Goal: Task Accomplishment & Management: Complete application form

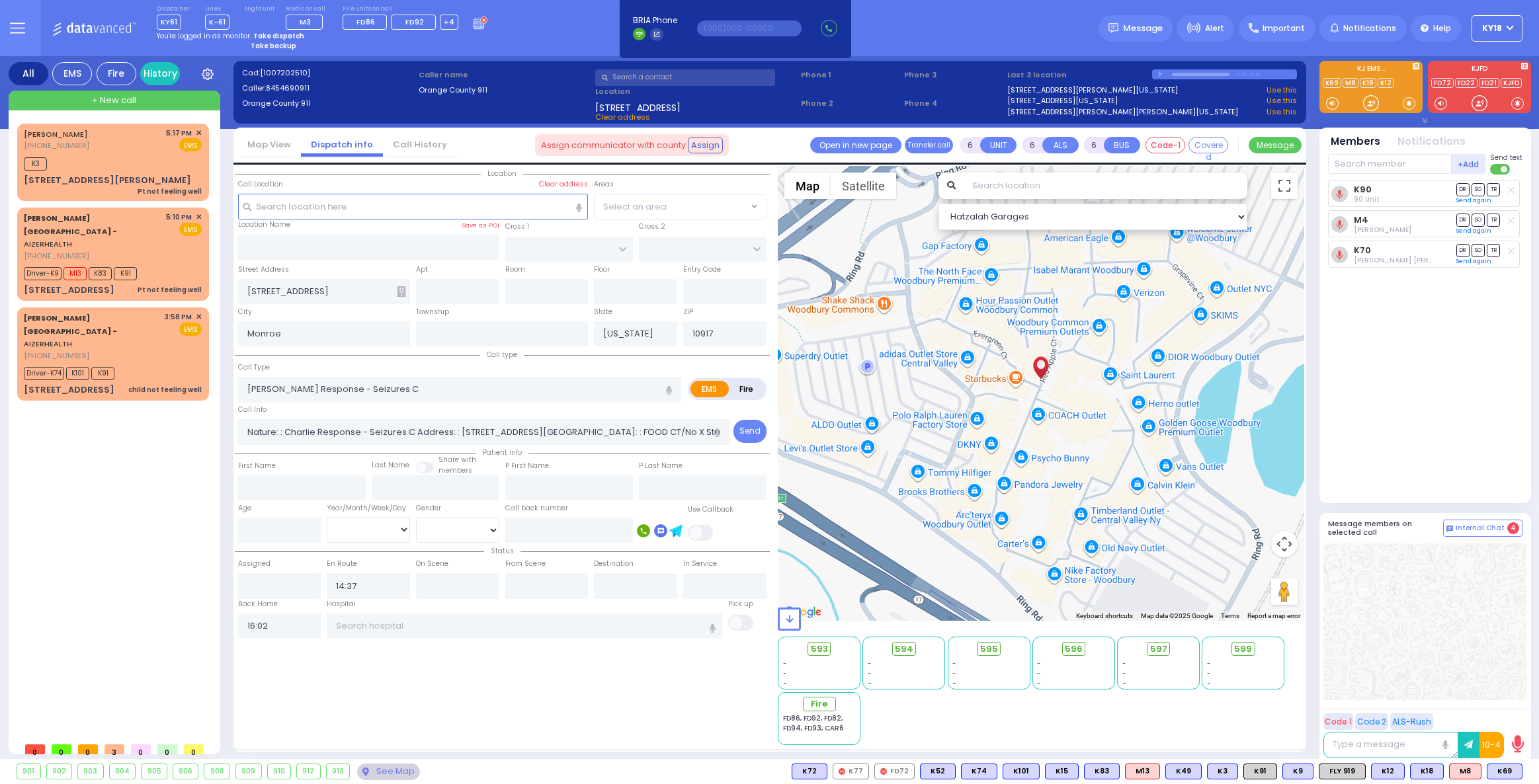
select select
click at [274, 33] on strong "Take dispatch" at bounding box center [278, 36] width 51 height 10
select select "4"
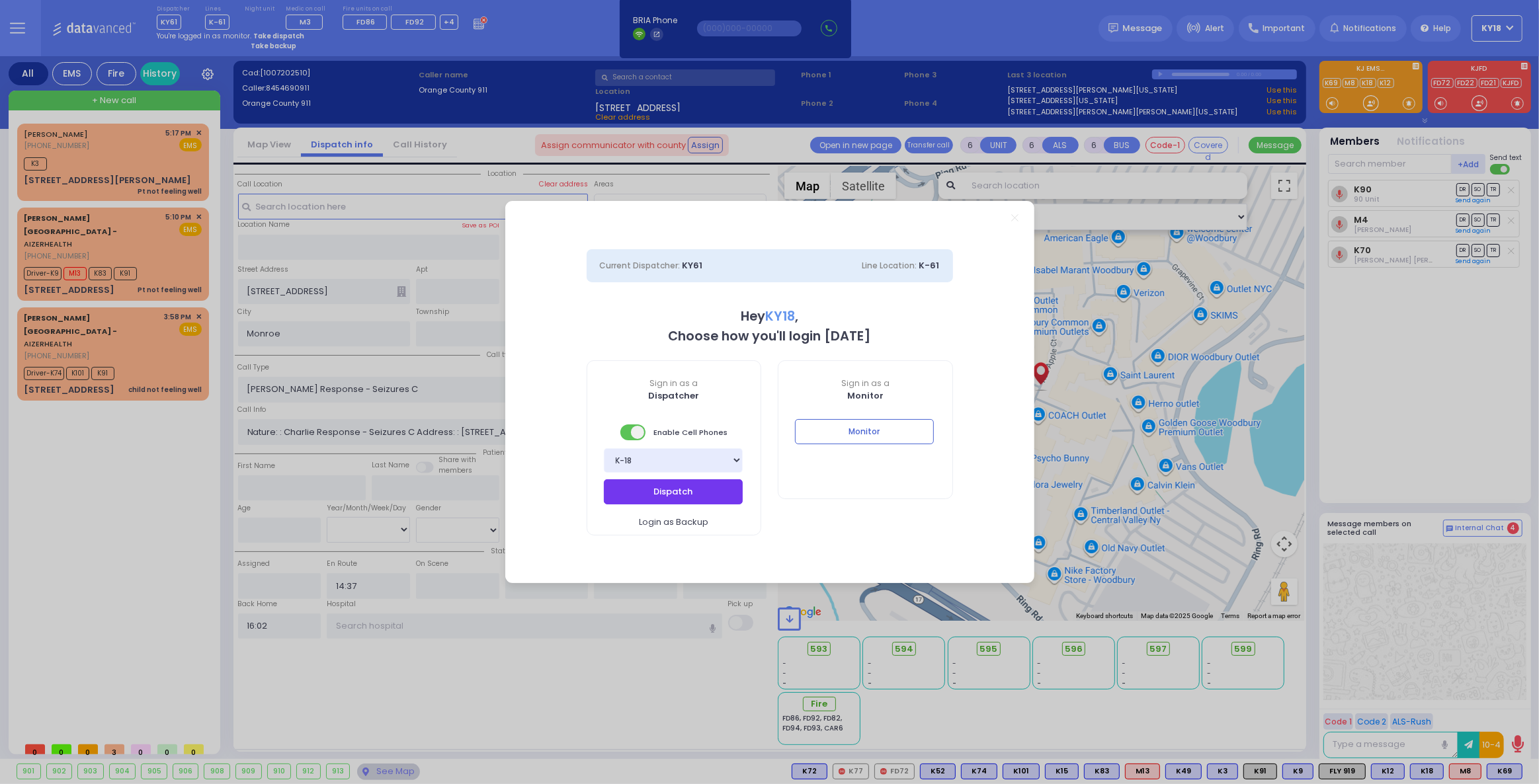
click at [638, 492] on button "Dispatch" at bounding box center [674, 492] width 139 height 25
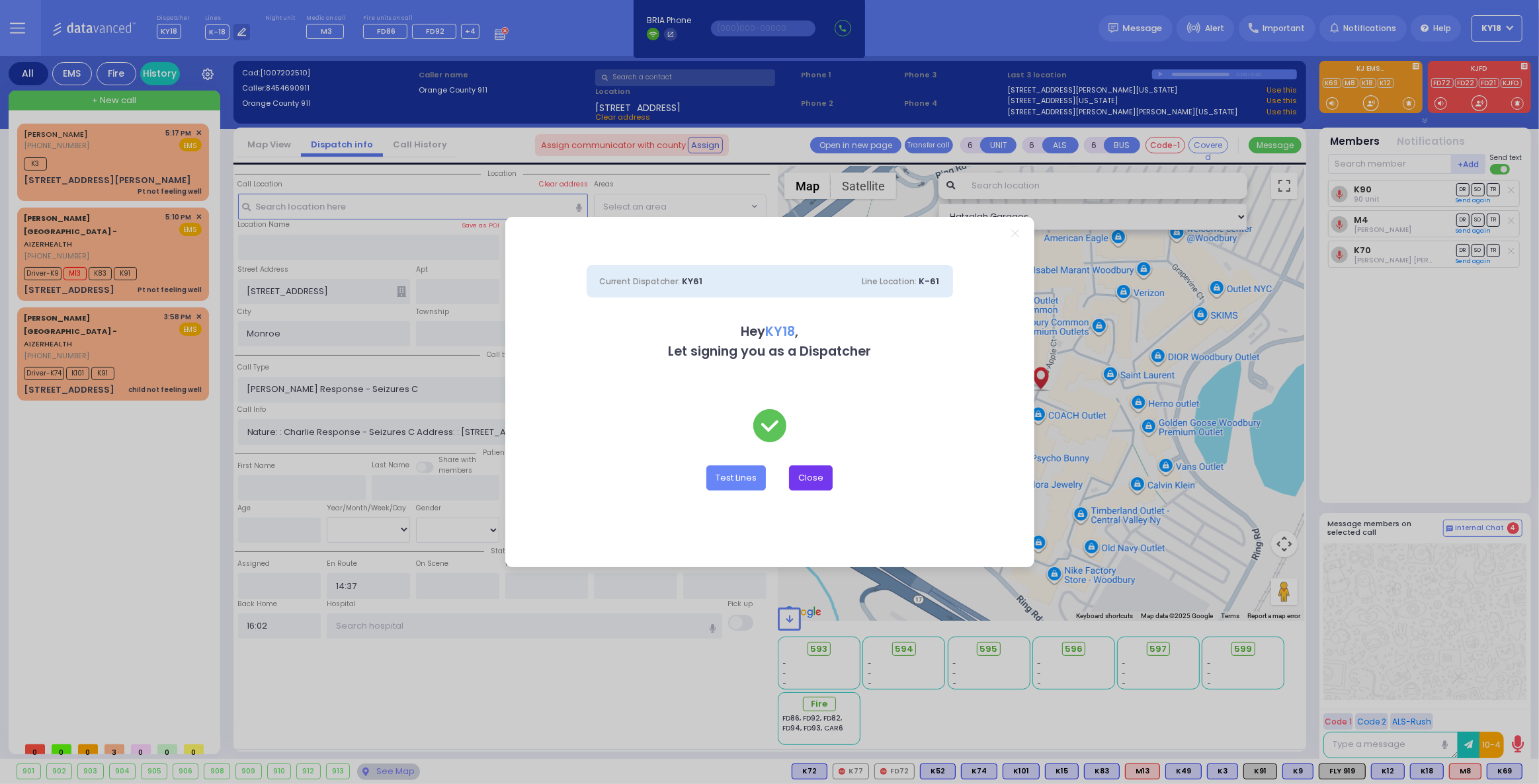
click at [806, 474] on button "Close" at bounding box center [810, 478] width 43 height 25
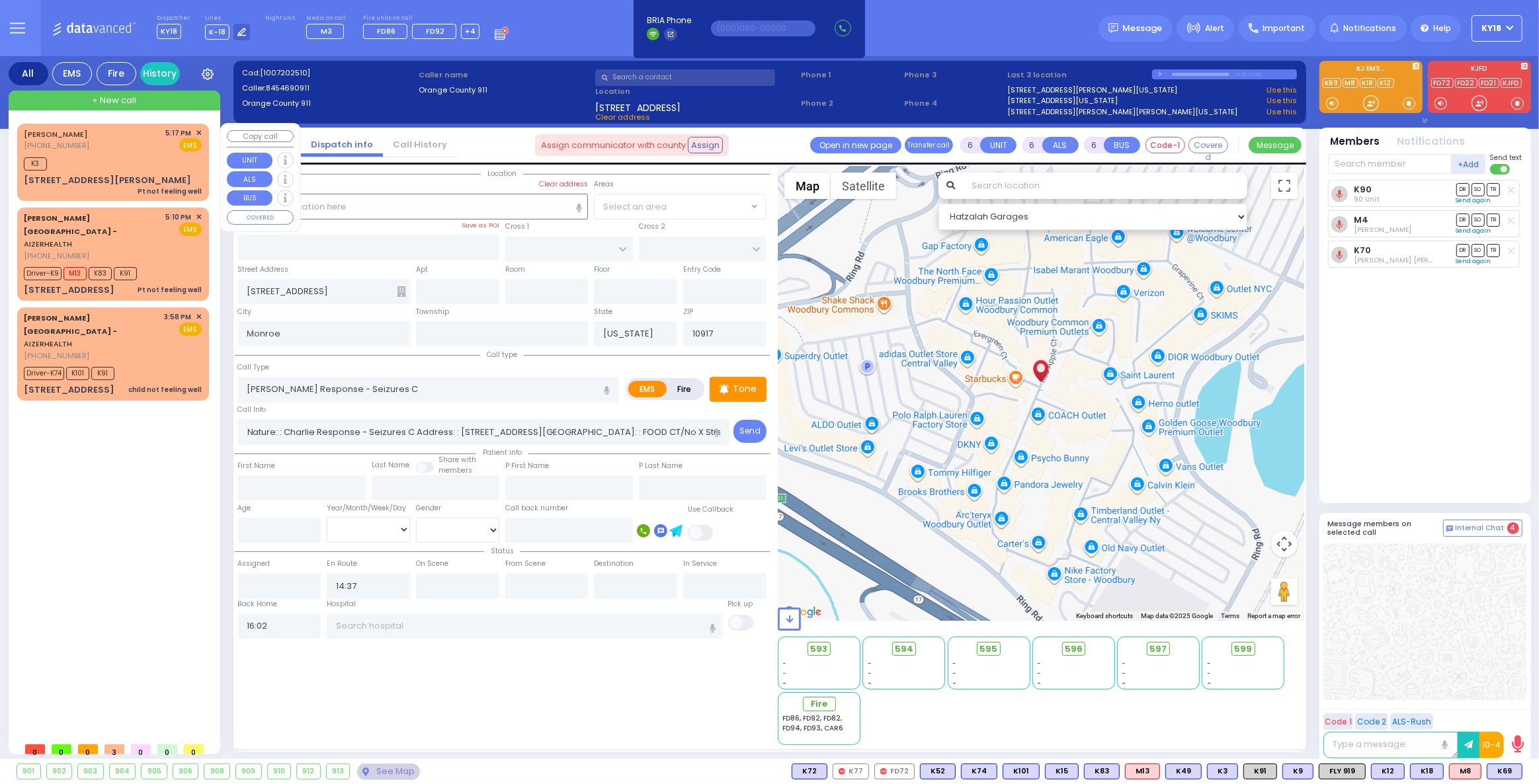
click at [110, 144] on div "JIMENEZ MARCOS (845) 879-5145 5:17 PM ✕ EMS" at bounding box center [112, 140] width 178 height 25
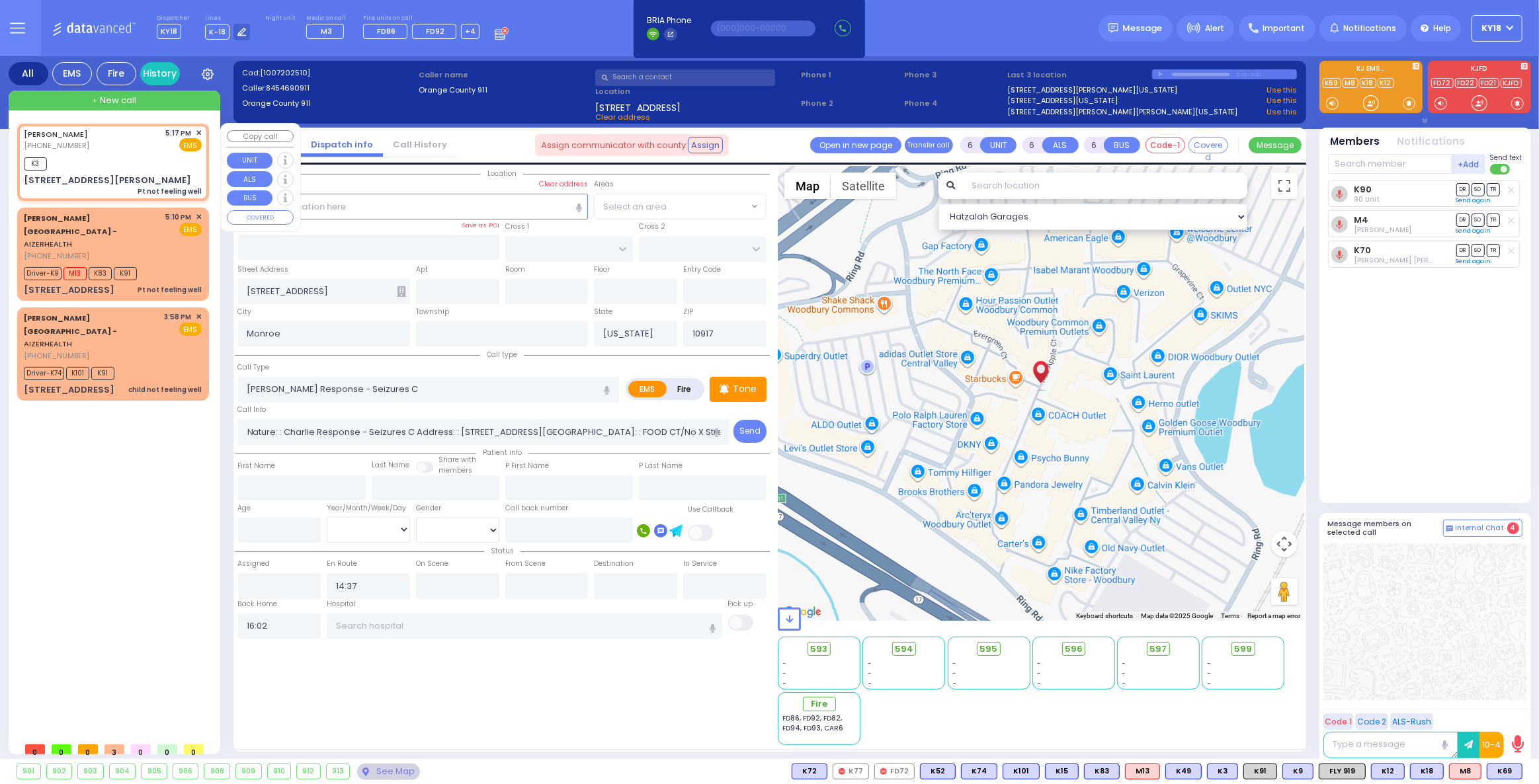
type input "1"
type input "0"
type input "1"
select select
type input "Pt not feeling well"
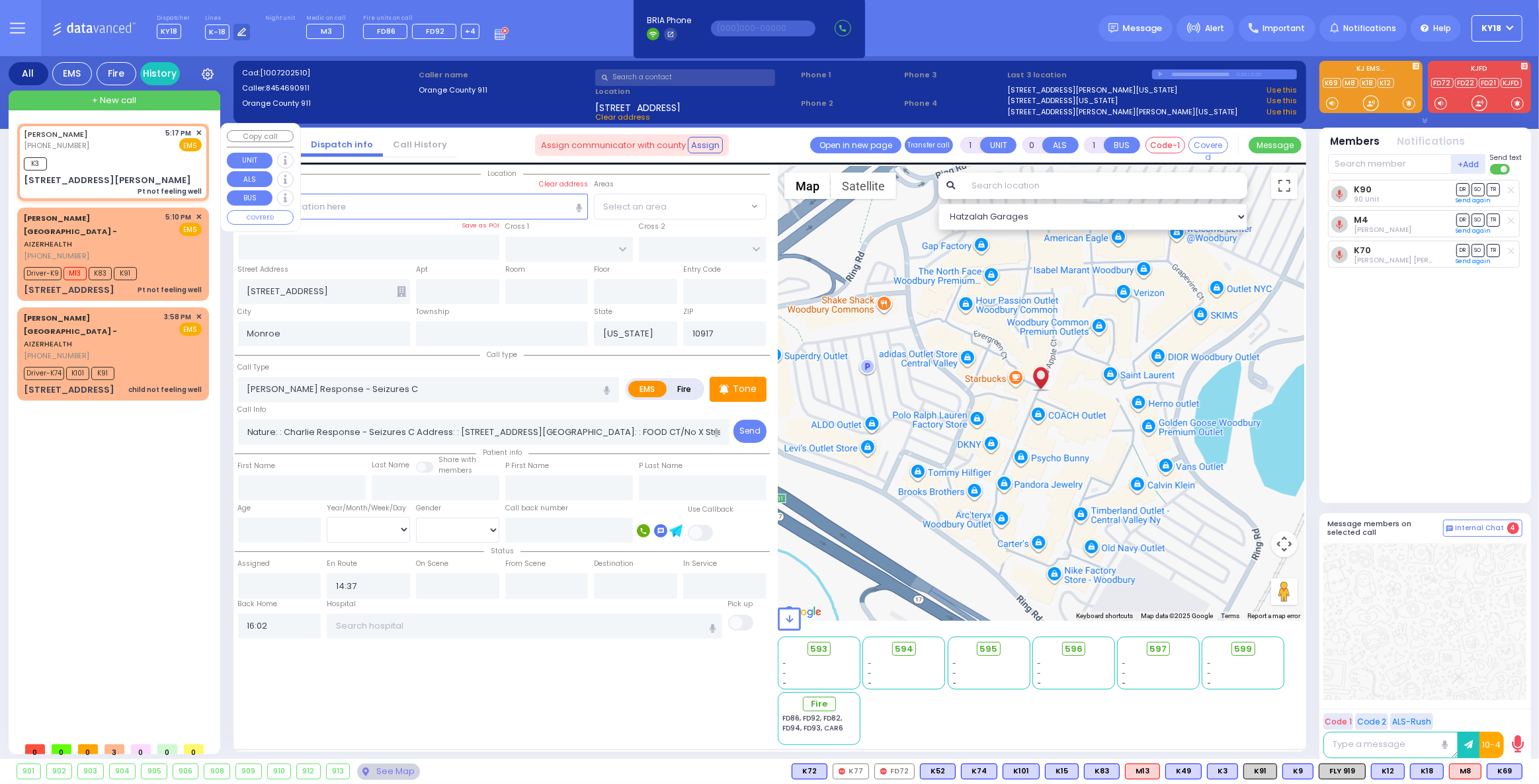
radio input "true"
select select
type input "17:17"
type input "17:19"
type input "GARFIELD RD"
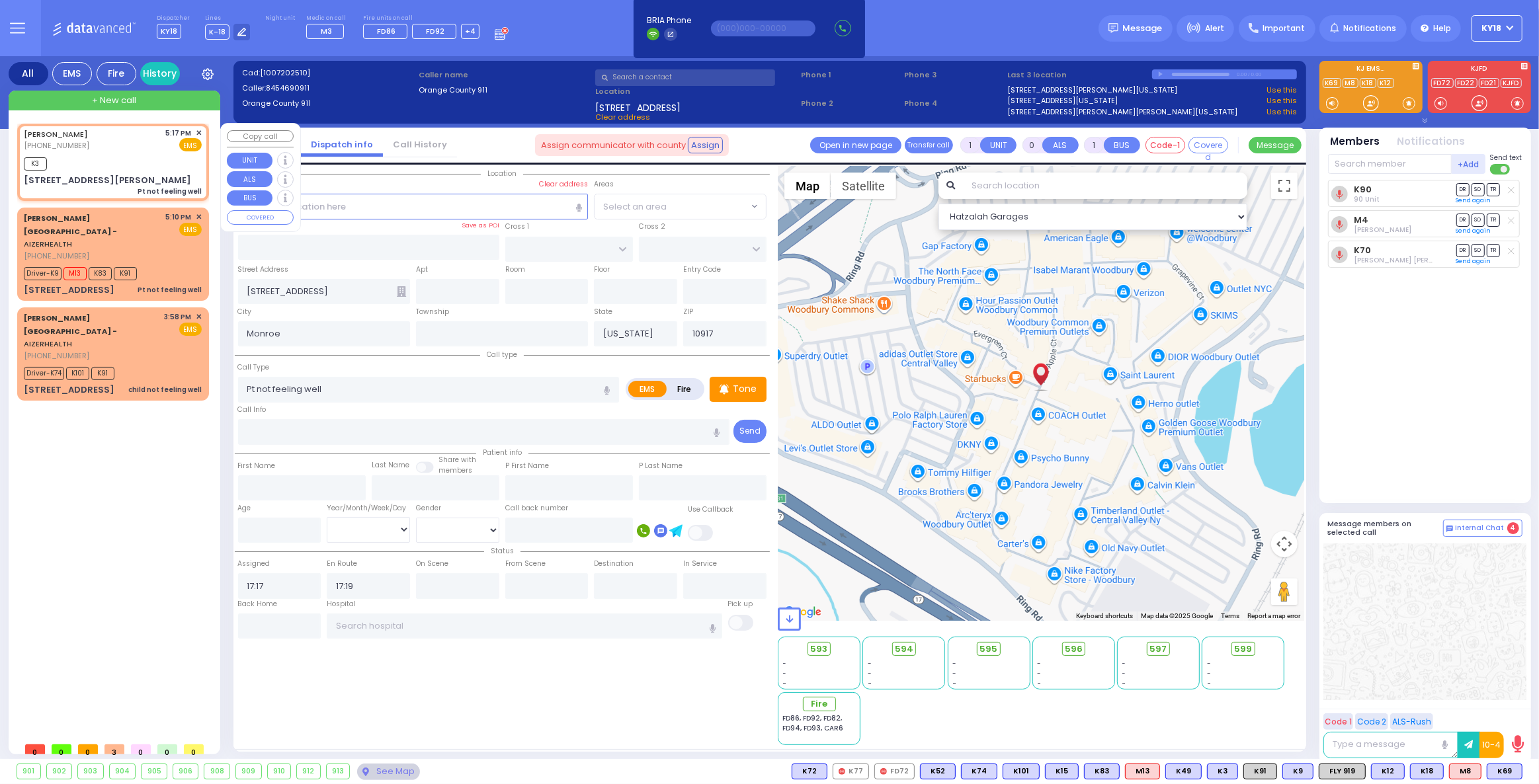
type input "TAYLOR COURT"
type input "7 Hayes Court"
type input "10950"
select select "Hatzalah Garages"
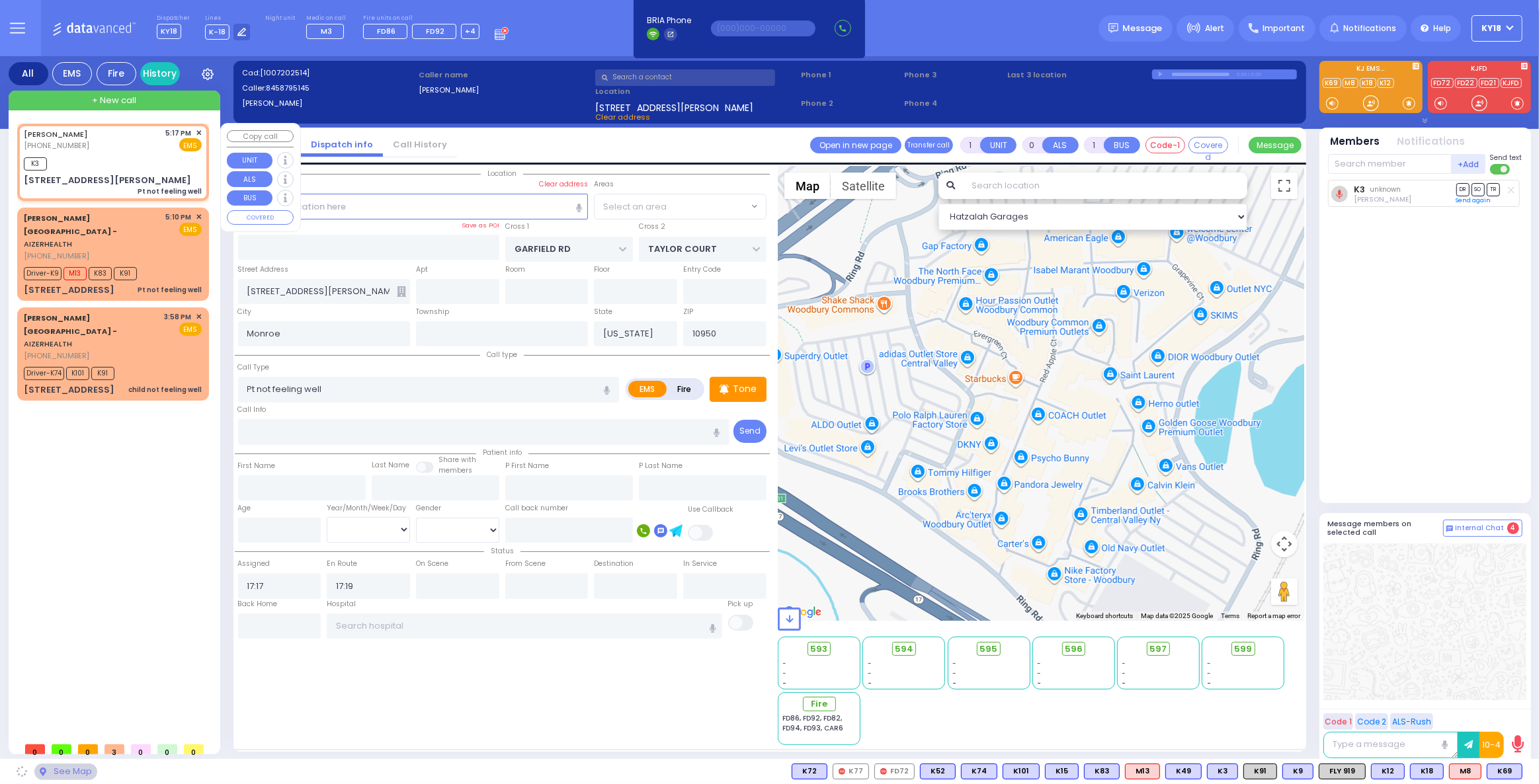
select select "SECTION 2"
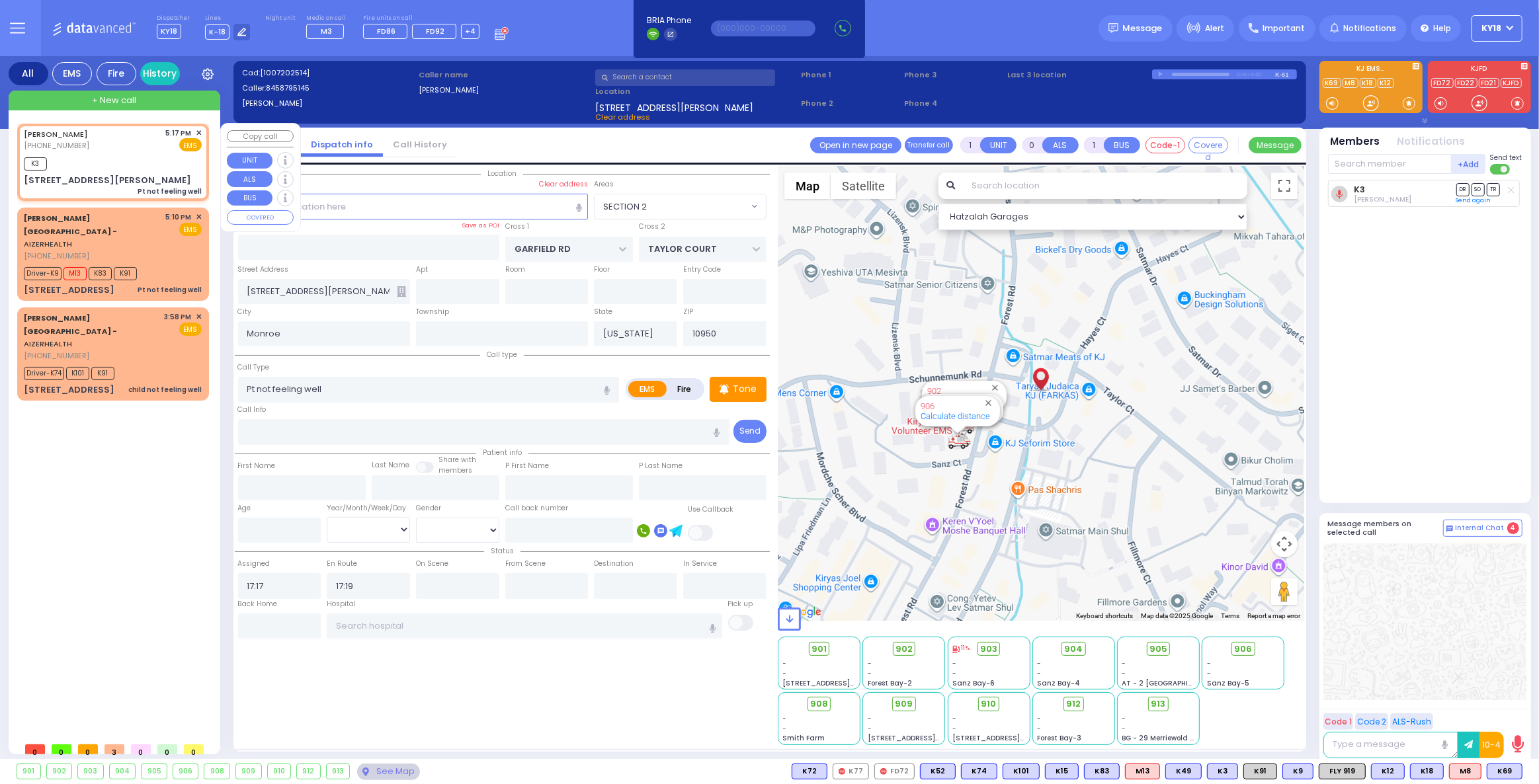
click at [200, 130] on span "✕" at bounding box center [198, 133] width 6 height 11
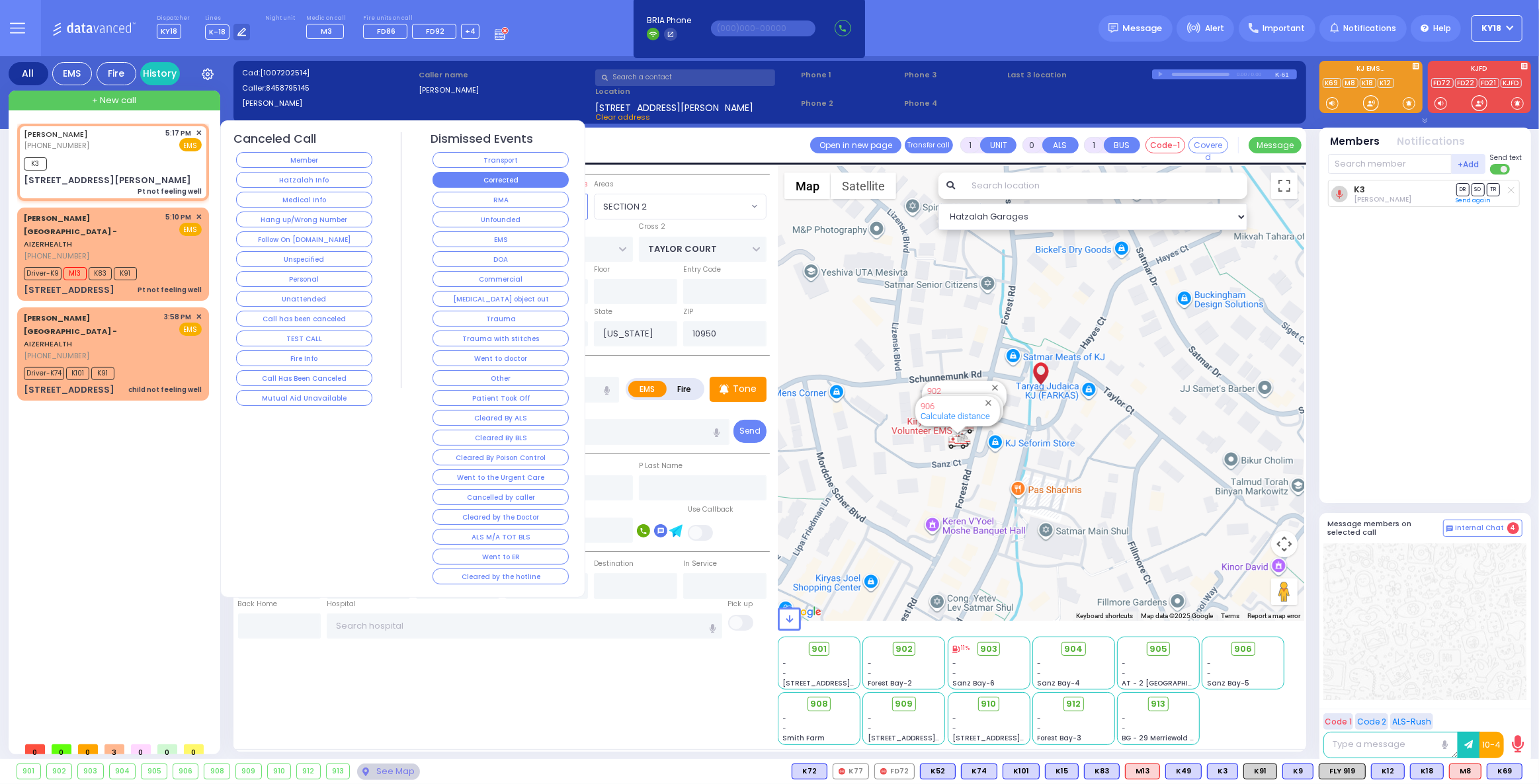
click at [475, 181] on button "Corrected" at bounding box center [500, 179] width 136 height 16
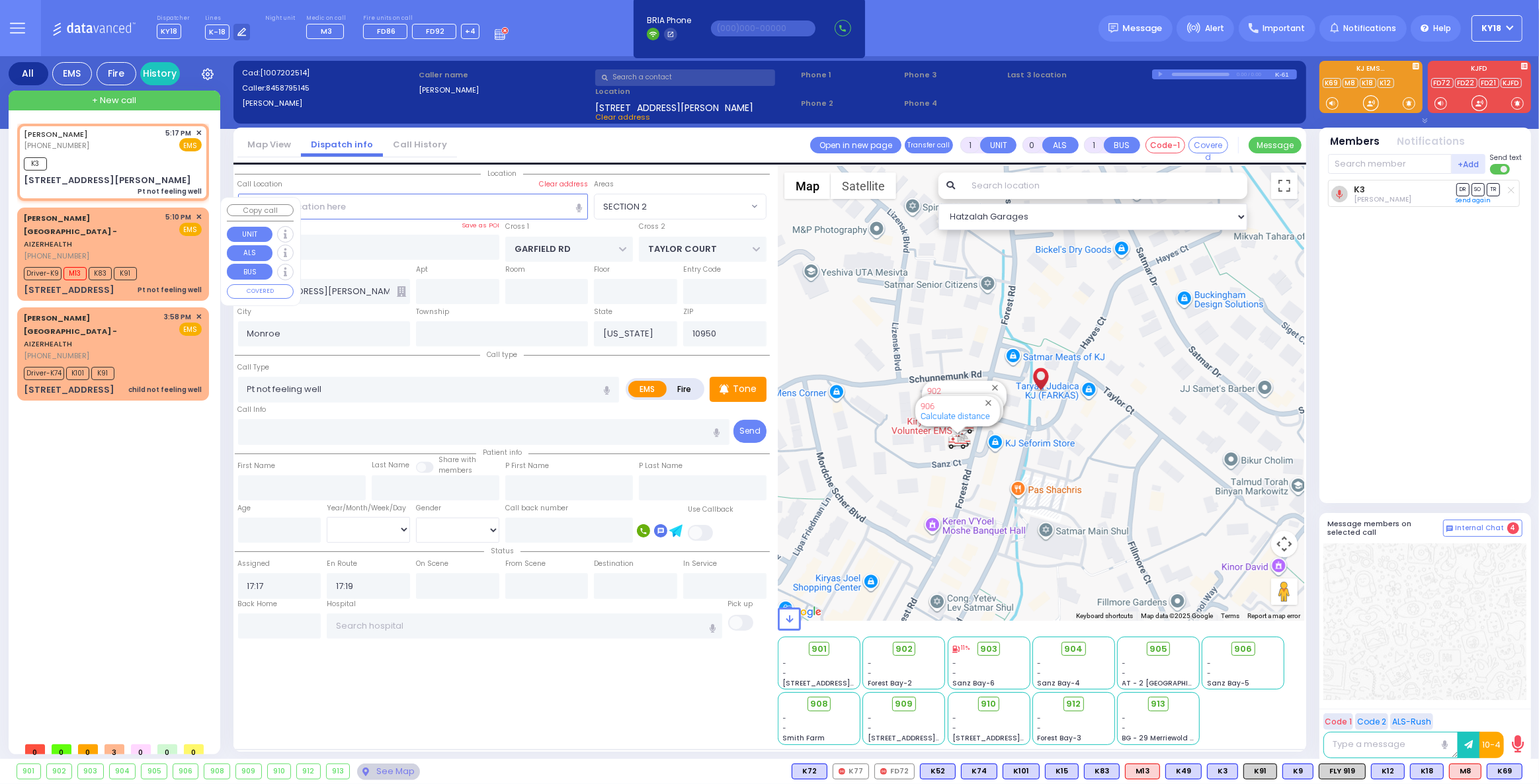
select select
radio input "true"
select select
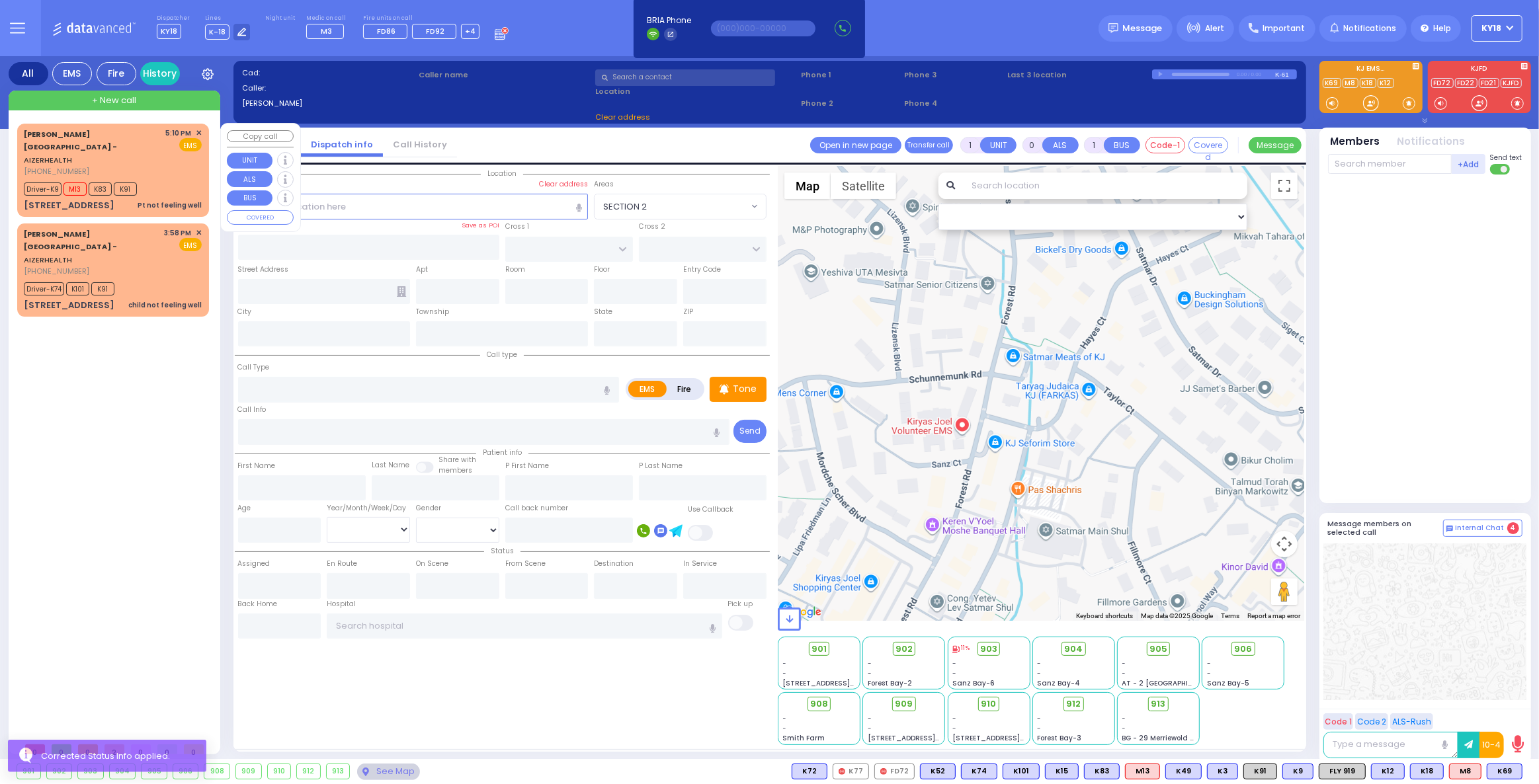
click at [168, 179] on div "Driver-K9 M13 K83 K91" at bounding box center [112, 187] width 178 height 16
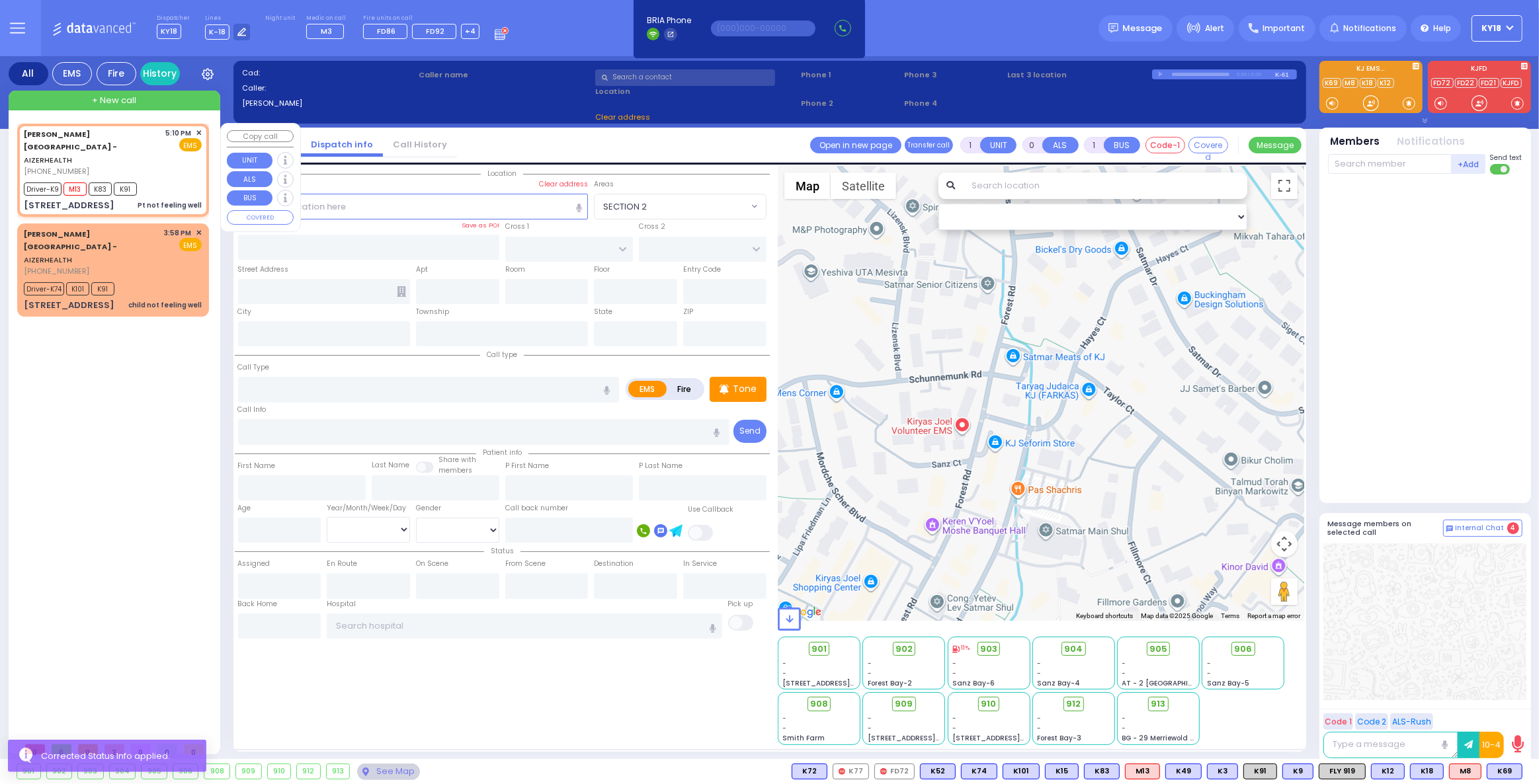
type input "6"
select select
type input "Pt not feeling well"
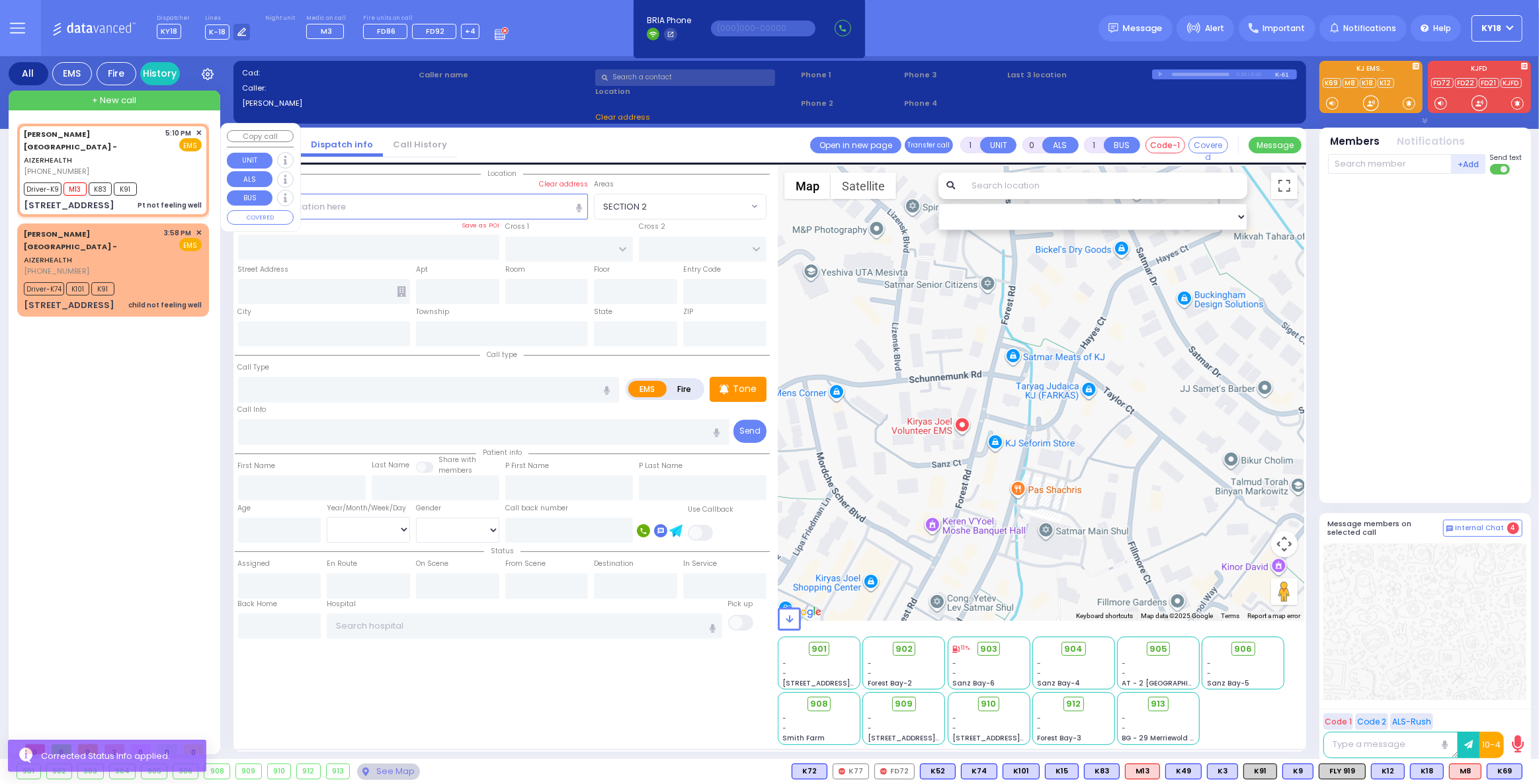
radio input "true"
type input "Hadassah"
type input "Neuman"
type input "76"
select select "Year"
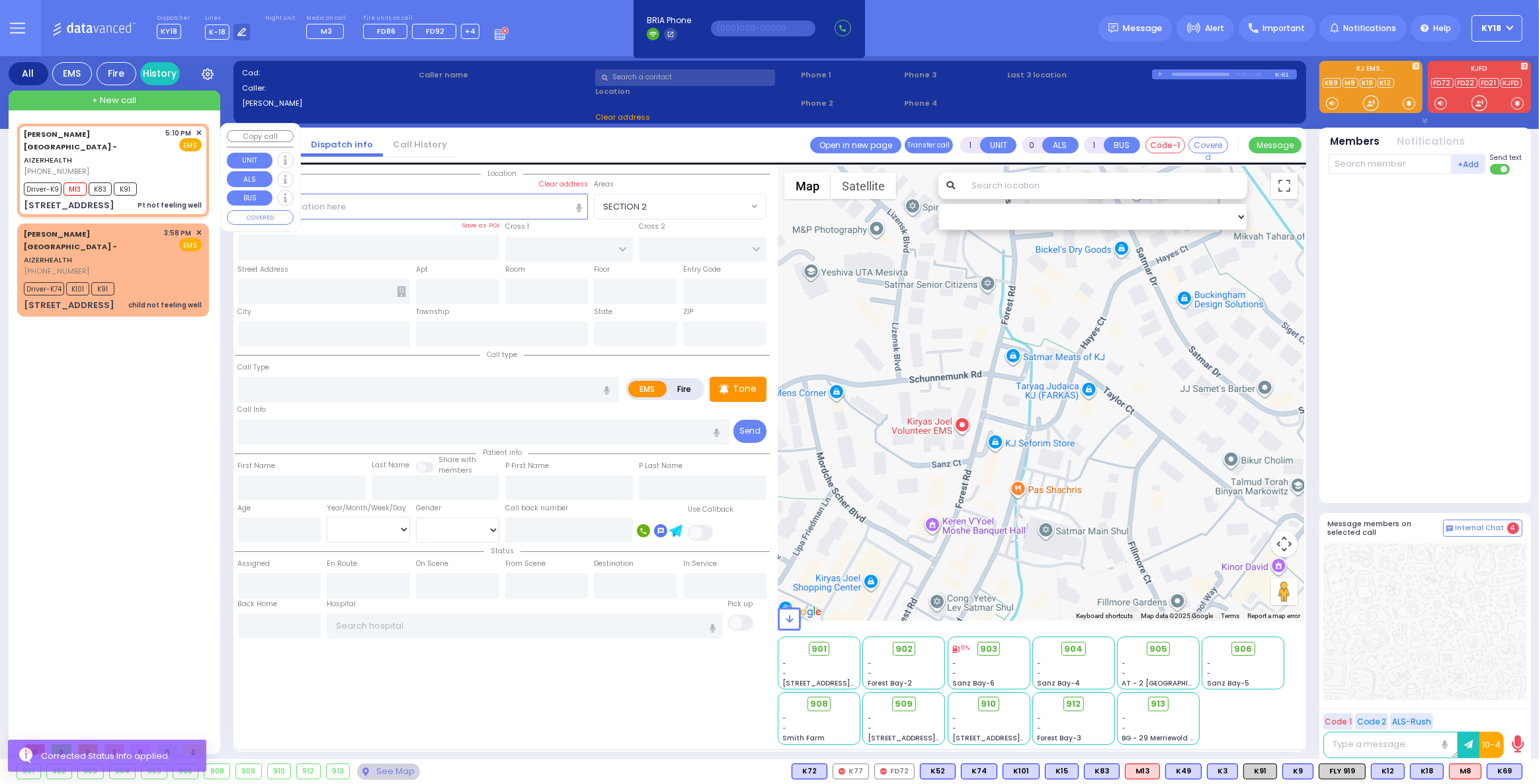
select select "[DEMOGRAPHIC_DATA]"
type input "17:10"
type input "17:12"
type input "17:13"
type input "17:30"
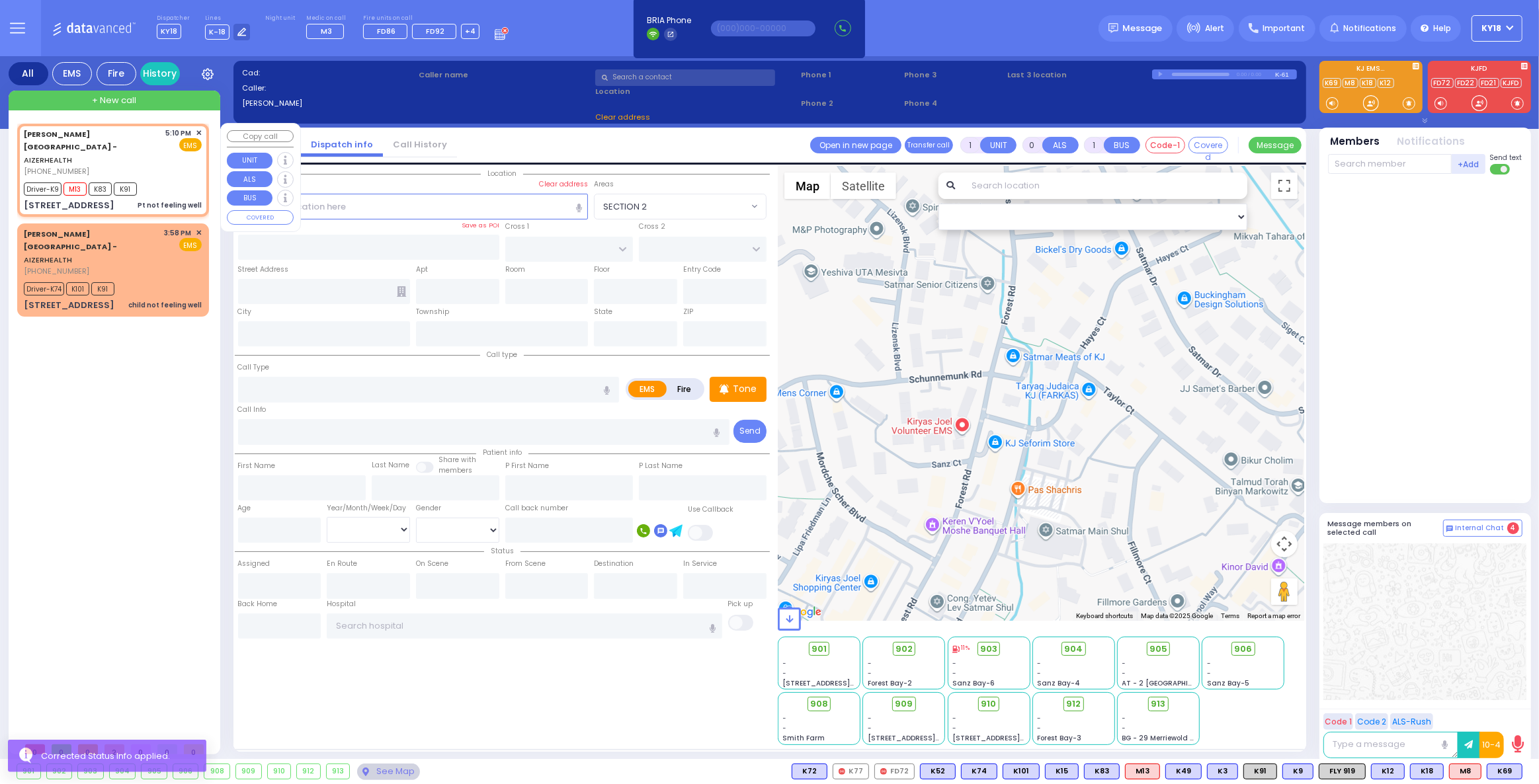
type input "[GEOGRAPHIC_DATA] [STREET_ADDRESS]"
select select "Hatzalah Garages"
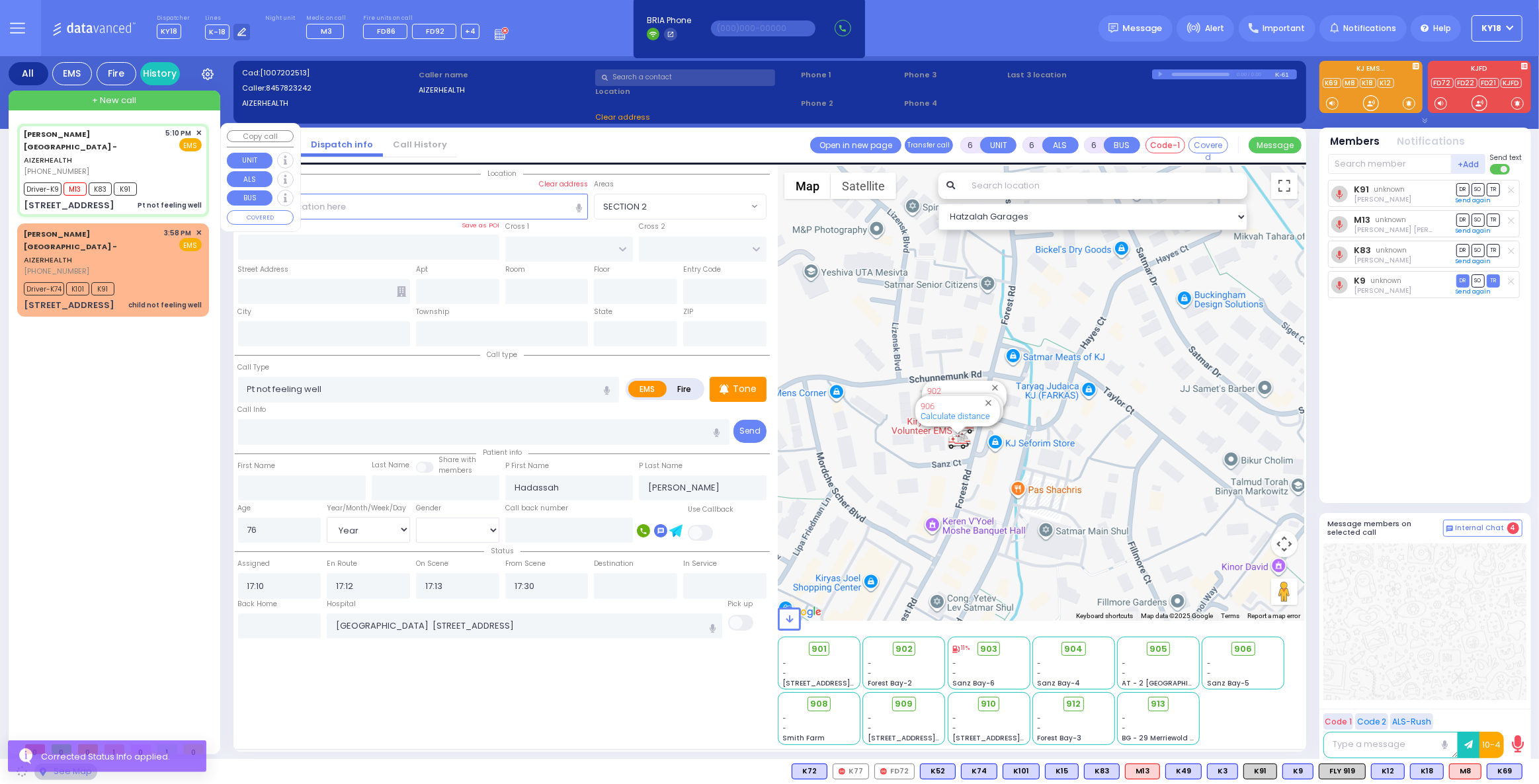
select select
radio input "true"
select select "Year"
select select "[DEMOGRAPHIC_DATA]"
select select "Hatzalah Garages"
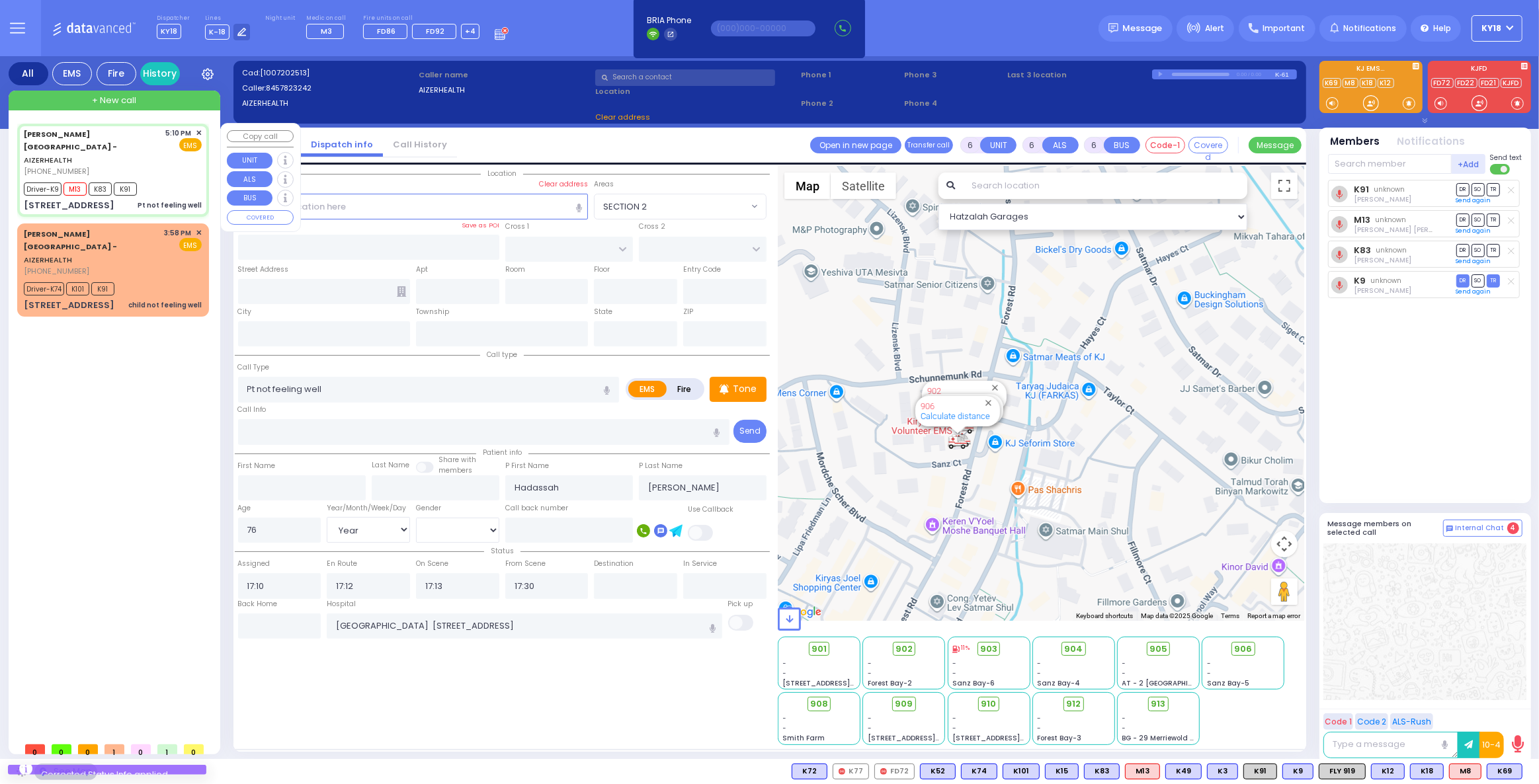
type input "[STREET_ADDRESS]"
type input "Arncliffe"
type input "[GEOGRAPHIC_DATA]"
type input "2205"
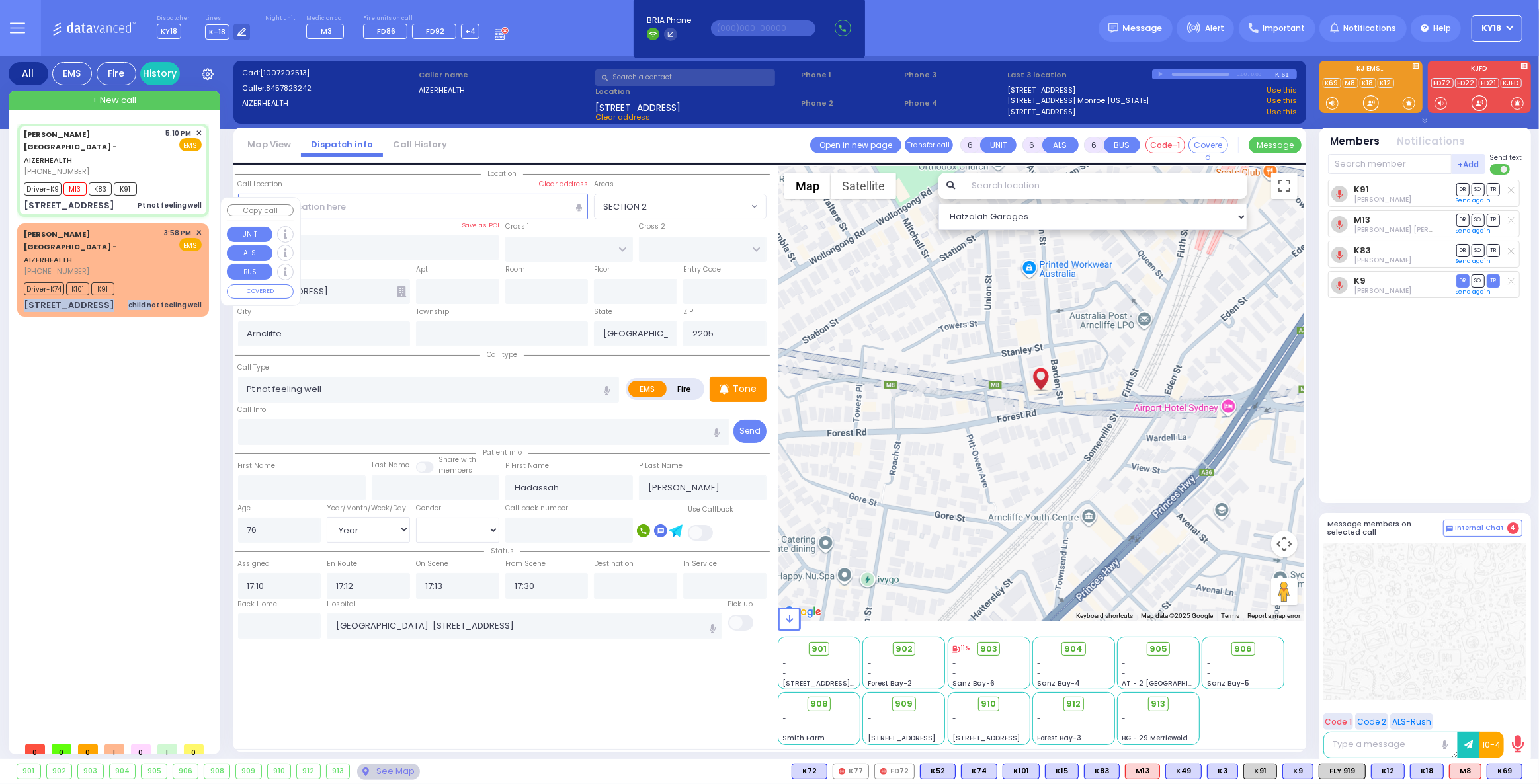
click at [156, 239] on div "Aizer Health Center - AIZERHEALTH (845) 782-3242 3:58 PM ✕ EMS K91" at bounding box center [113, 270] width 187 height 88
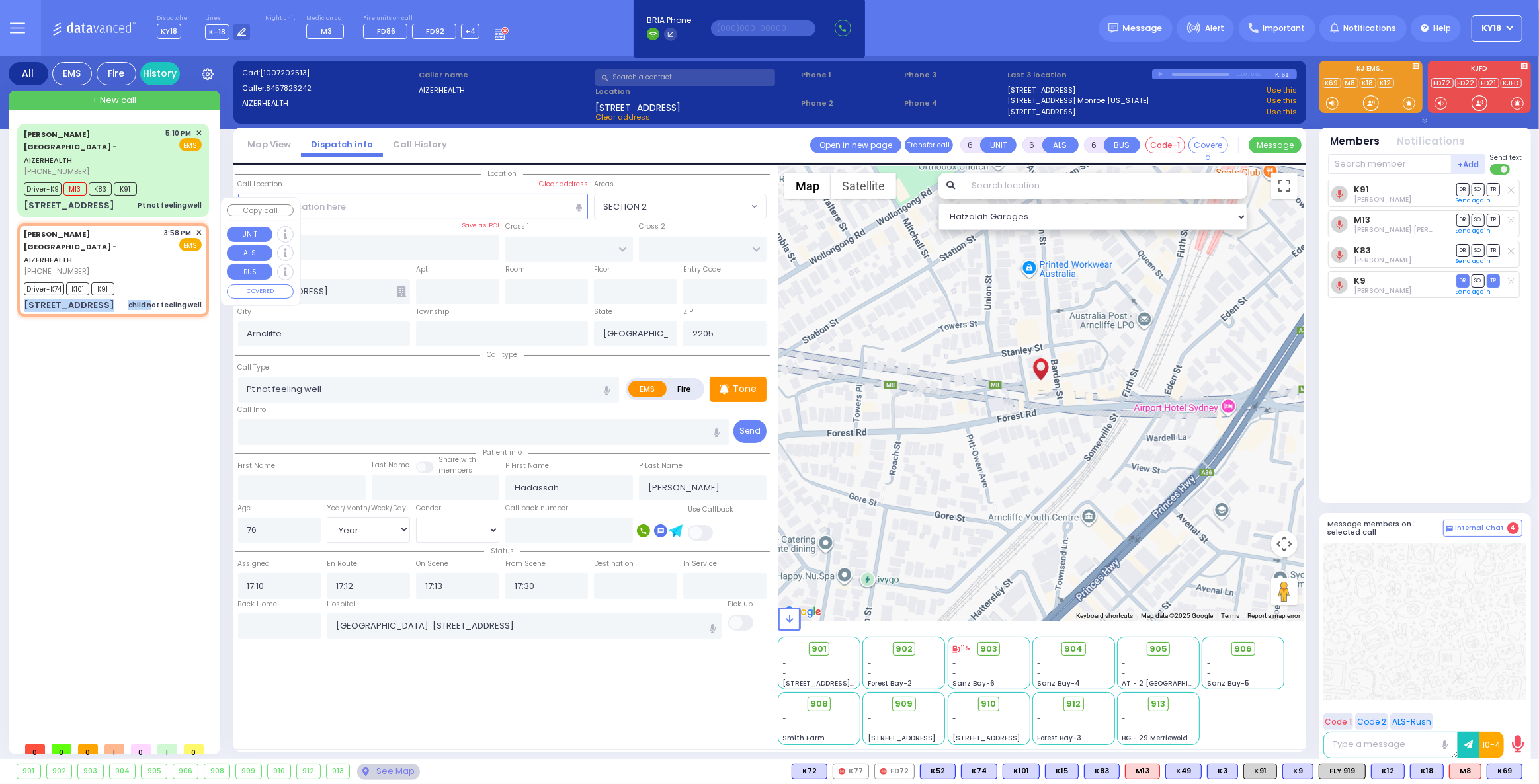
select select
type input "child not feeling well"
radio input "true"
type input "[PERSON_NAME]"
type input "Landau"
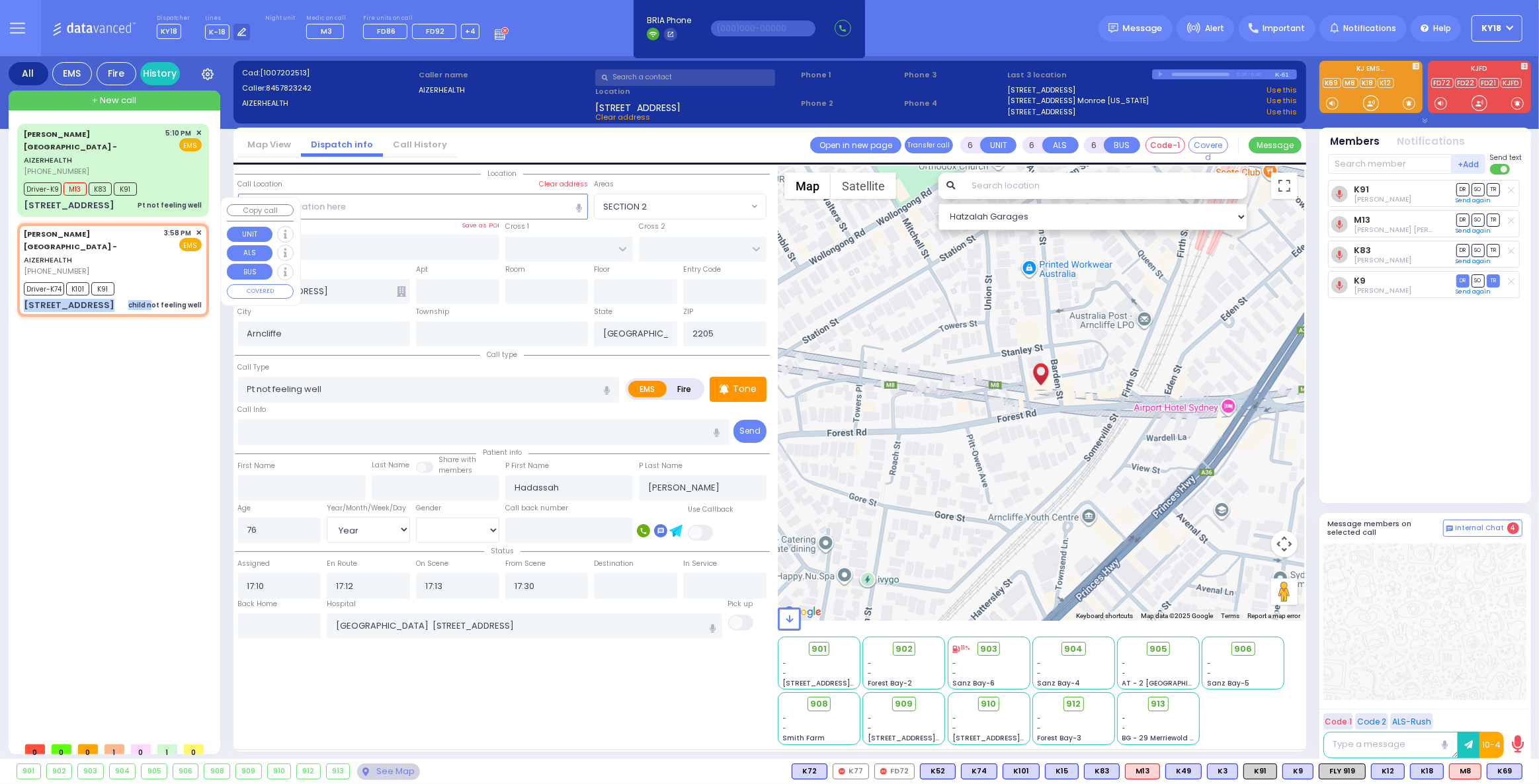
type input "9"
select select "Year"
select select "[DEMOGRAPHIC_DATA]"
type input "15:58"
type input "16:01"
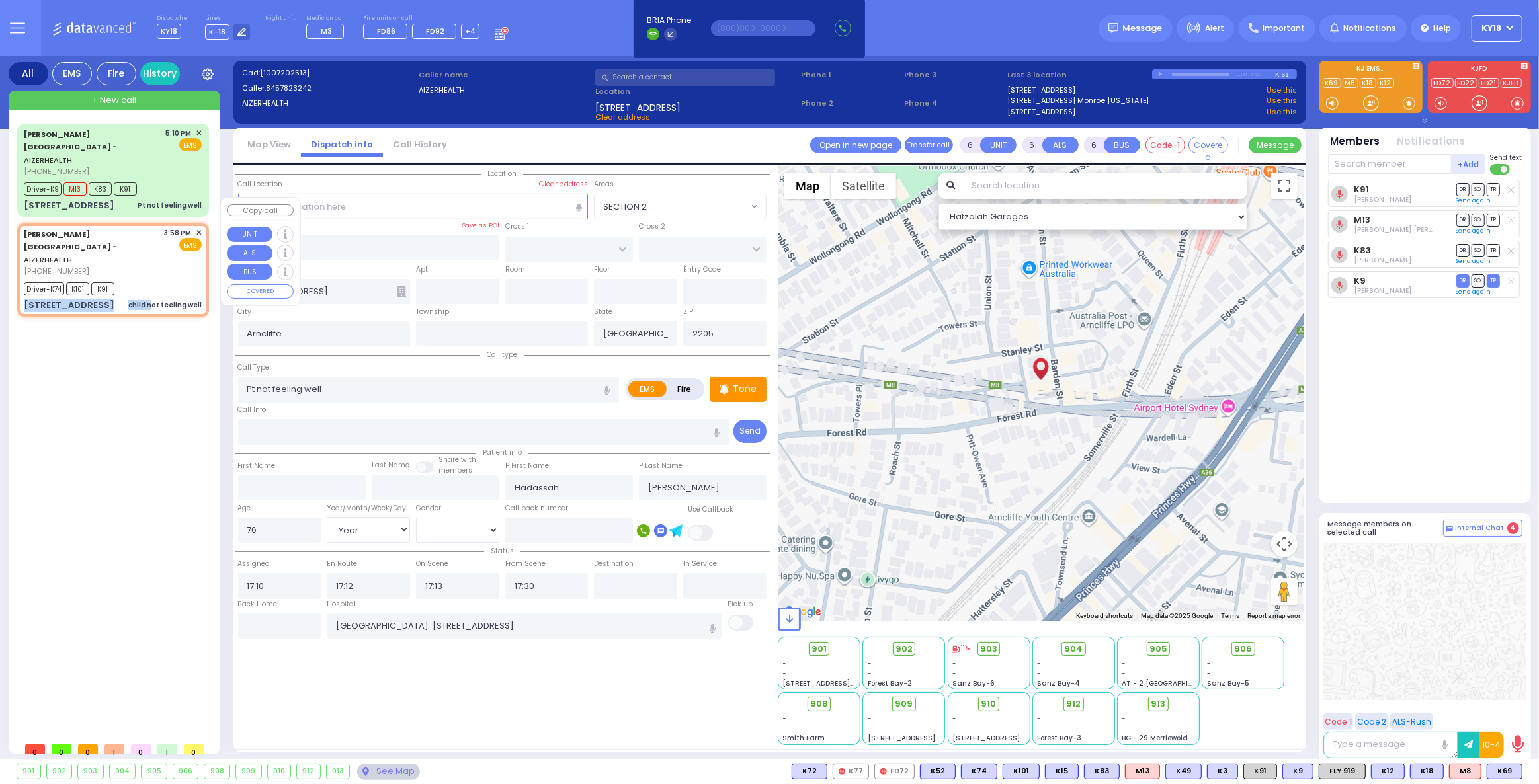
type input "16:03"
type input "16:17"
type input "17:10"
type input "17:50"
type input "[US_STATE][GEOGRAPHIC_DATA]- [GEOGRAPHIC_DATA] [STREET_ADDRESS][US_STATE]"
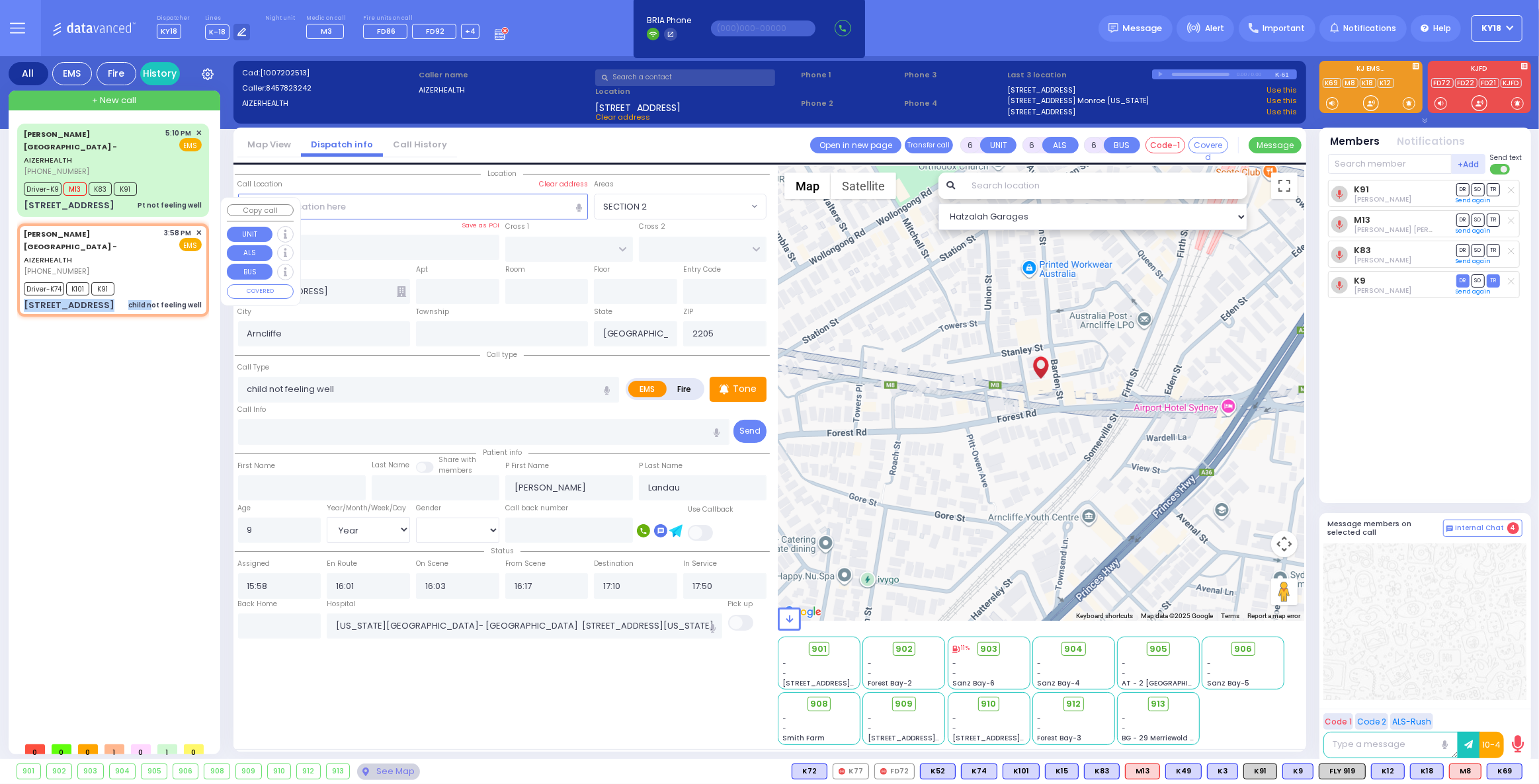
select select "Hatzalah Garages"
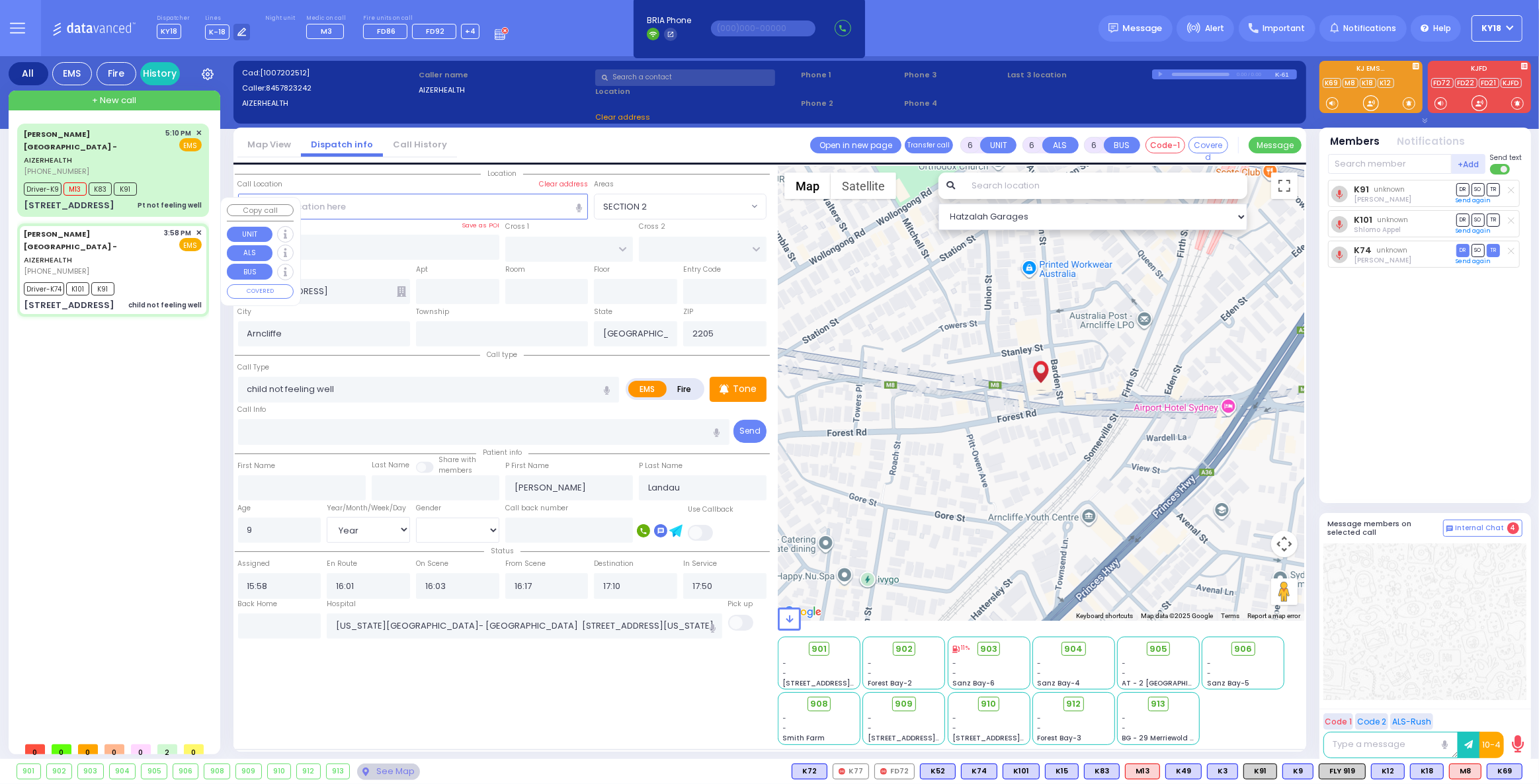
select select
radio input "true"
select select "Year"
select select "[DEMOGRAPHIC_DATA]"
select select "Hatzalah Garages"
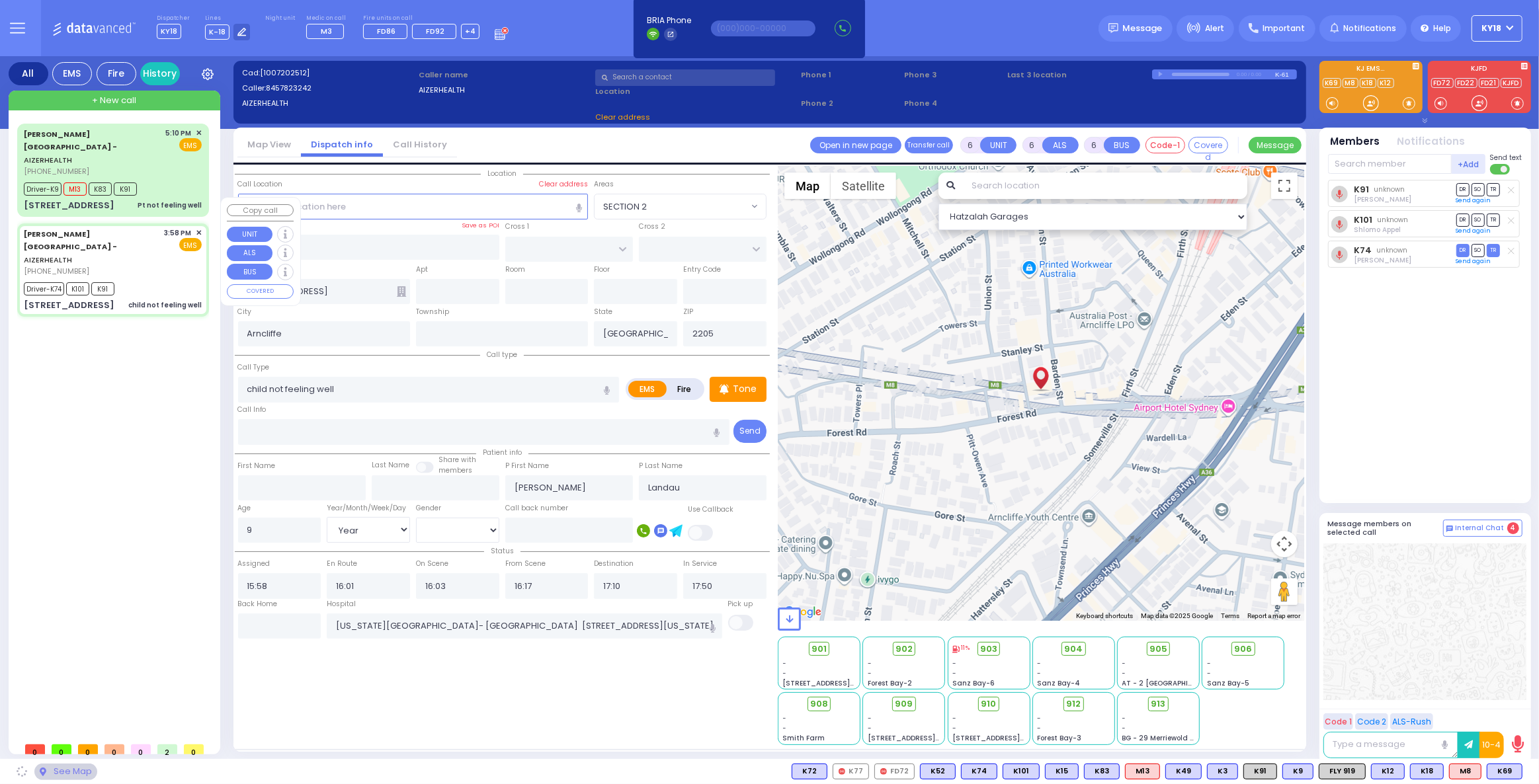
type input "14"
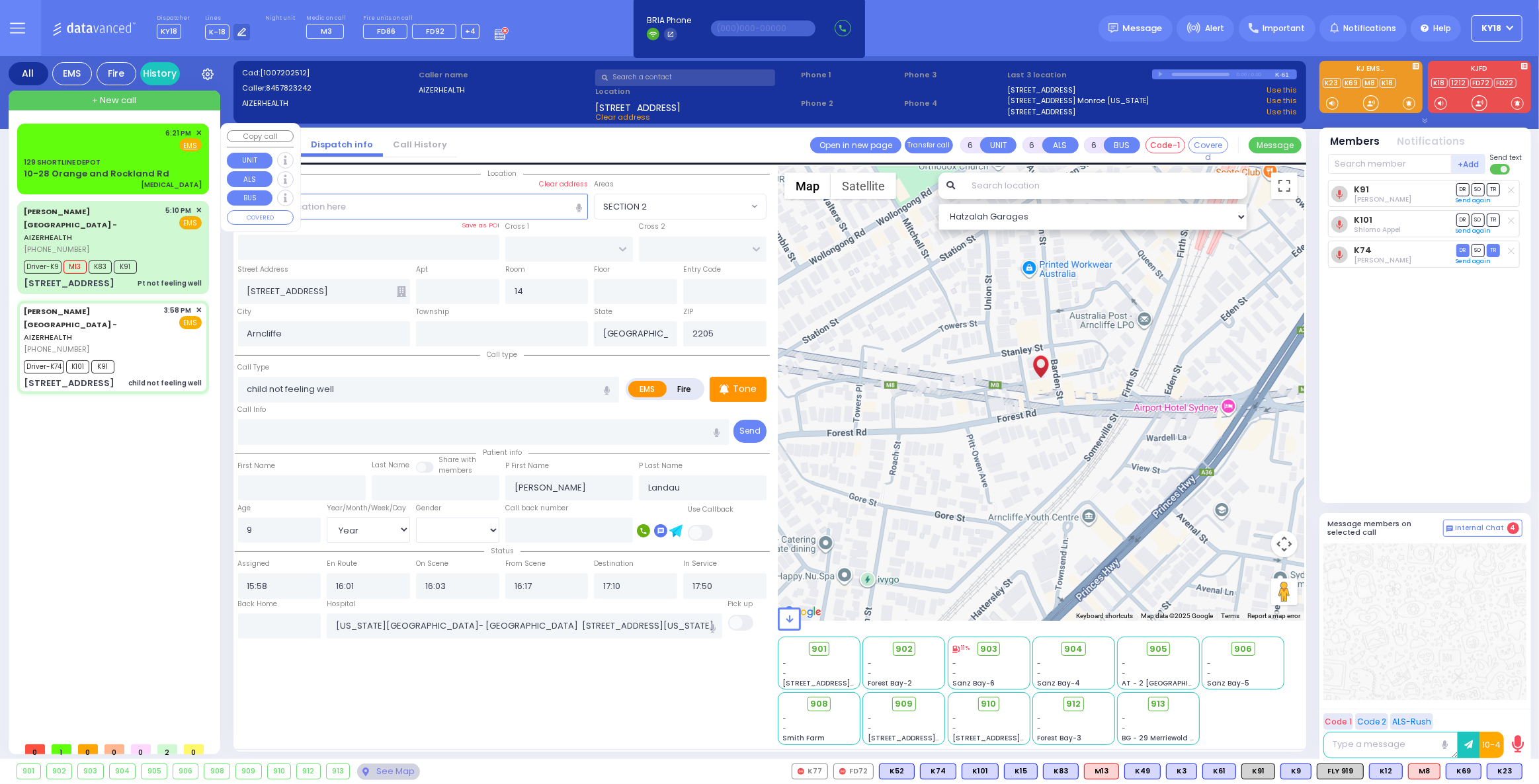
click at [95, 178] on div "10-28 Orange and Rockland Rd" at bounding box center [97, 173] width 146 height 13
type input "2"
type input "1"
select select
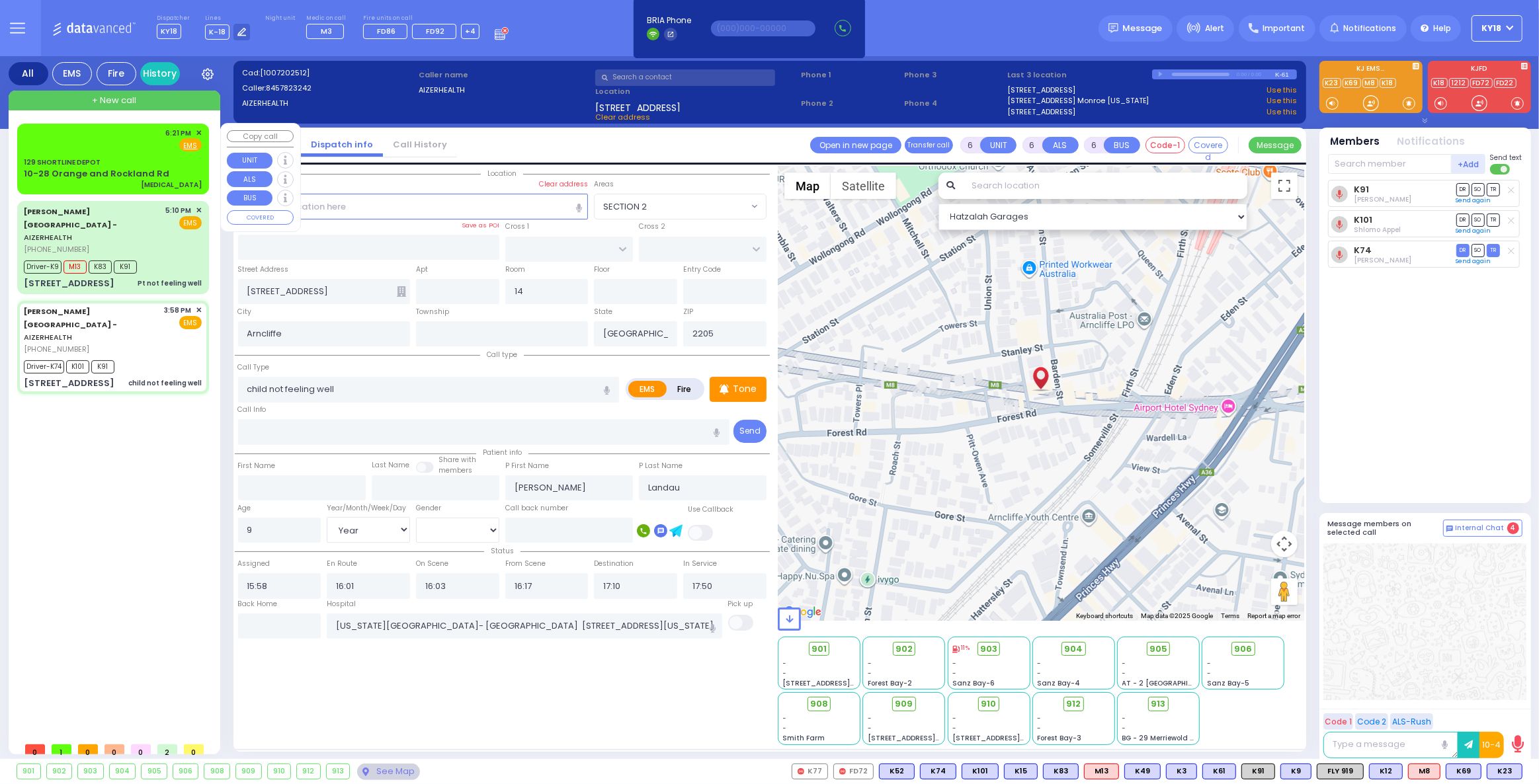
type input "[MEDICAL_DATA]"
radio input "true"
select select
type input "18:21"
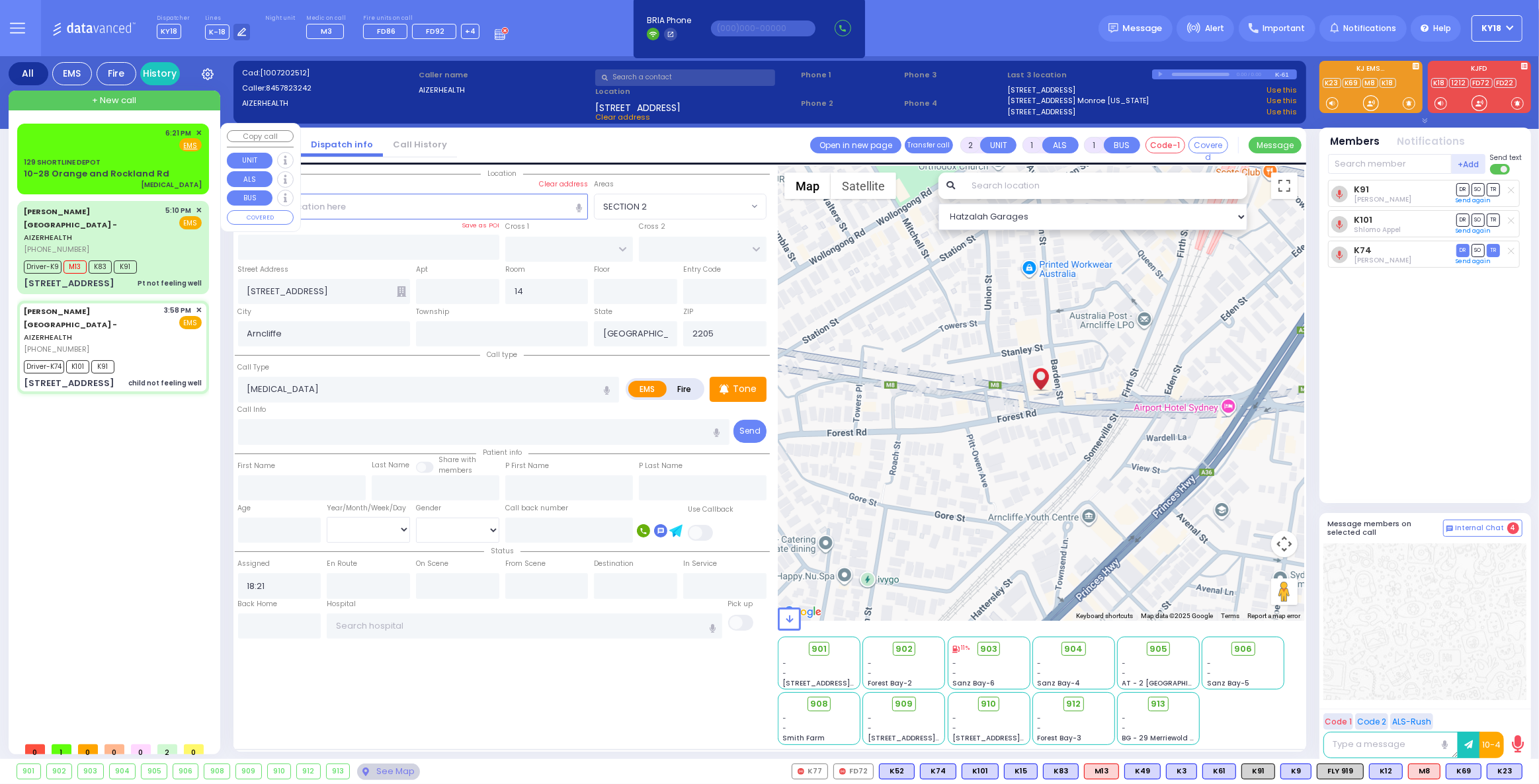
select select "Hatzalah Garages"
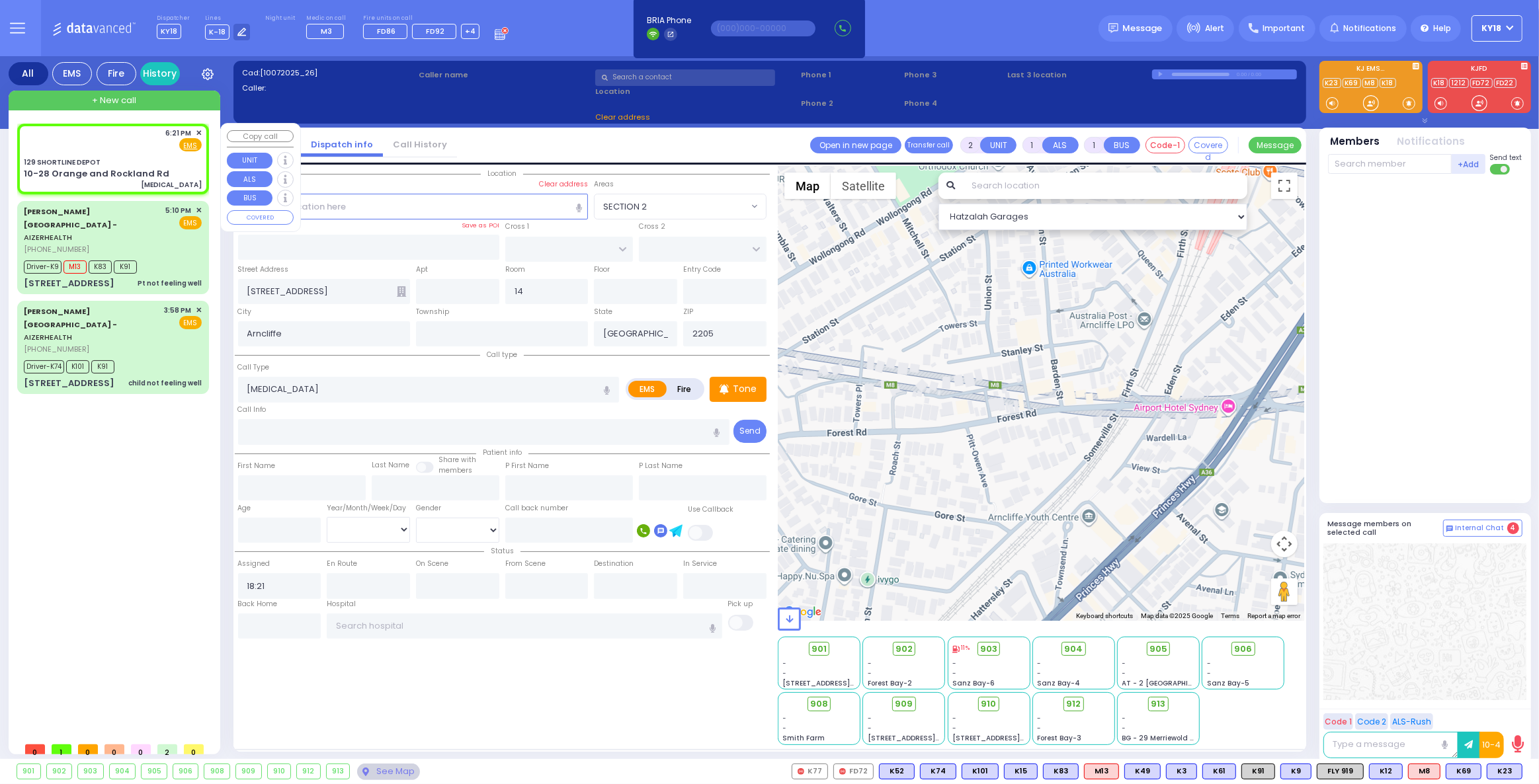
type input "129 SHORTLINE DEPOT"
type input "10-28 Orange and Rockland Rd"
type input "Monroe"
type input "[US_STATE]"
type input "10950"
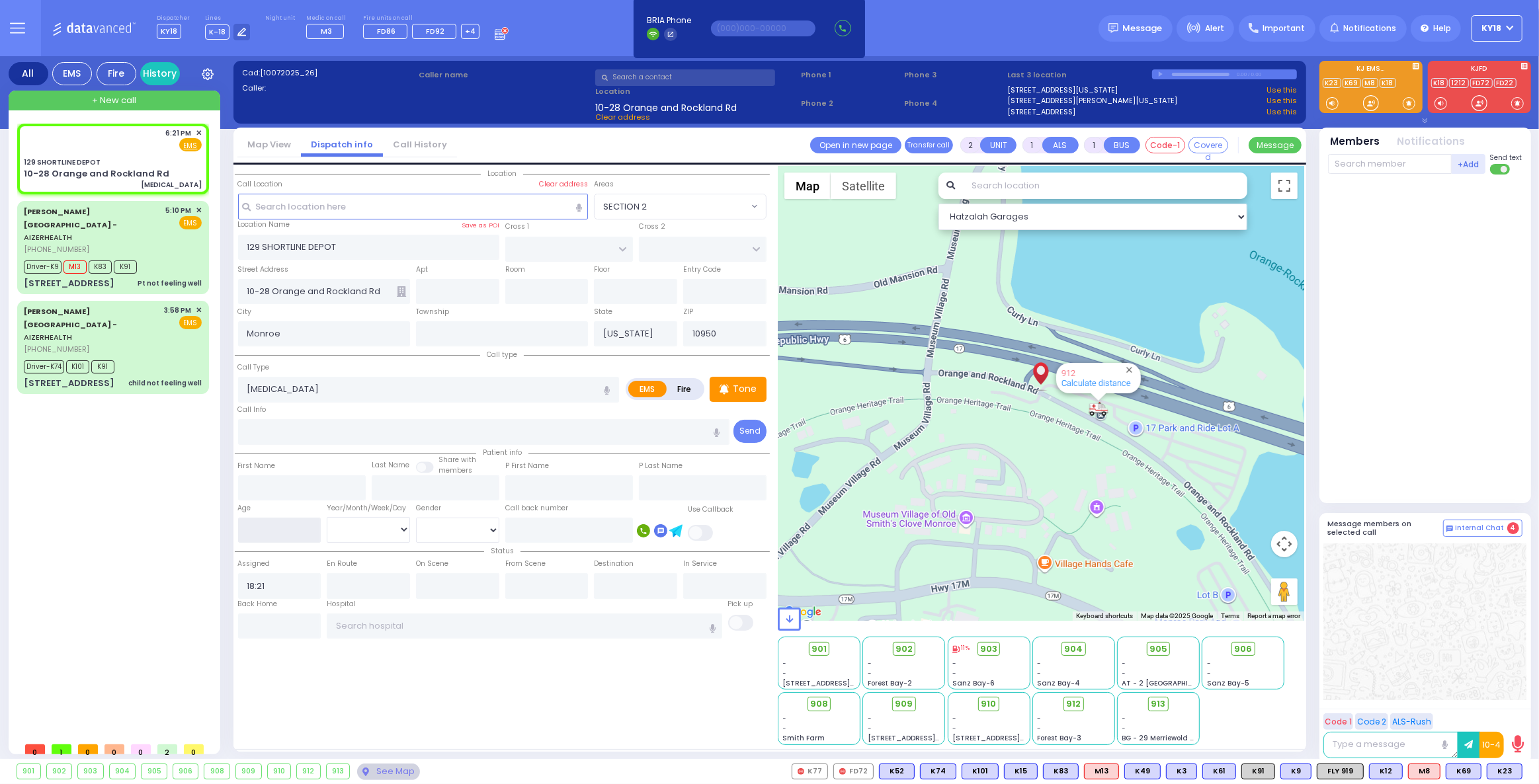
click at [300, 538] on input "number" at bounding box center [280, 530] width 83 height 25
type input "50"
click at [109, 150] on div "6:21 PM ✕ Fire EMS" at bounding box center [112, 140] width 178 height 25
select select
radio input "true"
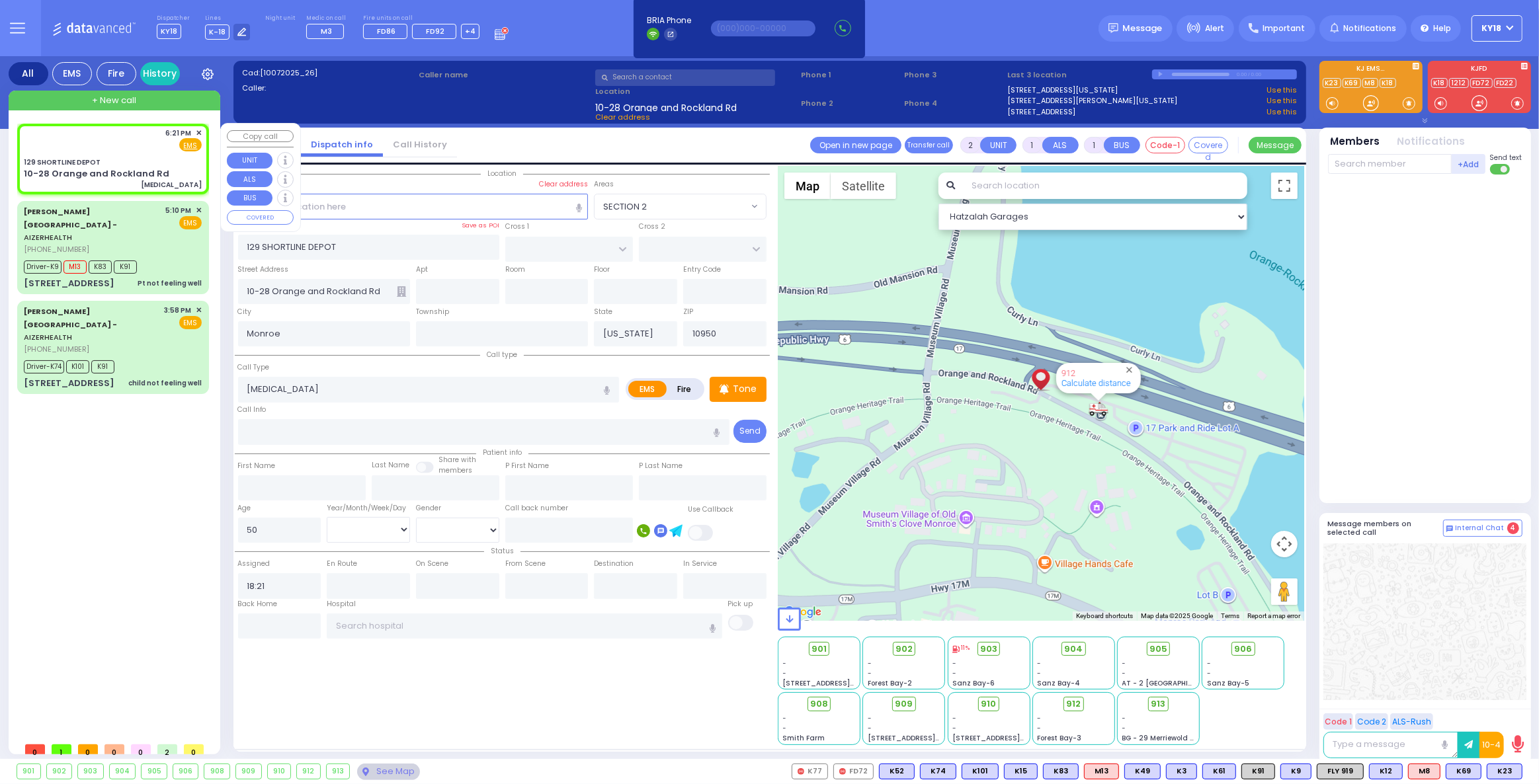
select select
radio input "true"
select select
select select "Hatzalah Garages"
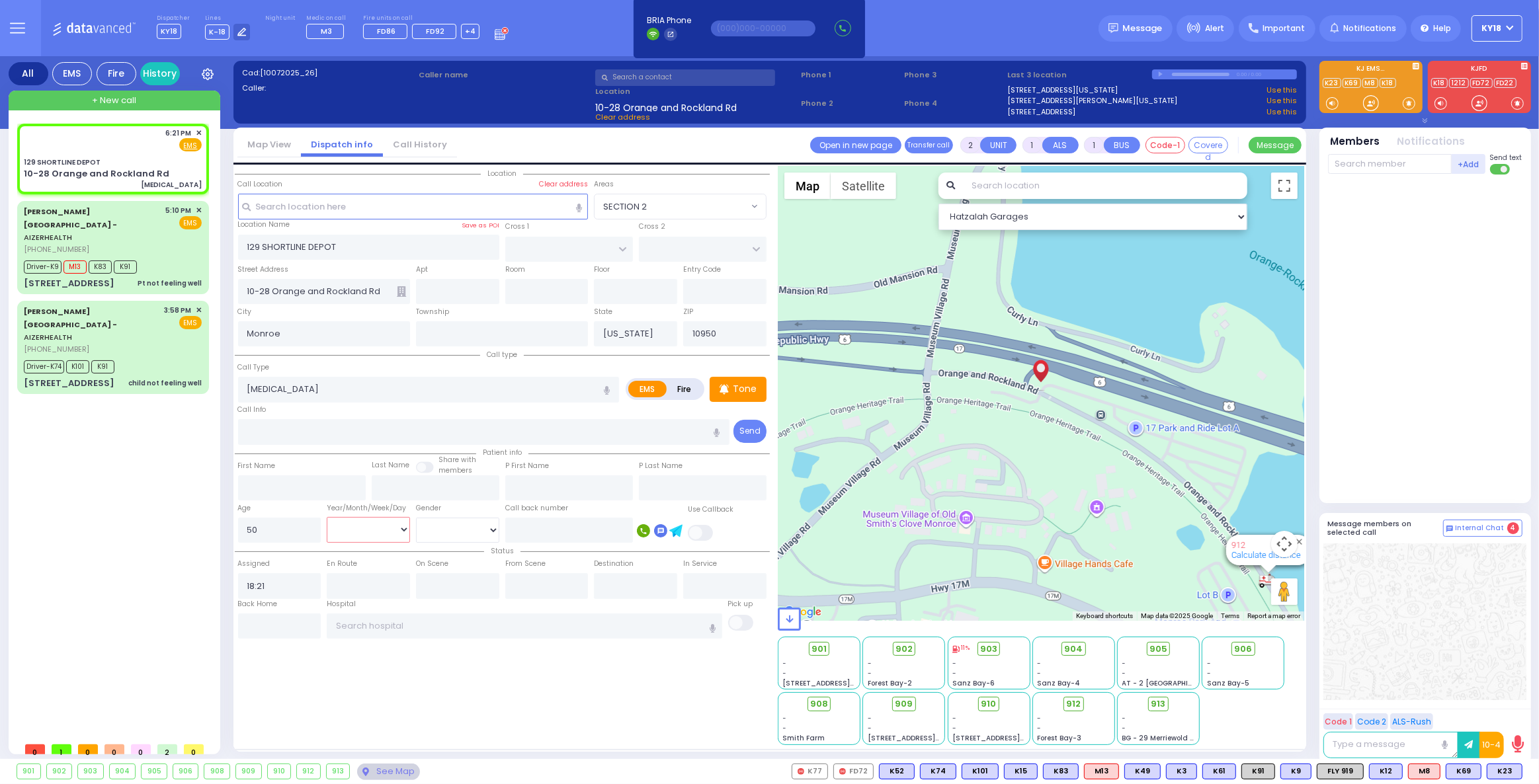
click at [370, 525] on select "Year Month Week Day" at bounding box center [368, 529] width 83 height 25
select select "Year"
click at [327, 517] on select "Year Month Week Day" at bounding box center [368, 529] width 83 height 25
select select
radio input "true"
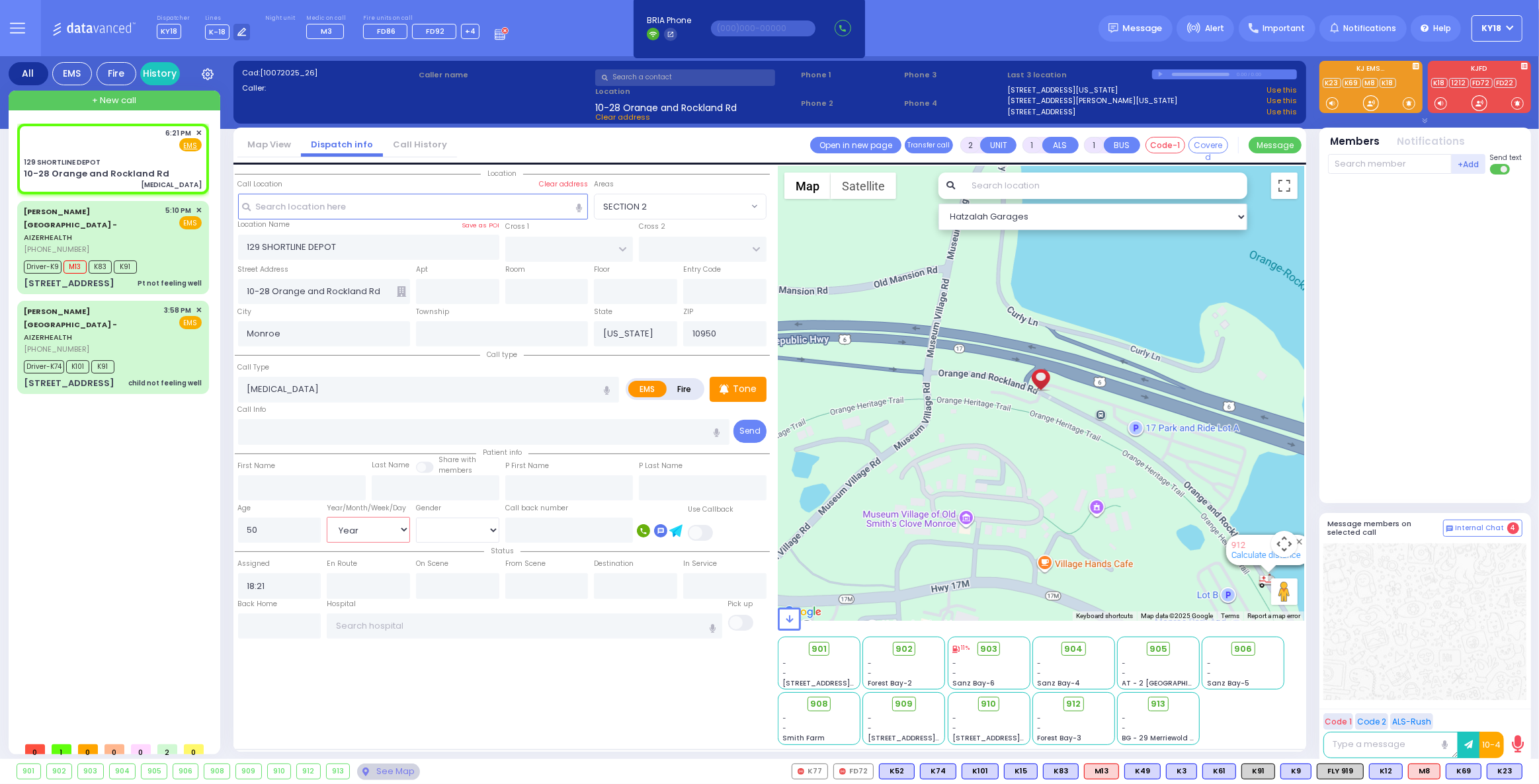
select select "Year"
select select "Hatzalah Garages"
drag, startPoint x: 84, startPoint y: 159, endPoint x: 184, endPoint y: 194, distance: 105.9
click at [85, 160] on div "129 SHORTLINE DEPOT" at bounding box center [62, 162] width 77 height 10
select select
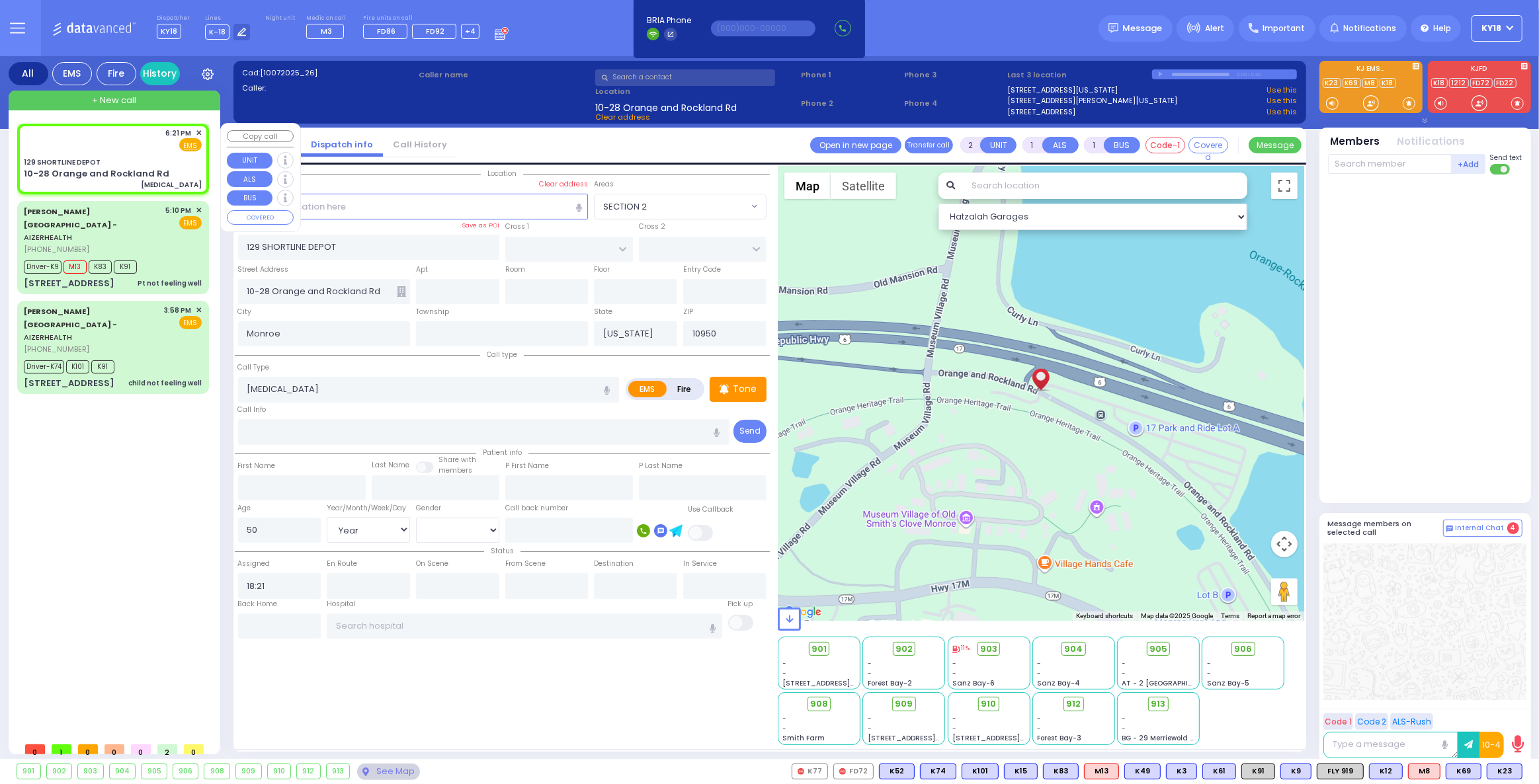
radio input "true"
select select "Year"
select select "Hatzalah Garages"
click at [479, 531] on select "Male Female" at bounding box center [458, 530] width 83 height 25
select select "[DEMOGRAPHIC_DATA]"
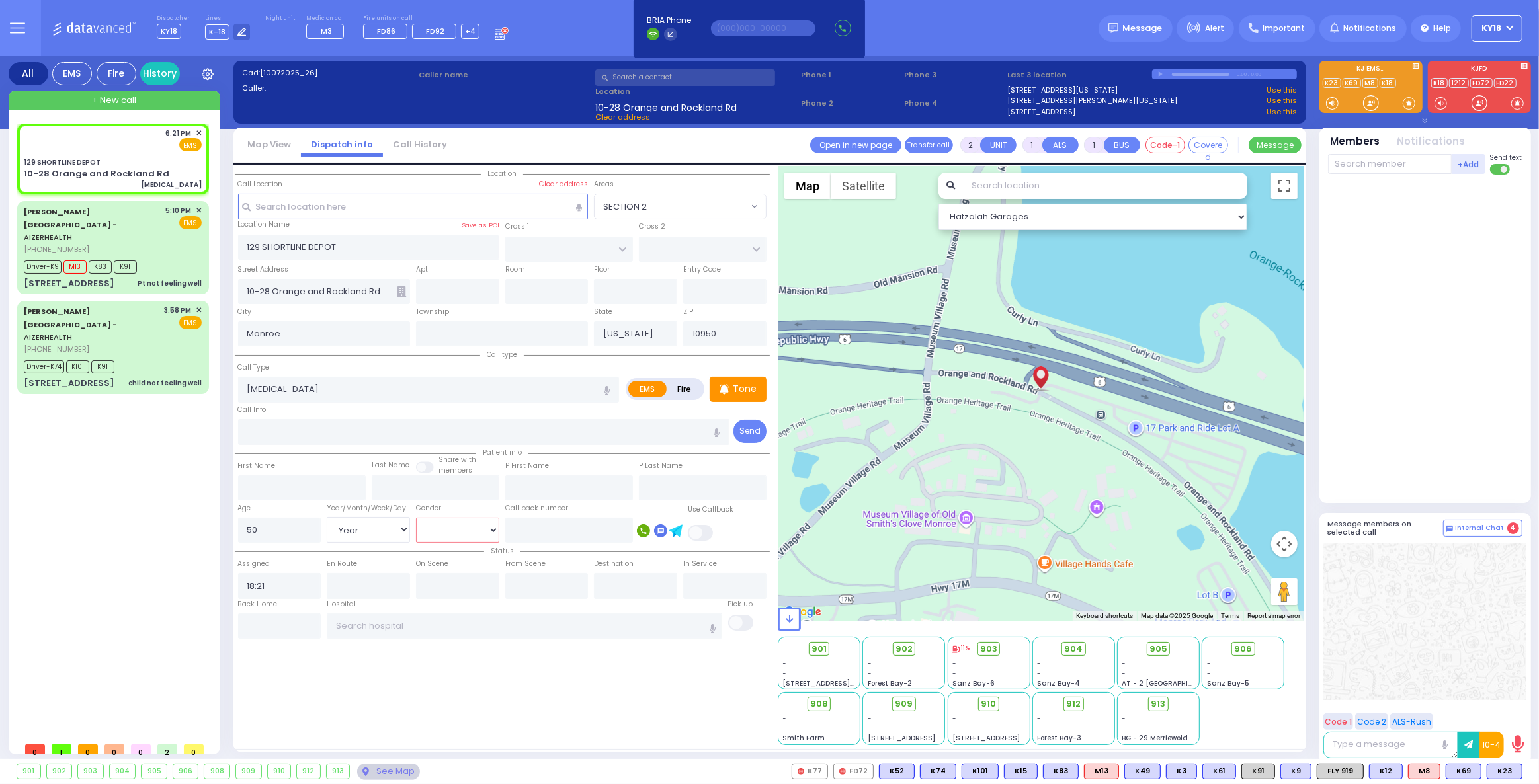
click at [416, 518] on select "Male Female" at bounding box center [458, 530] width 83 height 25
select select
radio input "true"
select select "Year"
select select "[DEMOGRAPHIC_DATA]"
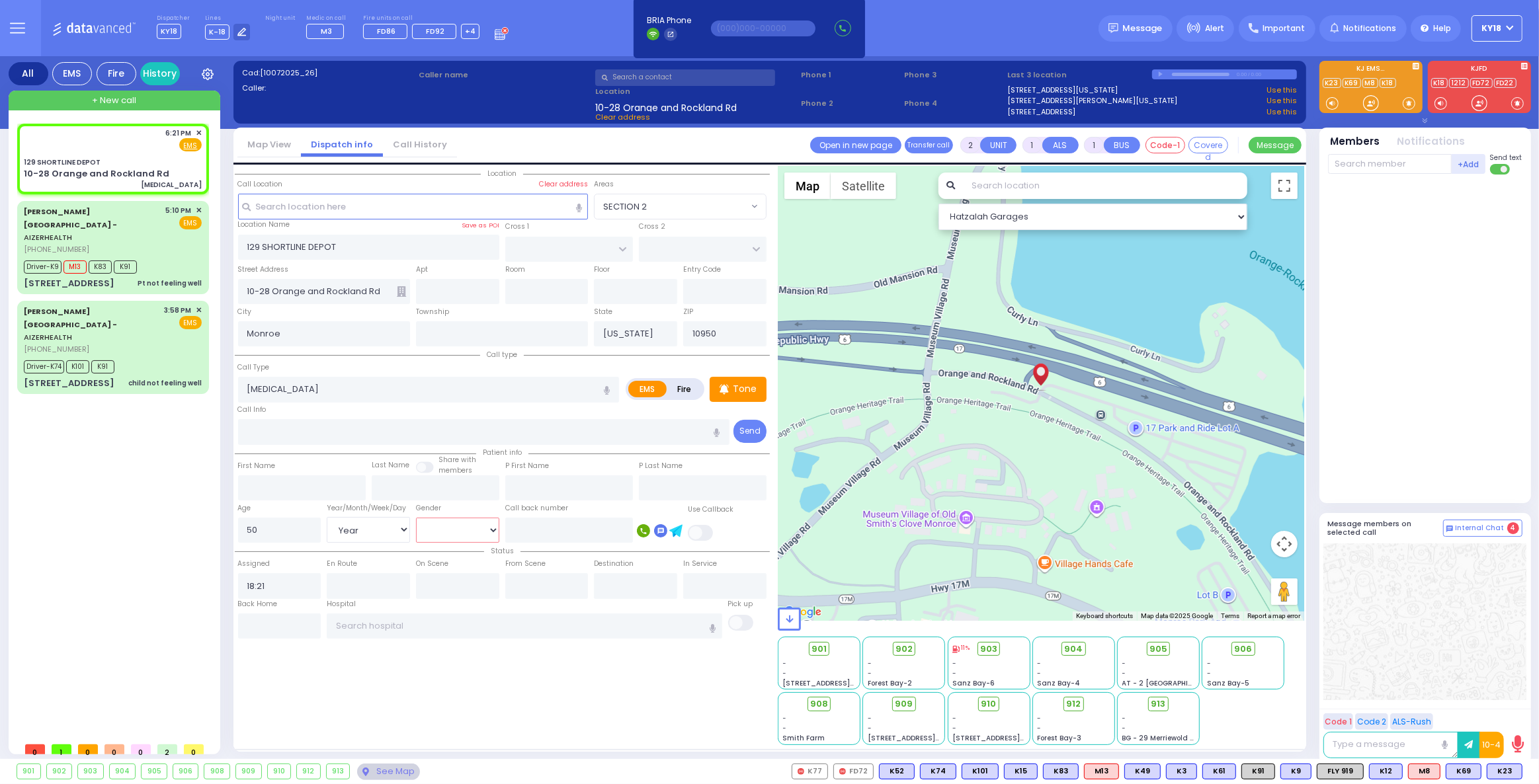
select select "Hatzalah Garages"
click at [128, 153] on div "6:21 PM ✕ Fire EMS" at bounding box center [113, 160] width 187 height 67
select select
radio input "true"
select select "Year"
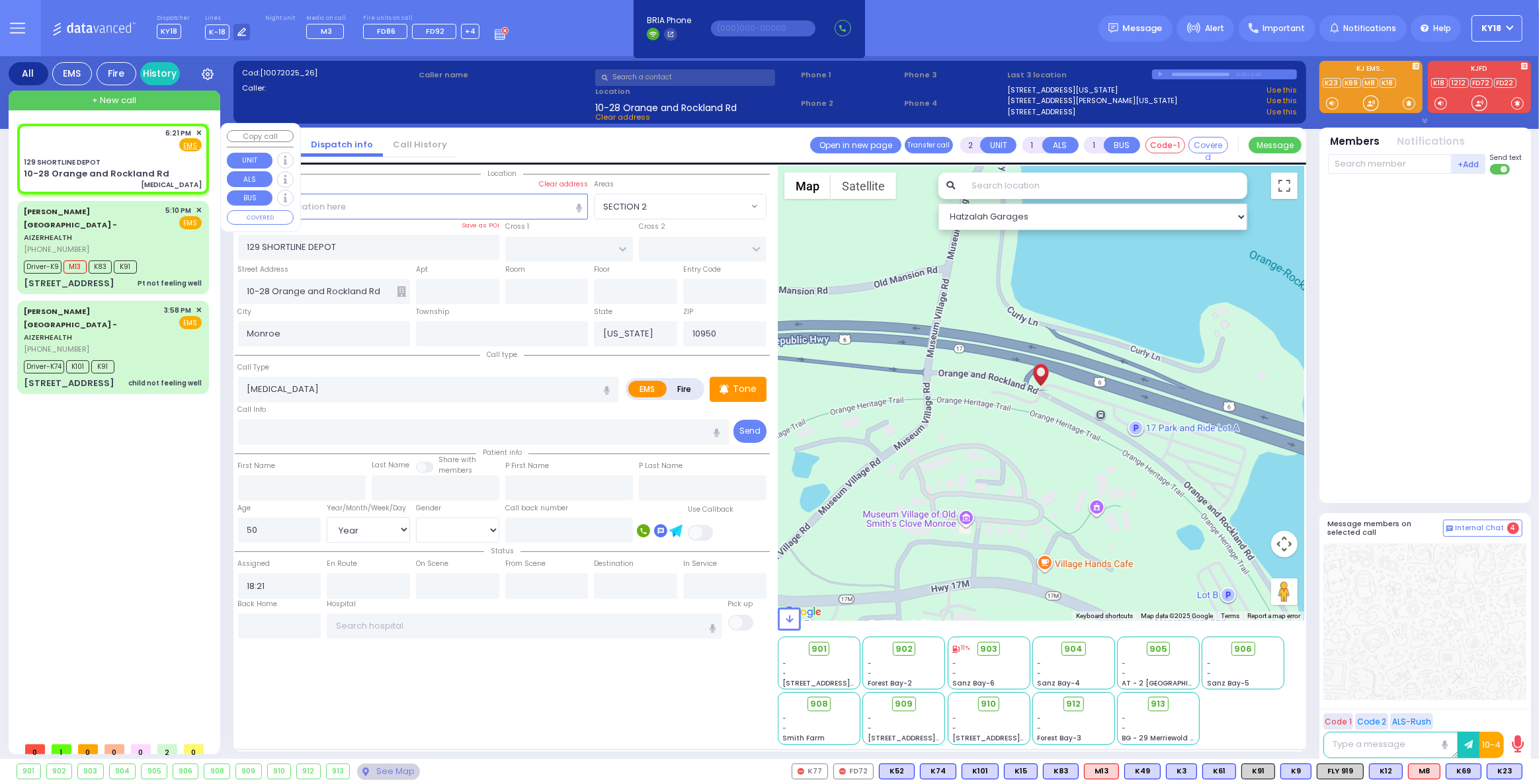
select select "[DEMOGRAPHIC_DATA]"
select select "Hatzalah Garages"
click at [109, 134] on div "6:21 PM ✕ Fire EMS" at bounding box center [112, 140] width 178 height 25
select select
radio input "true"
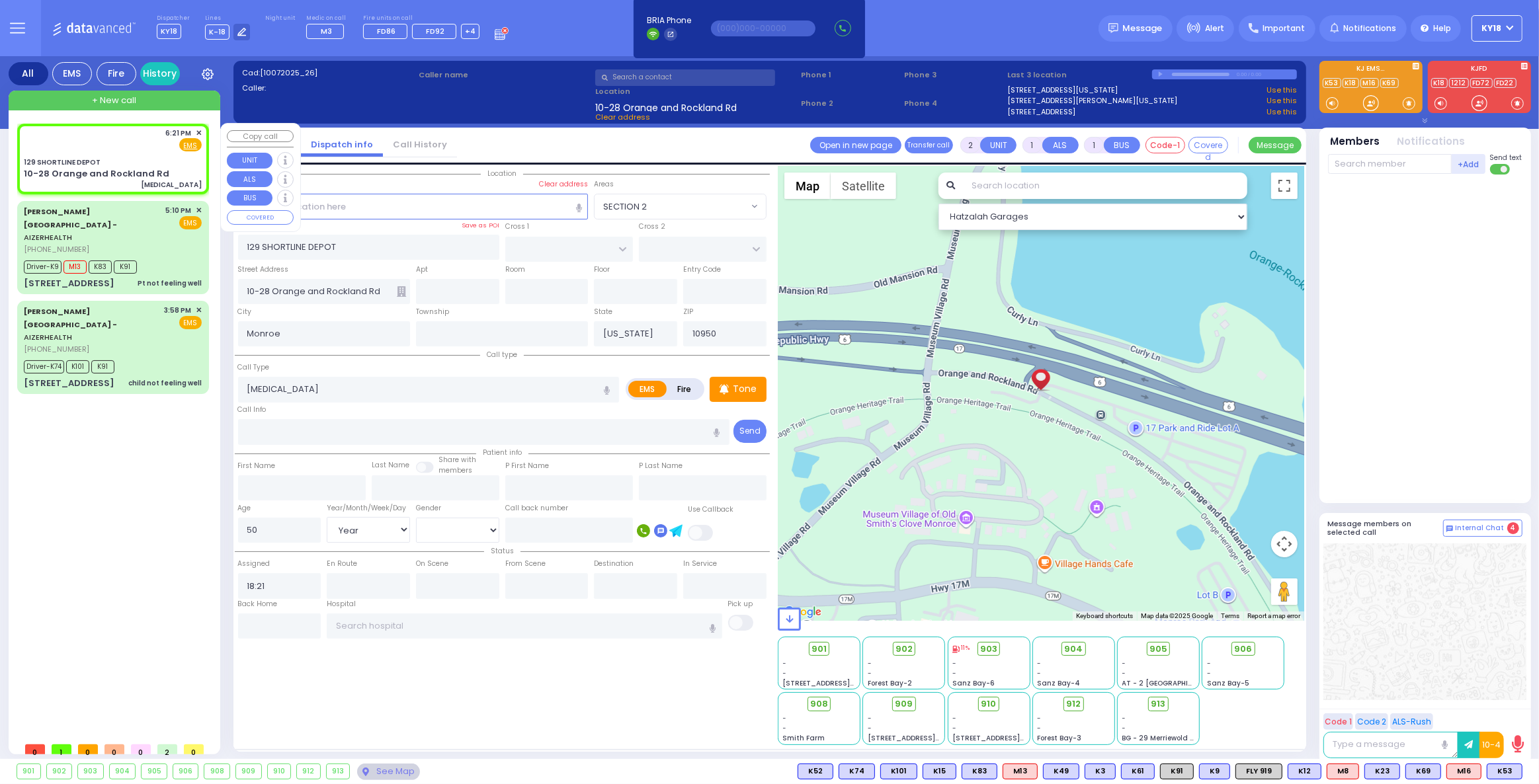
select select "Year"
select select "[DEMOGRAPHIC_DATA]"
select select "Hatzalah Garages"
click at [1428, 773] on span "K69" at bounding box center [1424, 772] width 34 height 15
click at [1470, 770] on span "M16" at bounding box center [1464, 772] width 34 height 15
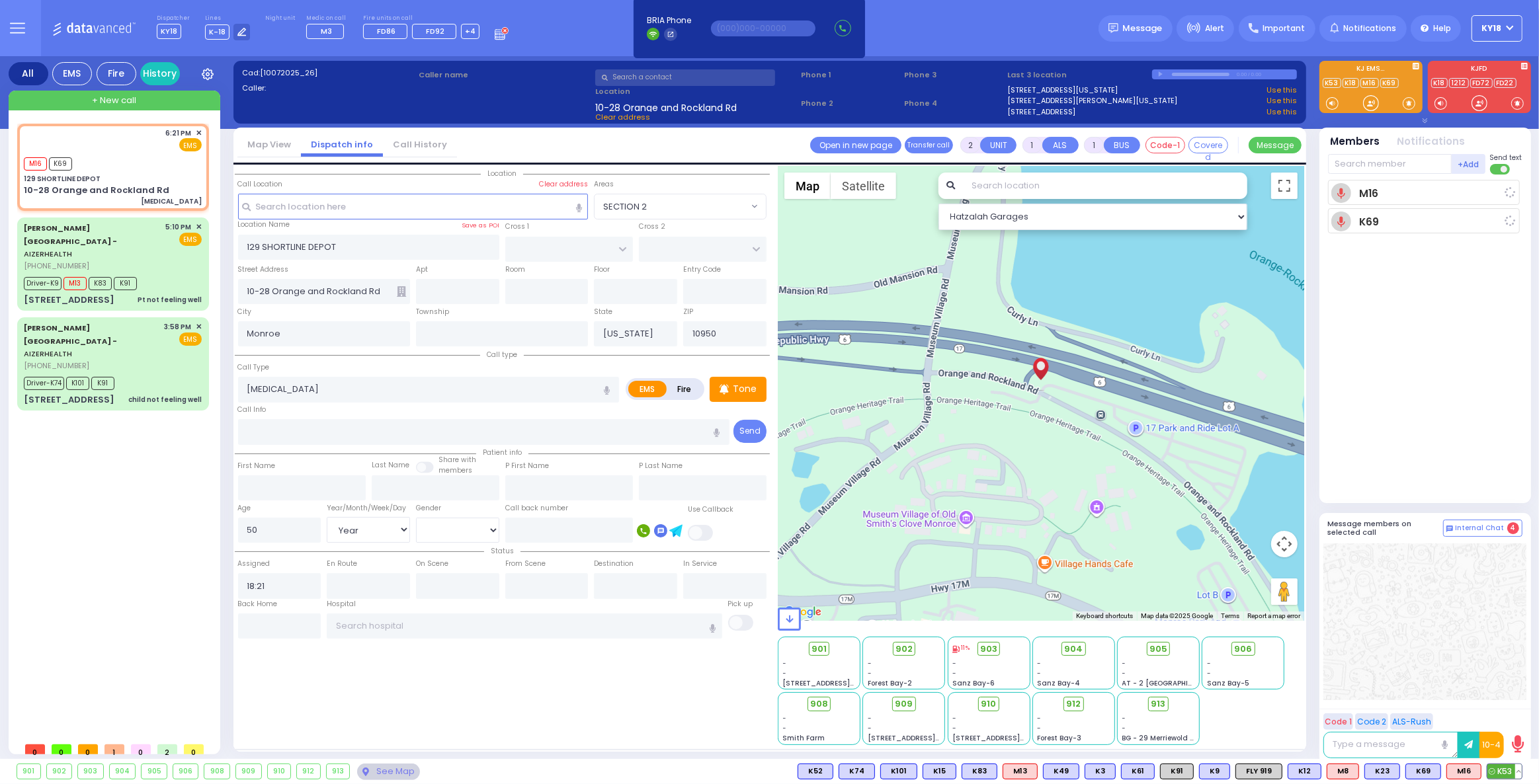
click at [1509, 768] on span "K53" at bounding box center [1505, 772] width 34 height 15
select select
radio input "true"
select select "Year"
select select "[DEMOGRAPHIC_DATA]"
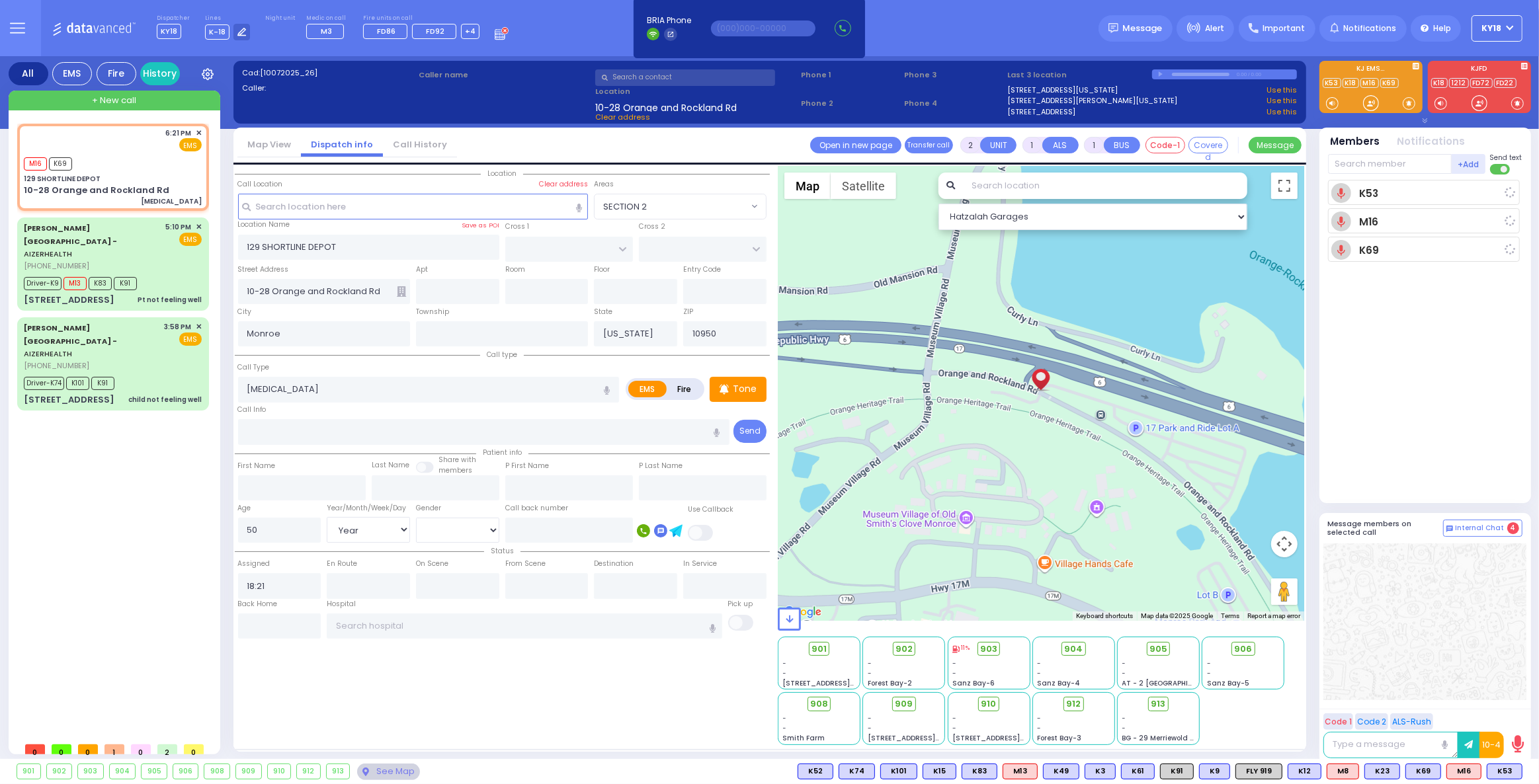
type input "18:24"
select select "Hatzalah Garages"
select select
radio input "true"
select select "Year"
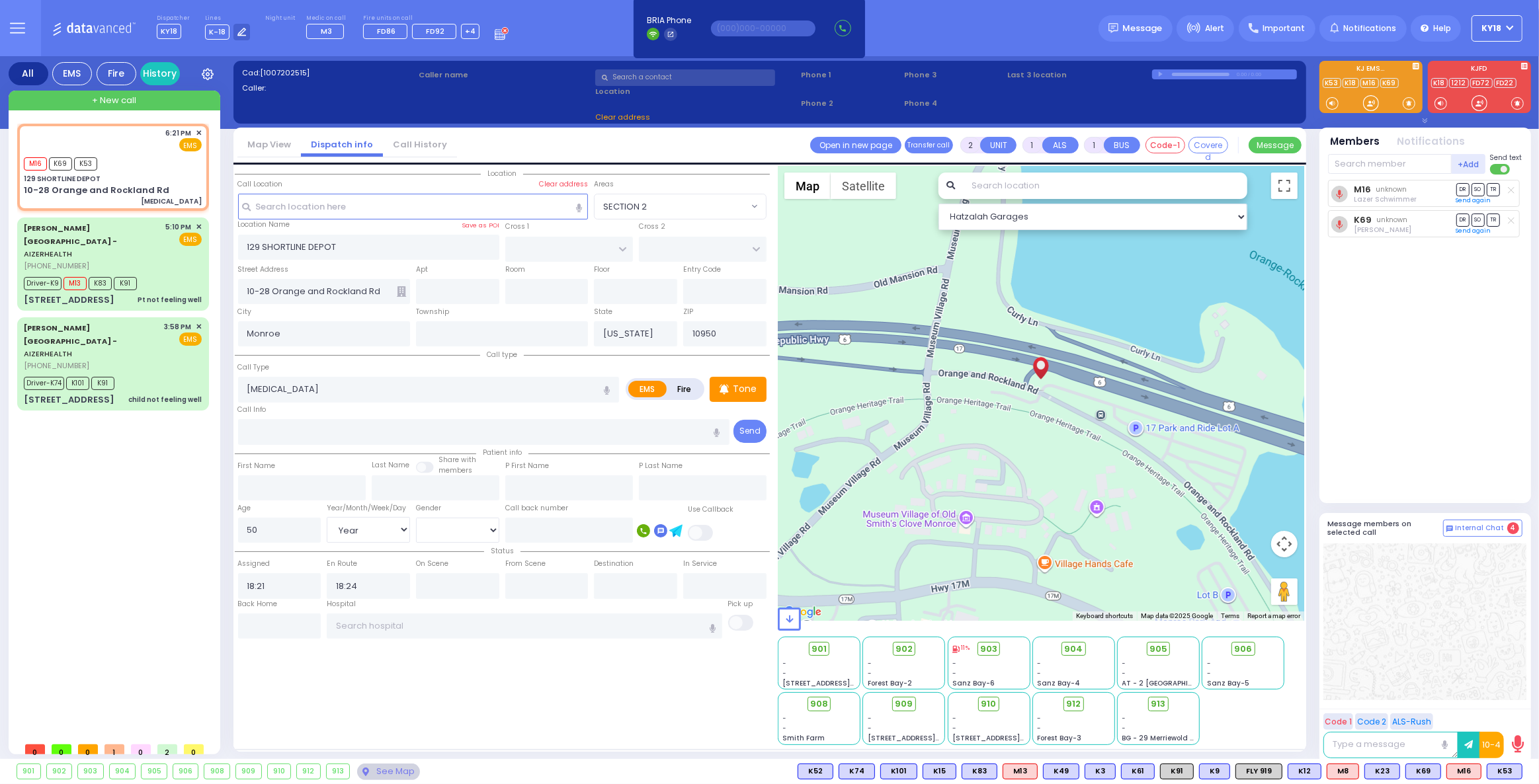
select select "[DEMOGRAPHIC_DATA]"
select select "Hatzalah Garages"
select select
radio input "true"
select select "Year"
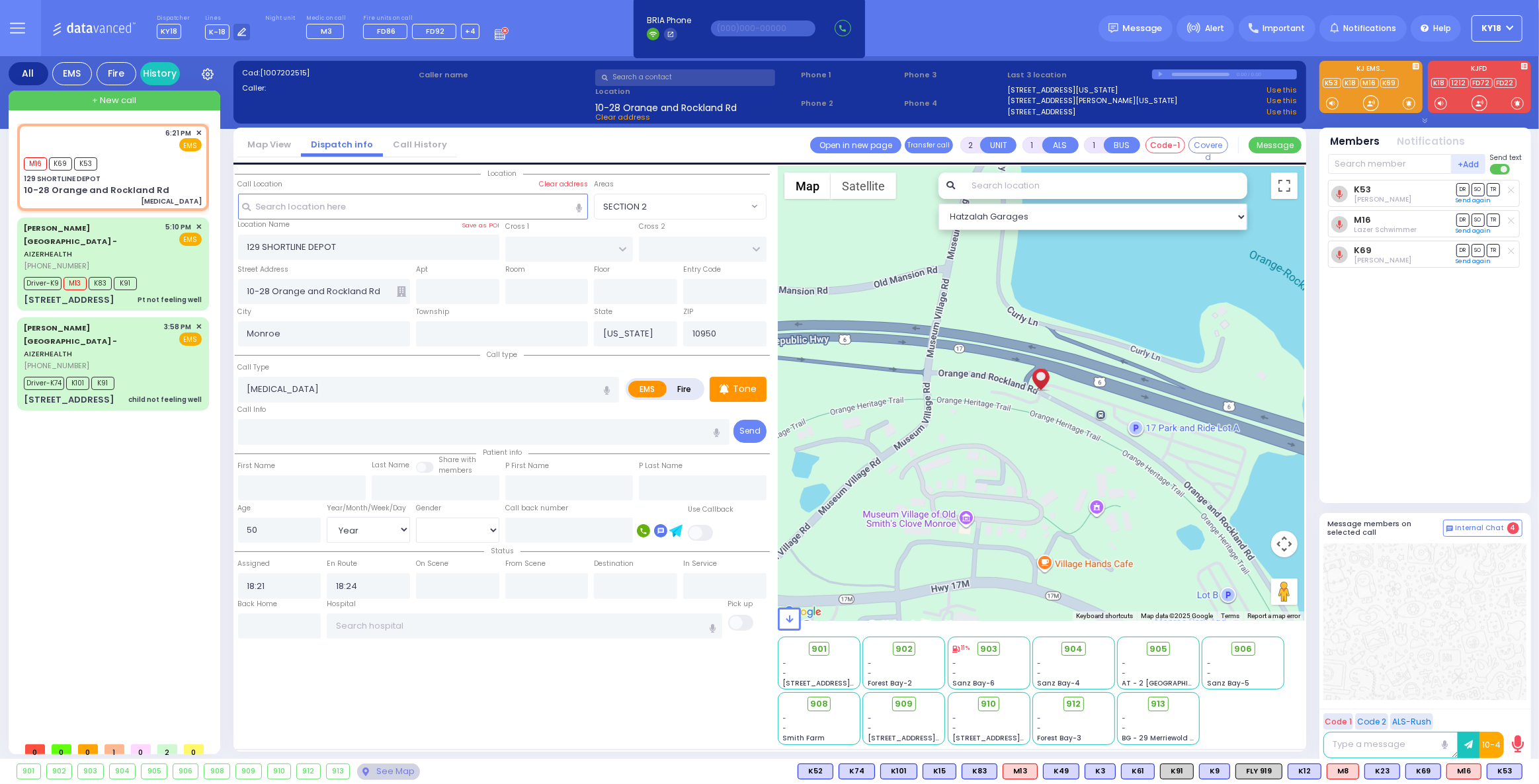
select select "[DEMOGRAPHIC_DATA]"
select select "Hatzalah Garages"
click at [164, 180] on div "129 SHORTLINE DEPOT" at bounding box center [112, 179] width 178 height 10
select select
radio input "true"
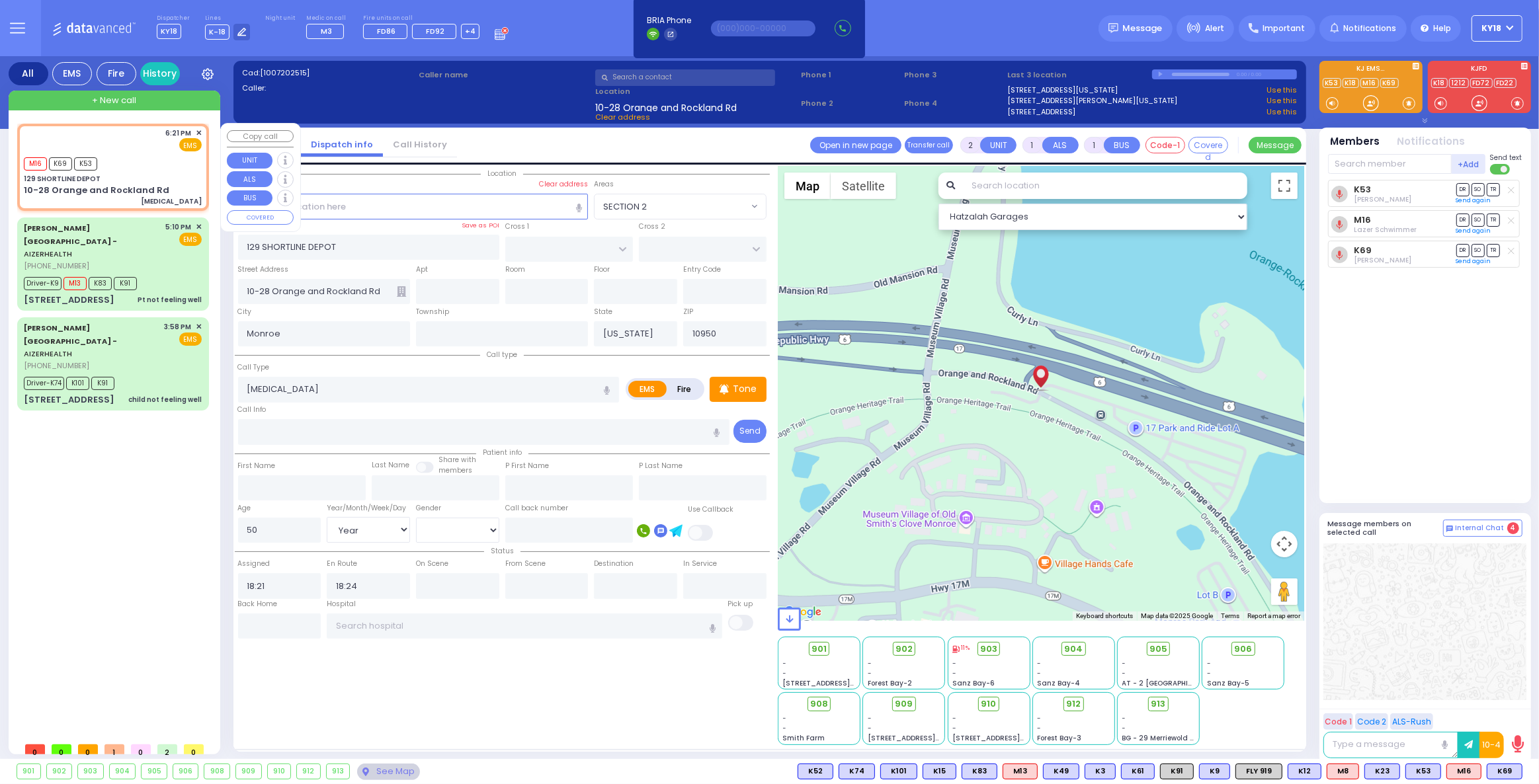
select select "Year"
select select "[DEMOGRAPHIC_DATA]"
select select "Hatzalah Garages"
click at [1358, 164] on input "text" at bounding box center [1389, 164] width 124 height 20
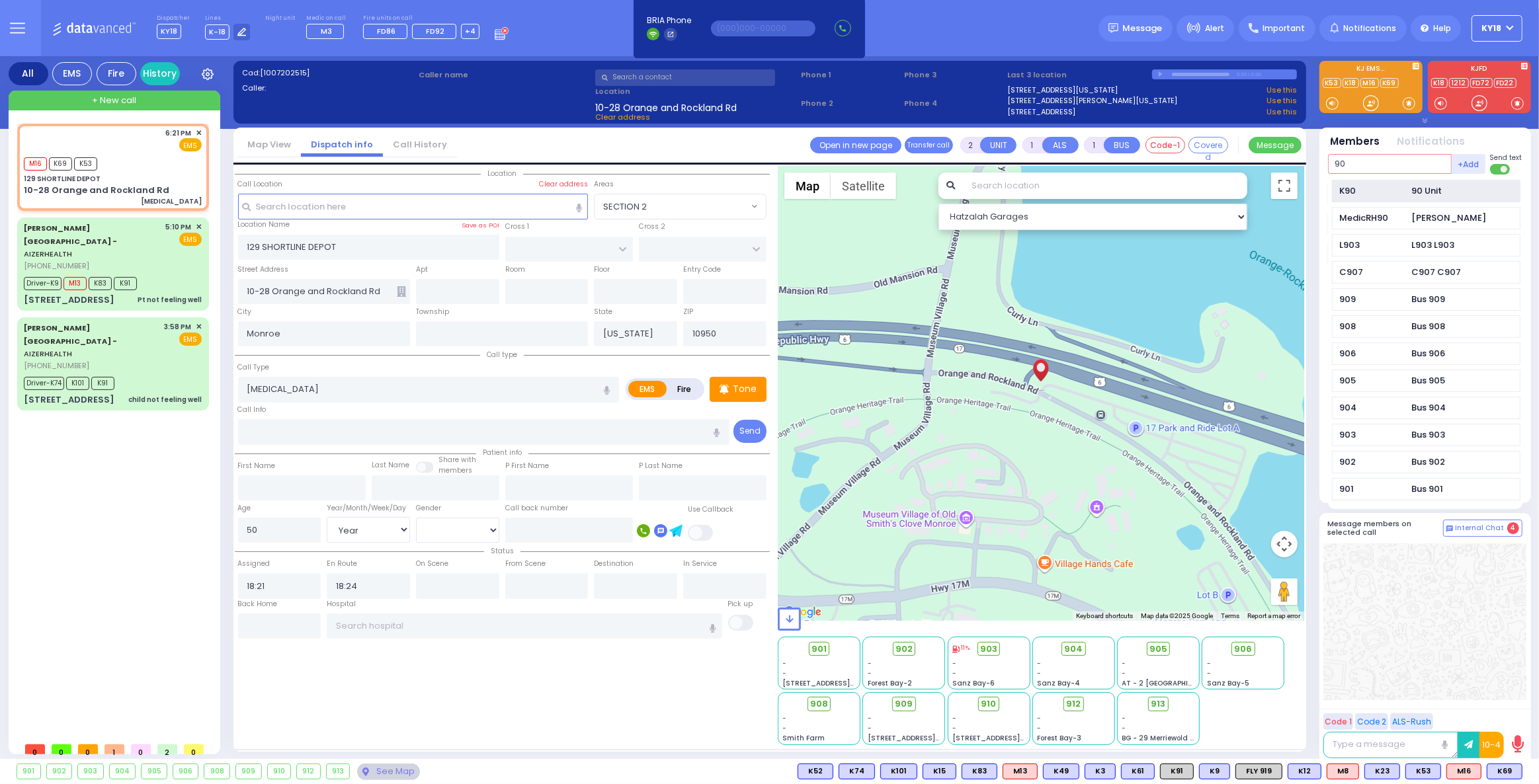
type input "90"
click at [1366, 195] on div "K90" at bounding box center [1372, 191] width 66 height 13
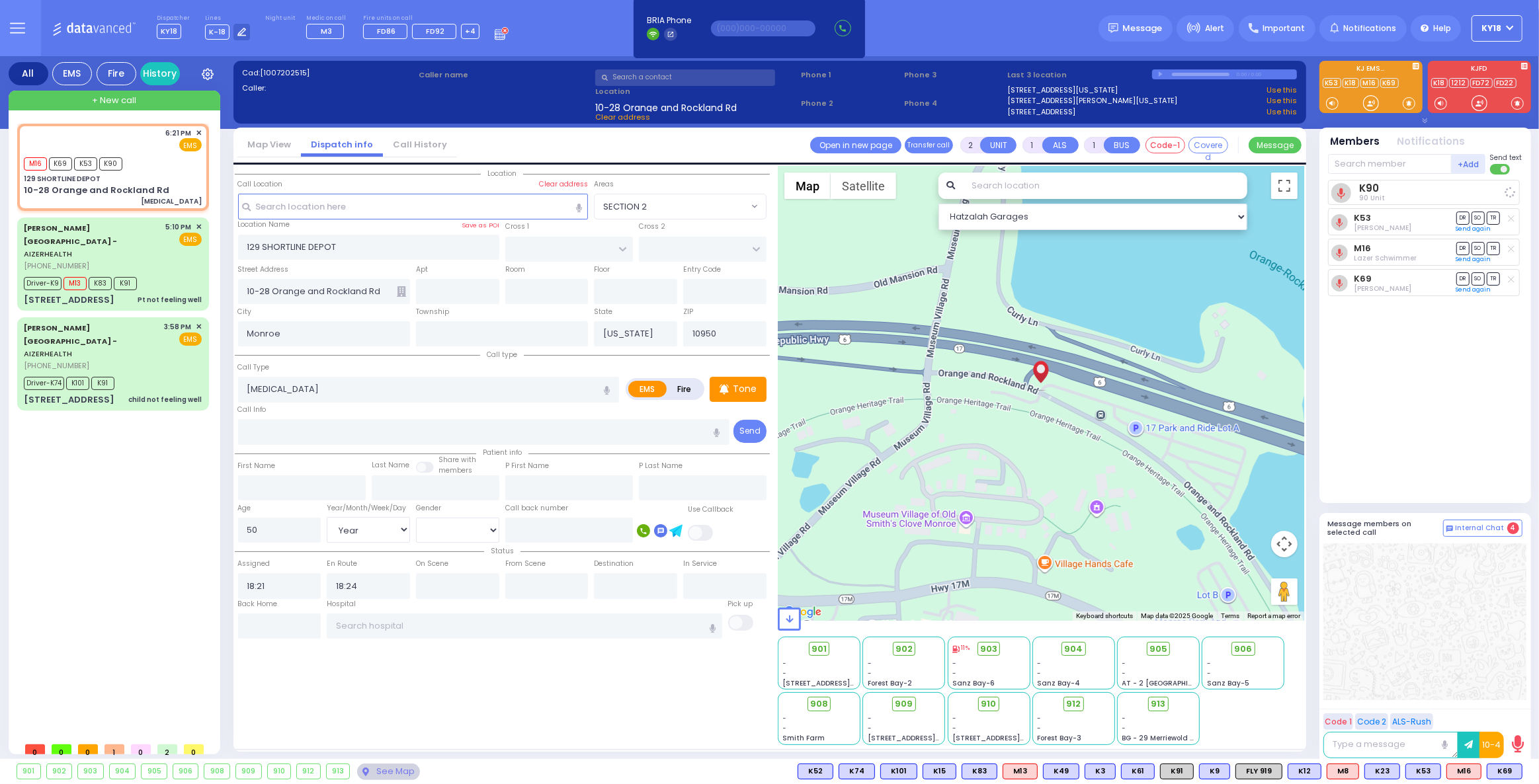
select select
radio input "true"
select select "Year"
select select "[DEMOGRAPHIC_DATA]"
select select "Hatzalah Garages"
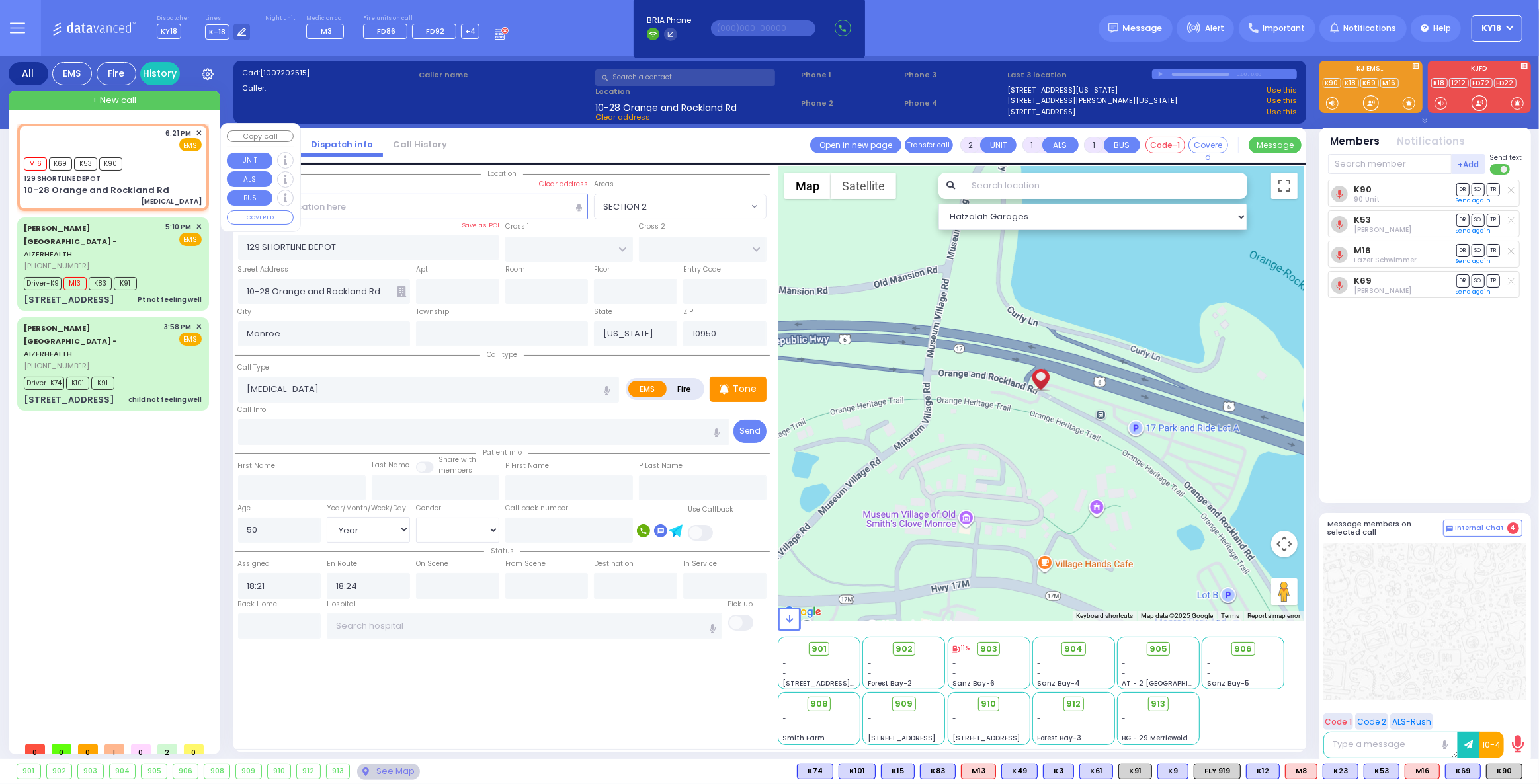
click at [142, 179] on div "129 SHORTLINE DEPOT" at bounding box center [112, 179] width 178 height 10
select select
radio input "true"
select select "Year"
select select "[DEMOGRAPHIC_DATA]"
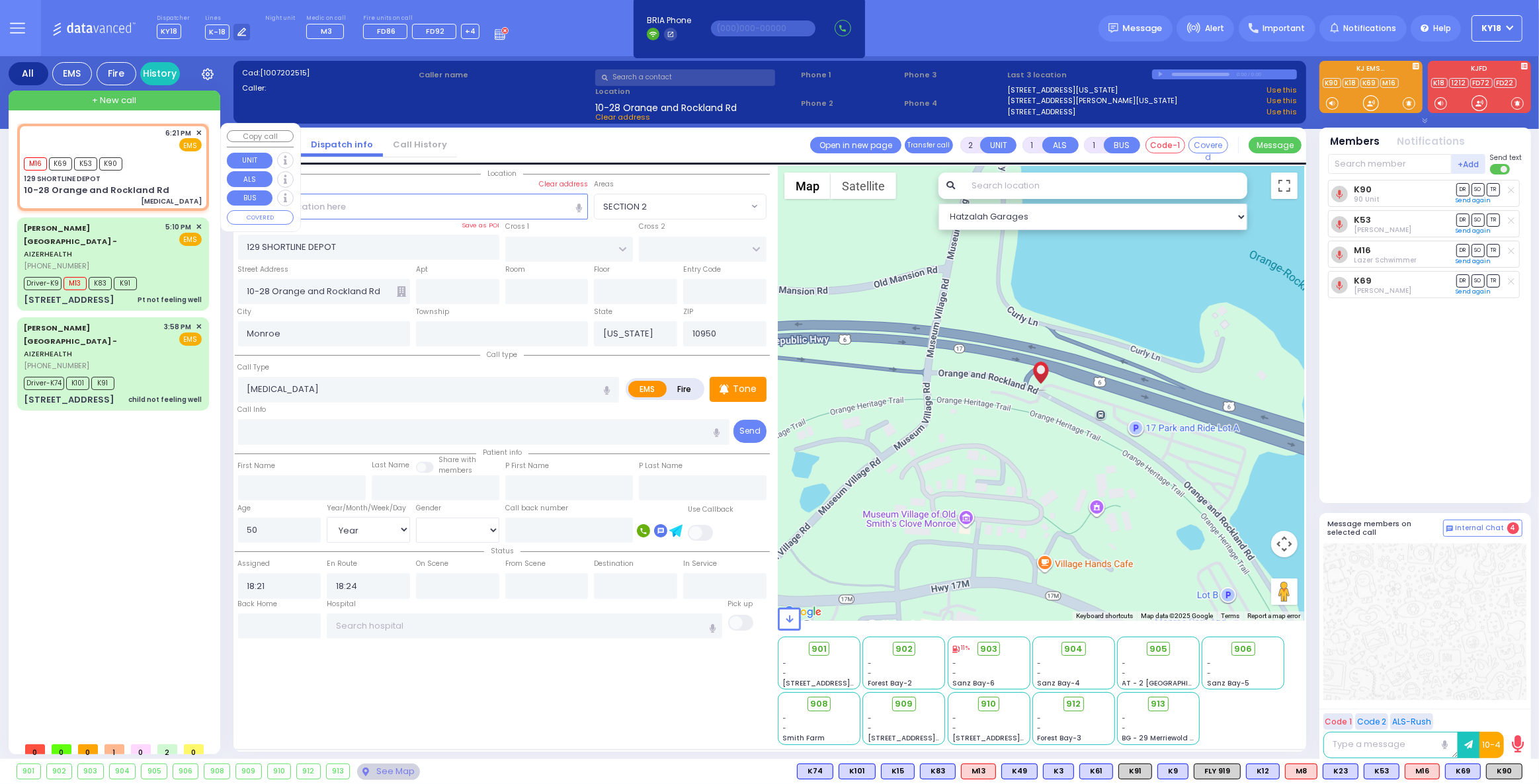
select select "Hatzalah Garages"
click at [824, 705] on span "908" at bounding box center [824, 704] width 18 height 13
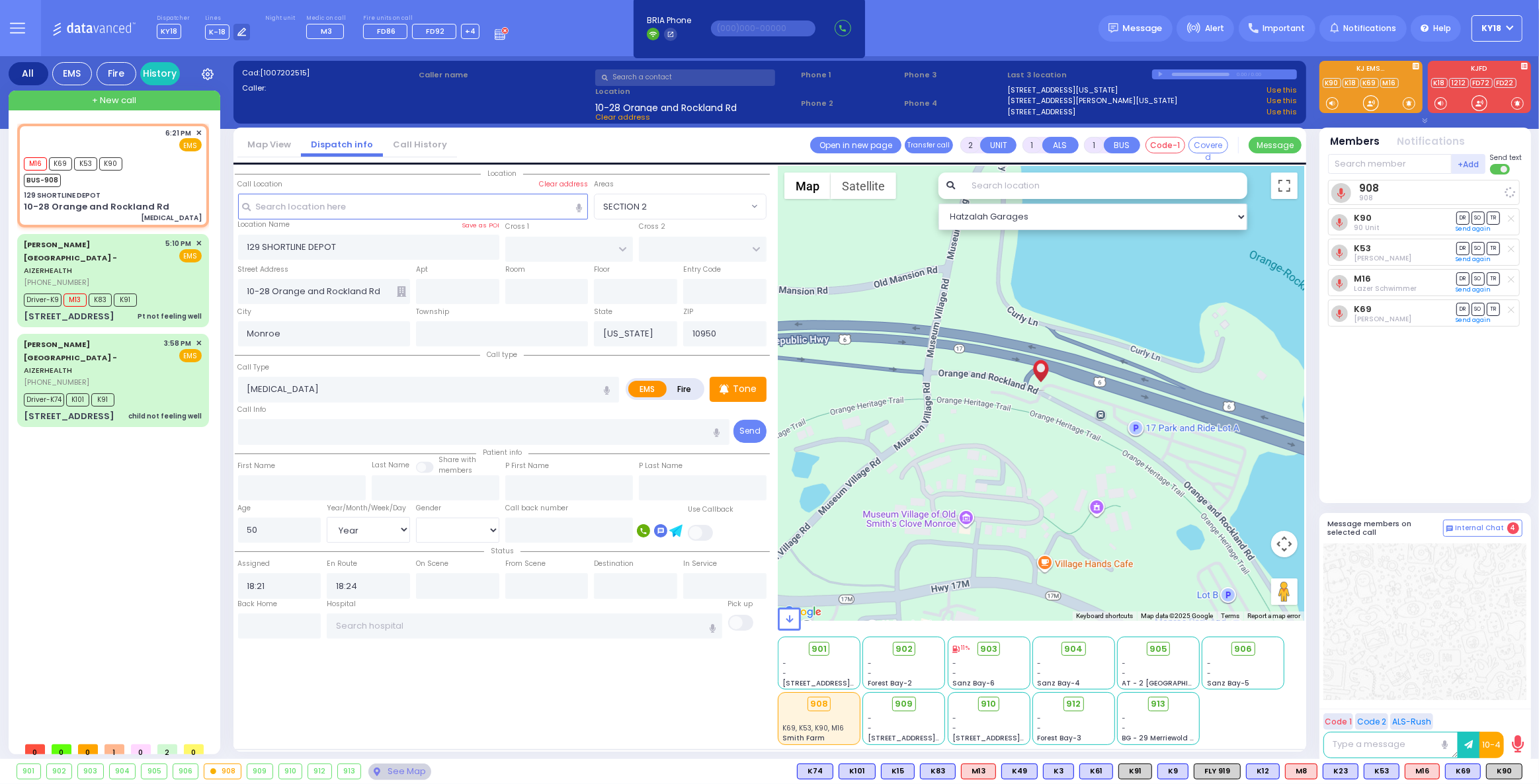
select select
radio input "true"
select select "Year"
select select "[DEMOGRAPHIC_DATA]"
select select "Hatzalah Garages"
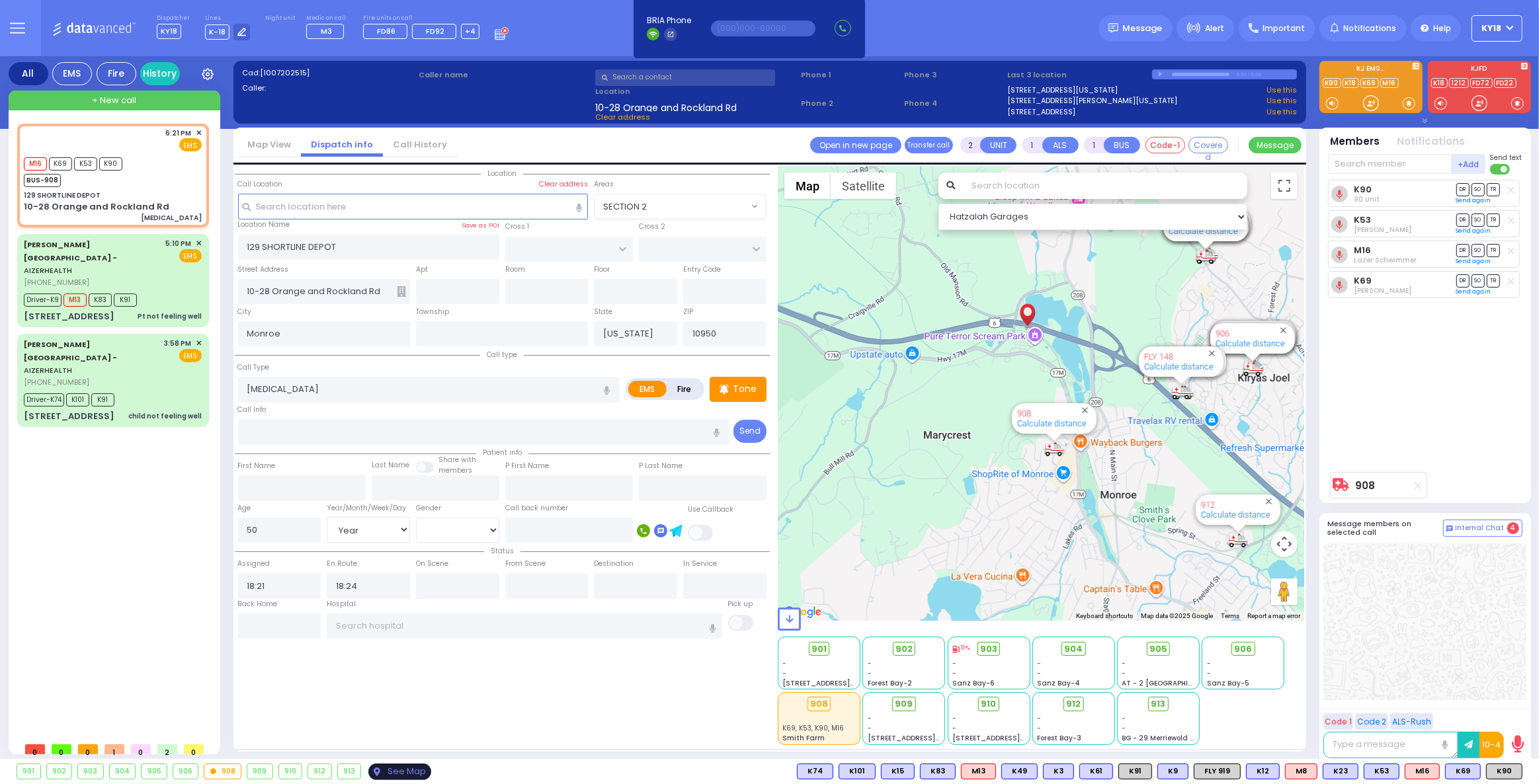
drag, startPoint x: 405, startPoint y: 773, endPoint x: 395, endPoint y: 777, distance: 10.8
click at [395, 777] on div "See Map" at bounding box center [399, 772] width 62 height 16
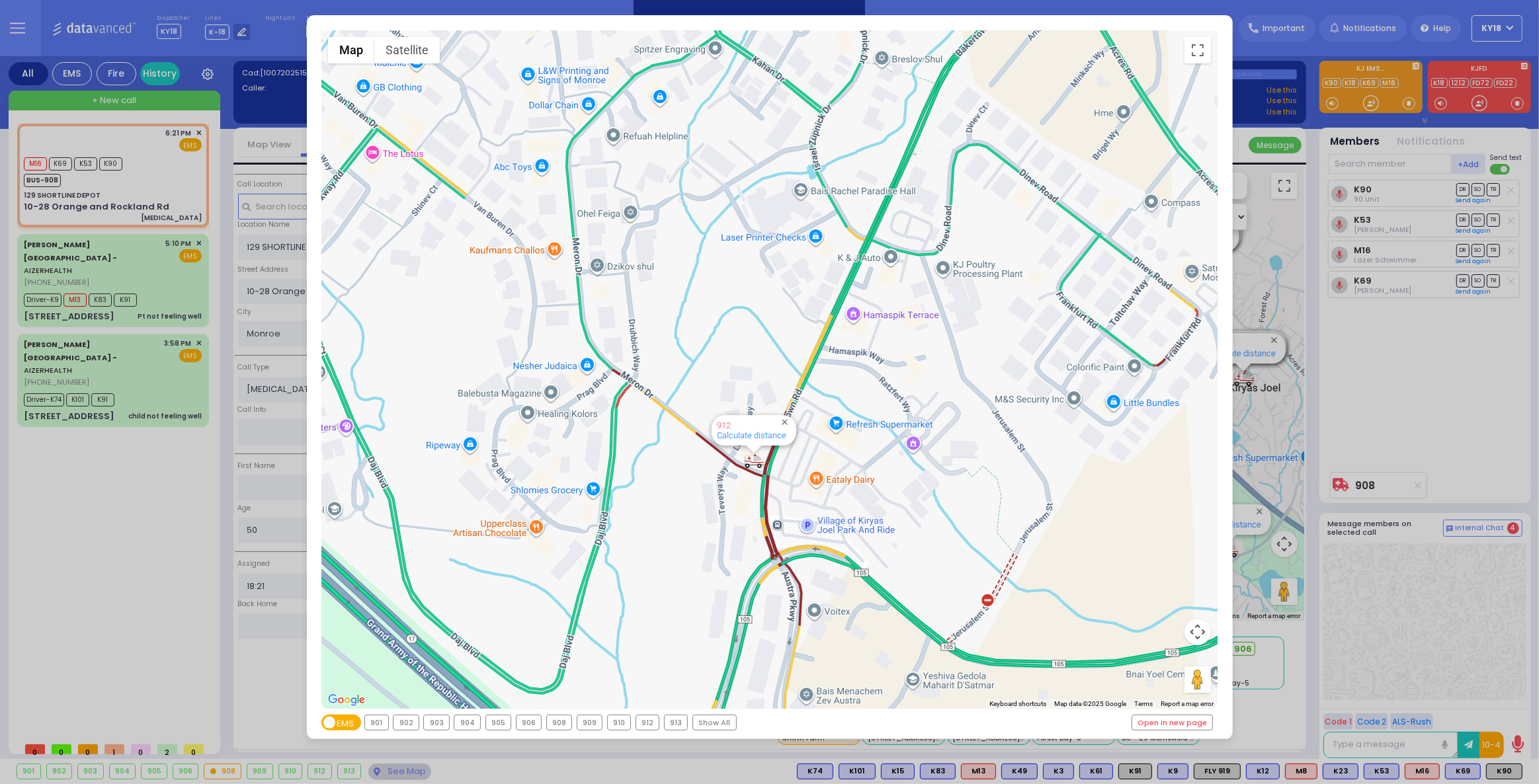
click at [175, 345] on div "← Move left → Move right ↑ Move up ↓ Move down + Zoom in - Zoom out Home Jump l…" at bounding box center [770, 392] width 1539 height 784
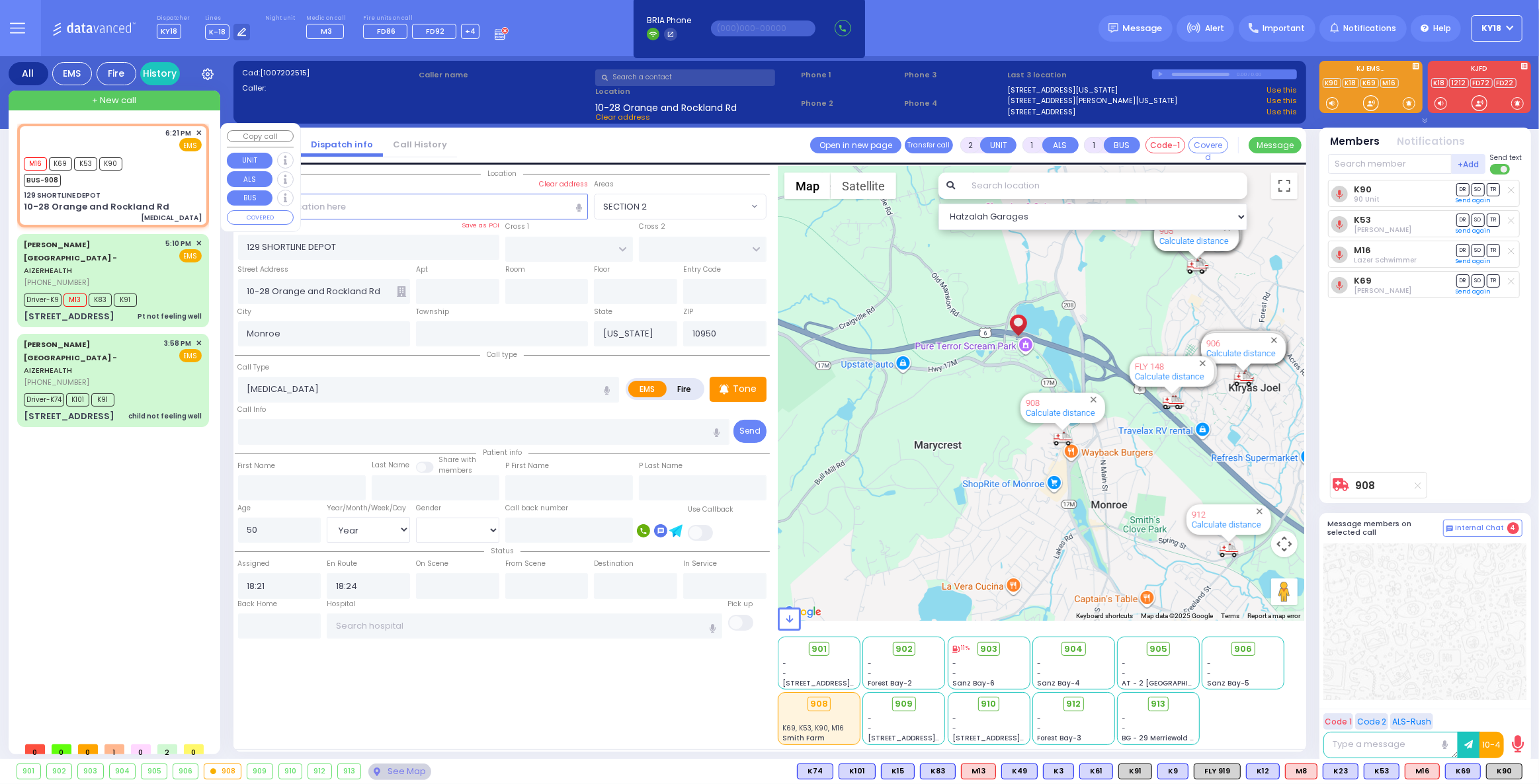
click at [187, 197] on div "129 SHORTLINE DEPOT" at bounding box center [112, 196] width 178 height 10
select select
radio input "true"
select select "Year"
select select "[DEMOGRAPHIC_DATA]"
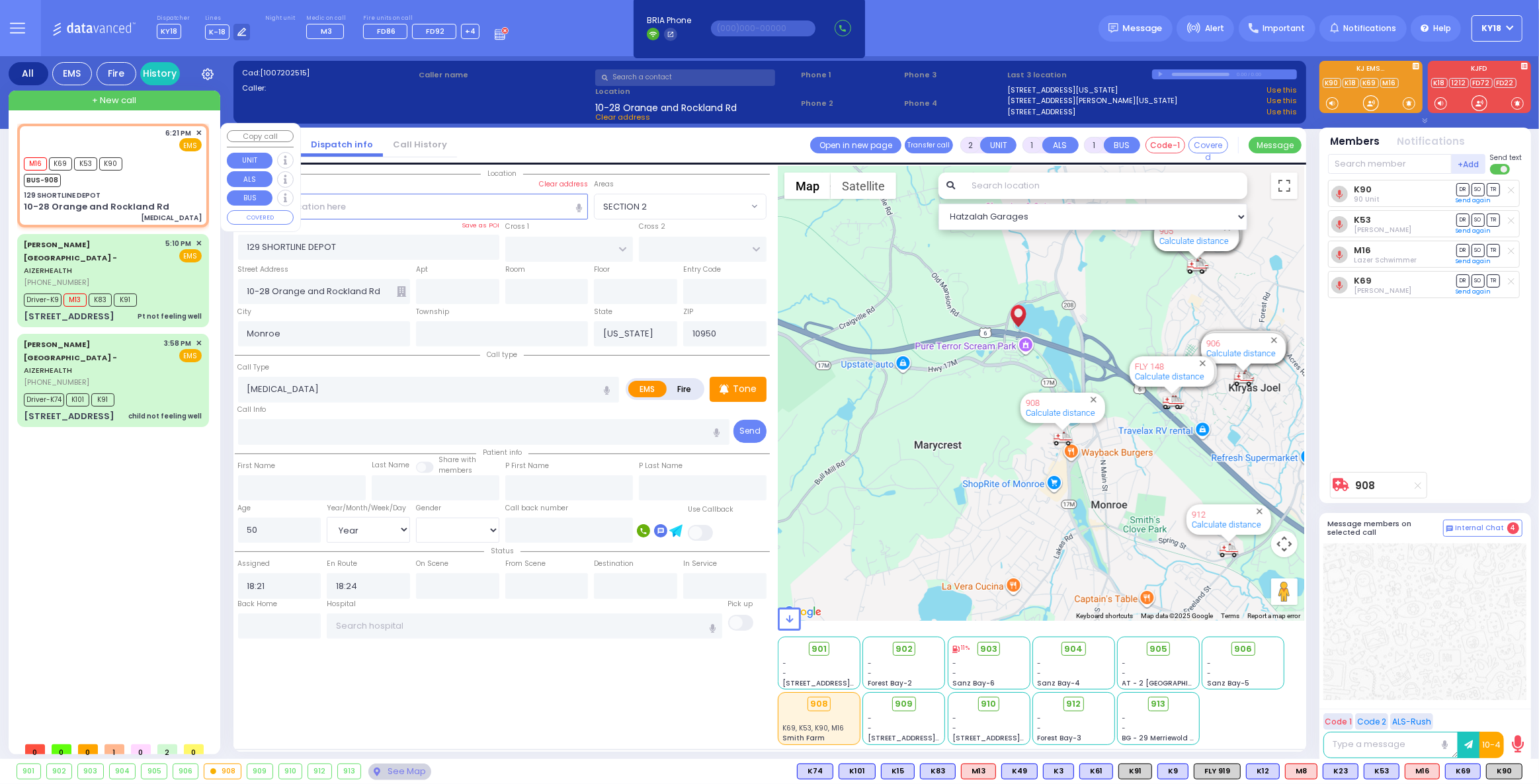
select select "Hatzalah Garages"
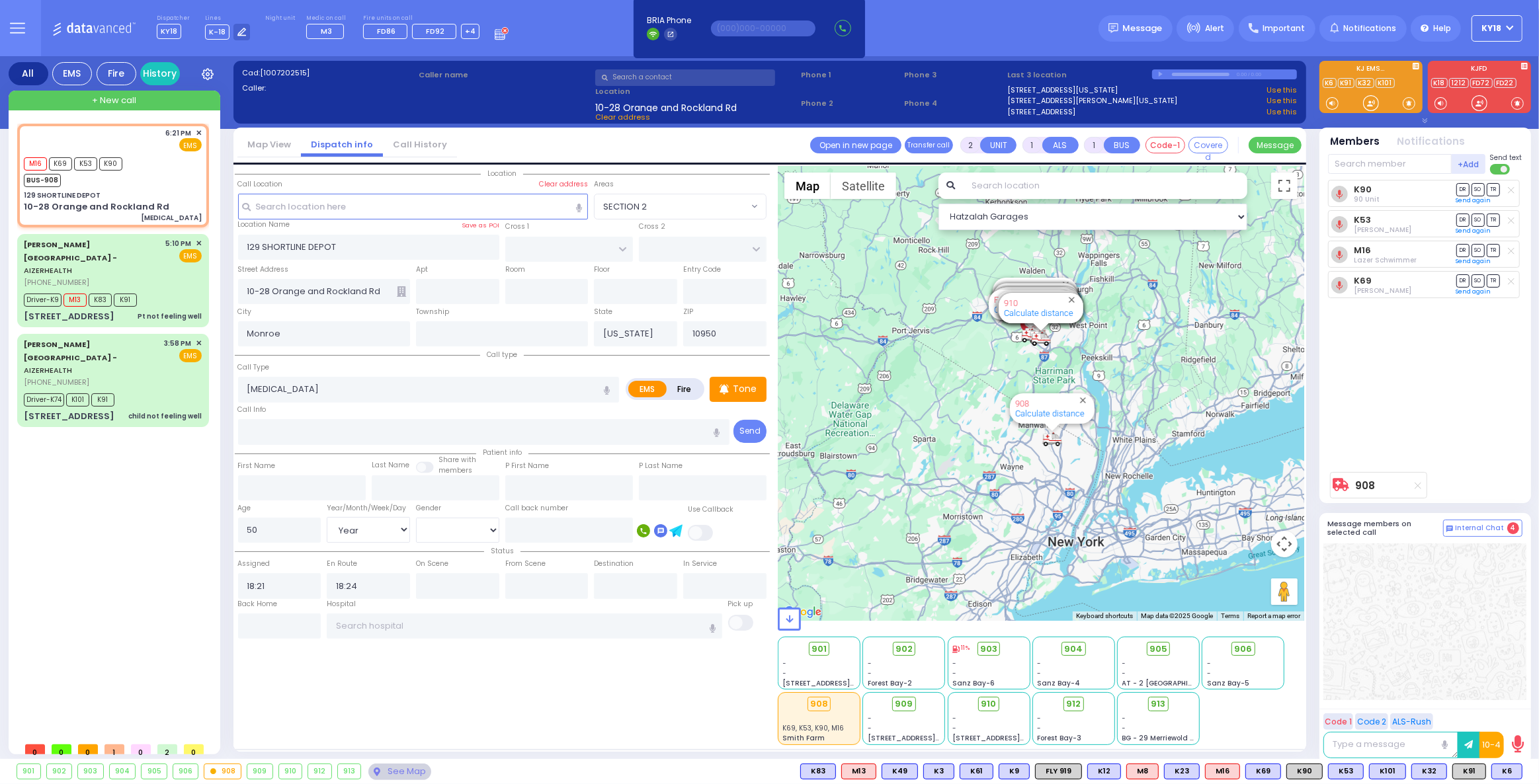
type input "6"
select select
radio input "true"
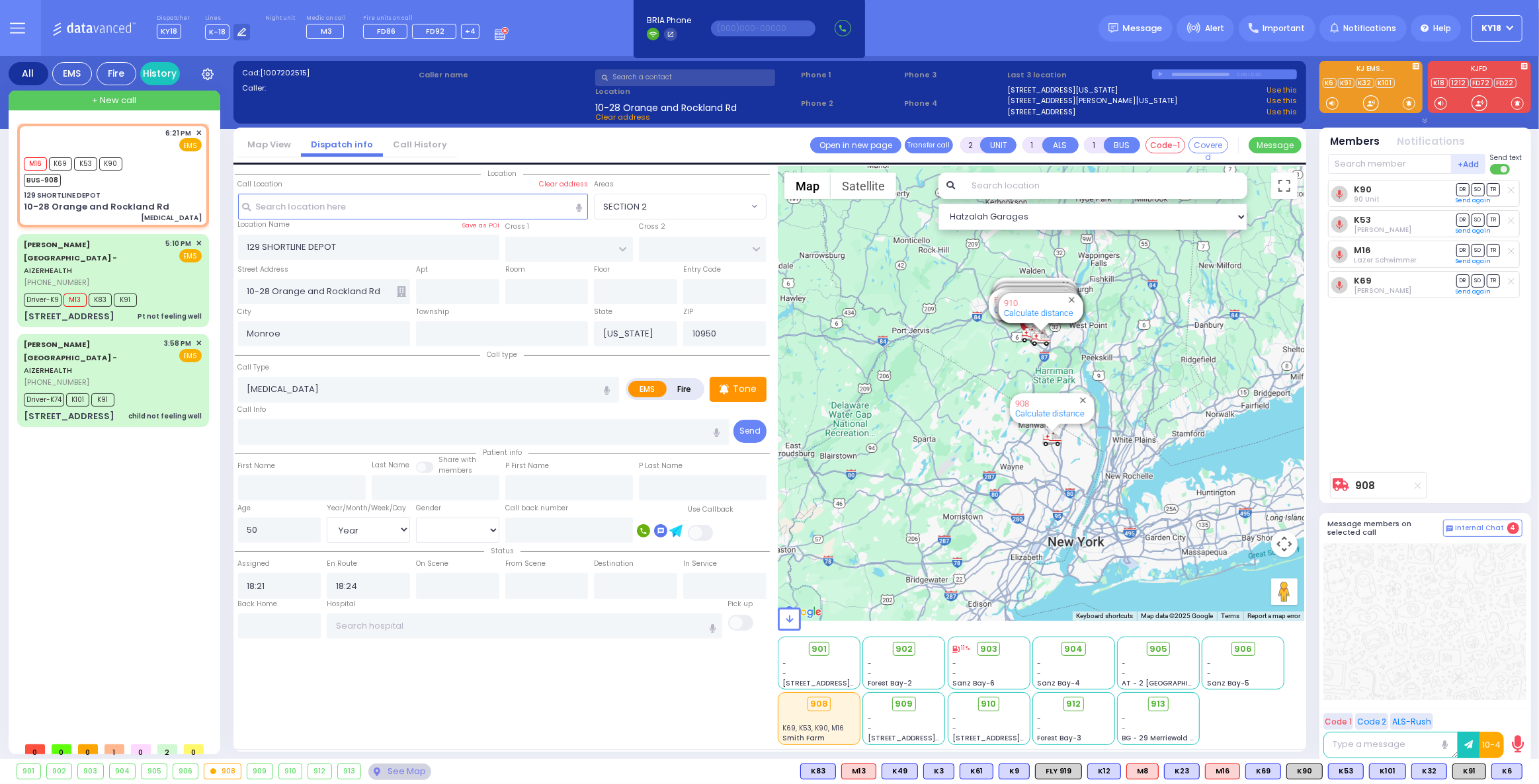
type input "Unknown"
select select "Year"
select select "[DEMOGRAPHIC_DATA]"
select select "Hatzalah Garages"
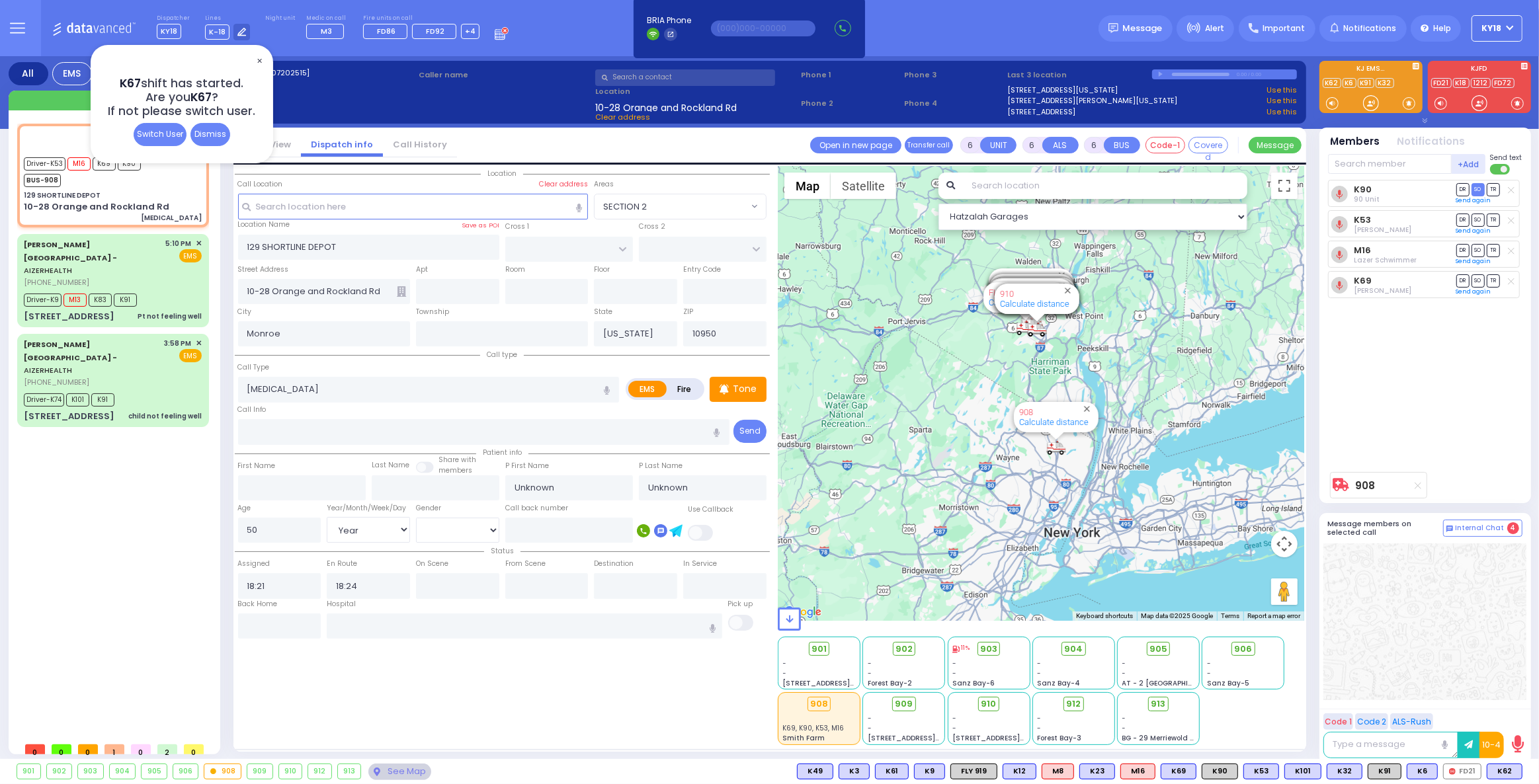
select select
radio input "true"
type input "Menachem"
type input "Gold"
select select "Year"
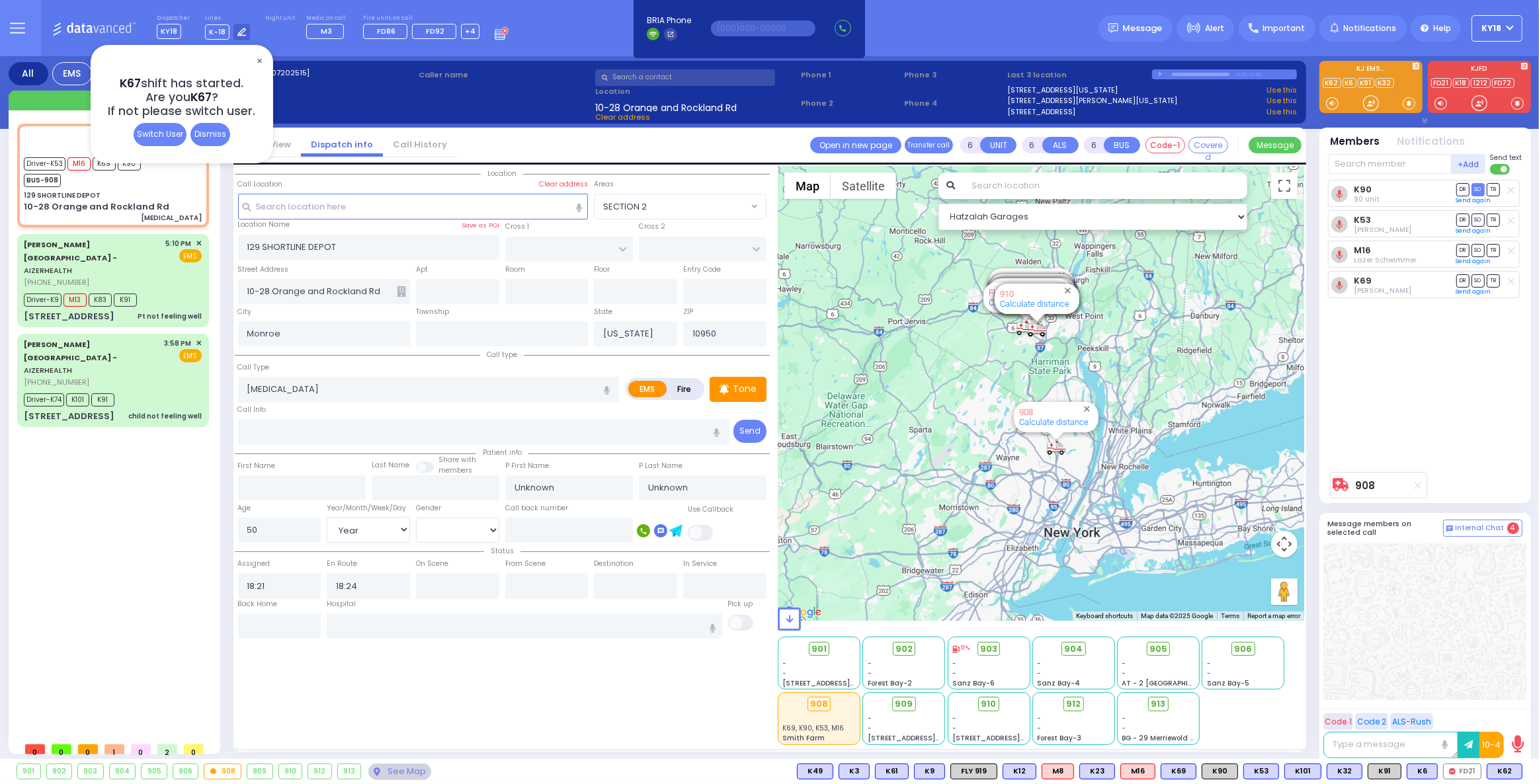
select select "[DEMOGRAPHIC_DATA]"
type input "18:59"
select select "Hatzalah Garages"
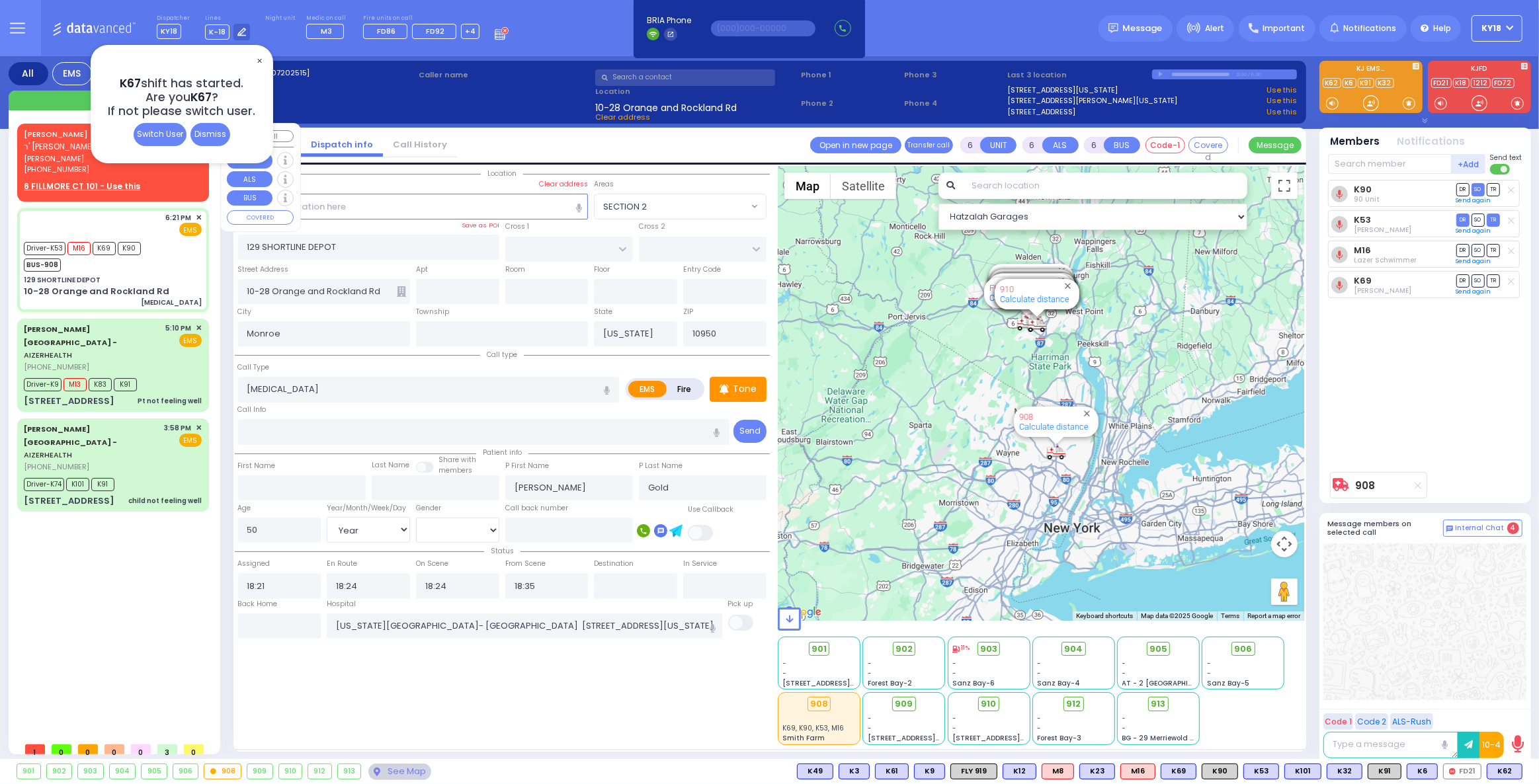
click at [71, 166] on span "[PHONE_NUMBER]" at bounding box center [56, 169] width 65 height 11
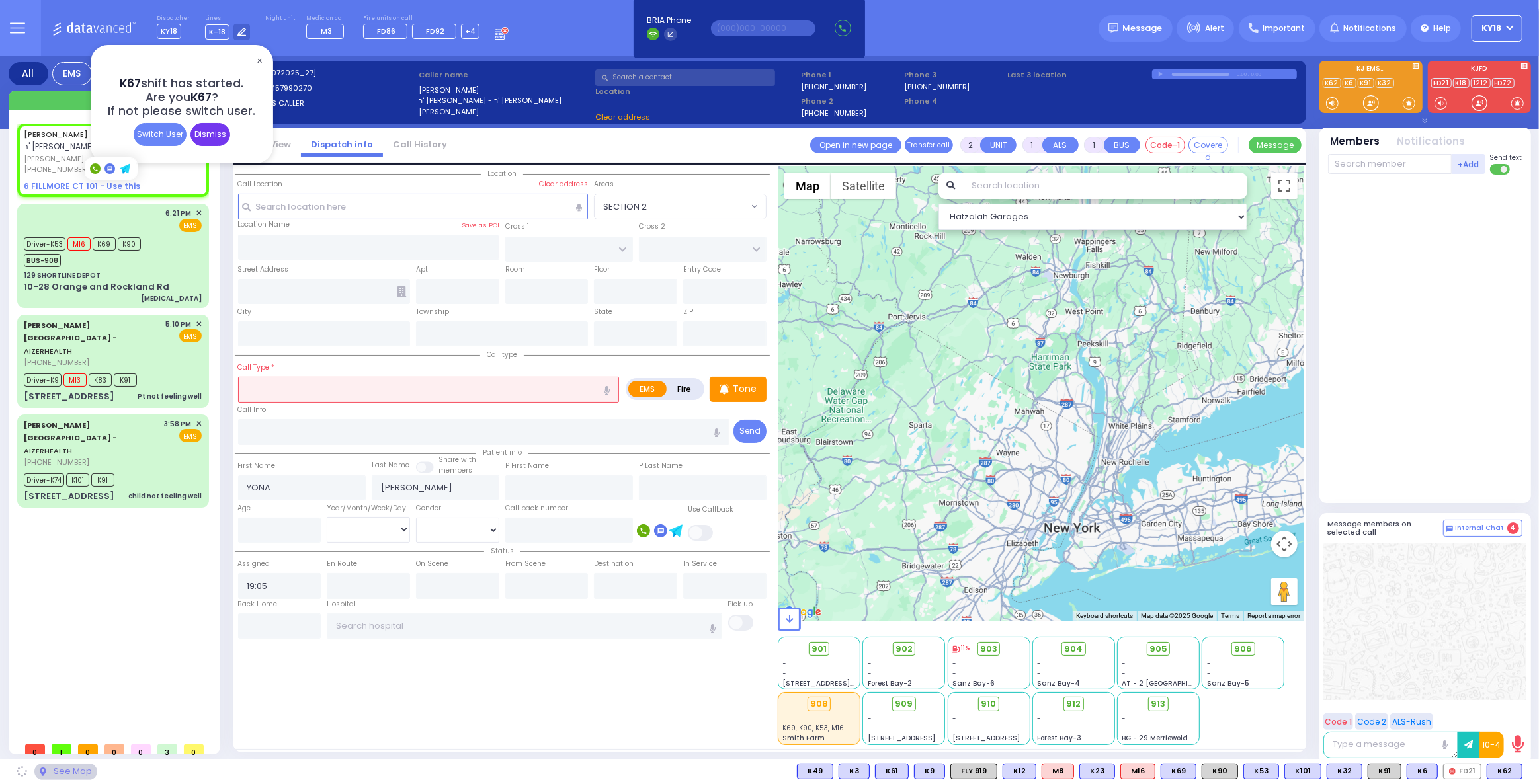
click at [201, 146] on div "Dismiss" at bounding box center [210, 134] width 39 height 23
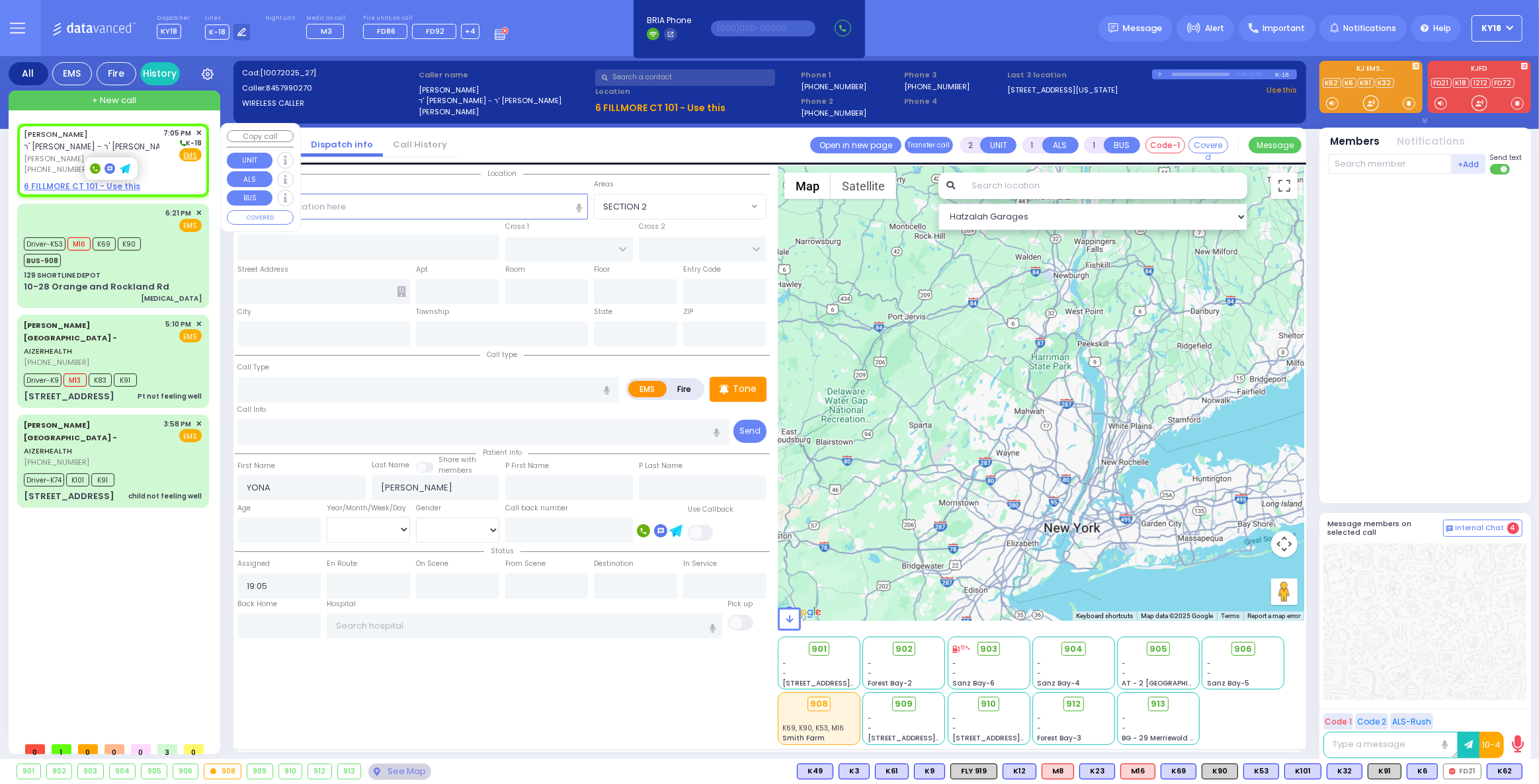
click at [65, 172] on span "[PHONE_NUMBER]" at bounding box center [56, 169] width 65 height 11
click at [63, 184] on u "6 FILLMORE CT 101 - Use this" at bounding box center [82, 187] width 116 height 11
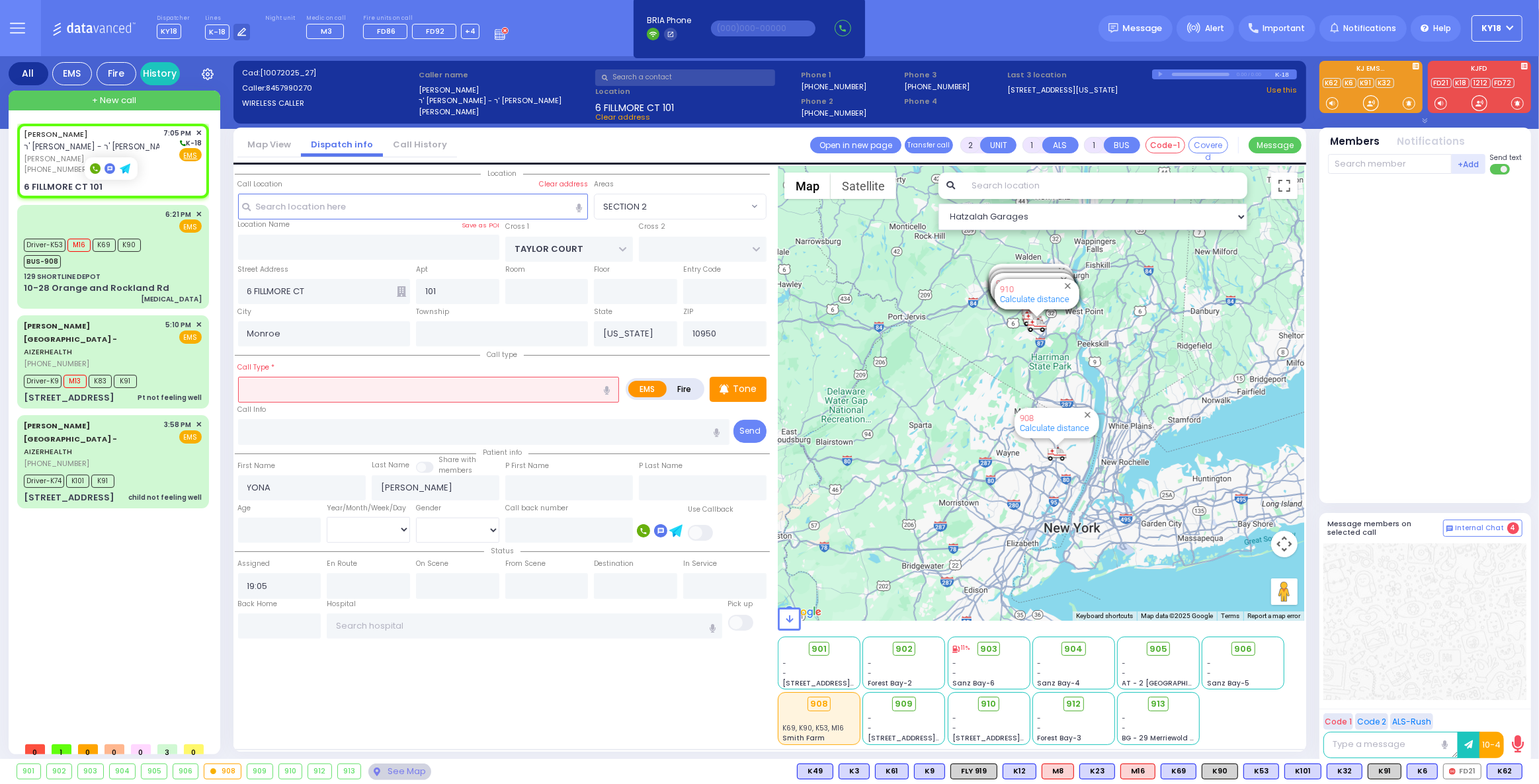
click at [266, 393] on input "text" at bounding box center [429, 390] width 381 height 25
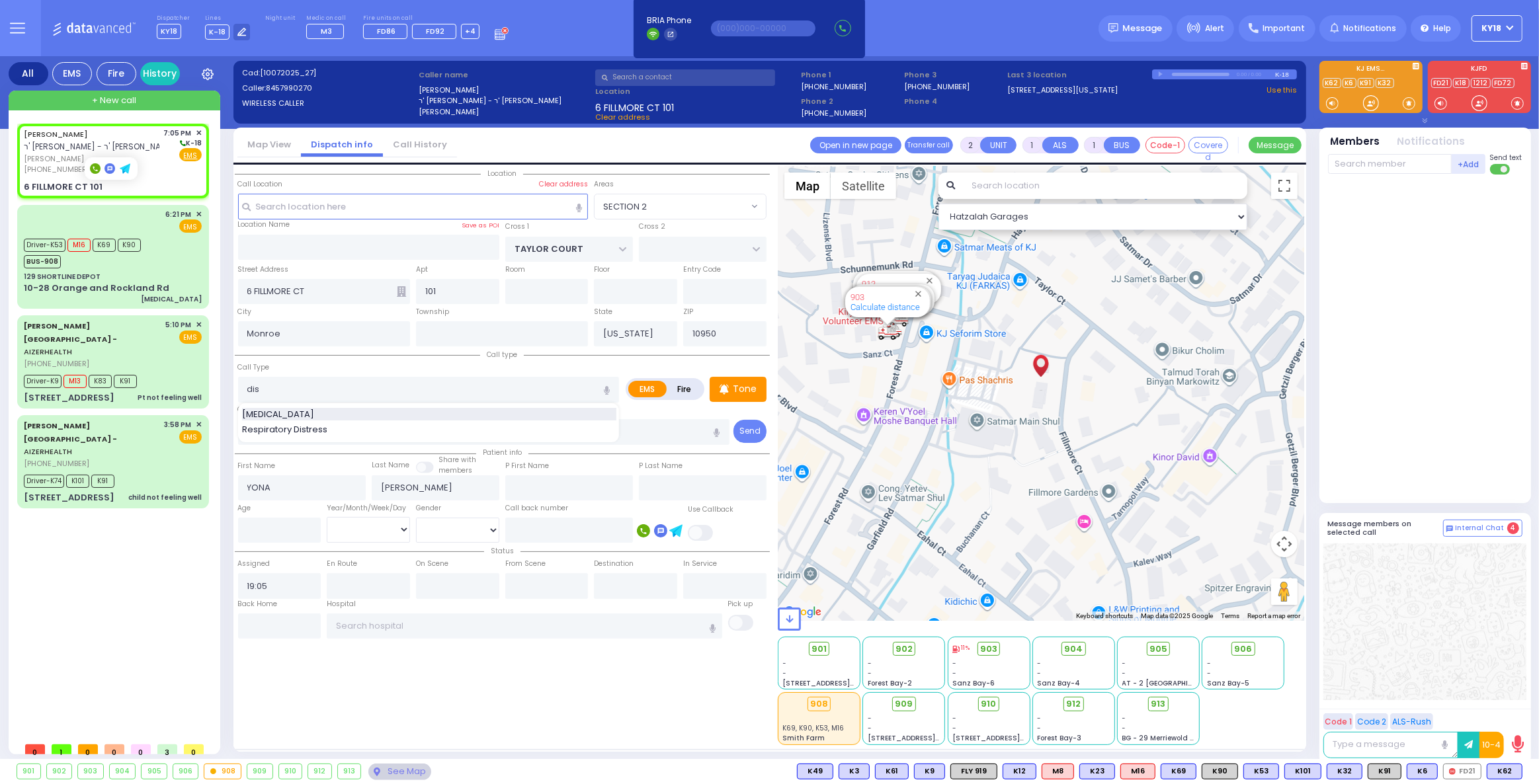
click at [291, 413] on span "[MEDICAL_DATA]" at bounding box center [281, 415] width 77 height 13
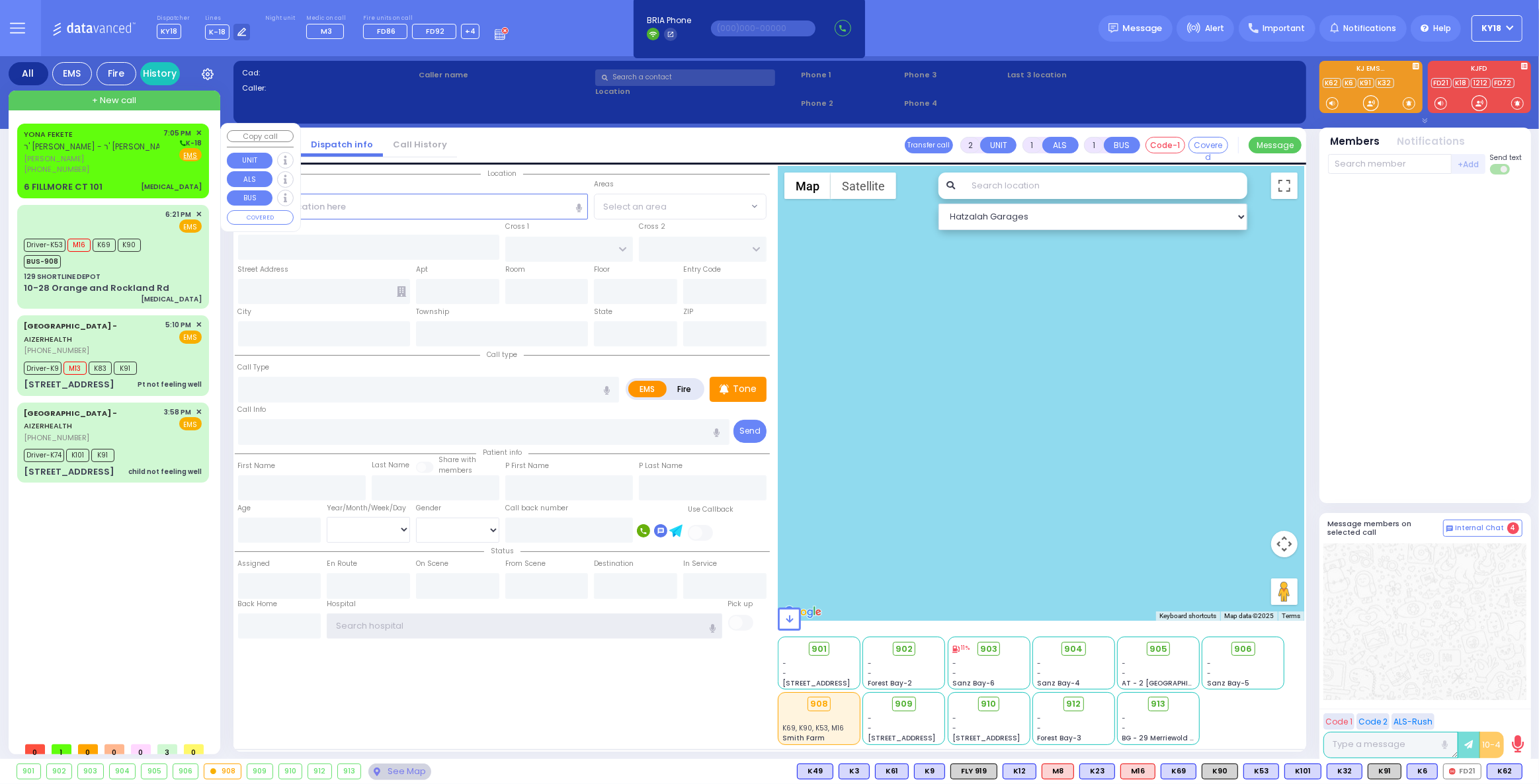
type input "ky18"
click at [118, 166] on div "[PHONE_NUMBER]" at bounding box center [92, 169] width 136 height 11
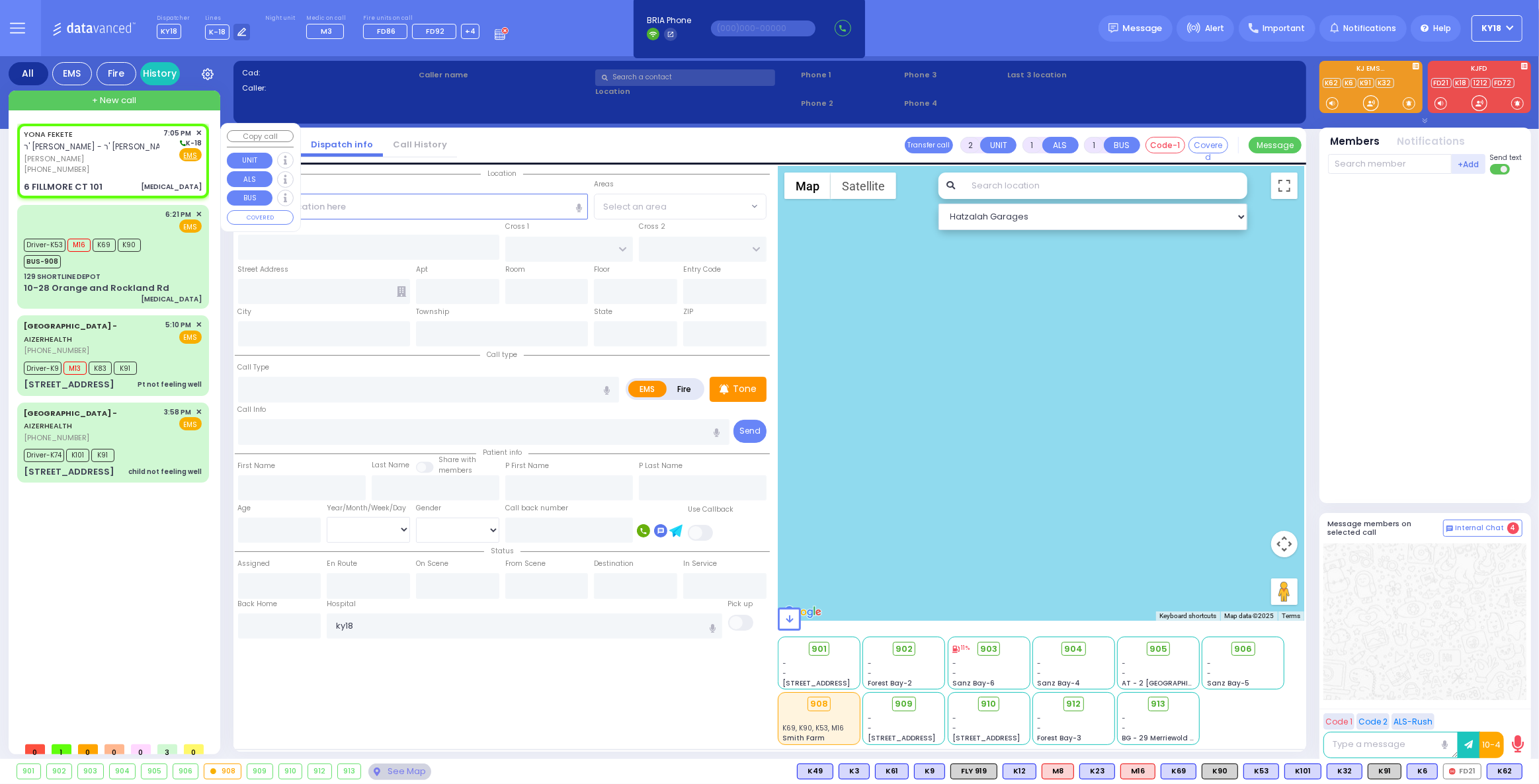
type input "0"
select select
type input "[MEDICAL_DATA]"
radio input "true"
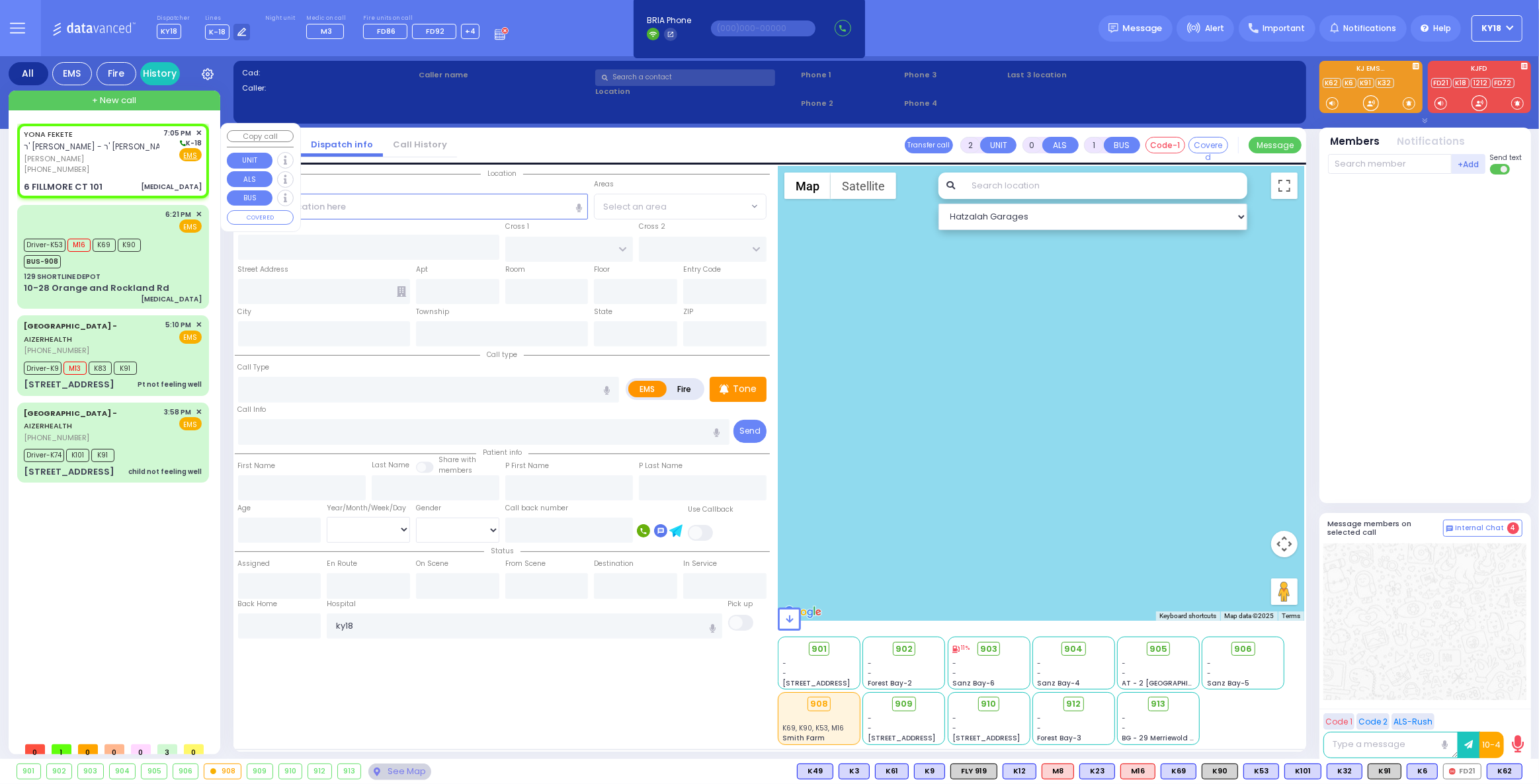
type input "YONA"
type input "FEKETE"
select select
type input "19:05"
type input "TAYLOR COURT"
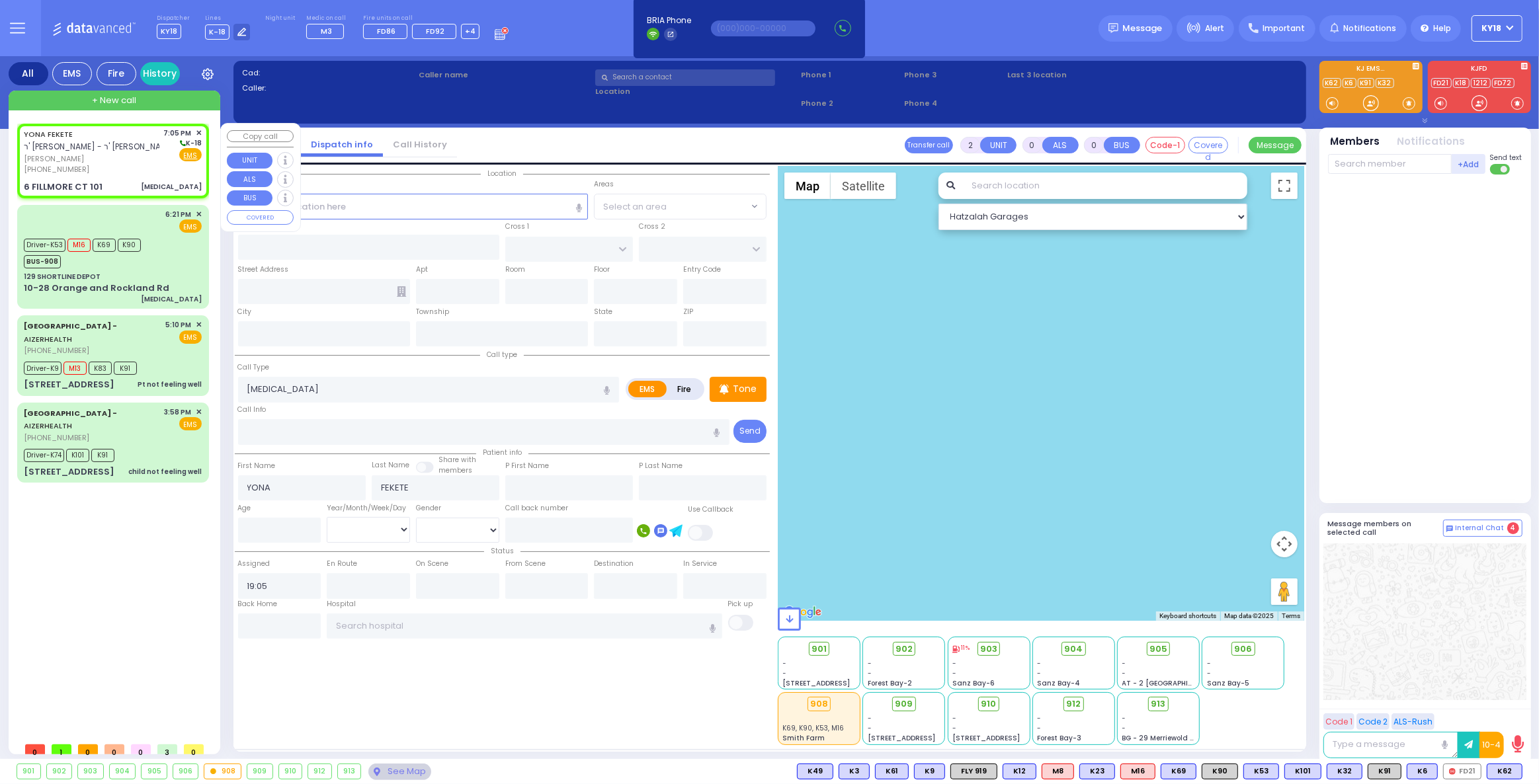
type input "6 FILLMORE CT"
type input "101"
type input "Monroe"
type input "[US_STATE]"
type input "10950"
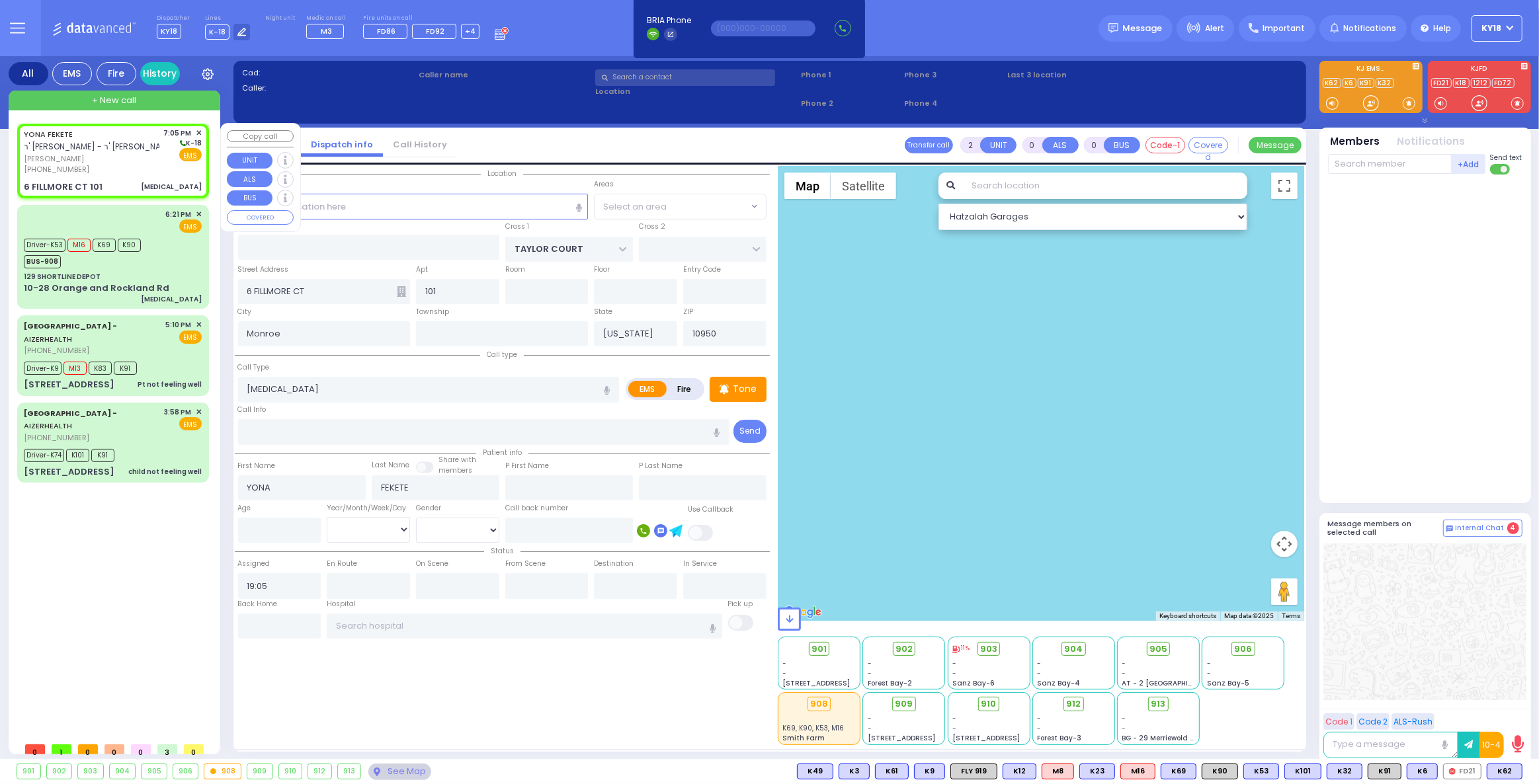
select select "Hatzalah Garages"
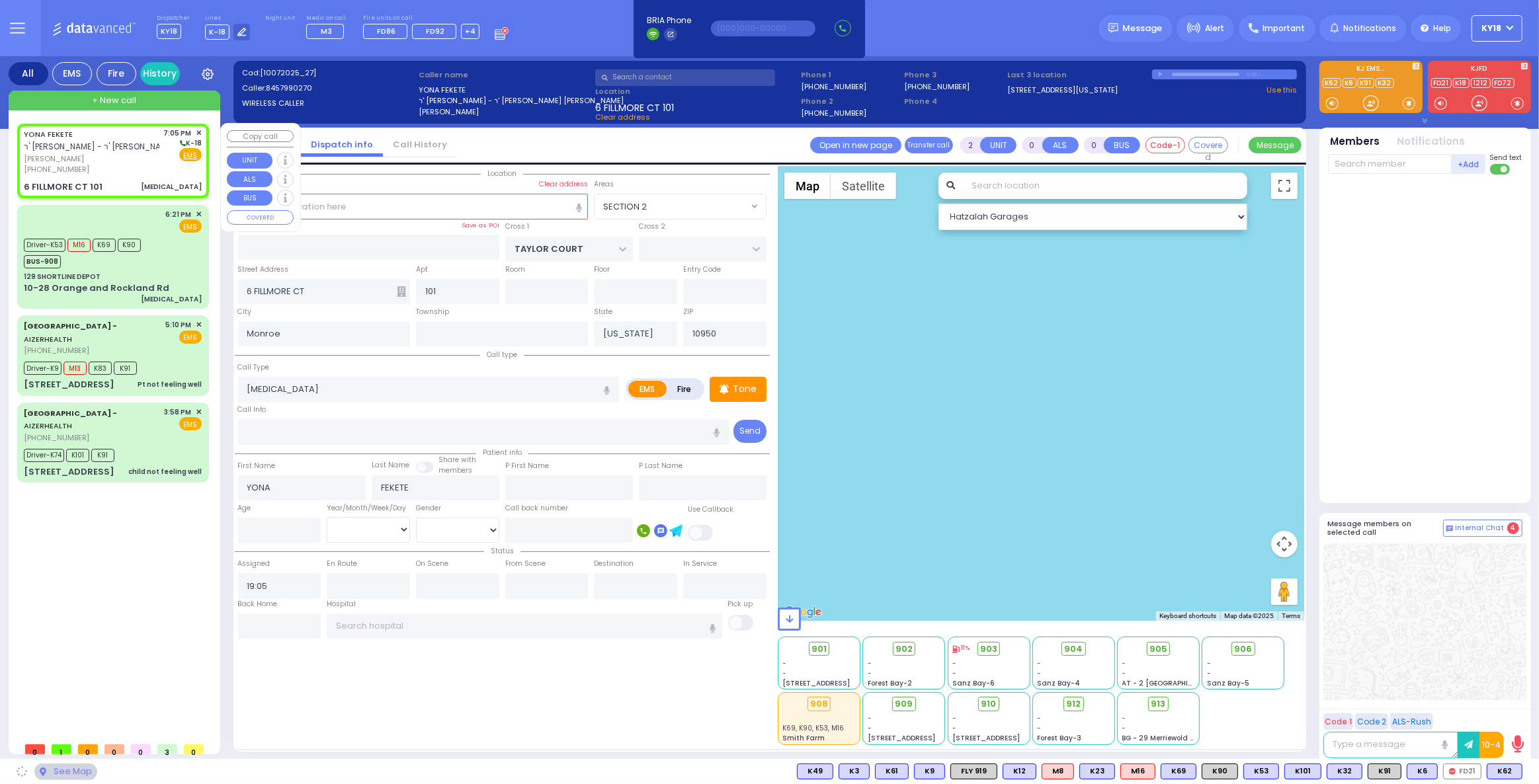
select select "SECTION 2"
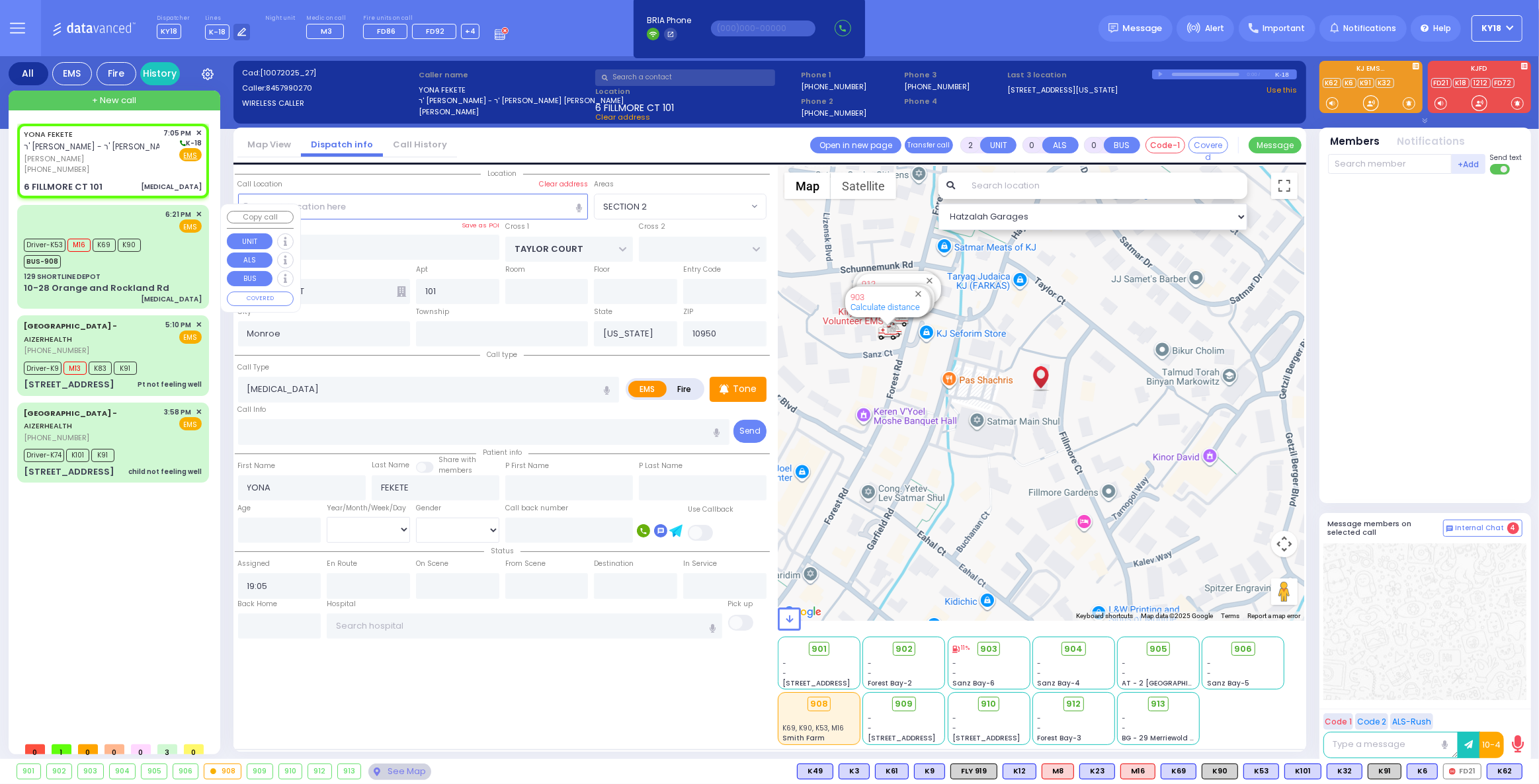
click at [150, 282] on div "10-28 Orange and Rockland Rd" at bounding box center [97, 288] width 146 height 13
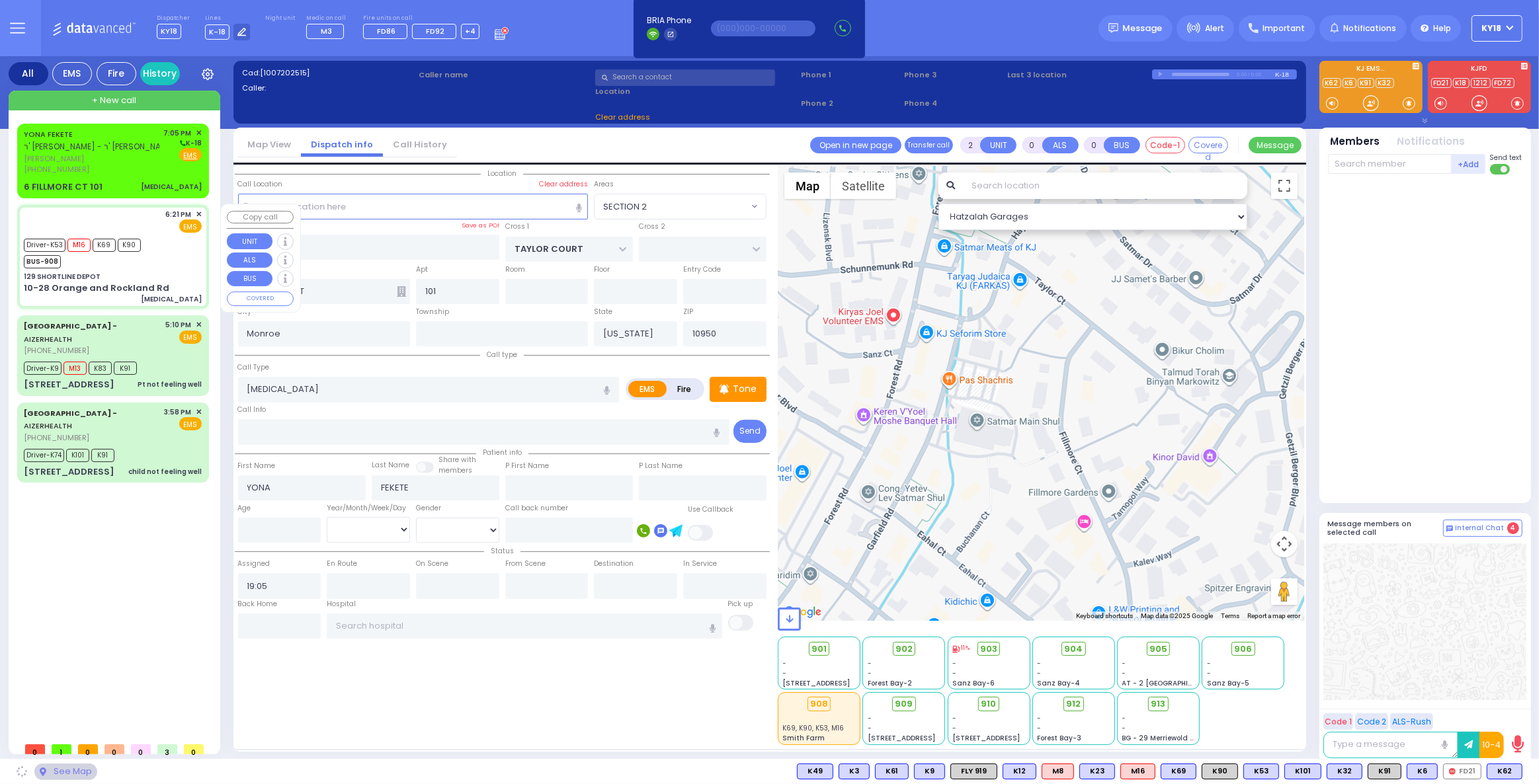
type input "6"
select select
type input "[MEDICAL_DATA]"
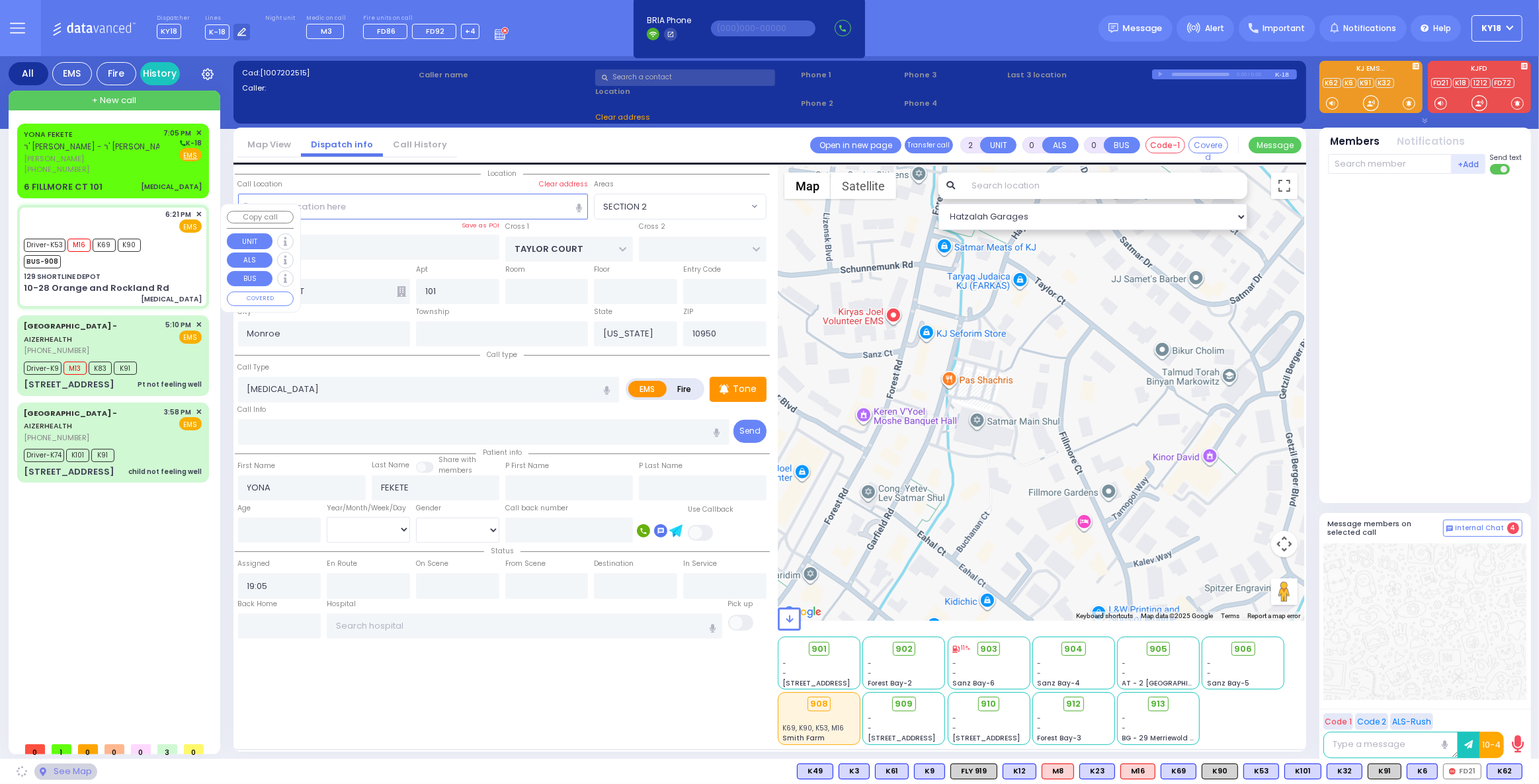
radio input "true"
type input "Menachem"
type input "Gold"
type input "50"
select select "Year"
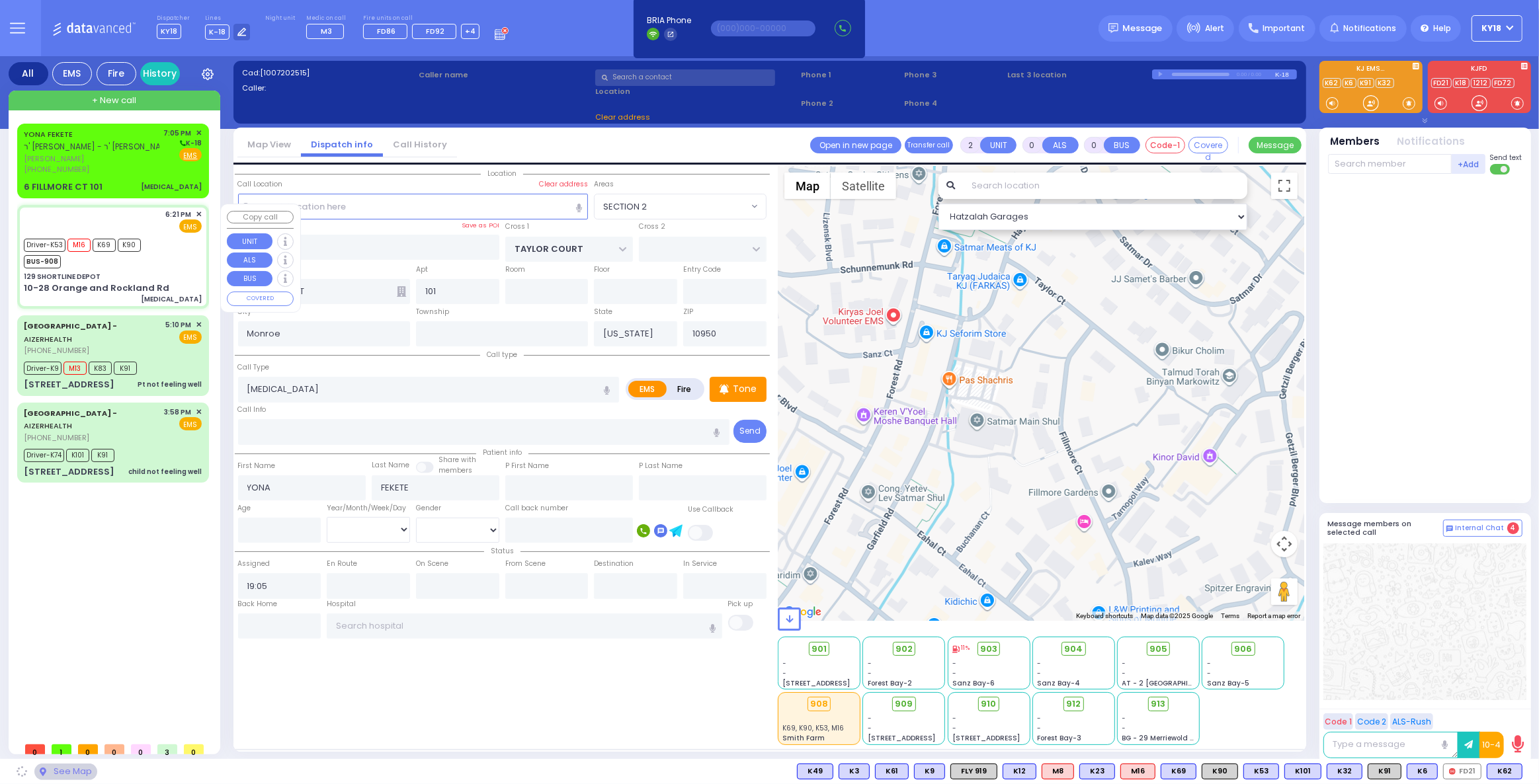
select select "[DEMOGRAPHIC_DATA]"
type input "18:21"
type input "18:24"
type input "18:35"
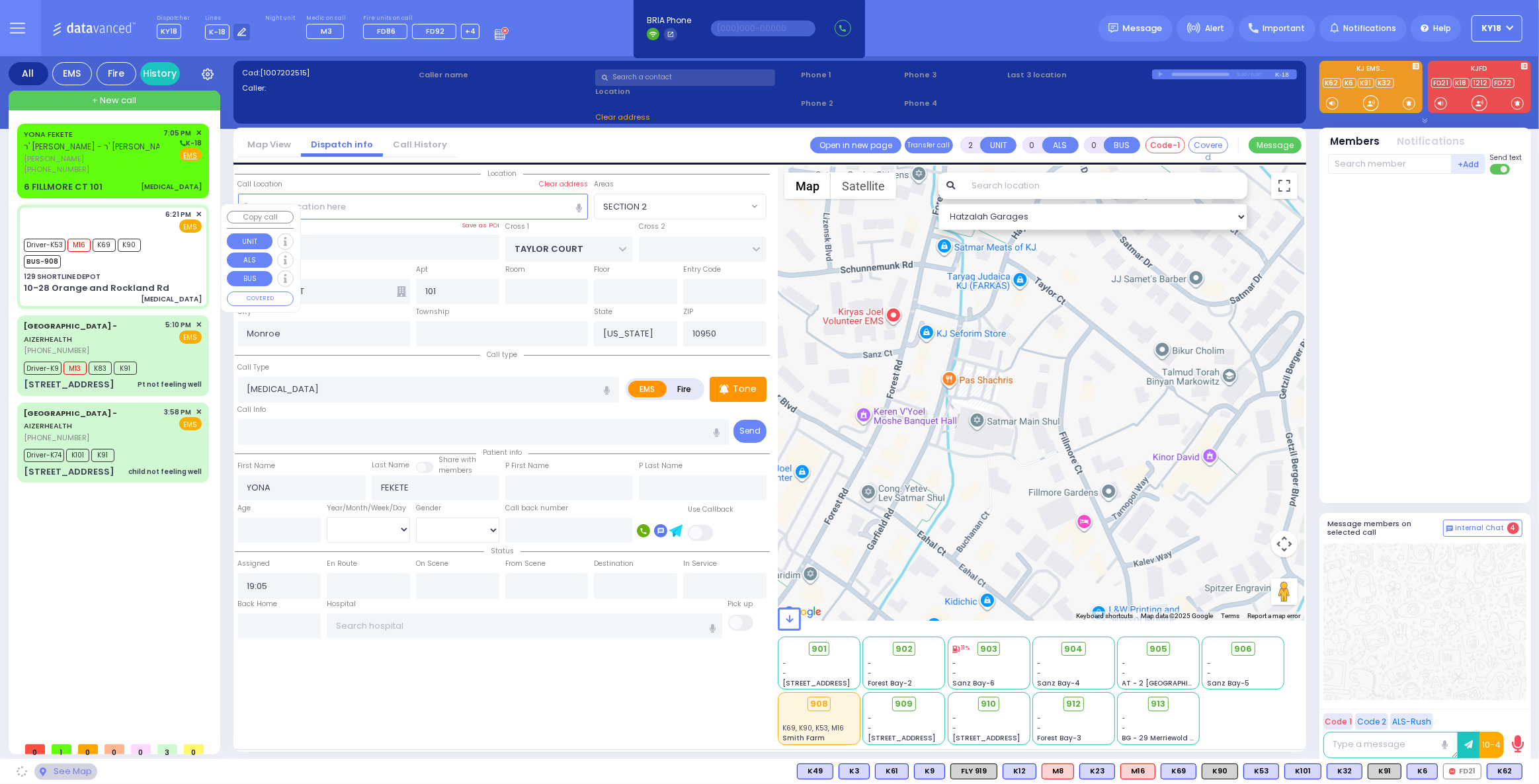
type input "[US_STATE][GEOGRAPHIC_DATA]- [GEOGRAPHIC_DATA] [STREET_ADDRESS][US_STATE]"
select select "Hatzalah Garages"
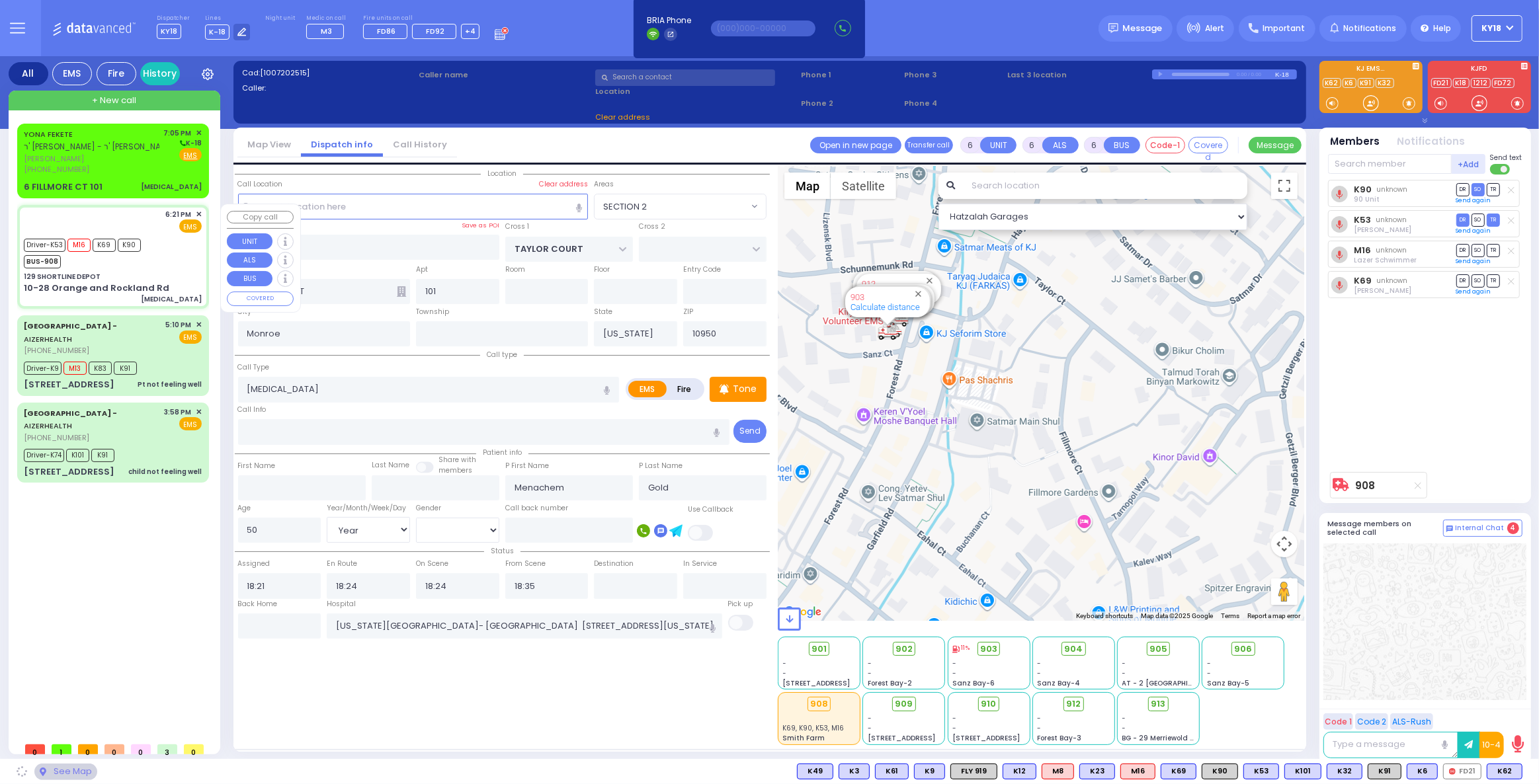
type input "129 SHORTLINE DEPOT"
type input "10-28 Orange and Rockland Rd"
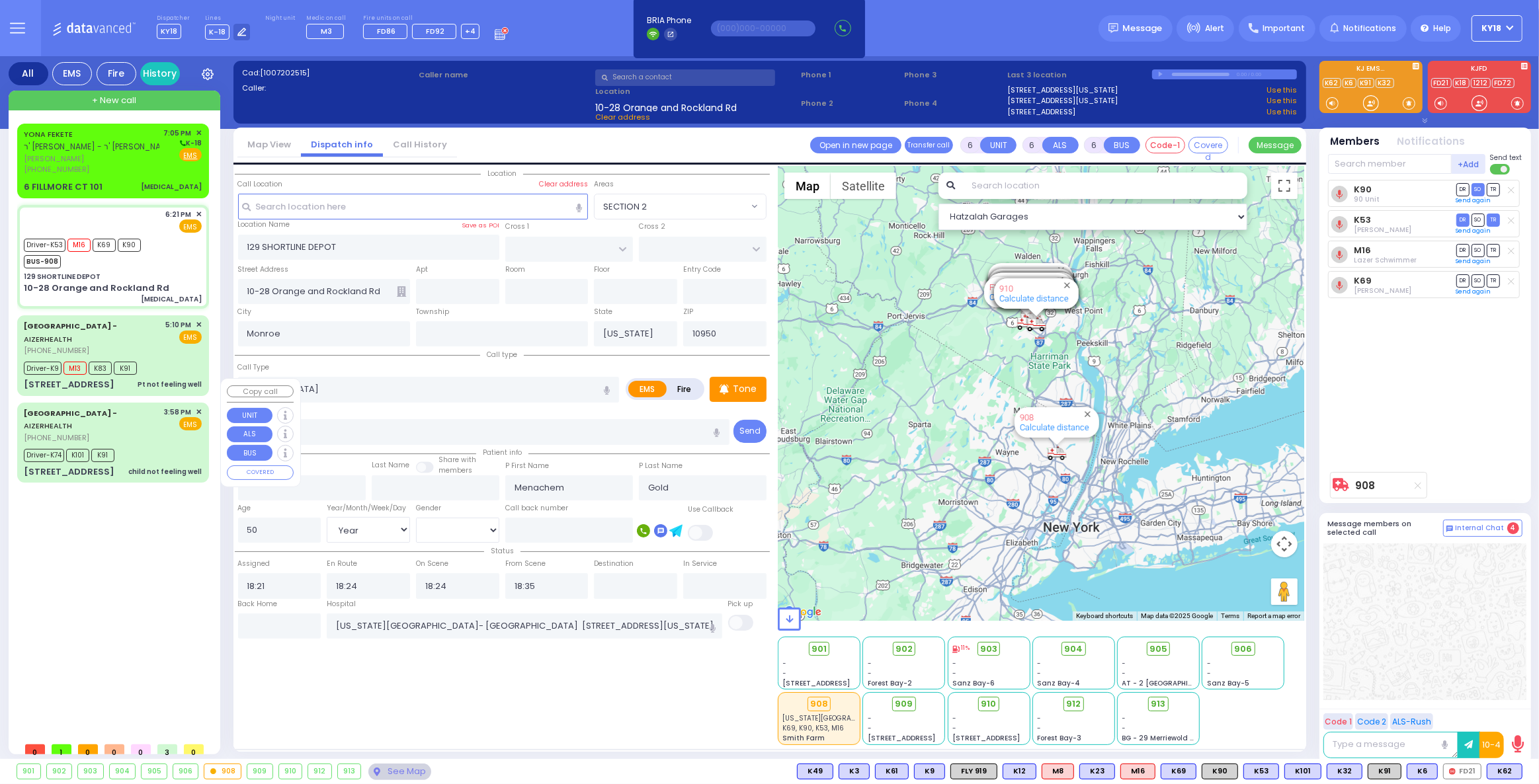
click at [137, 432] on div "[PHONE_NUMBER]" at bounding box center [92, 438] width 136 height 11
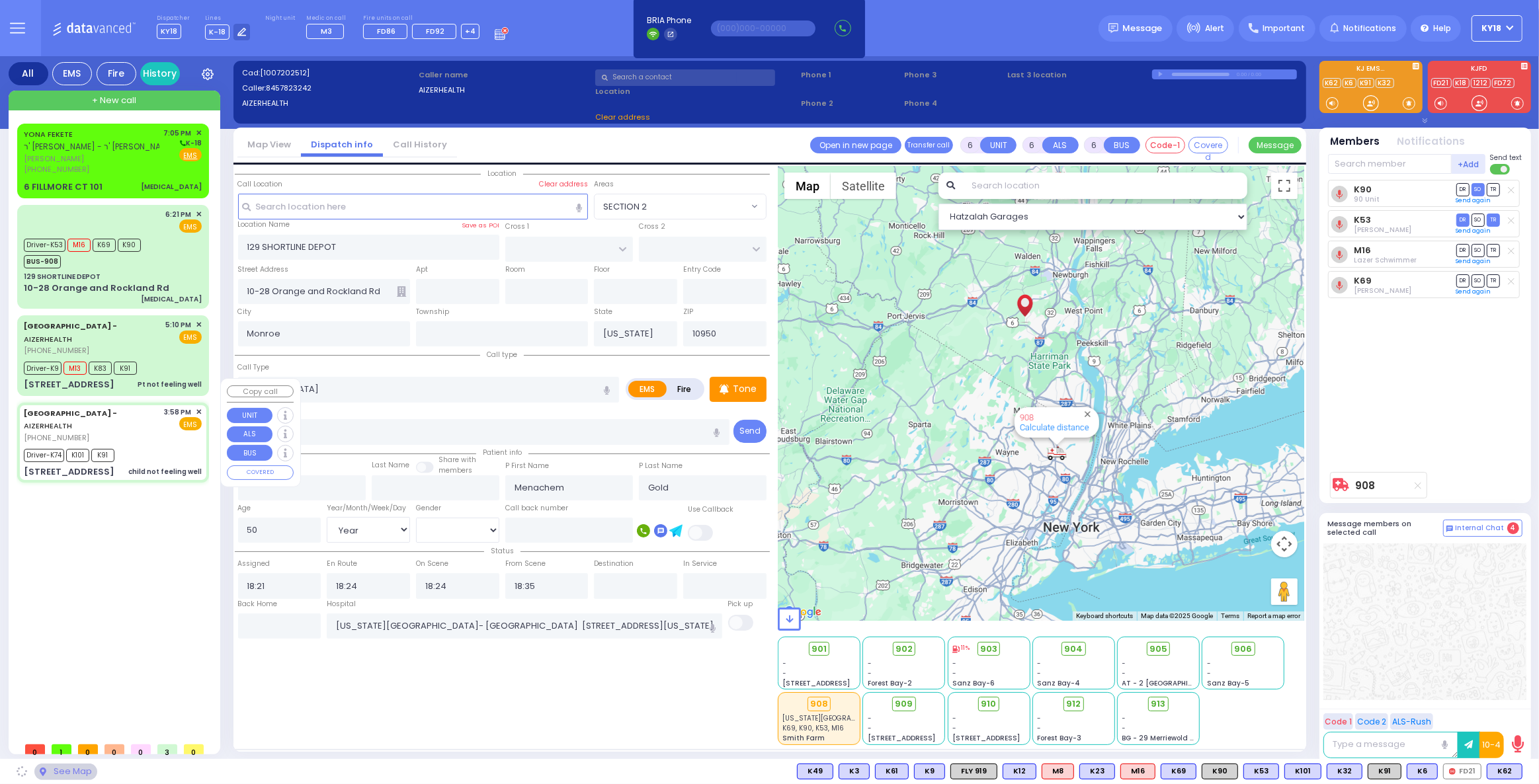
select select
type input "child not feeling well"
radio input "true"
type input "[PERSON_NAME]"
type input "Landau"
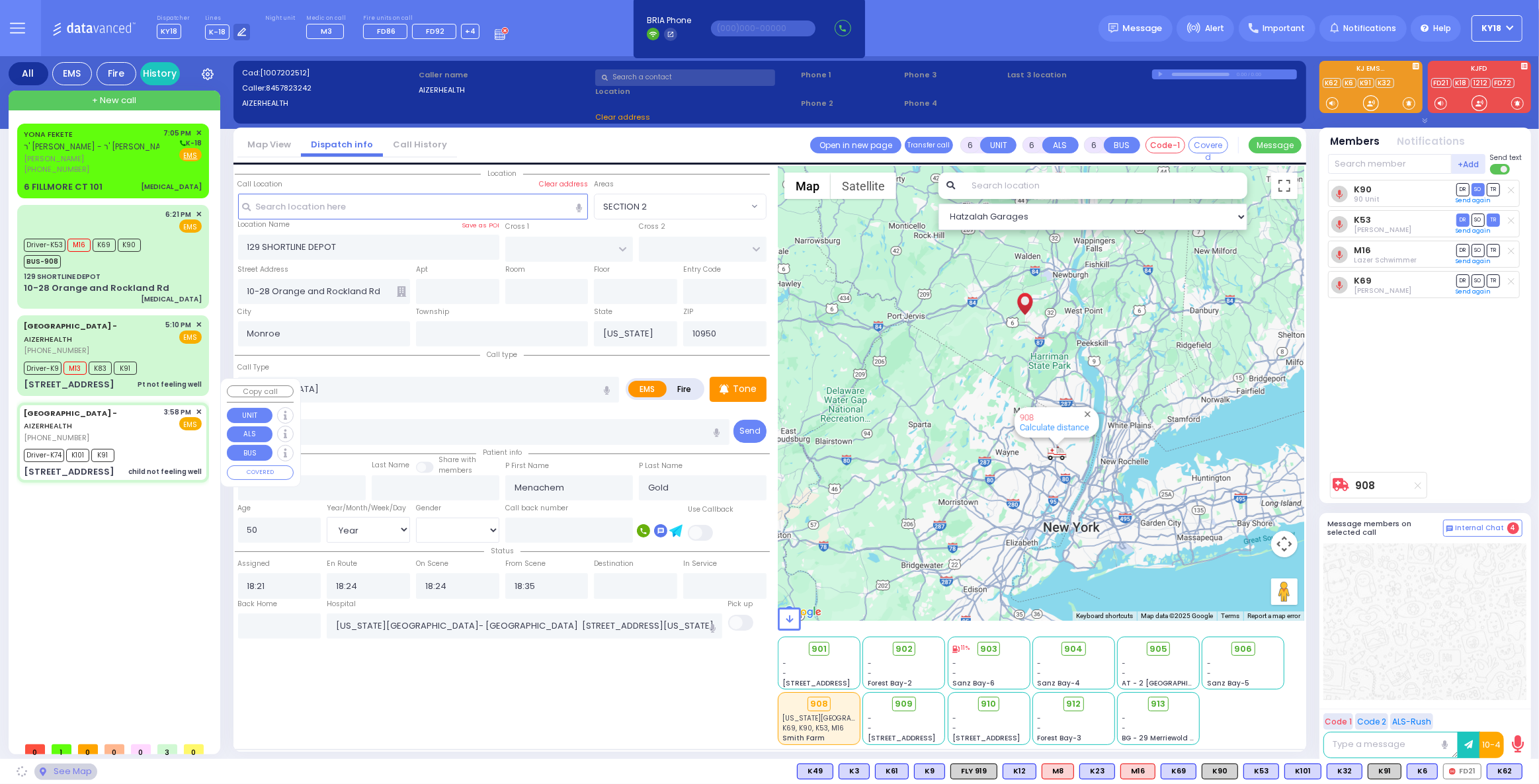
type input "9"
select select "Year"
select select "[DEMOGRAPHIC_DATA]"
type input "15:58"
type input "16:01"
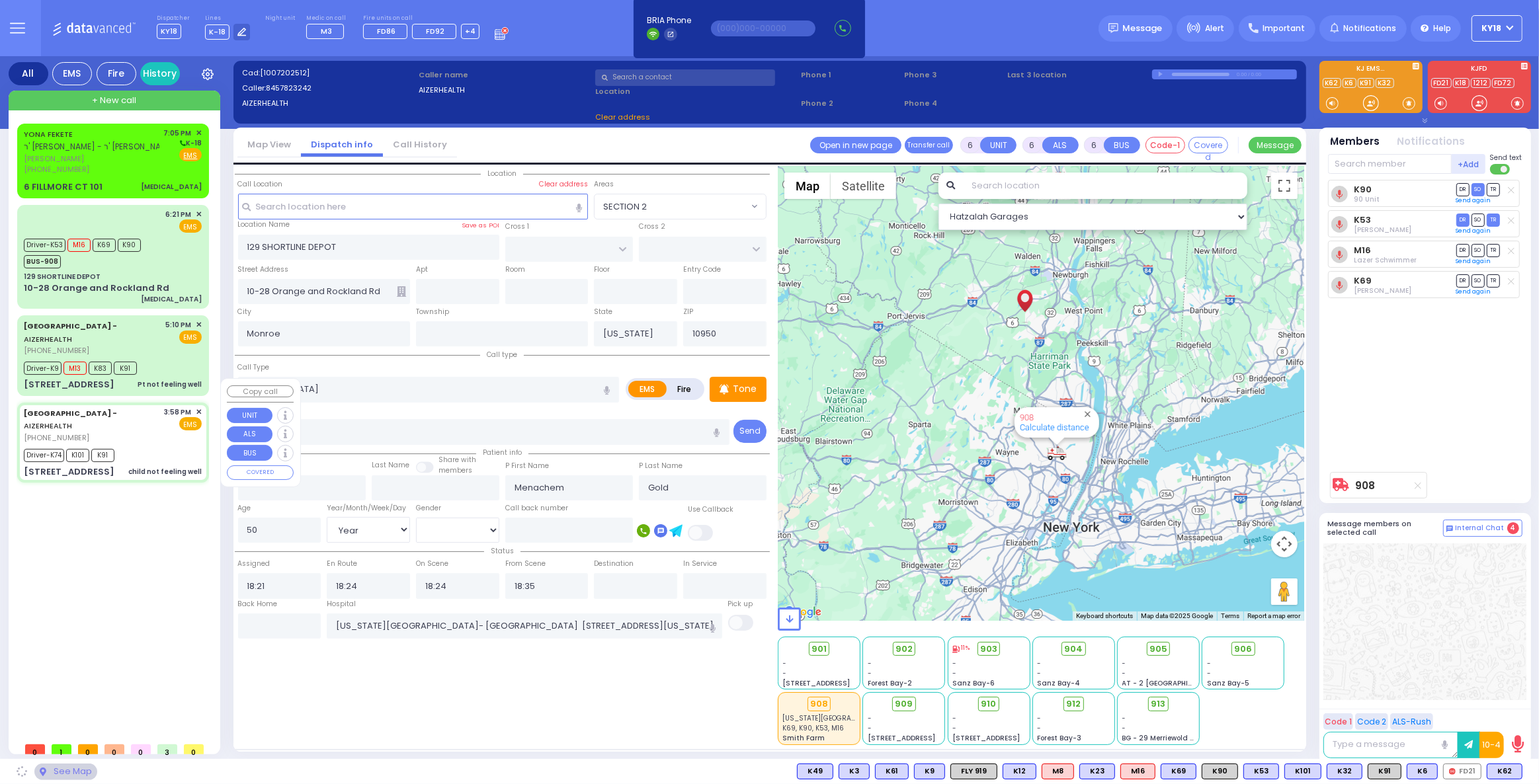
type input "16:03"
type input "16:17"
type input "17:10"
type input "17:50"
select select "Hatzalah Garages"
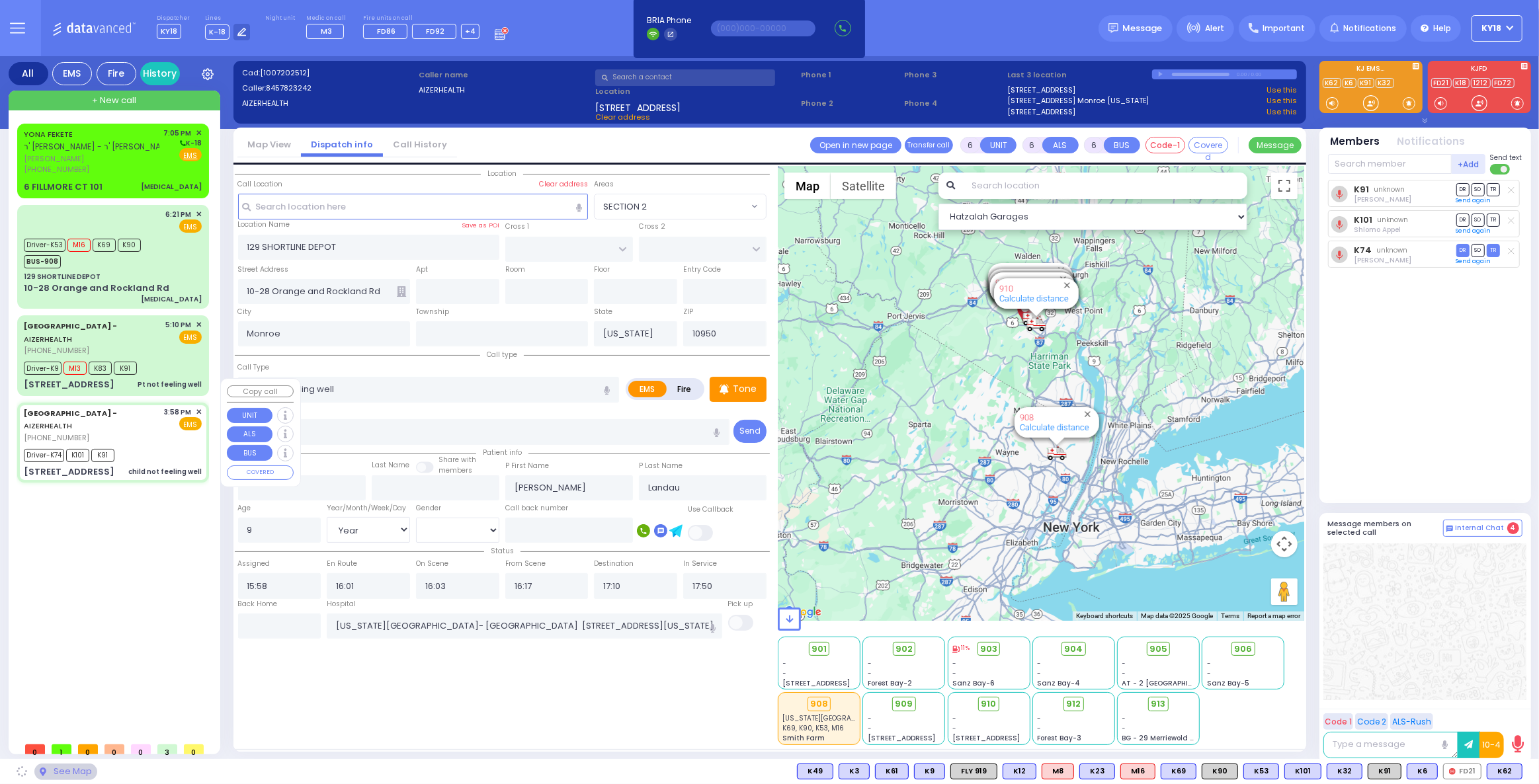
type input "[STREET_ADDRESS]"
type input "14"
type input "Arncliffe"
type input "[GEOGRAPHIC_DATA]"
type input "2205"
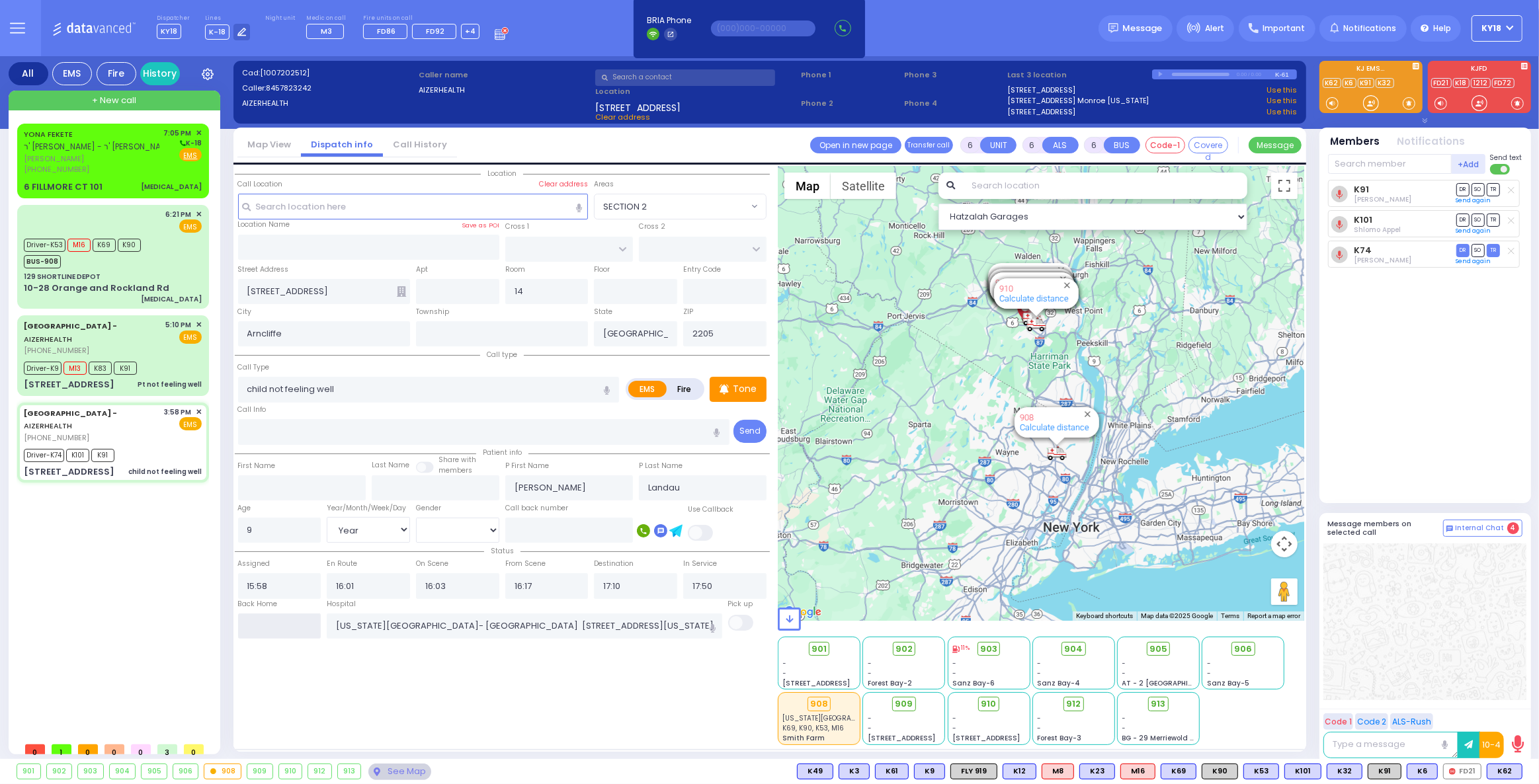
click at [281, 620] on input "text" at bounding box center [280, 626] width 83 height 25
type input "19:06"
click at [281, 620] on input "19:06" at bounding box center [280, 626] width 83 height 25
select select
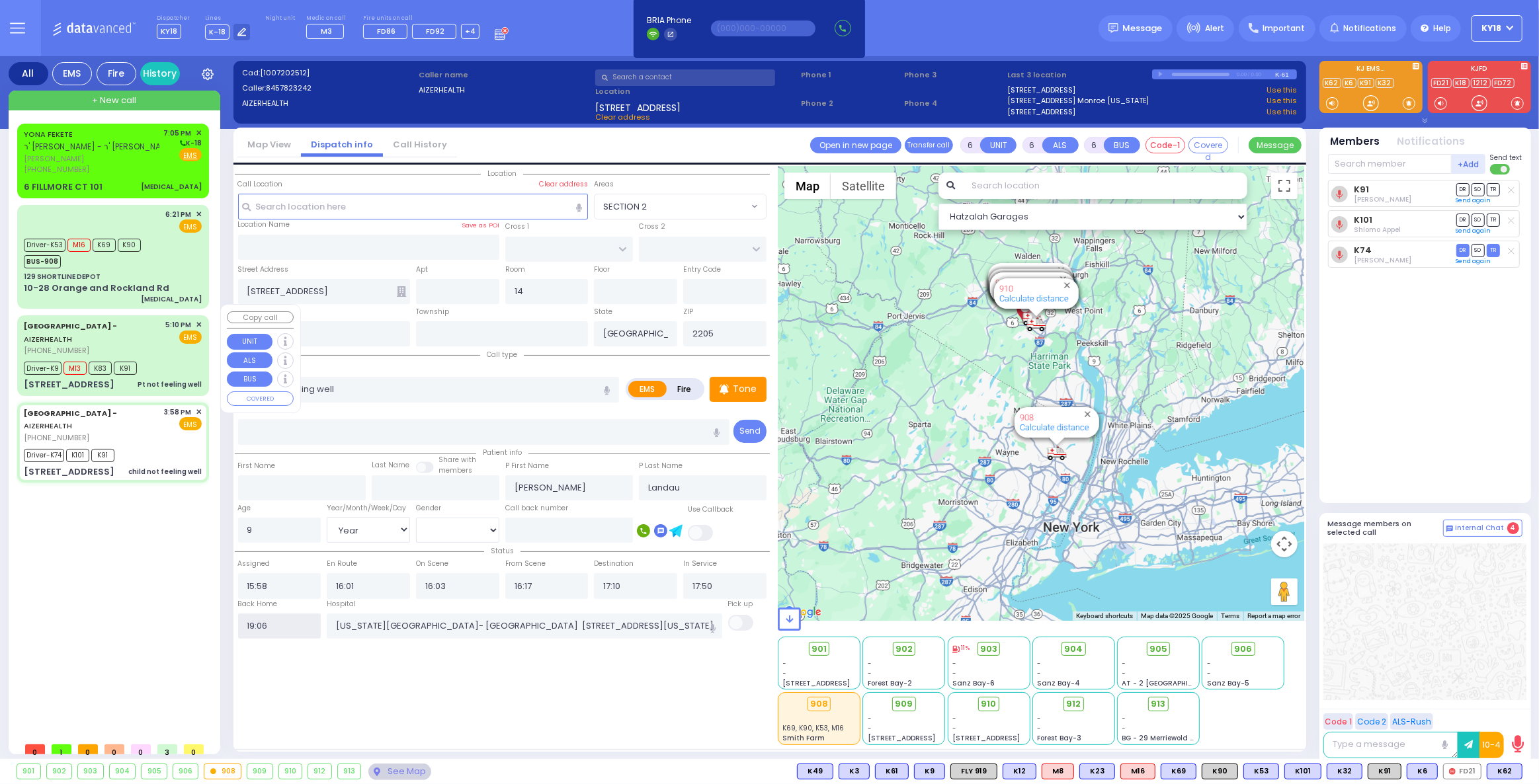
radio input "true"
select select
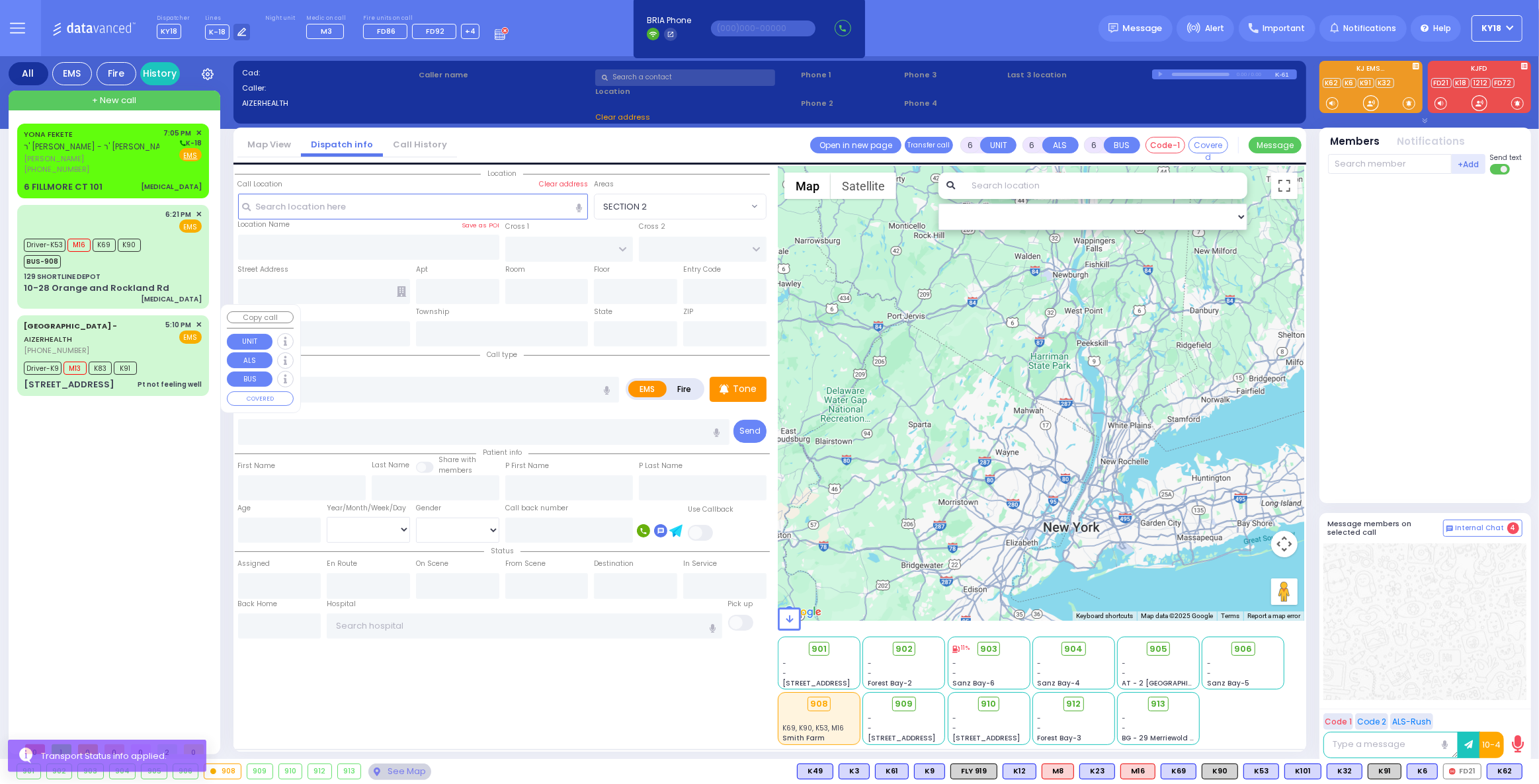
click at [167, 358] on div "Driver-K9 M13 K83 K91" at bounding box center [112, 367] width 178 height 16
select select
type input "Pt not feeling well"
radio input "true"
type input "Hadassah"
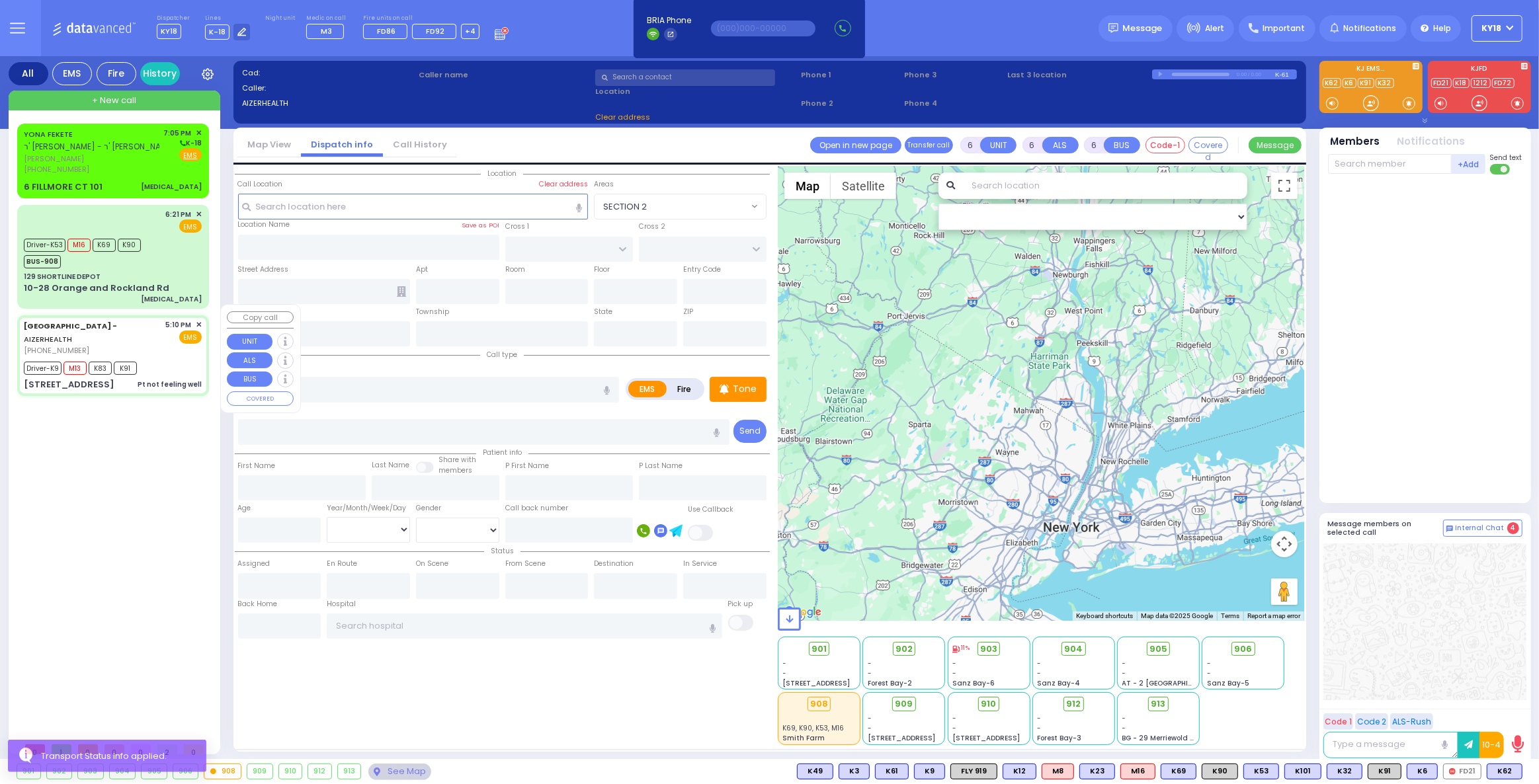
type input "Neuman"
type input "76"
select select "Year"
select select "[DEMOGRAPHIC_DATA]"
type input "17:10"
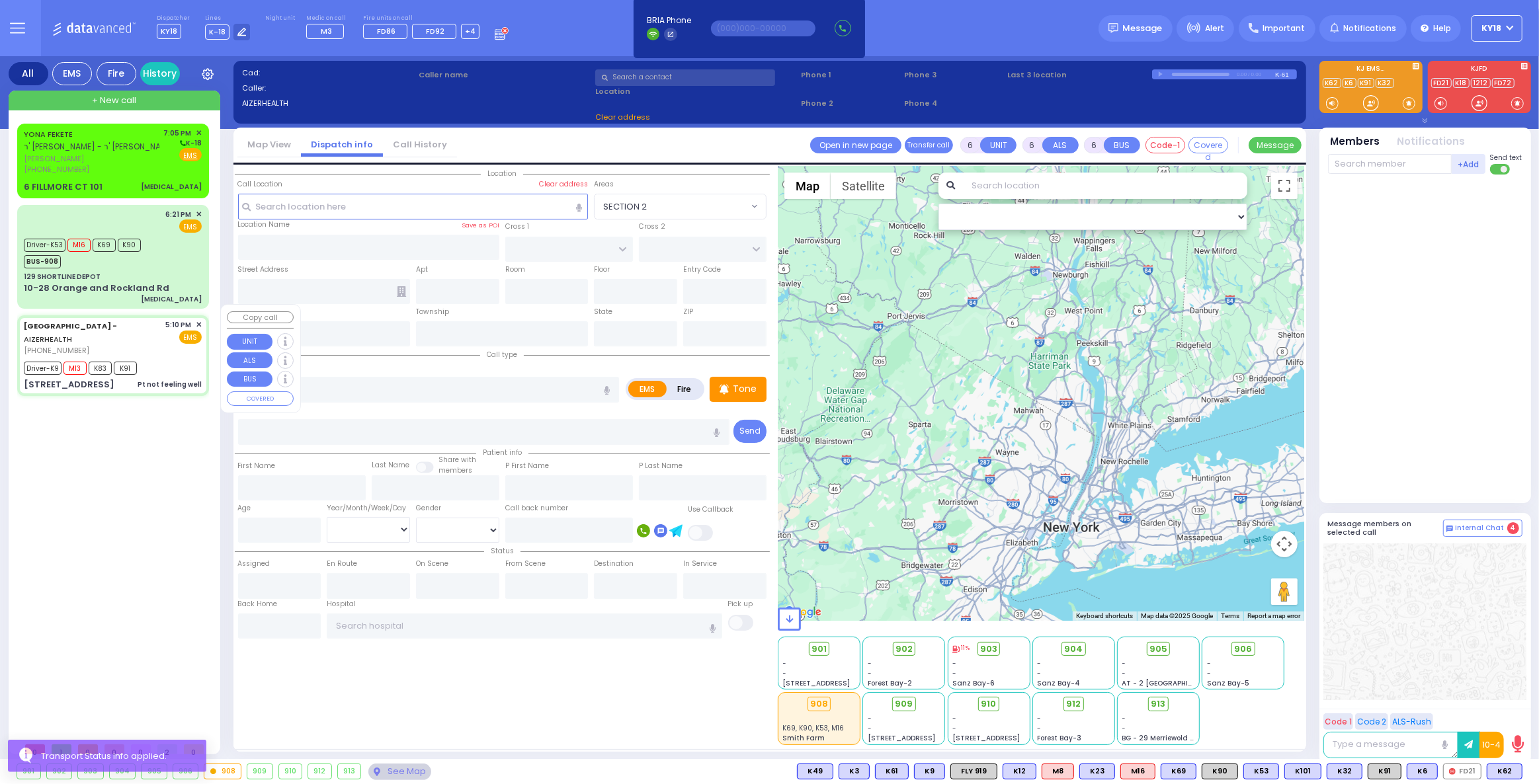
type input "17:12"
type input "17:13"
type input "17:30"
type input "17:50"
type input "18:15"
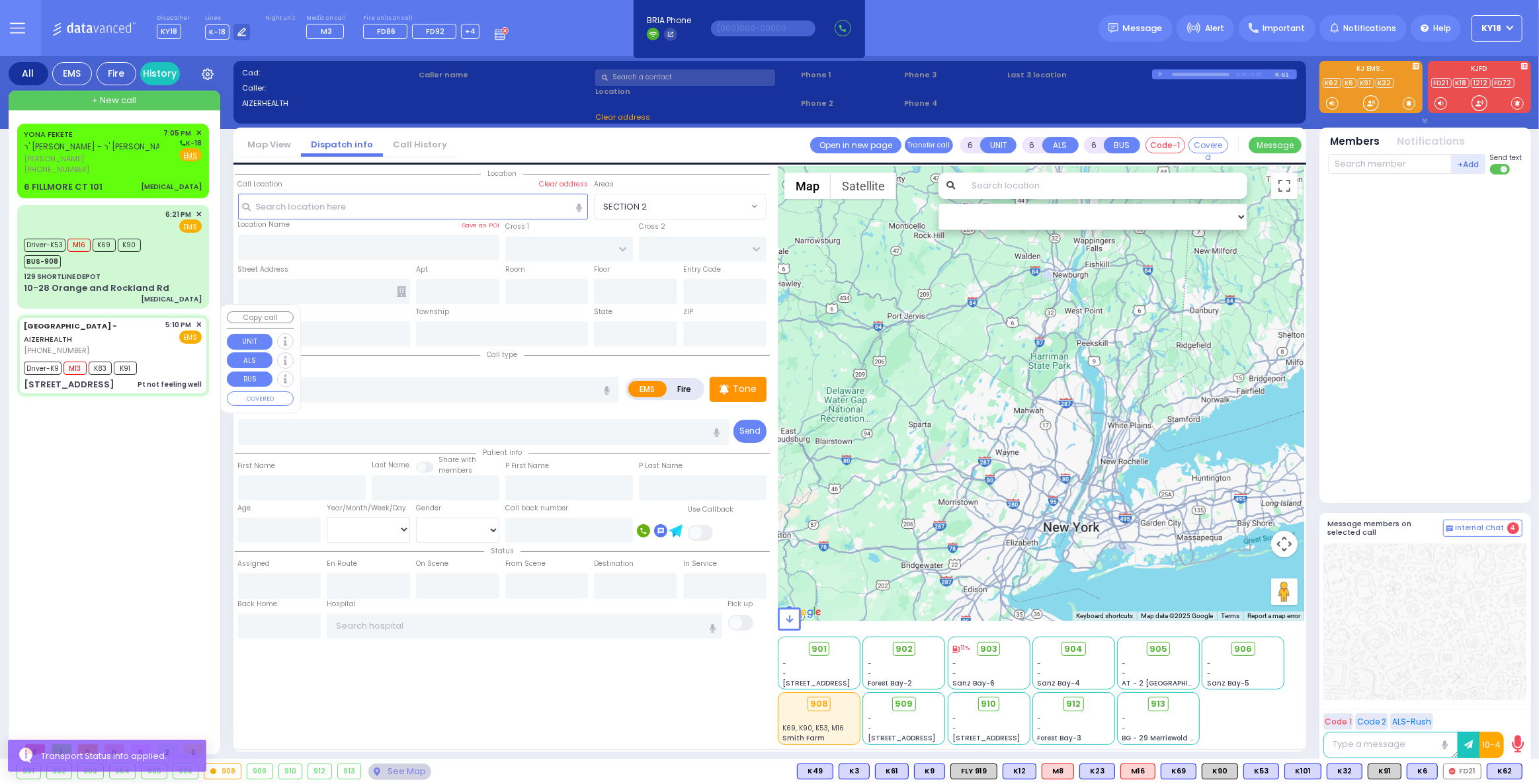
type input "[GEOGRAPHIC_DATA] [STREET_ADDRESS]"
select select "Hatzalah Garages"
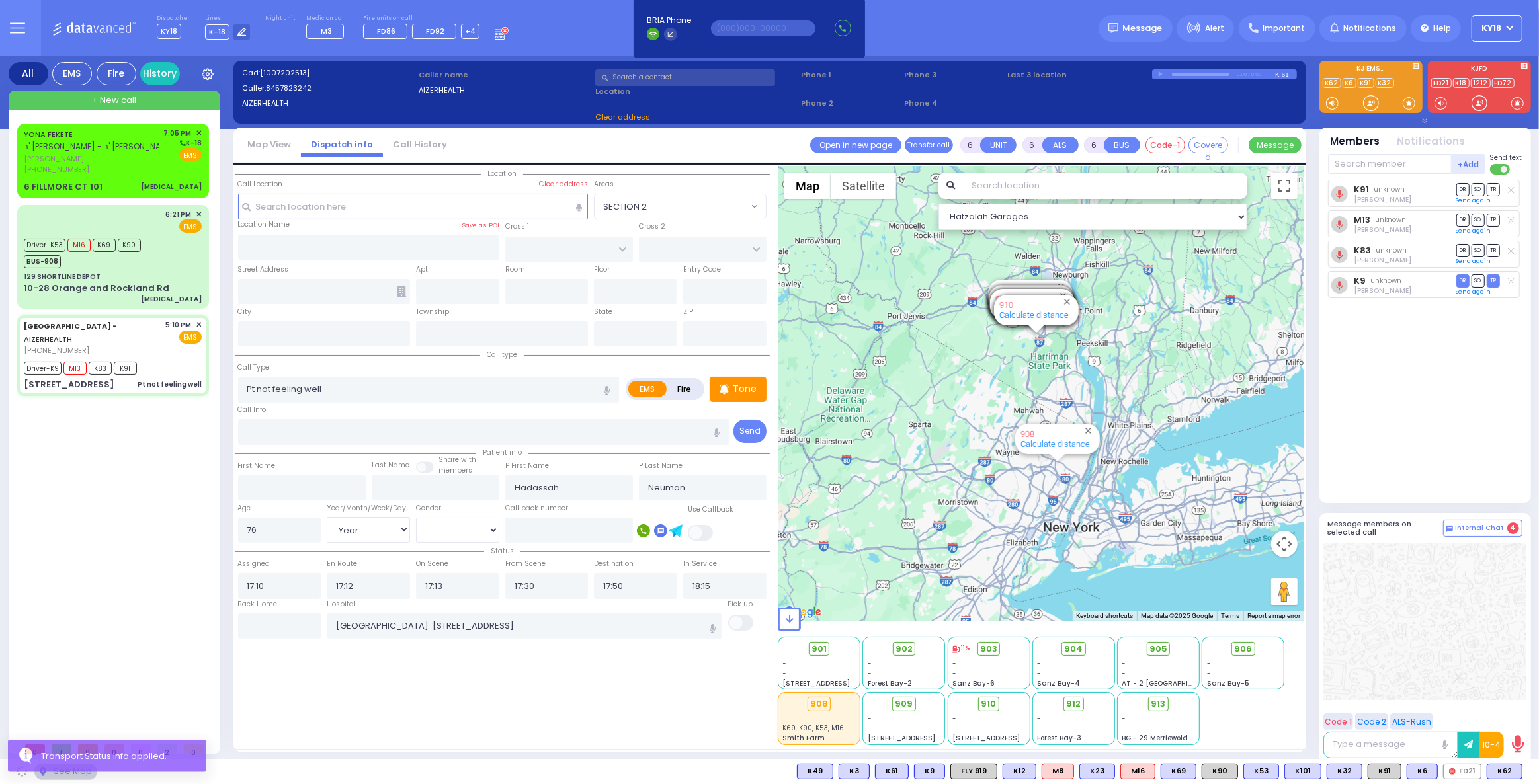
type input "[STREET_ADDRESS]"
type input "Arncliffe"
type input "[GEOGRAPHIC_DATA]"
type input "2205"
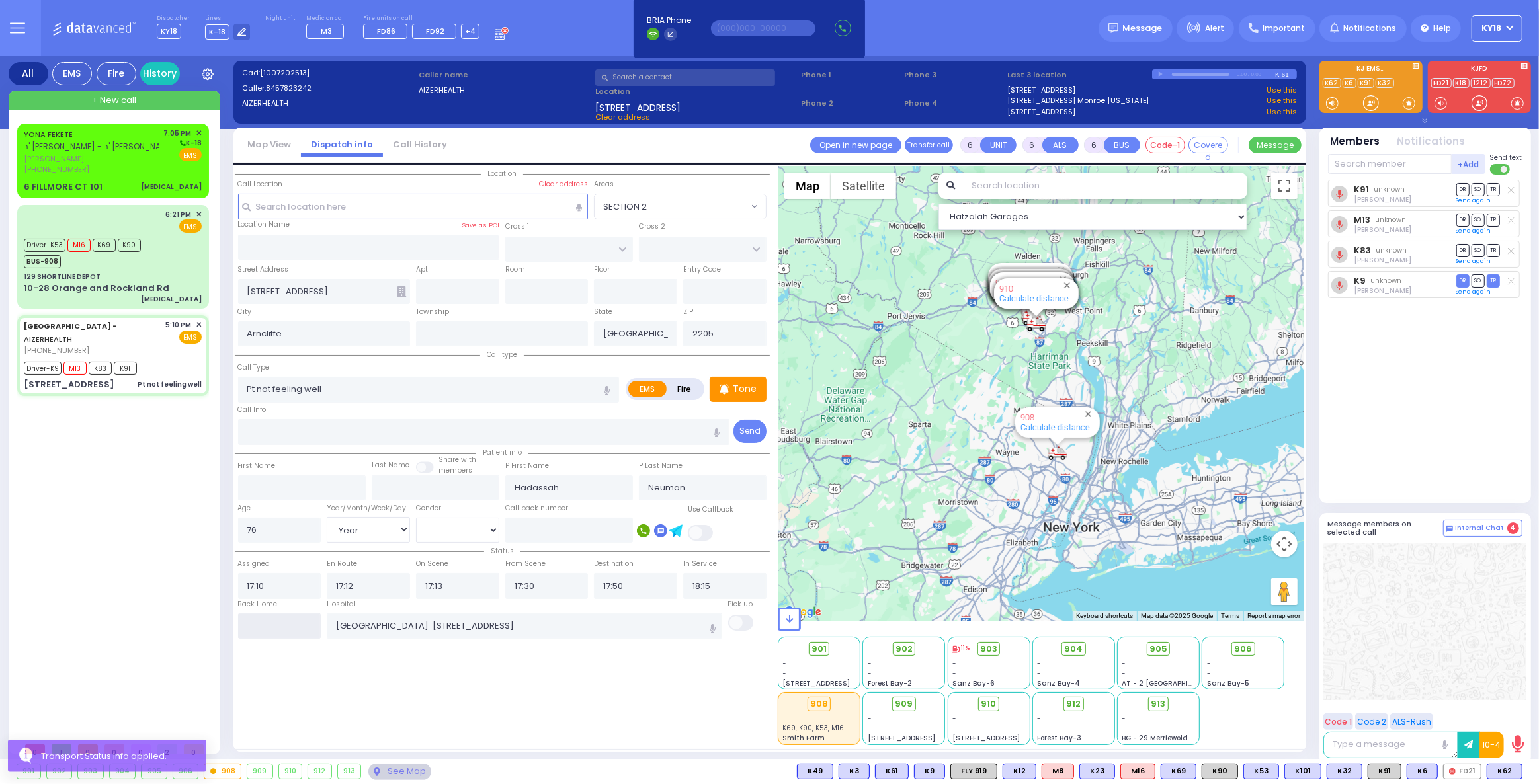
click at [261, 620] on input "text" at bounding box center [280, 626] width 83 height 25
click at [261, 618] on input "text" at bounding box center [280, 626] width 83 height 25
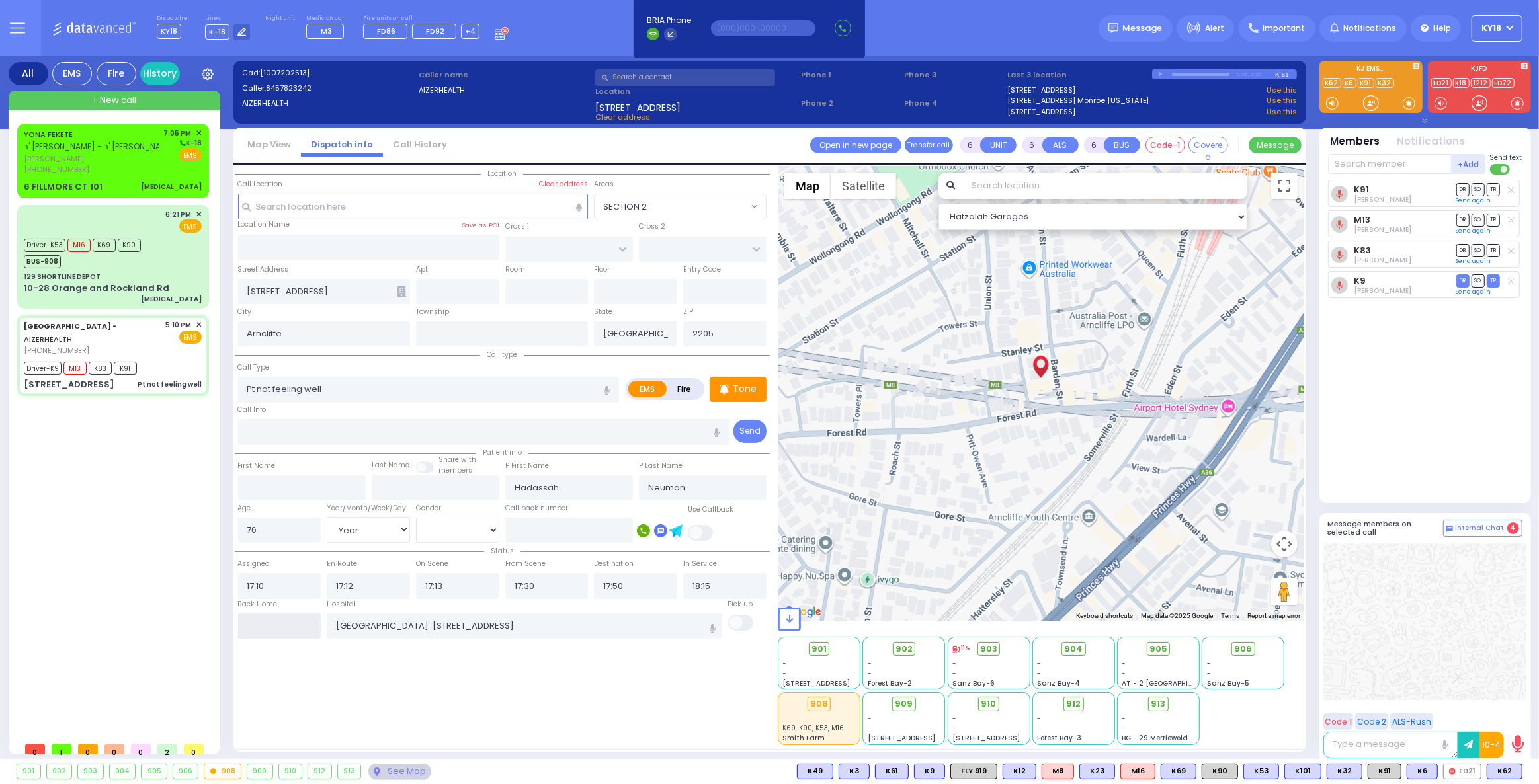
click at [260, 620] on input "text" at bounding box center [280, 626] width 83 height 25
click at [260, 620] on input "text" at bounding box center [280, 626] width 83 height 25
type input "19:06"
select select
radio input "true"
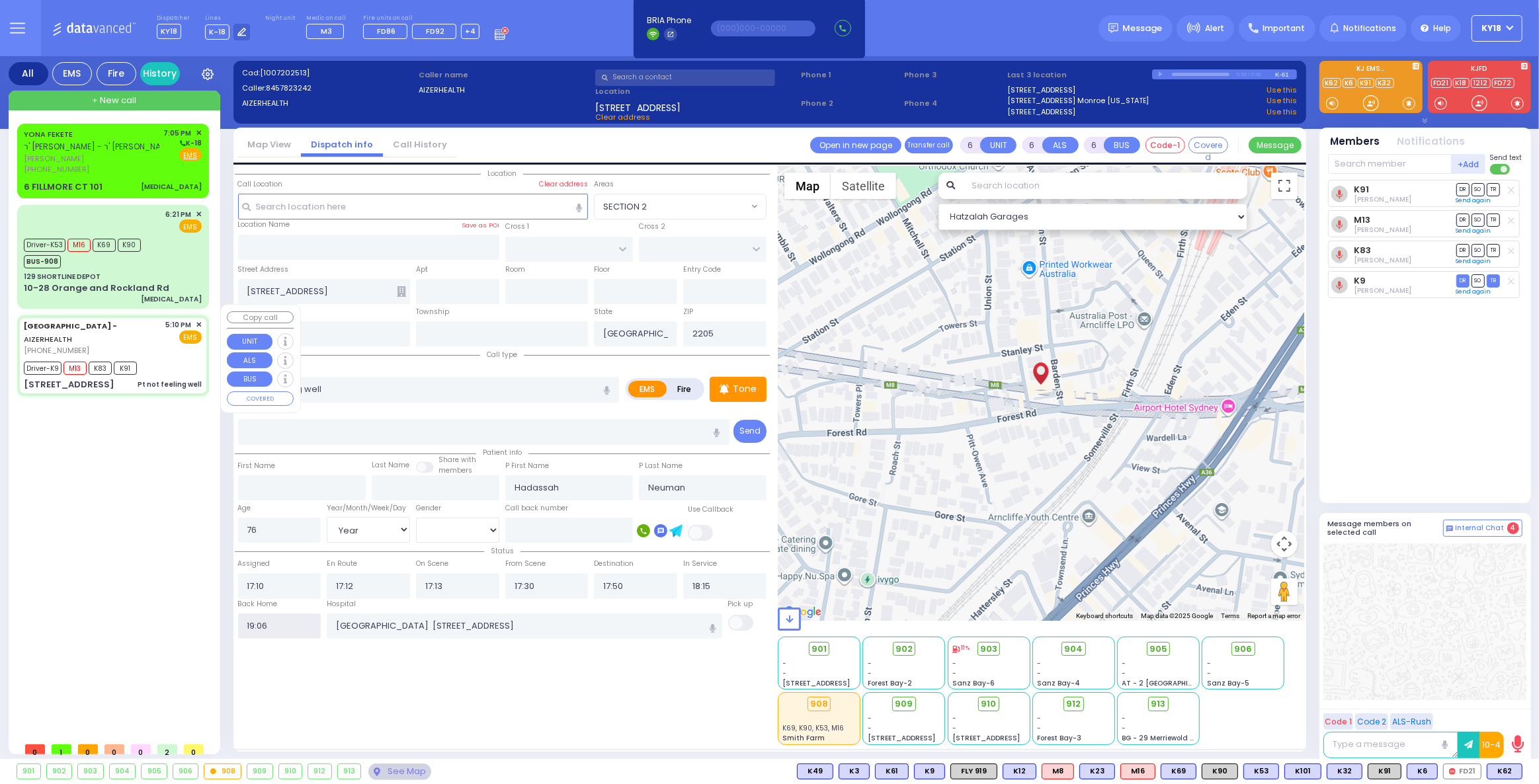
select select
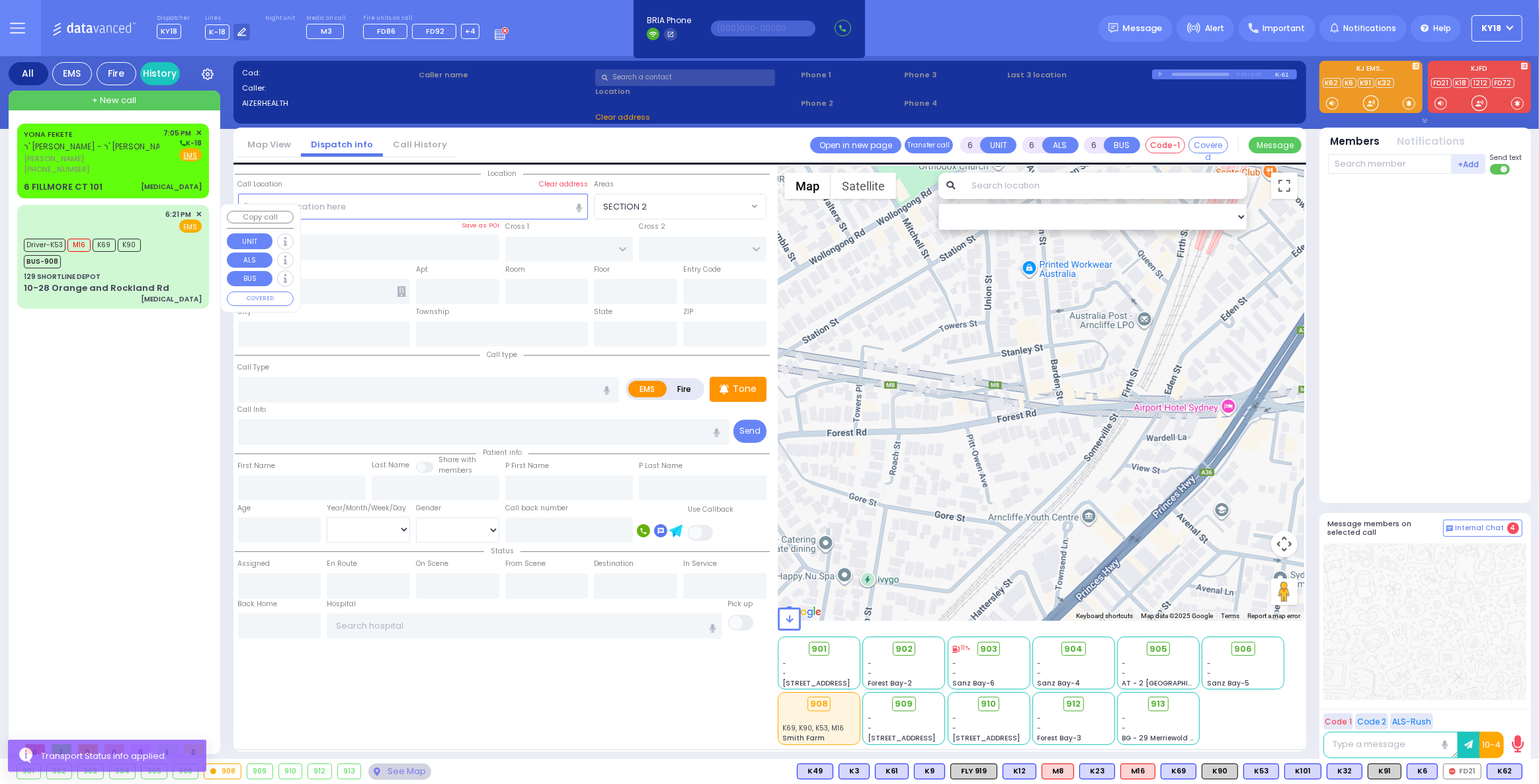
click at [167, 277] on div "129 SHORTLINE DEPOT" at bounding box center [112, 277] width 178 height 10
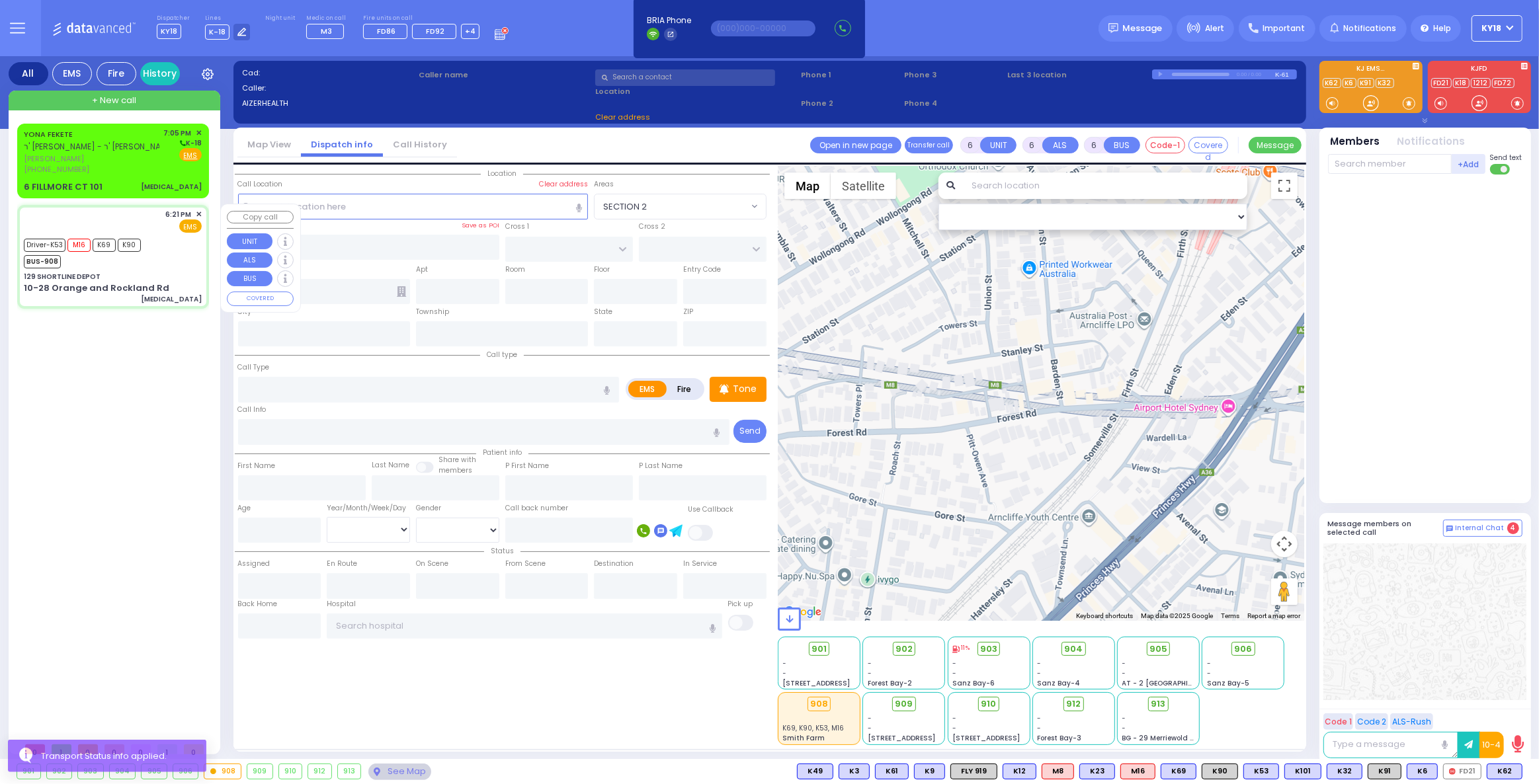
select select
type input "[MEDICAL_DATA]"
radio input "true"
type input "Menachem"
type input "Gold"
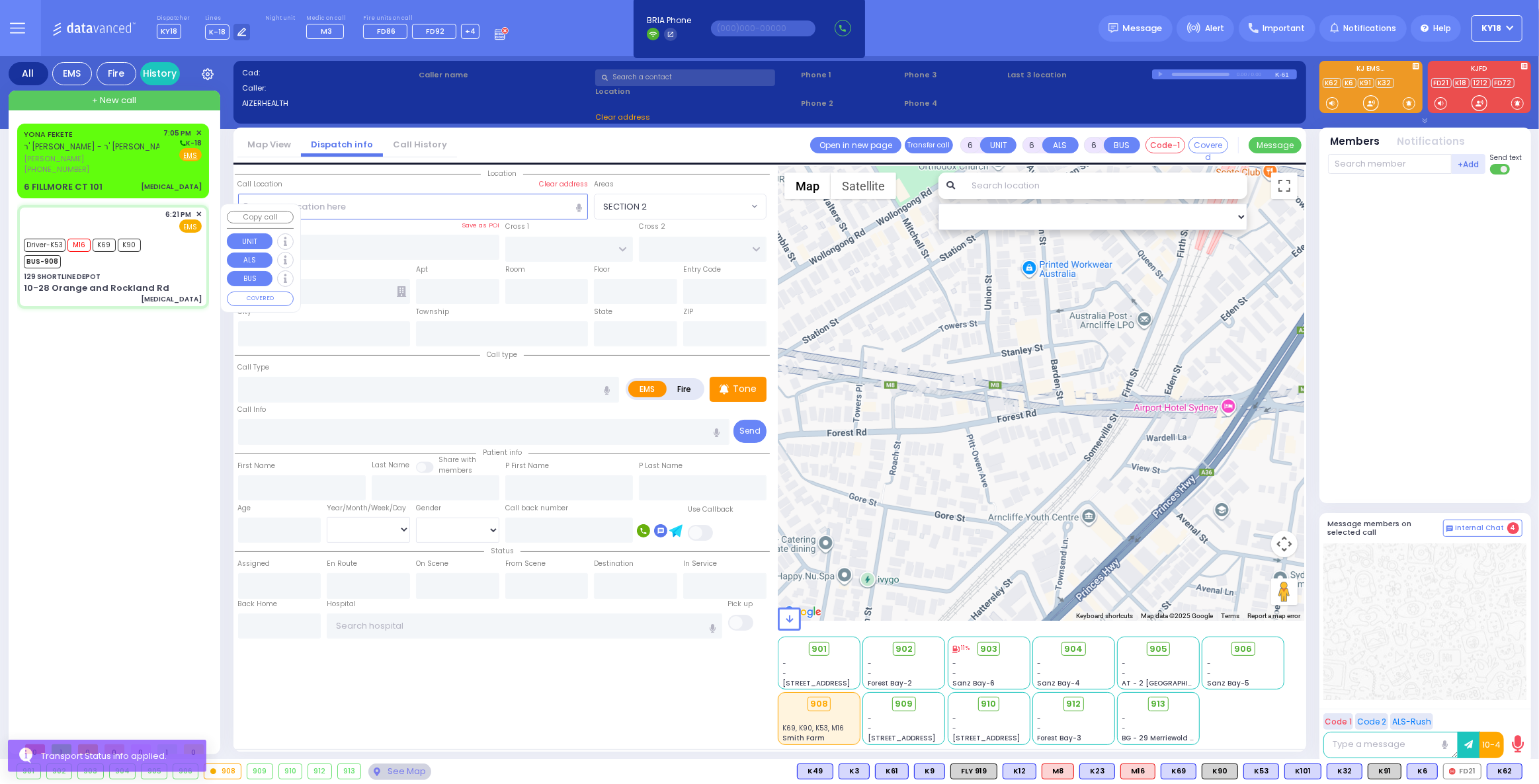
type input "50"
select select "Year"
select select "[DEMOGRAPHIC_DATA]"
type input "18:21"
type input "18:24"
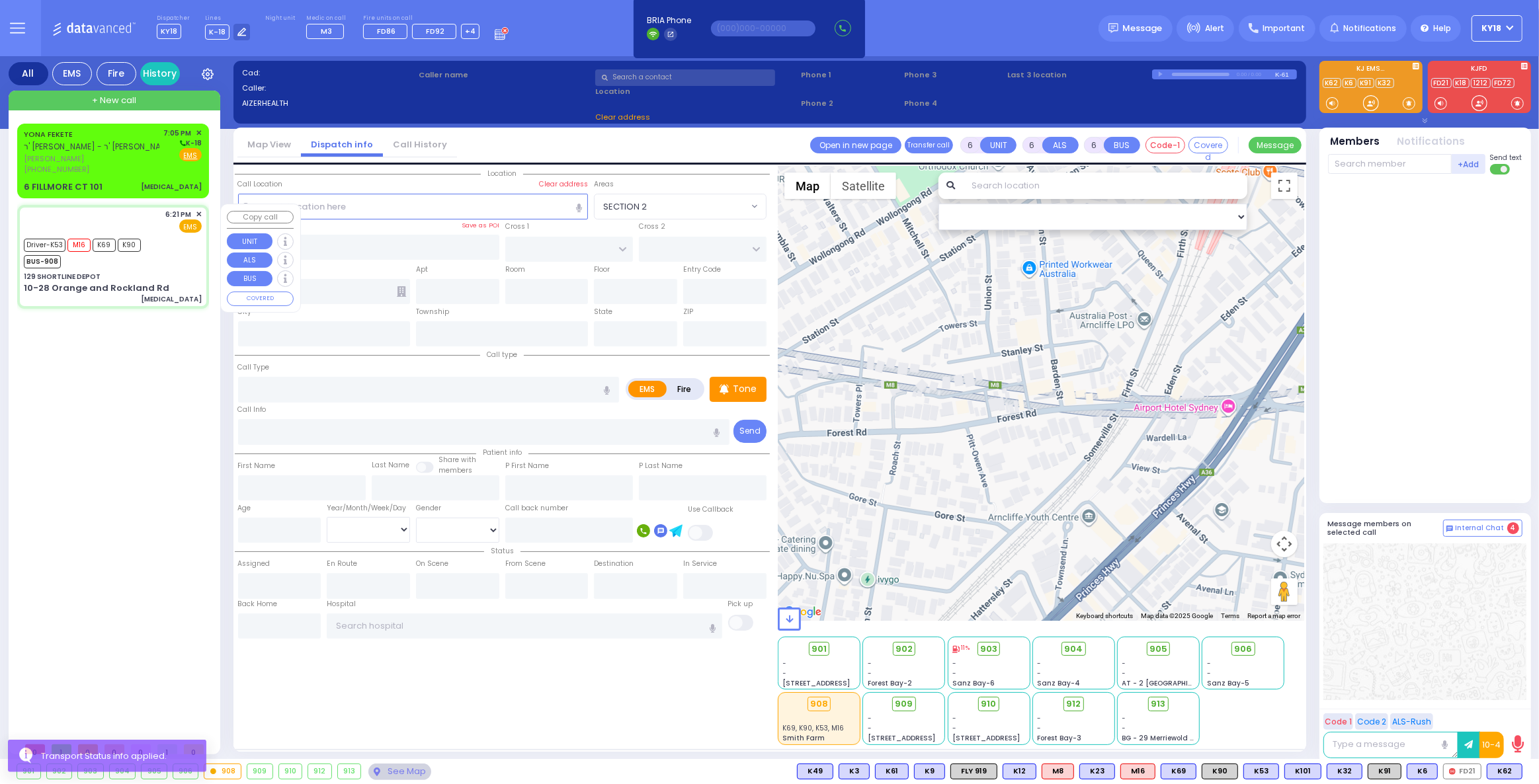
type input "18:24"
type input "18:35"
type input "[US_STATE][GEOGRAPHIC_DATA]- [GEOGRAPHIC_DATA] [STREET_ADDRESS][US_STATE]"
select select "Hatzalah Garages"
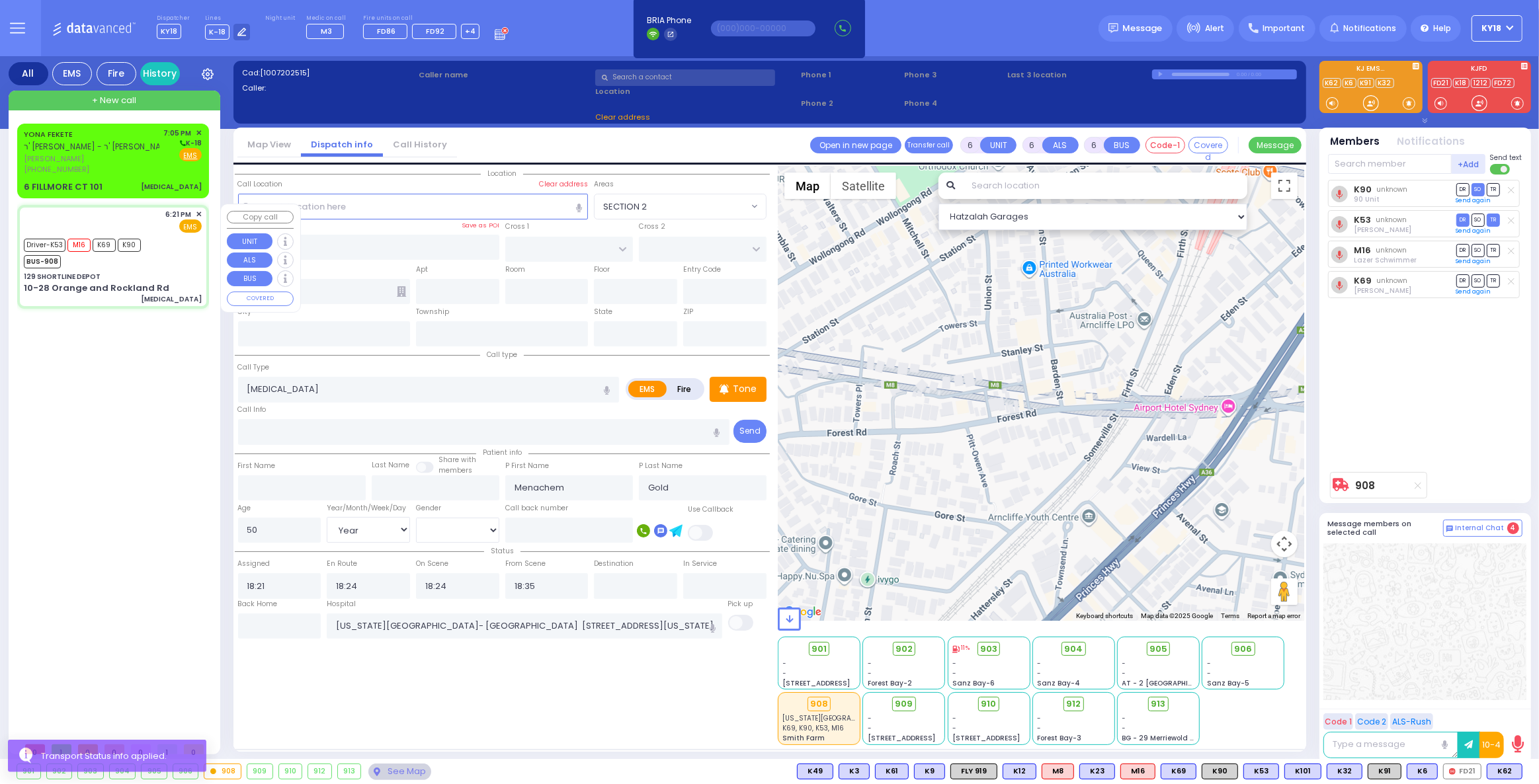
type input "129 SHORTLINE DEPOT"
type input "10-28 Orange and Rockland Rd"
type input "Monroe"
type input "[US_STATE]"
type input "10950"
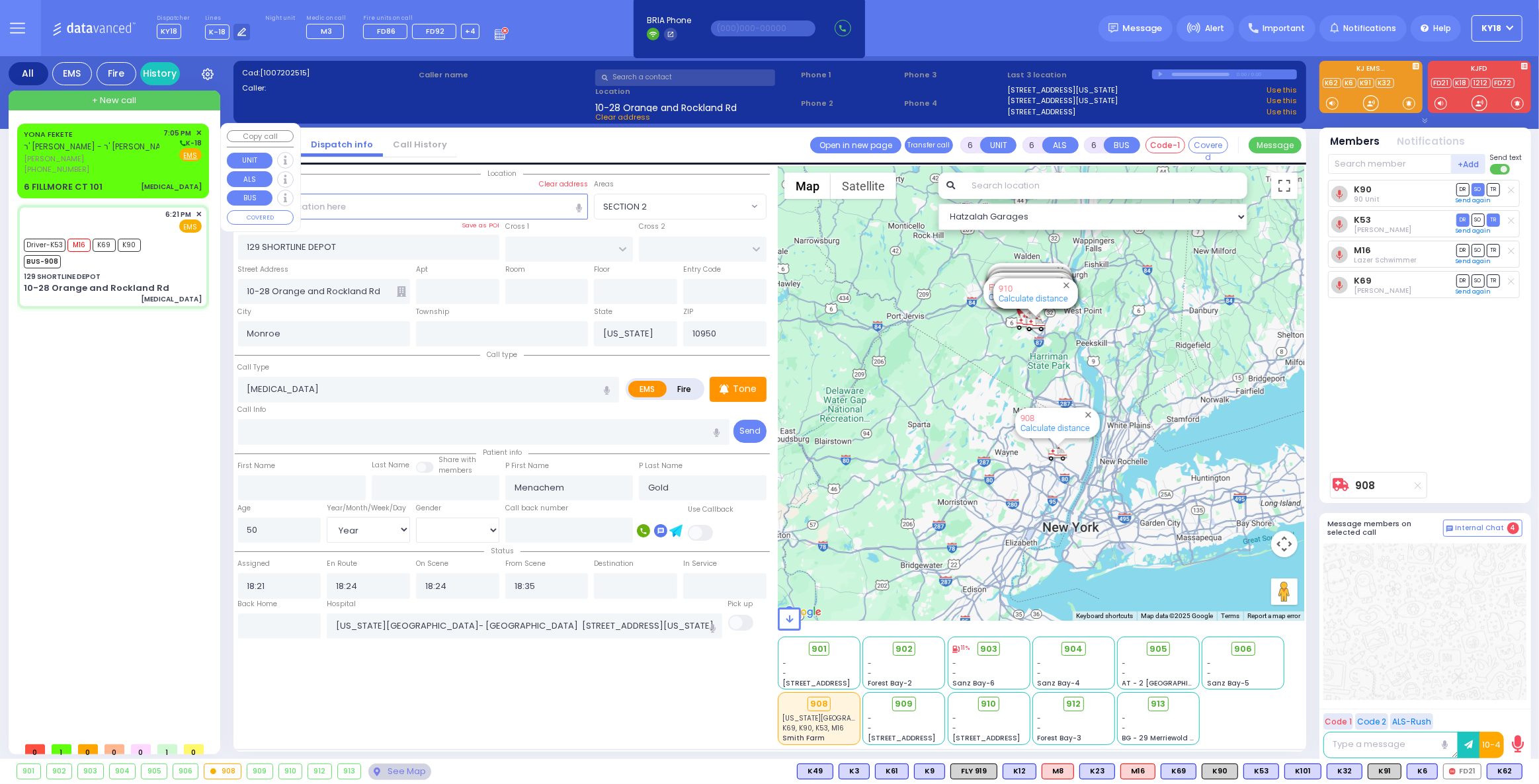
click at [115, 169] on div "[PHONE_NUMBER]" at bounding box center [92, 169] width 136 height 11
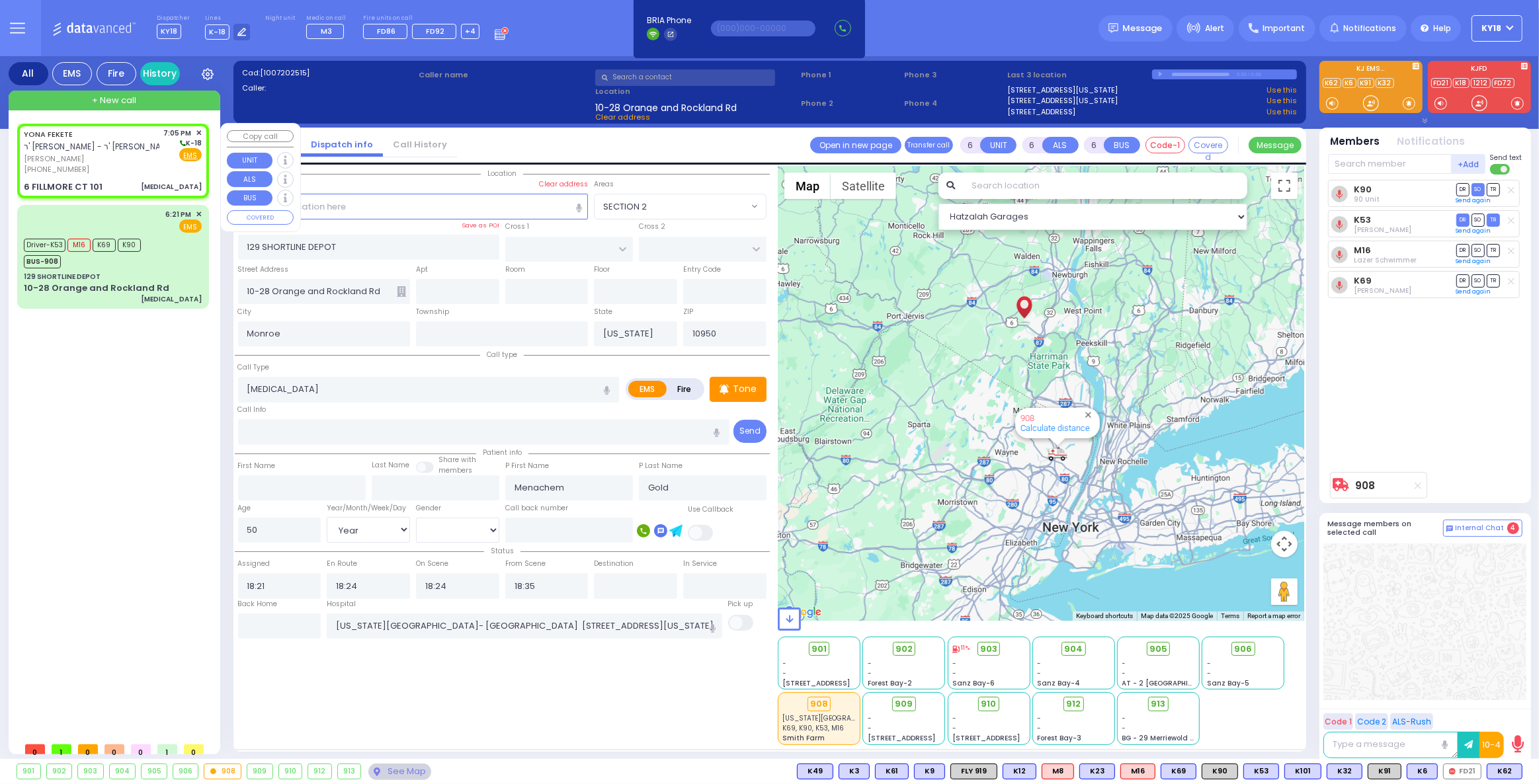
type input "2"
type input "0"
select select
type input "[MEDICAL_DATA]"
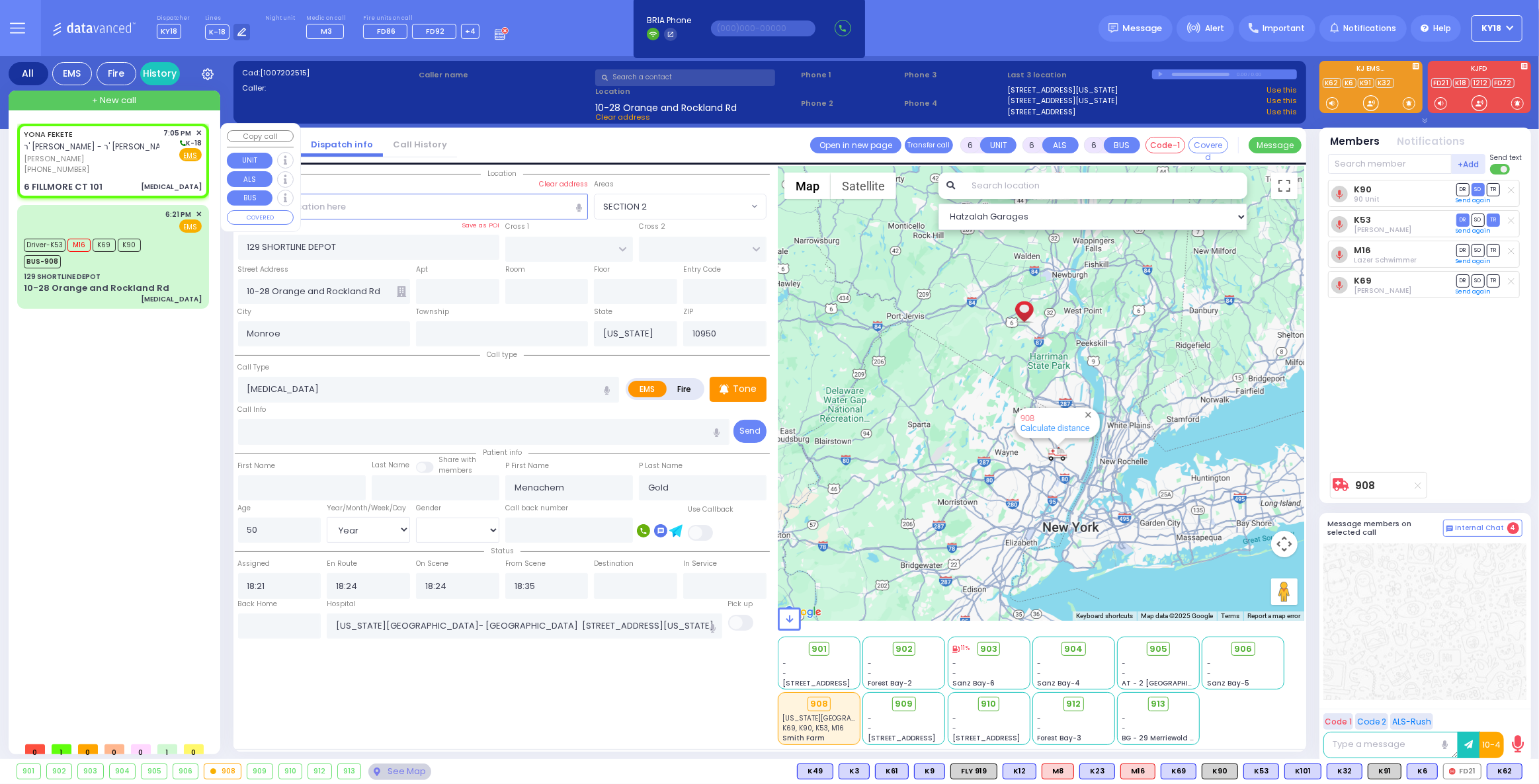
radio input "true"
type input "YONA"
type input "FEKETE"
select select
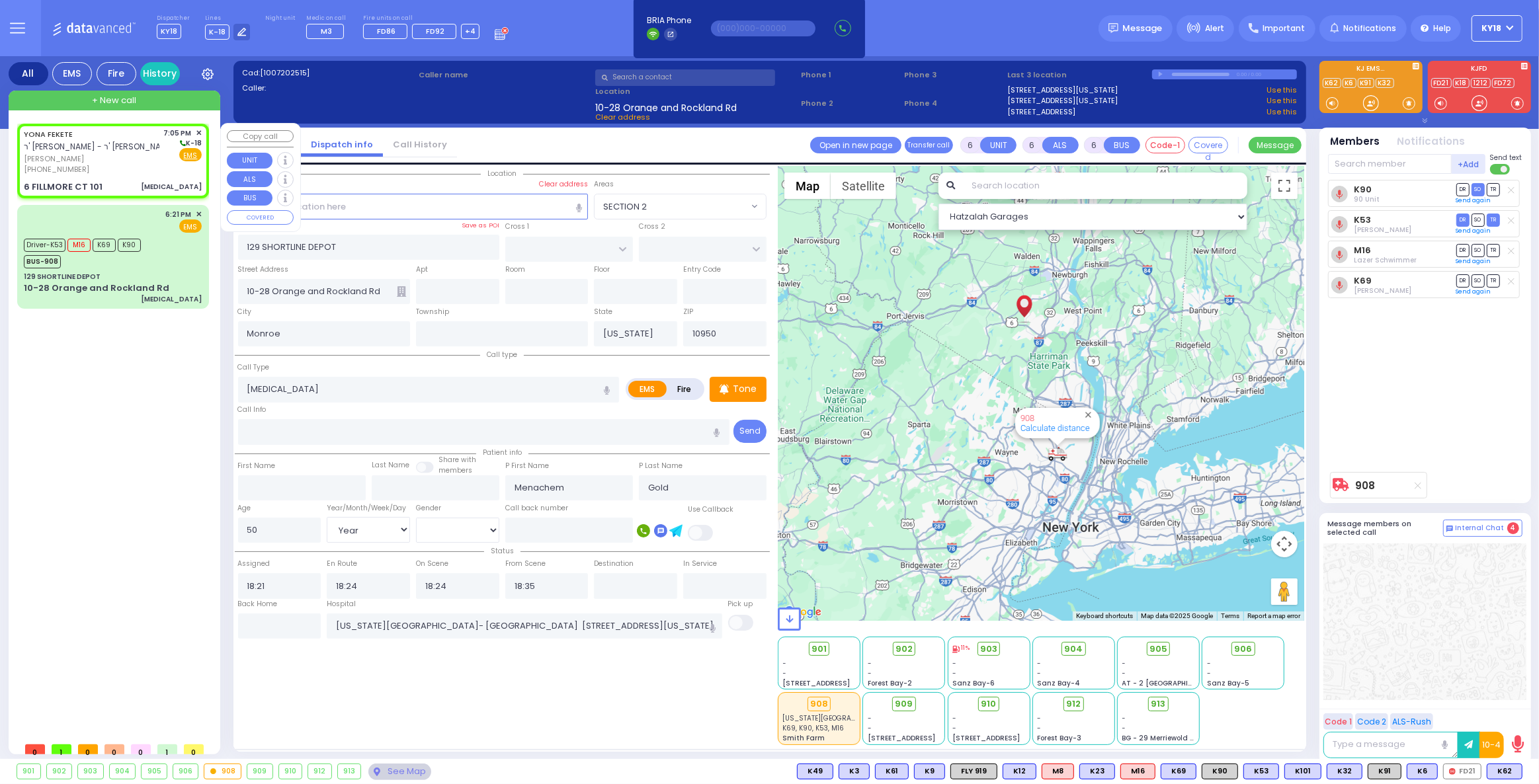
type input "19:05"
type input "TAYLOR COURT"
type input "6 FILLMORE CT"
type input "101"
select select "Hatzalah Garages"
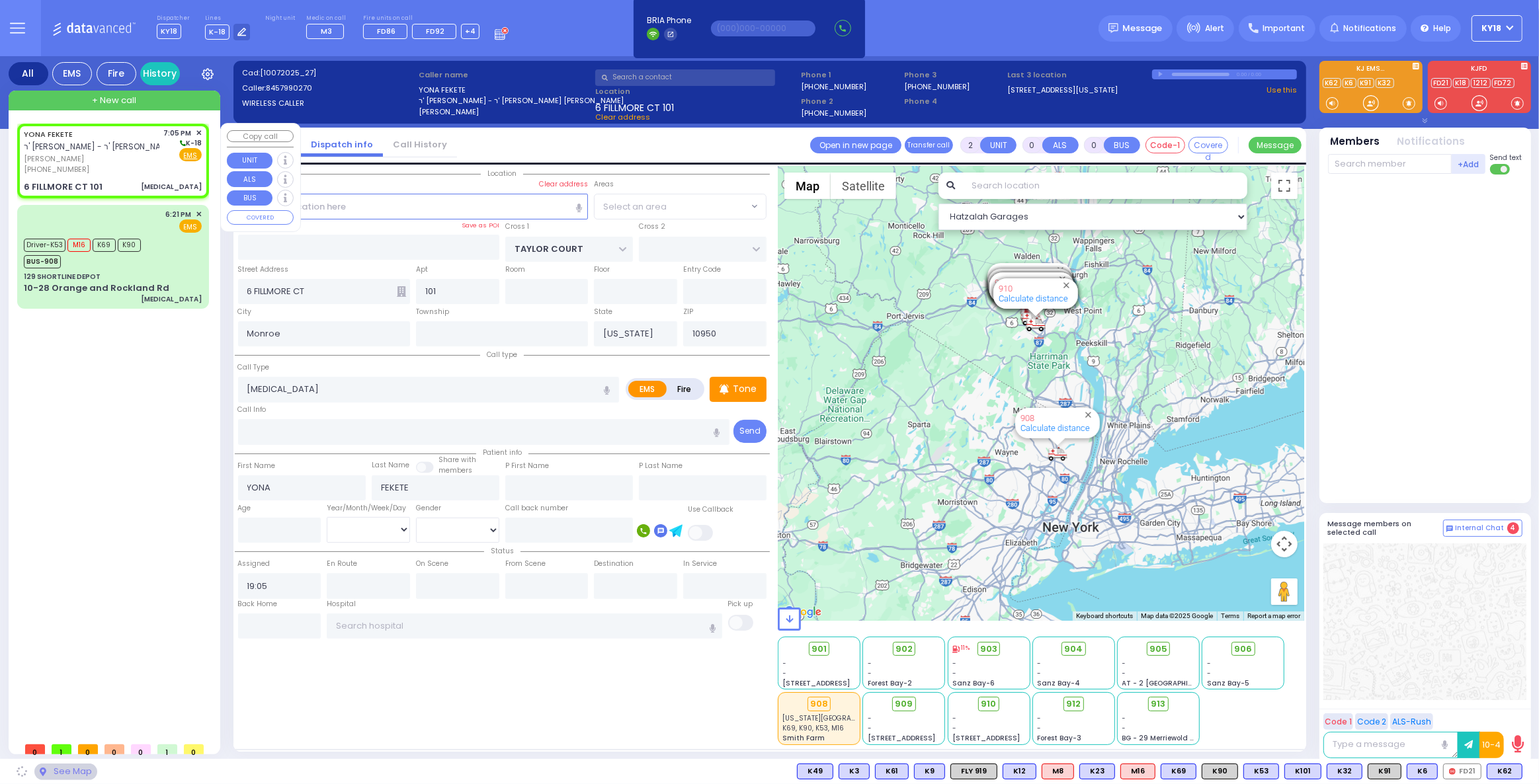
select select "SECTION 2"
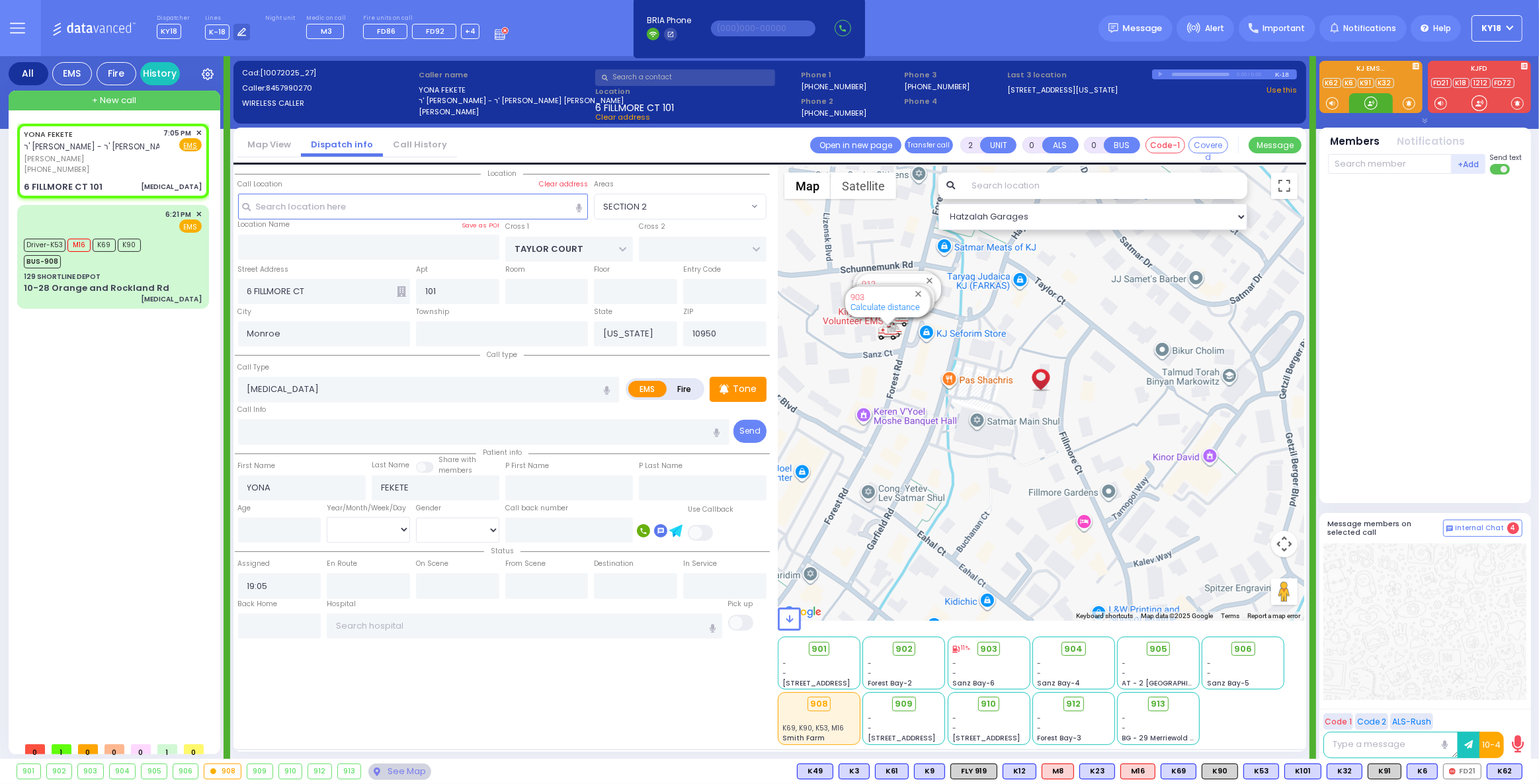
select select
radio input "true"
select select
select select "Hatzalah Garages"
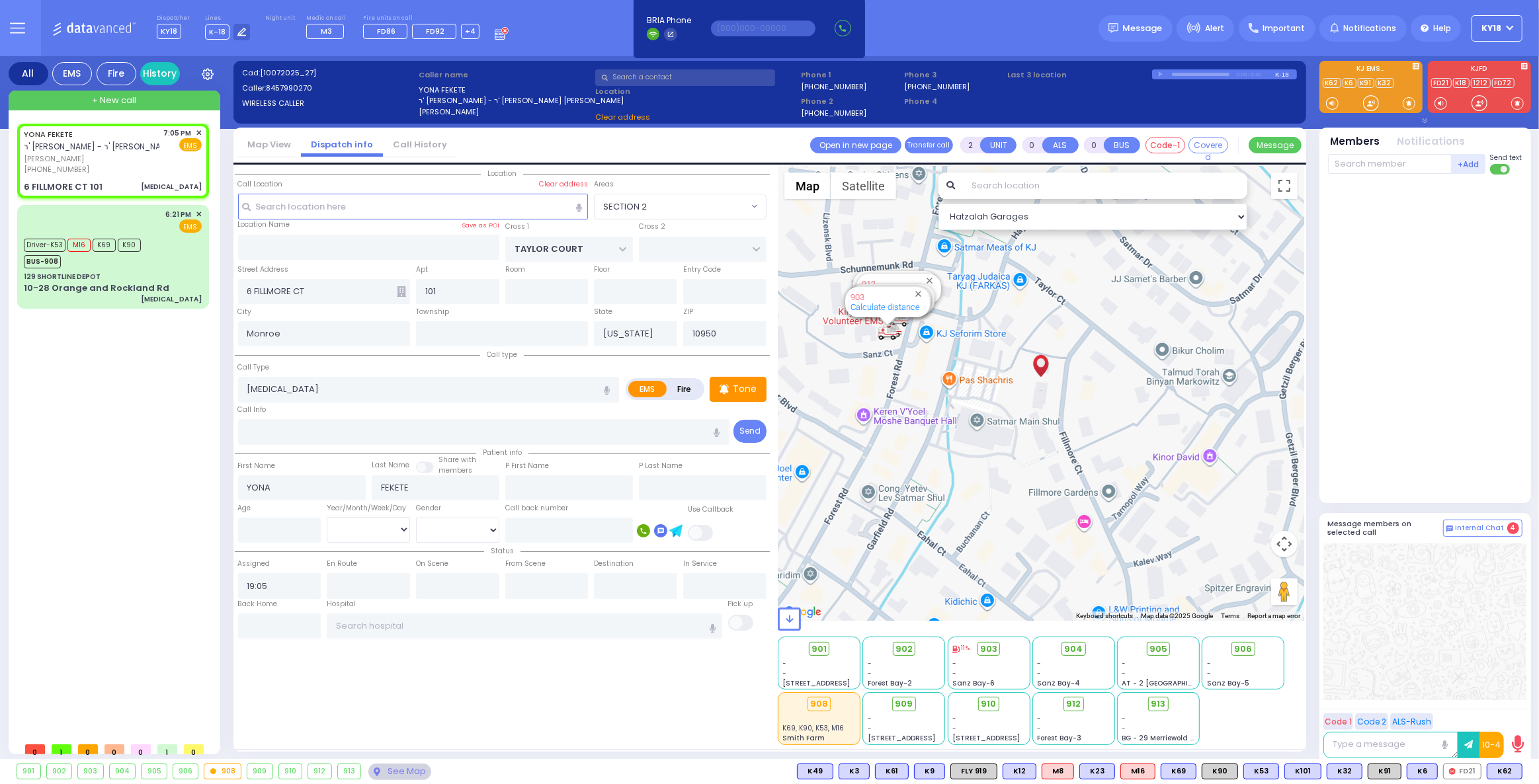
select select "SECTION 2"
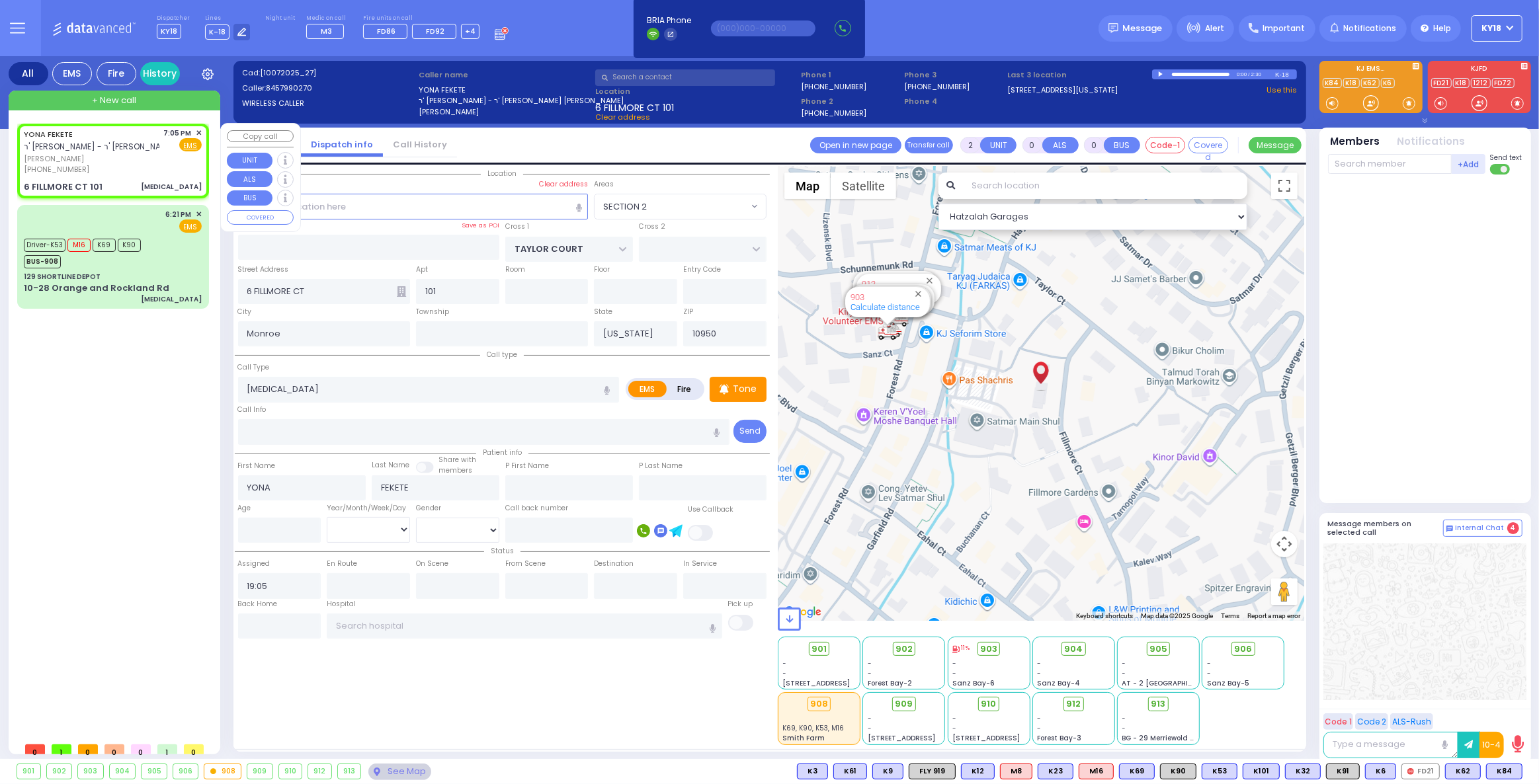
click at [124, 160] on span "[PERSON_NAME]" at bounding box center [92, 159] width 136 height 11
select select
radio input "true"
select select
select select "Hatzalah Garages"
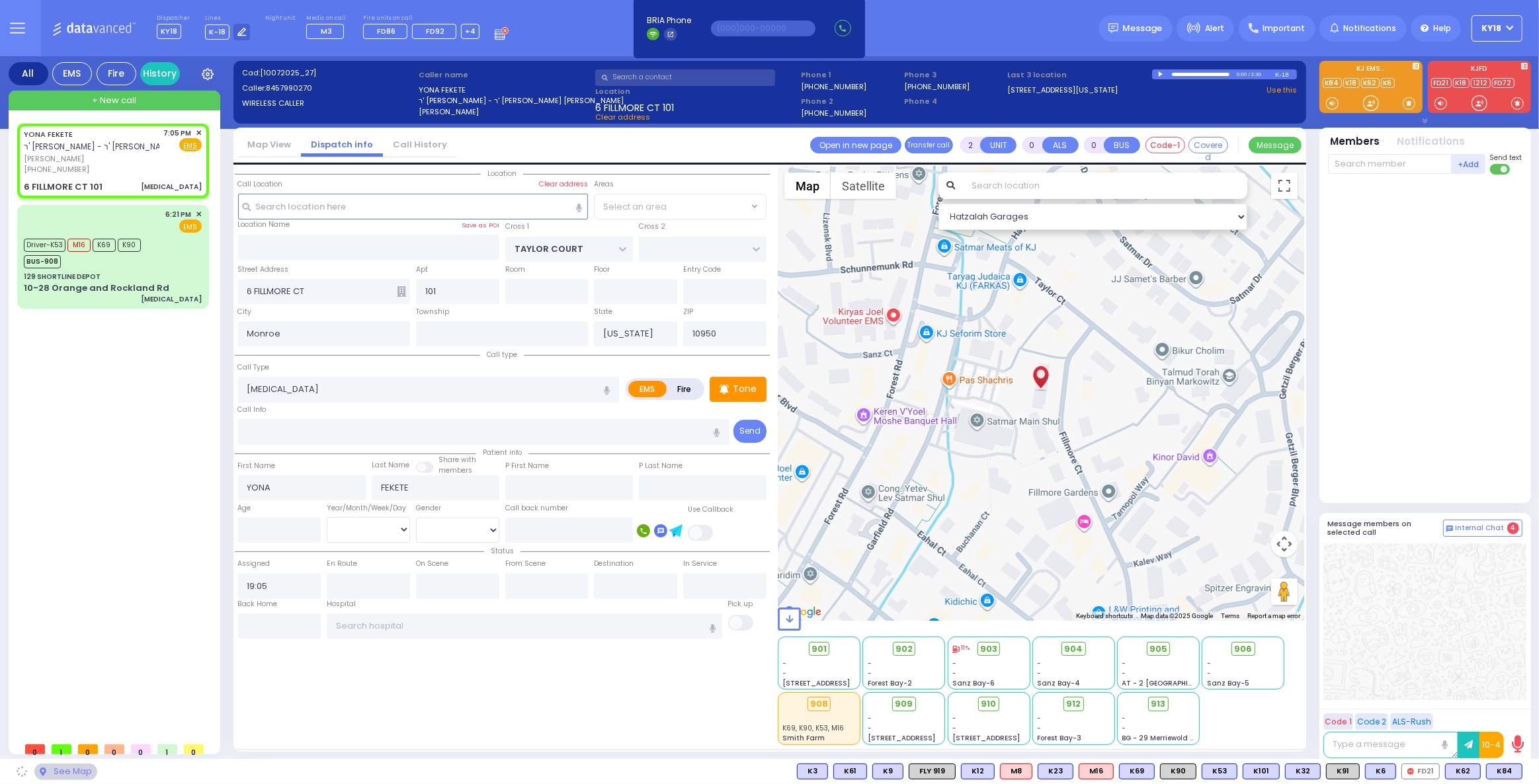
select select "SECTION 2"
click at [1496, 759] on div "901 902 903 904 905 906" at bounding box center [770, 772] width 1539 height 25
click at [1496, 773] on span "K84" at bounding box center [1504, 772] width 35 height 15
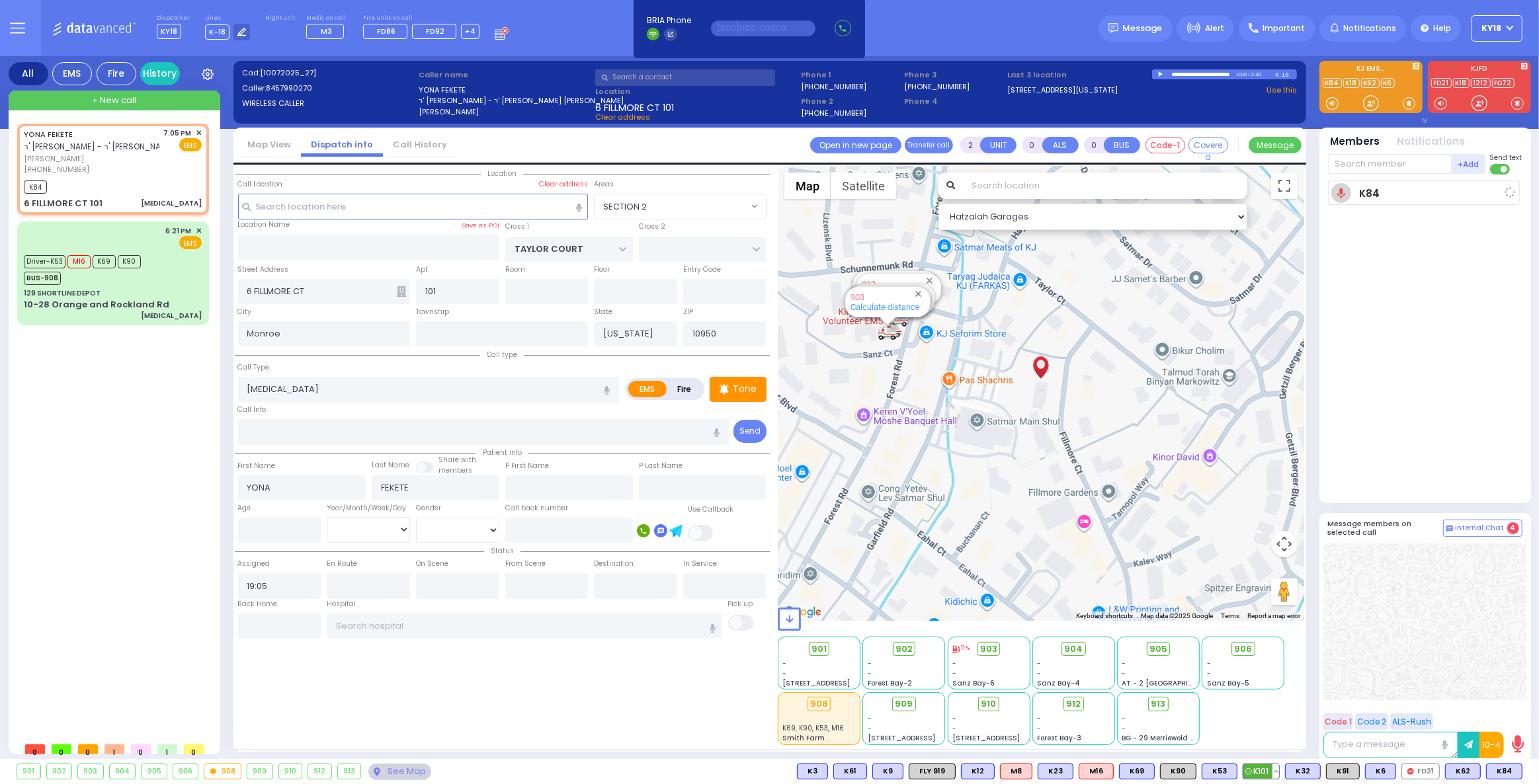
select select
radio input "true"
select select
type input "19:08"
select select "Hatzalah Garages"
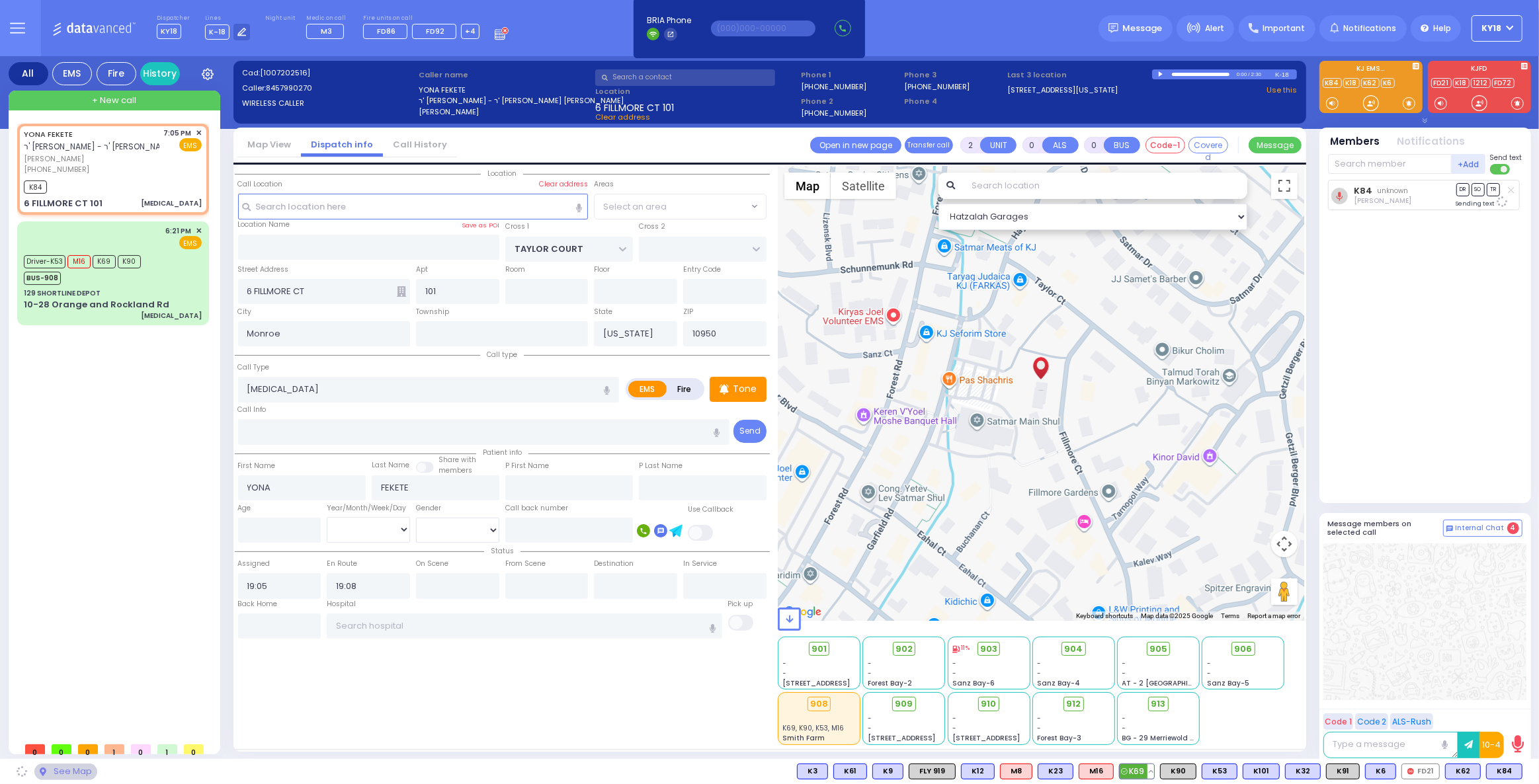
select select "SECTION 2"
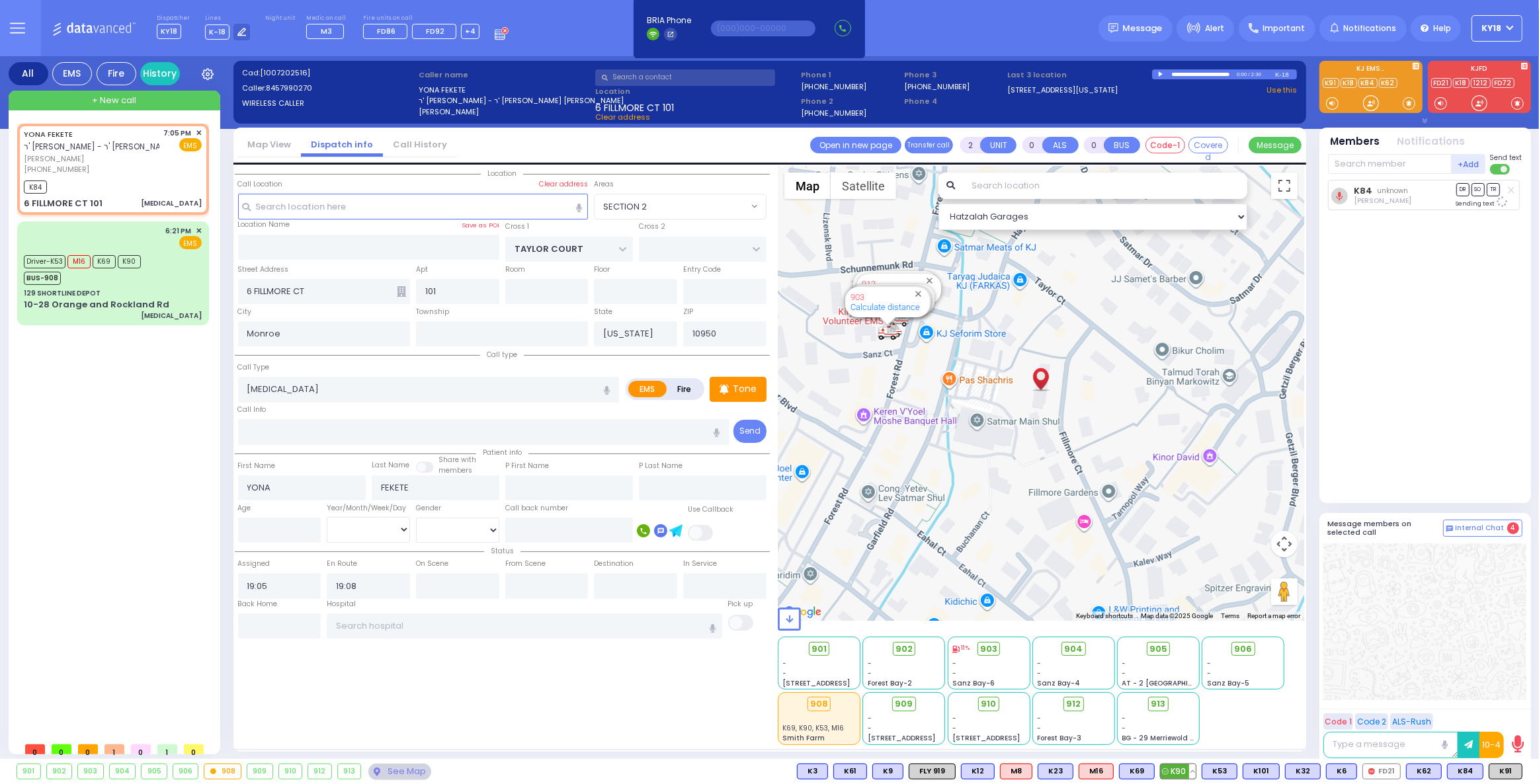
click at [1189, 773] on span "K90" at bounding box center [1178, 772] width 35 height 15
select select
radio input "true"
select select
select select "Hatzalah Garages"
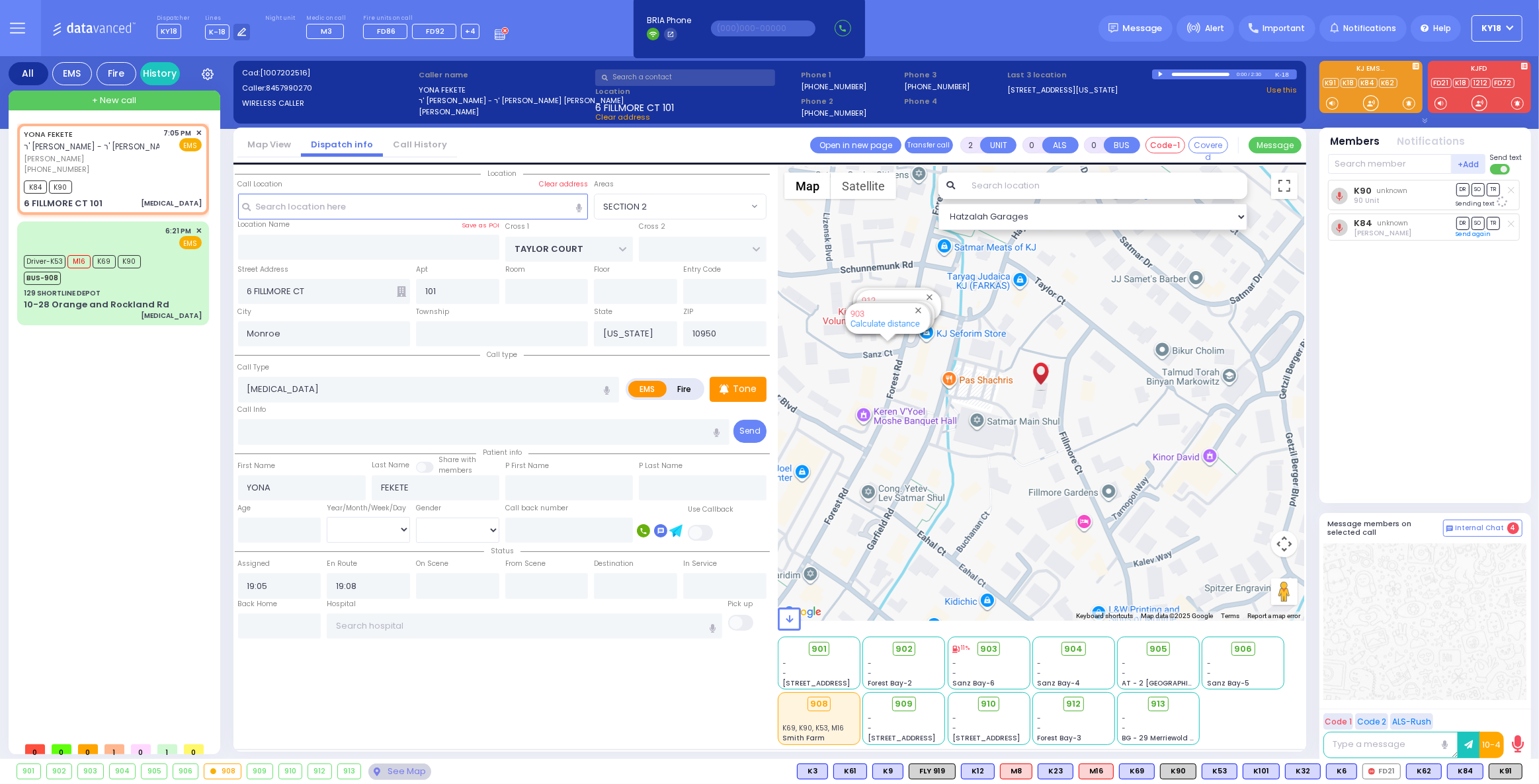
select select "SECTION 2"
click at [111, 167] on div "[PHONE_NUMBER]" at bounding box center [92, 169] width 136 height 11
select select
radio input "true"
select select
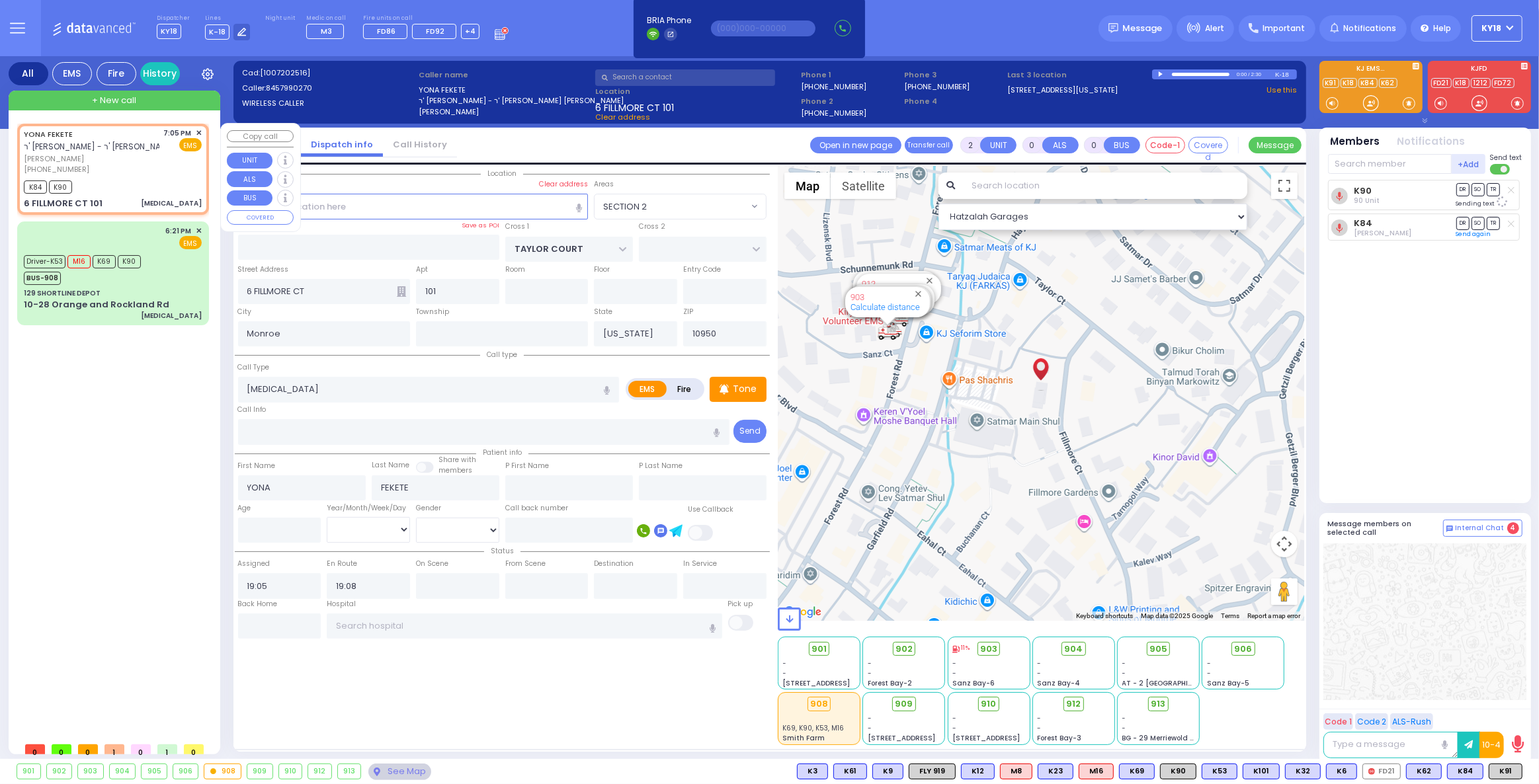
select select "Hatzalah Garages"
select select "SECTION 2"
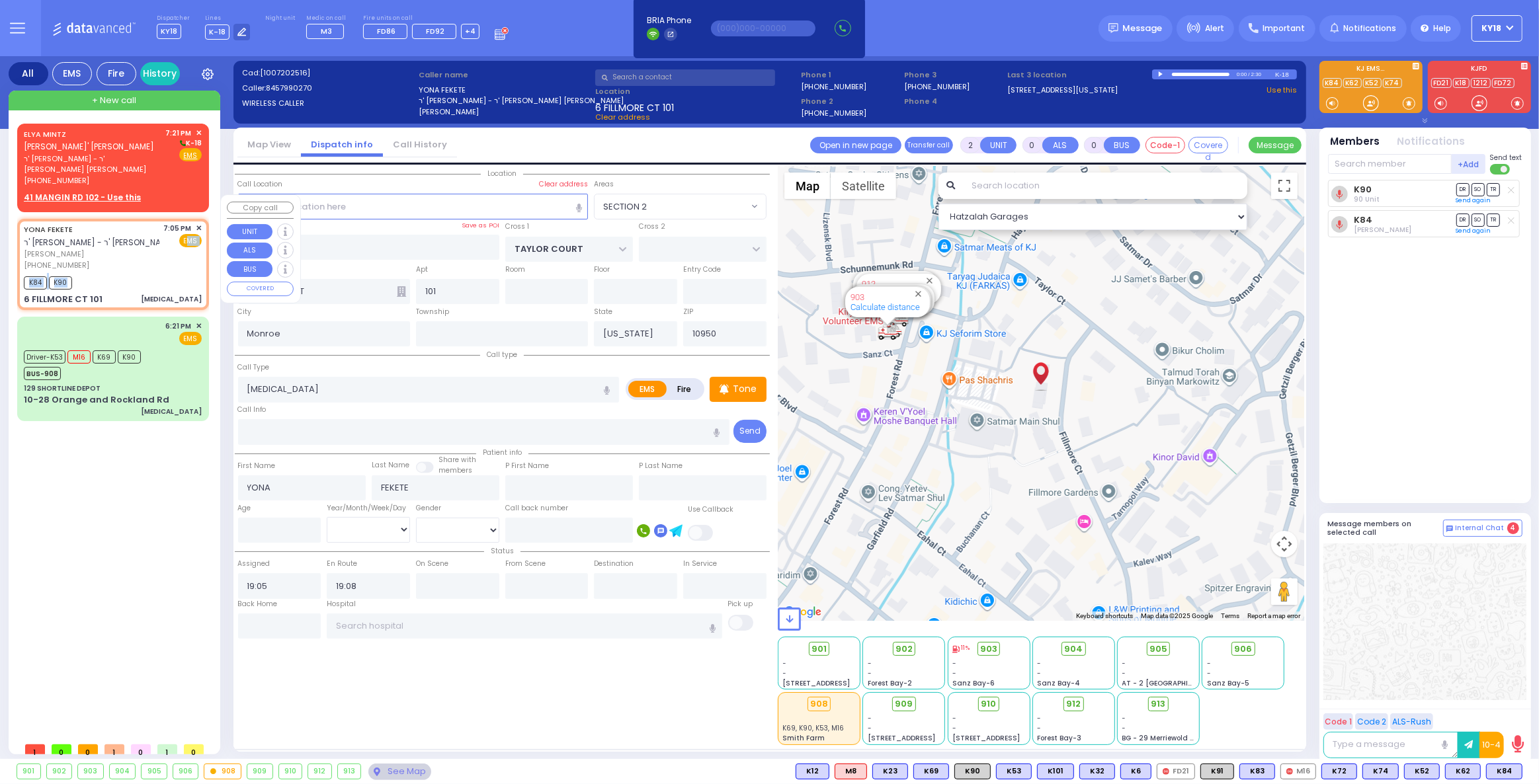
click at [168, 246] on div "YONA FEKETE ר' [PERSON_NAME] - ר' [PERSON_NAME] [PERSON_NAME] [PERSON_NAME] [PH…" at bounding box center [113, 264] width 187 height 87
select select
radio input "true"
select select
click at [199, 223] on span "✕" at bounding box center [198, 228] width 6 height 11
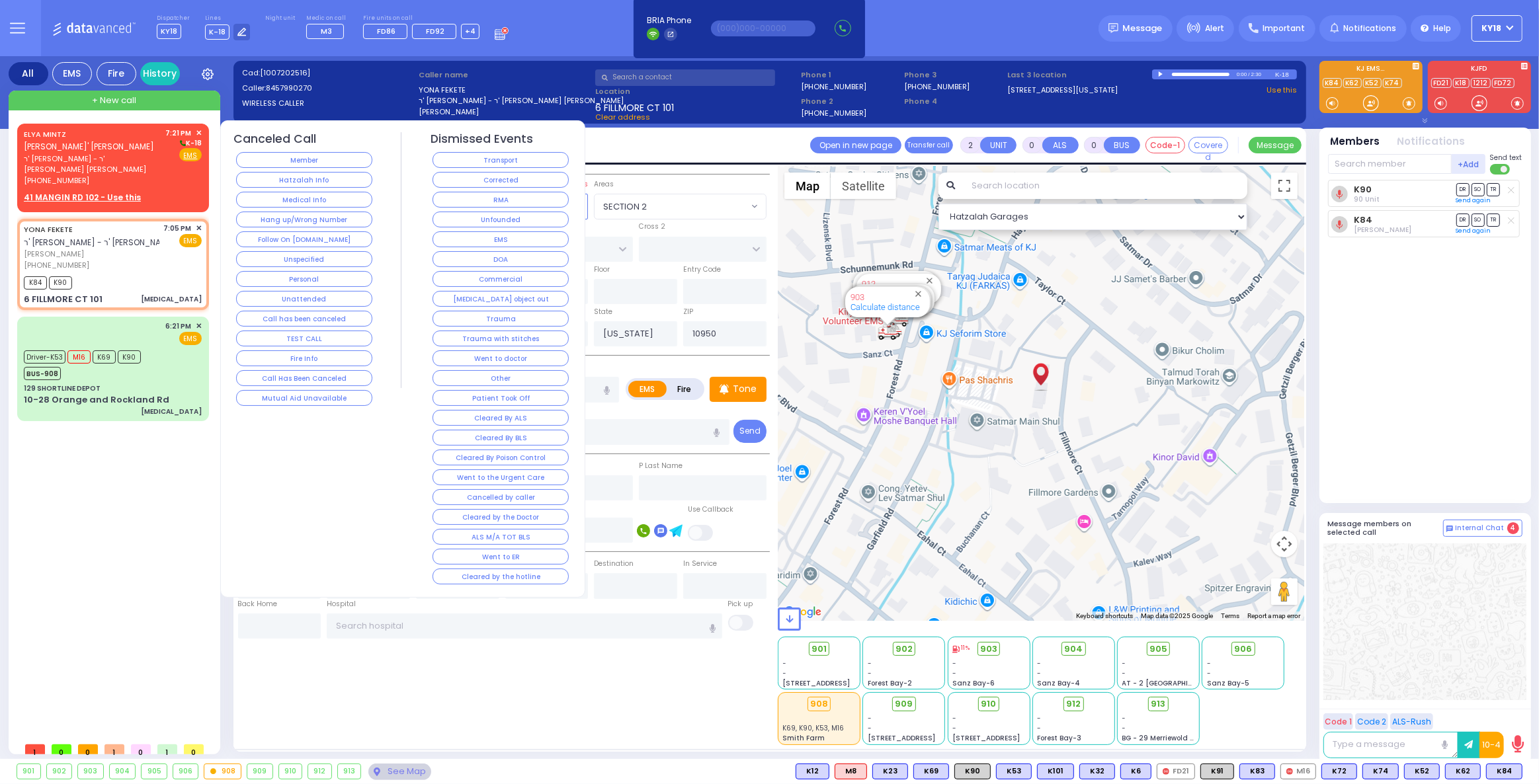
click at [521, 182] on button "Corrected" at bounding box center [500, 179] width 136 height 16
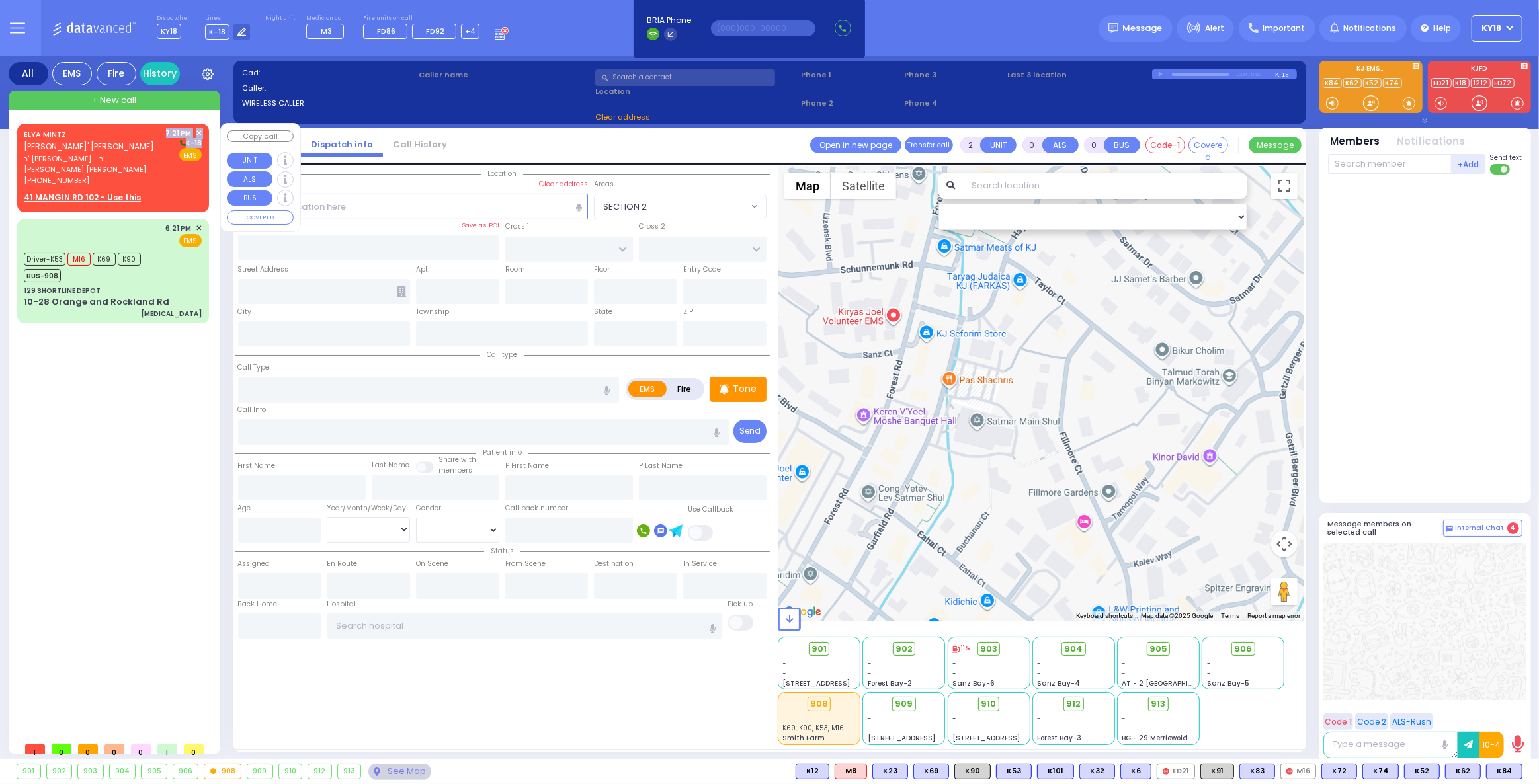
drag, startPoint x: 149, startPoint y: 153, endPoint x: 160, endPoint y: 149, distance: 11.7
click at [159, 150] on div "ELYA [PERSON_NAME]' [PERSON_NAME] ר' [PERSON_NAME] - ר' [PERSON_NAME] [PERSON_N…" at bounding box center [112, 157] width 178 height 59
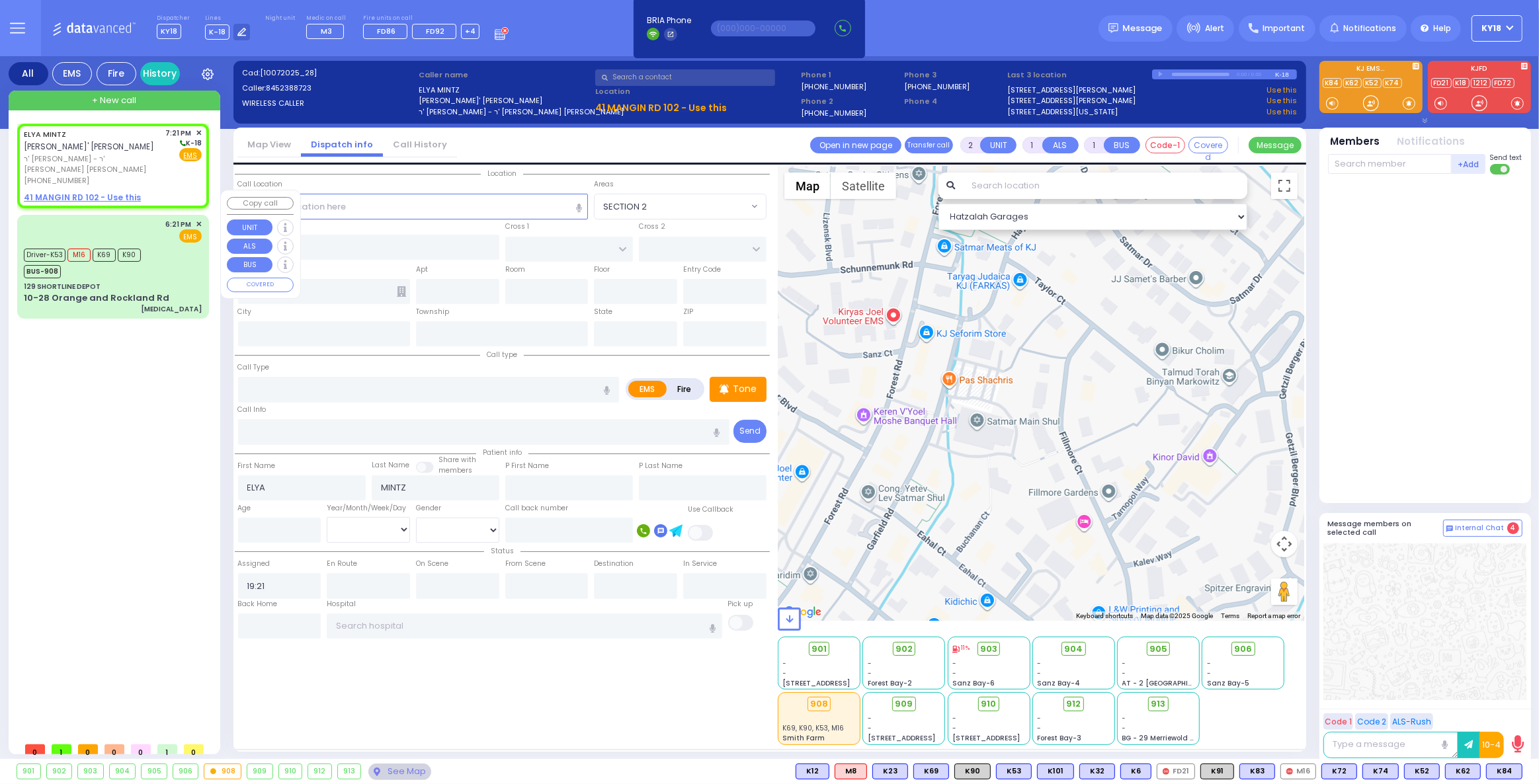
click at [193, 251] on div "Driver-K53 M16 K69 K90 BUS-908" at bounding box center [112, 262] width 178 height 33
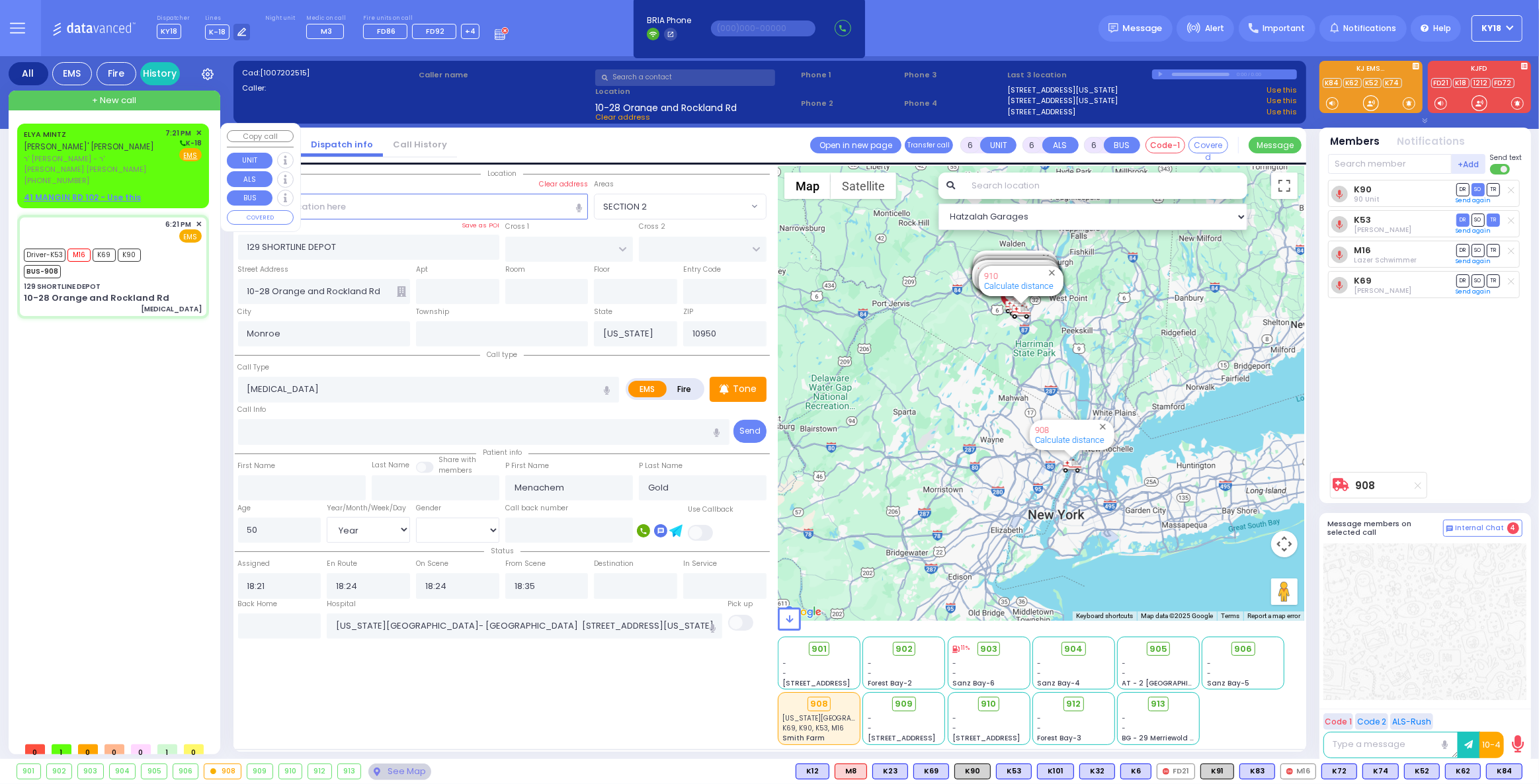
click at [148, 191] on div "41 MANGIN RD 102 - Use this" at bounding box center [112, 197] width 178 height 12
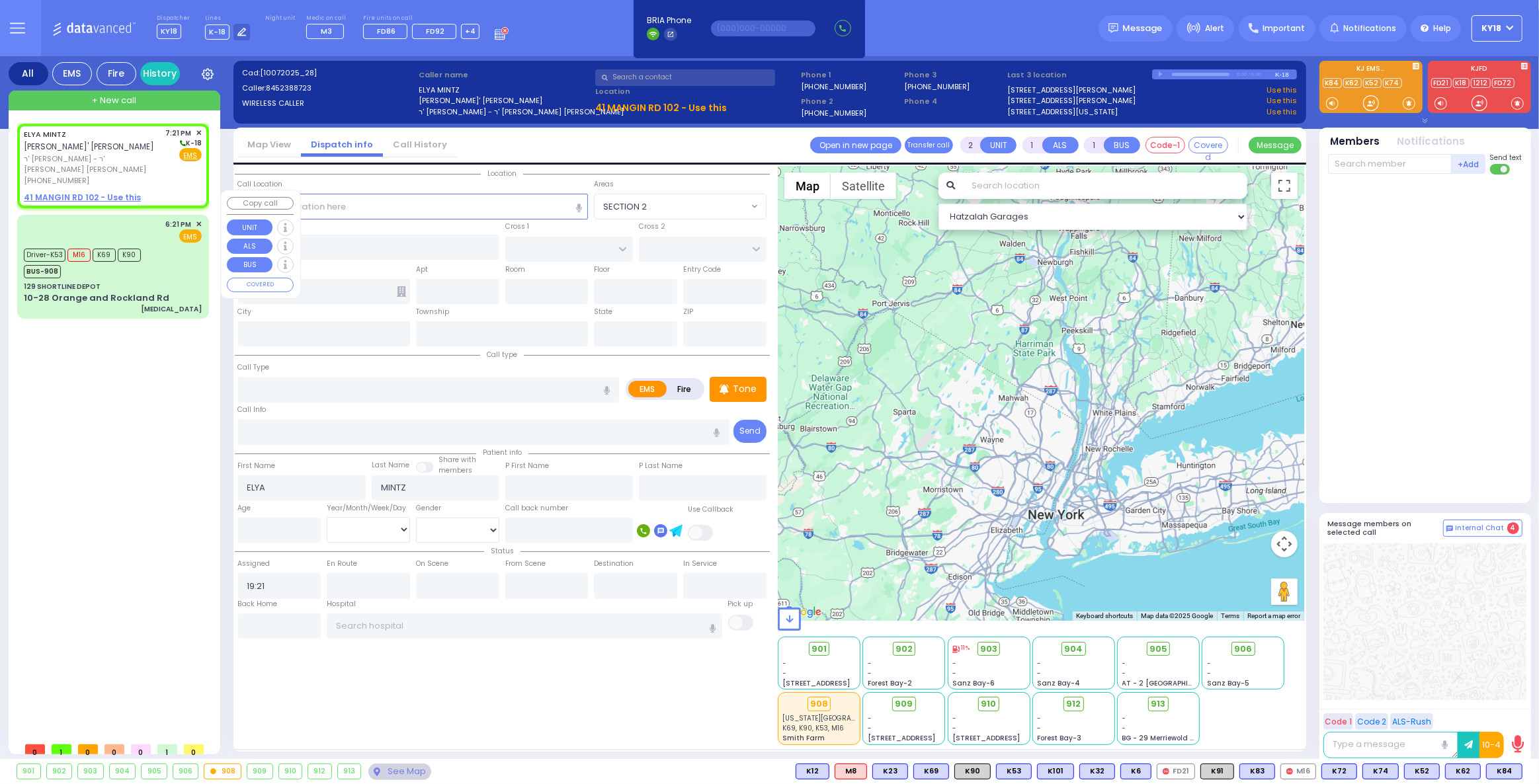
click at [165, 248] on div "Driver-K53 M16 K69 K90 BUS-908" at bounding box center [112, 262] width 178 height 33
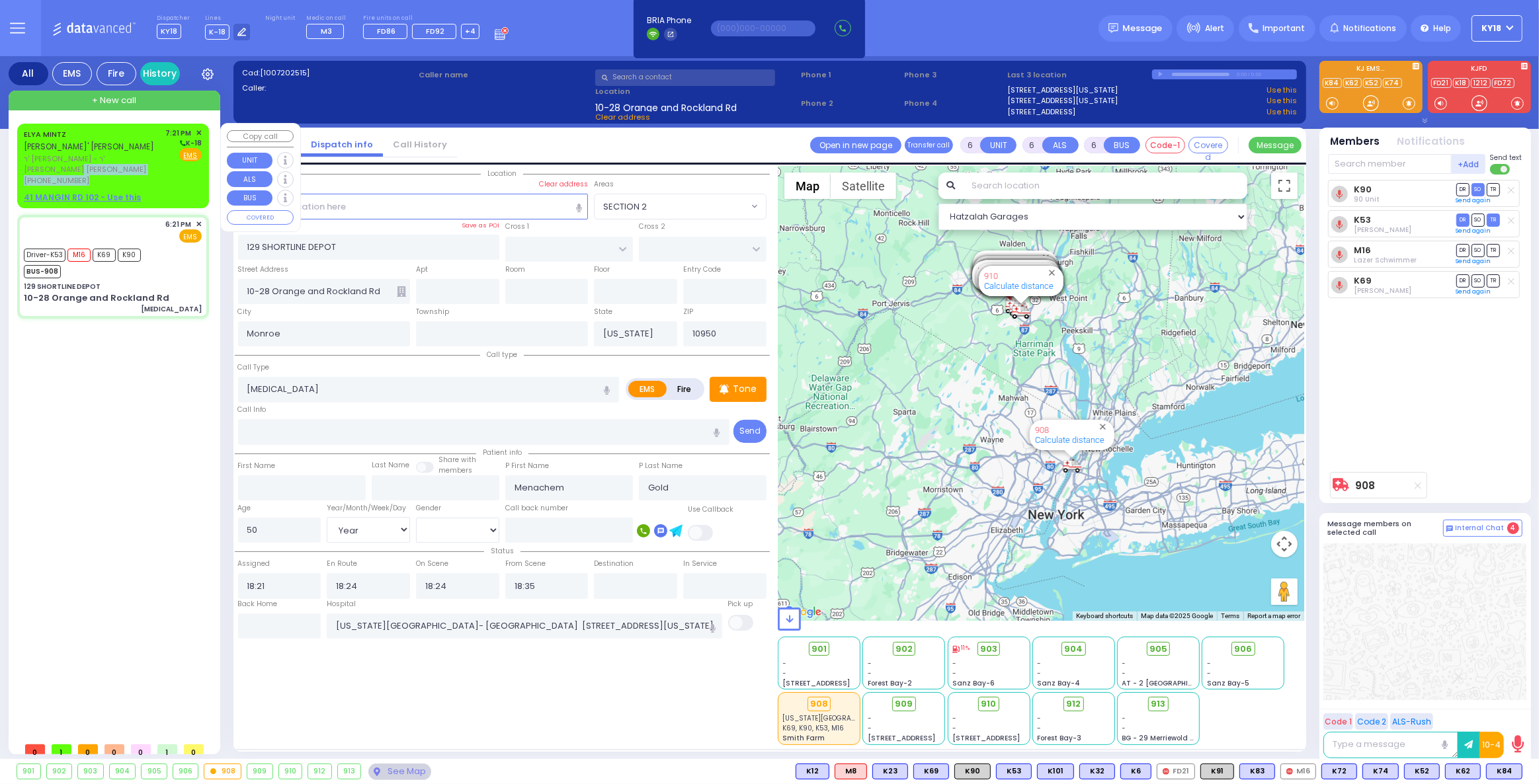
click at [144, 151] on div "ELYA [PERSON_NAME]' [PERSON_NAME] ר' [PERSON_NAME] - ר' [PERSON_NAME] [PERSON_N…" at bounding box center [112, 157] width 178 height 59
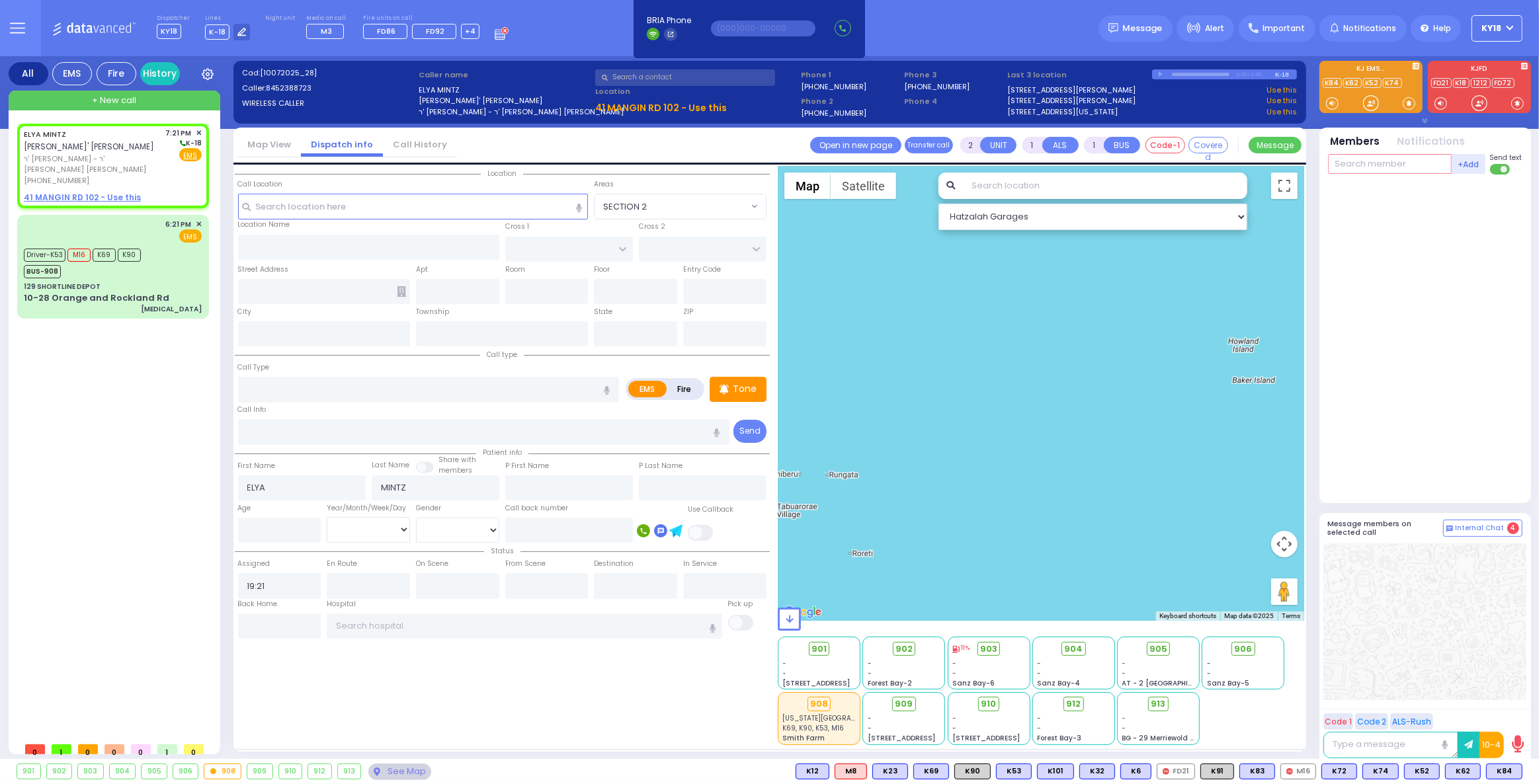
click at [1371, 167] on input "text" at bounding box center [1389, 164] width 124 height 20
click at [150, 219] on div "6:21 PM ✕ EMS" at bounding box center [112, 231] width 178 height 25
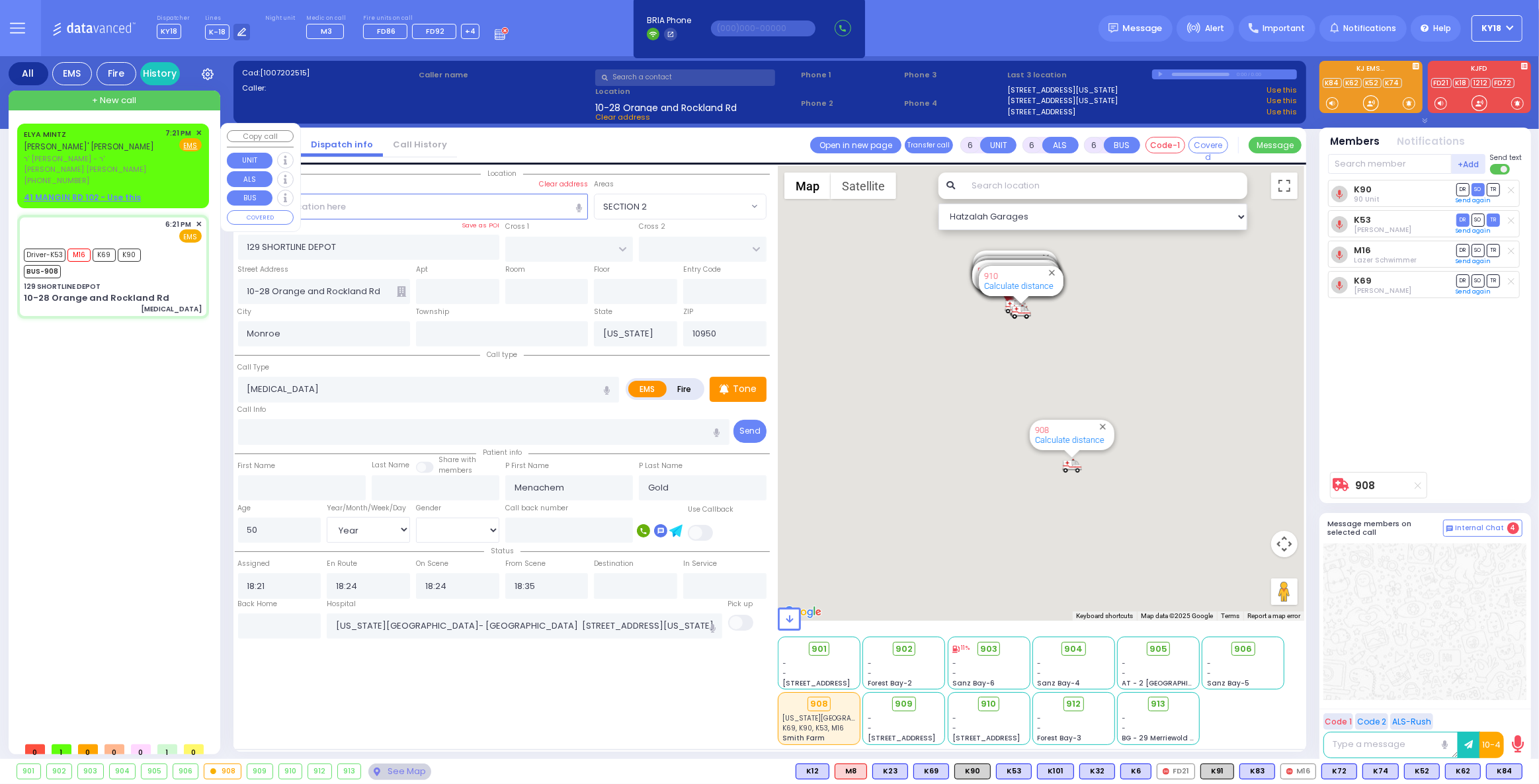
click at [162, 154] on div "ELYA [PERSON_NAME]' [PERSON_NAME] ר' [PERSON_NAME] - ר' [PERSON_NAME] [PERSON_N…" at bounding box center [112, 157] width 178 height 59
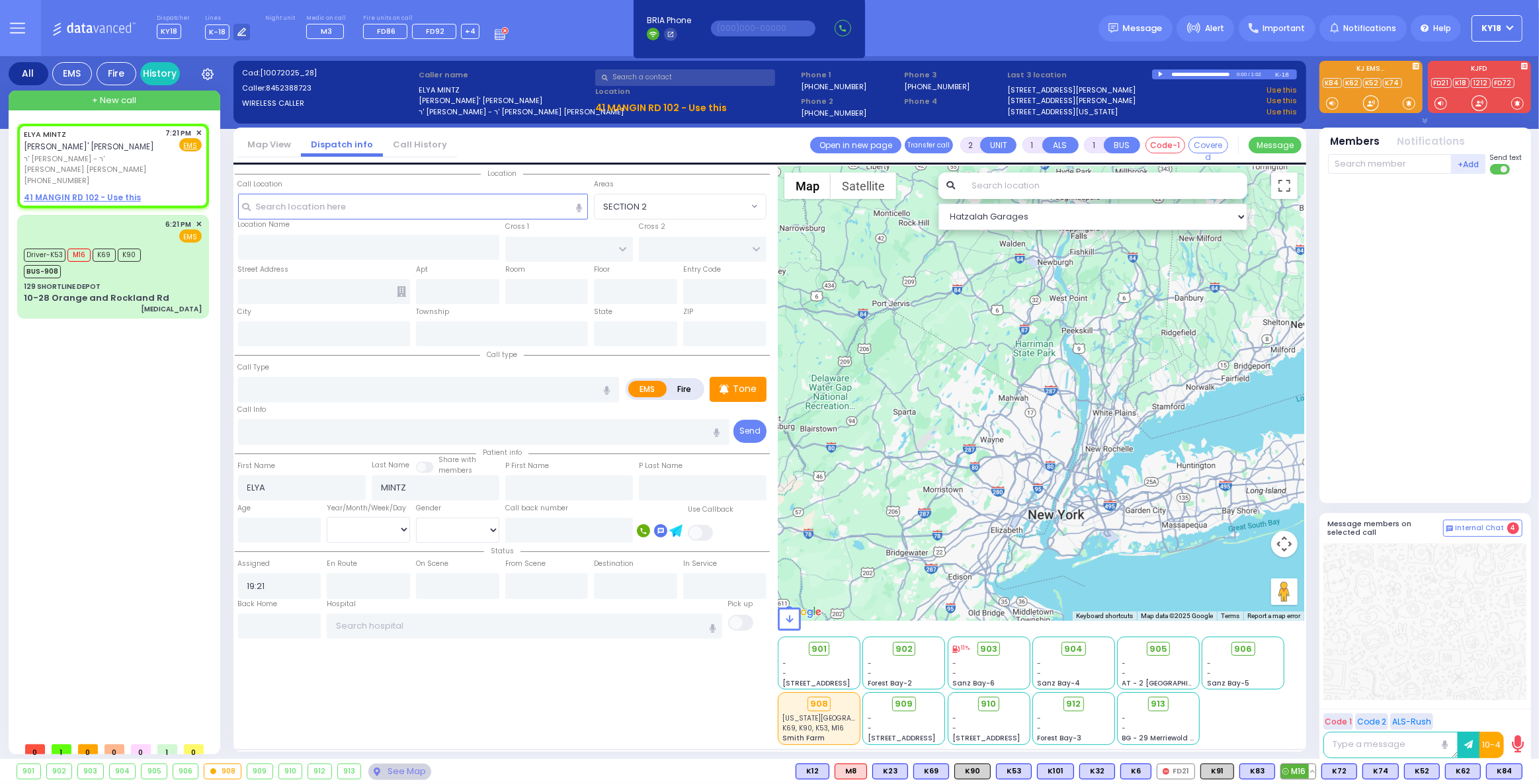
click at [1301, 773] on span "M16" at bounding box center [1298, 772] width 34 height 15
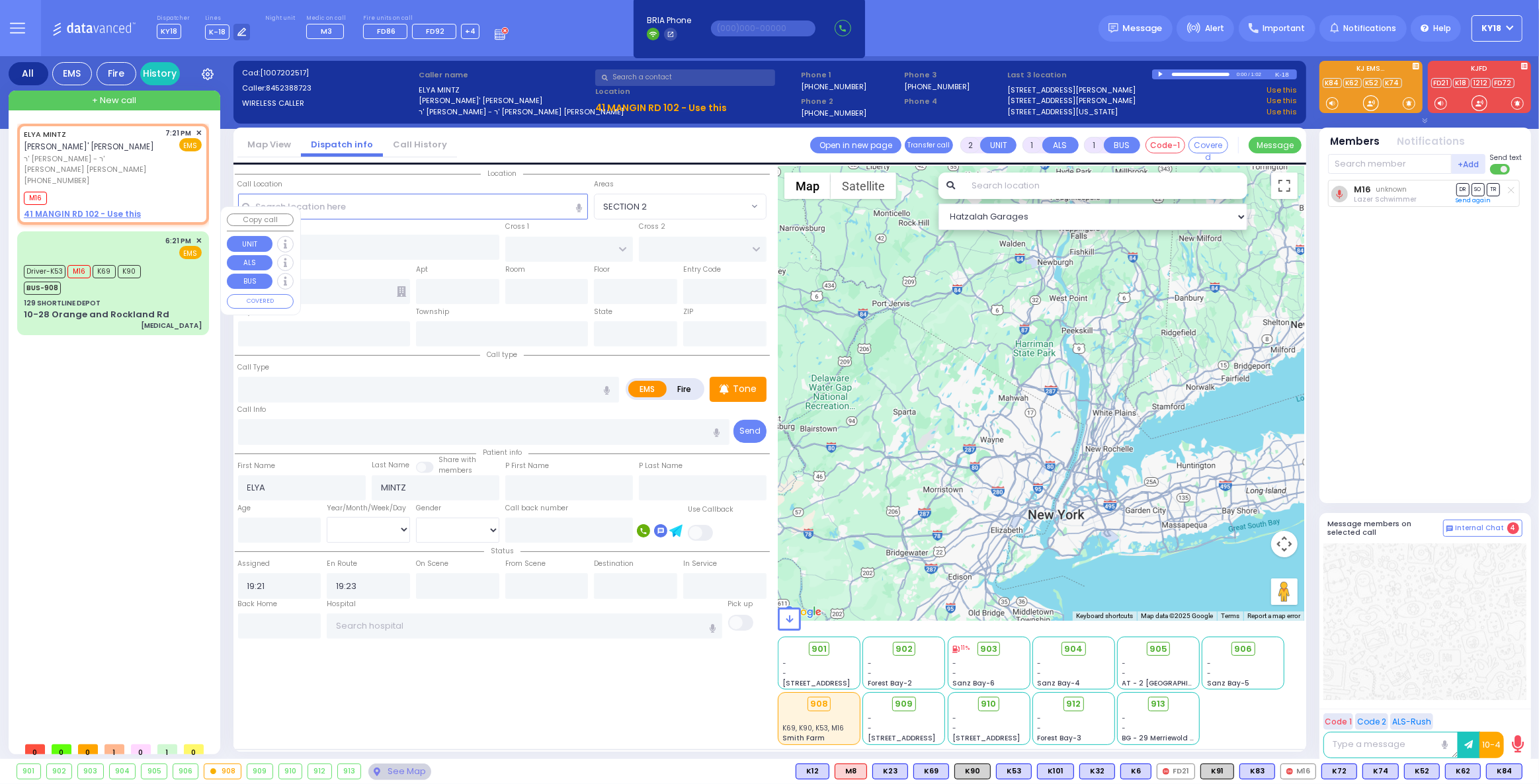
click at [150, 262] on div "Driver-K53 M16 K69 K90 BUS-908" at bounding box center [112, 278] width 178 height 33
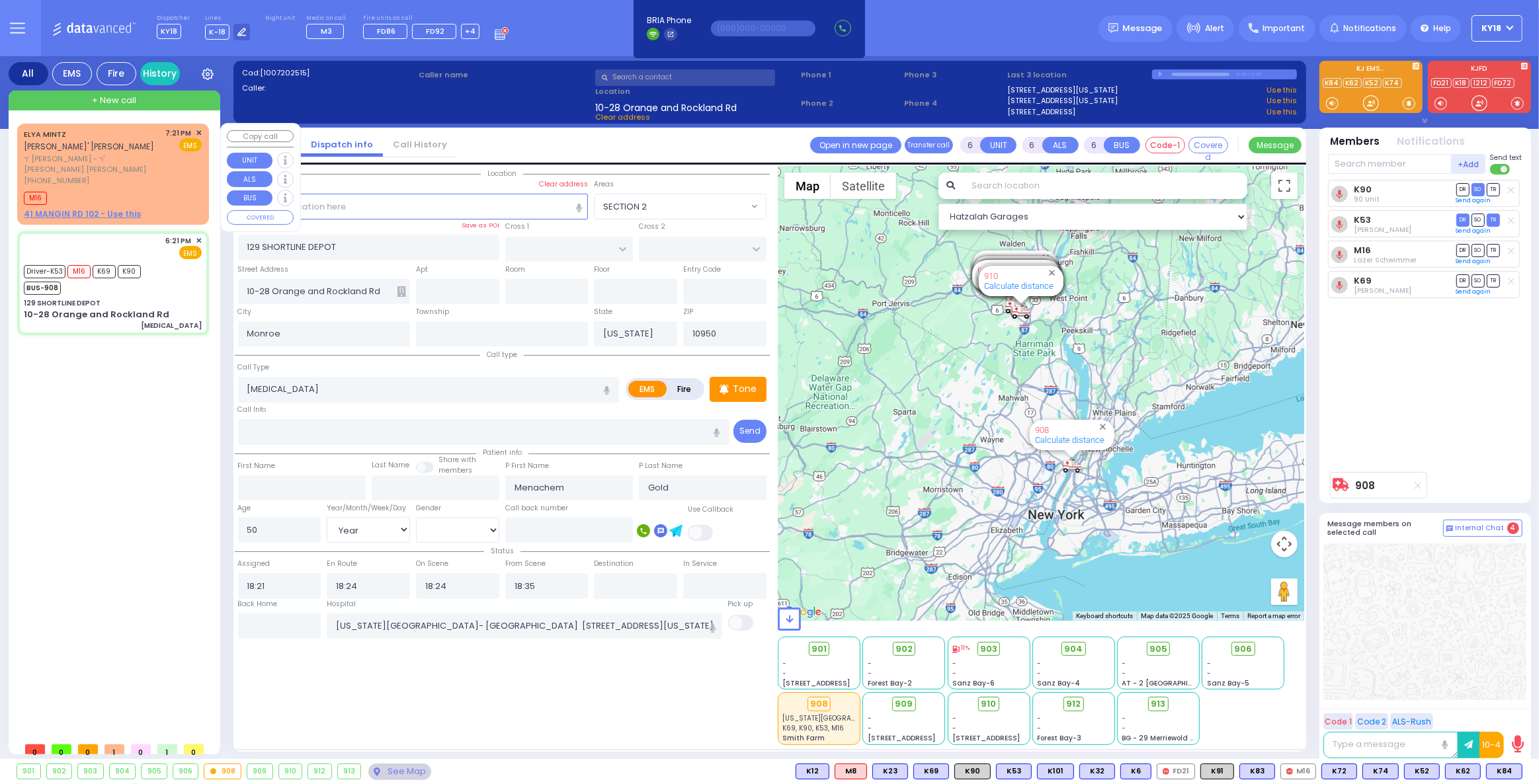
click at [121, 188] on div "M16" at bounding box center [112, 196] width 178 height 16
